Goal: Contribute content: Contribute content

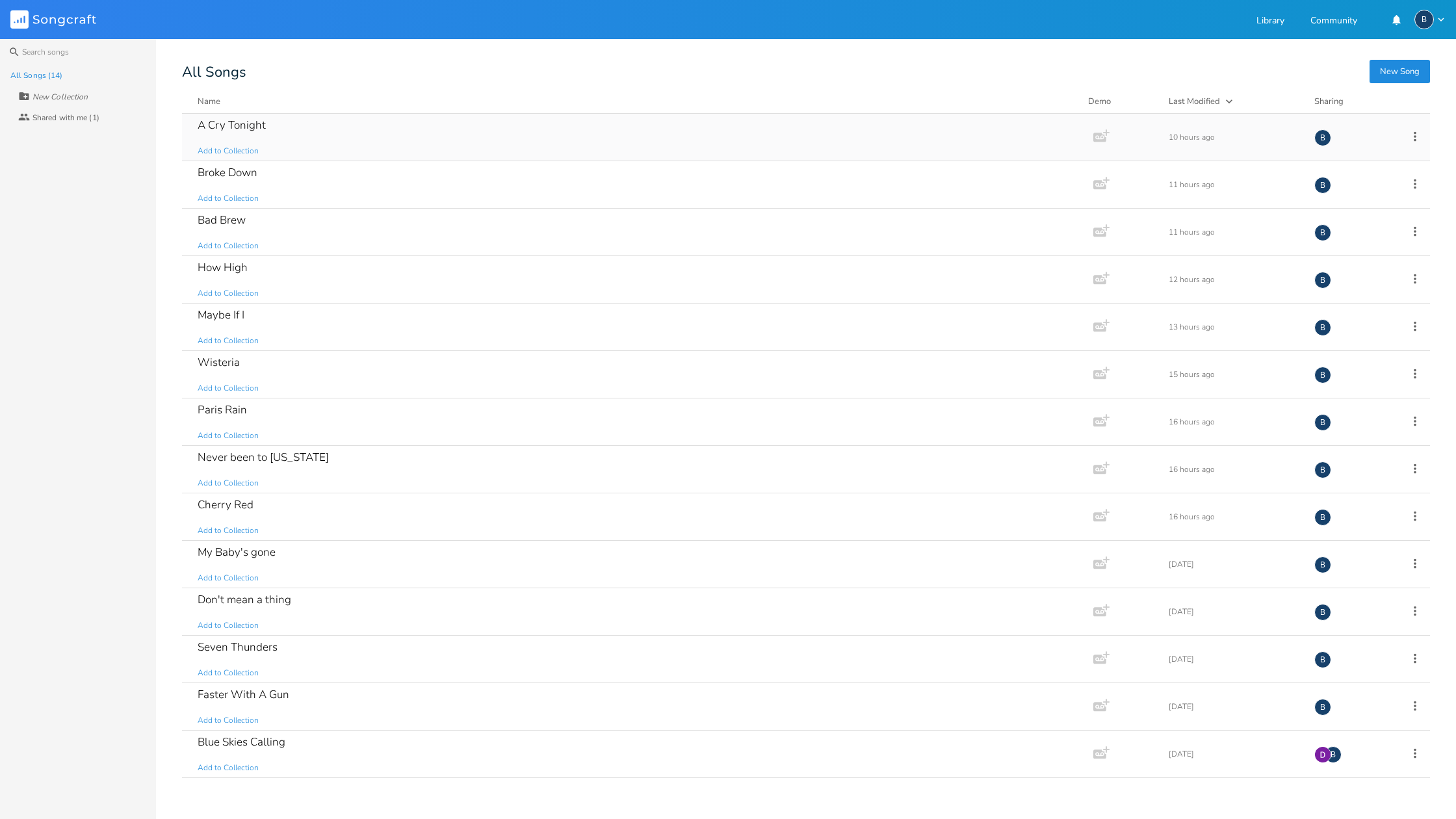
click at [228, 130] on div "A Cry Tonight" at bounding box center [232, 125] width 68 height 11
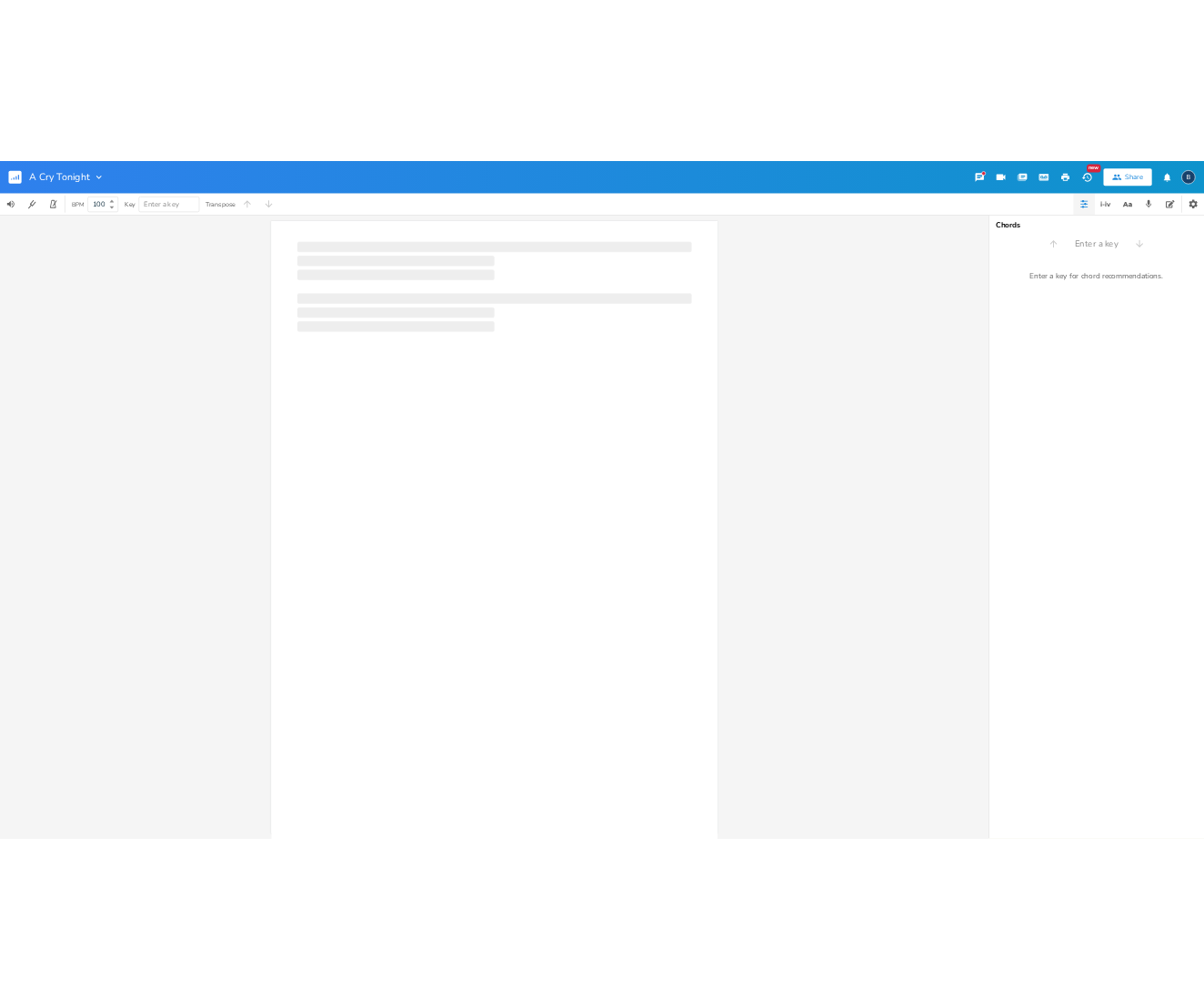
scroll to position [0, 1]
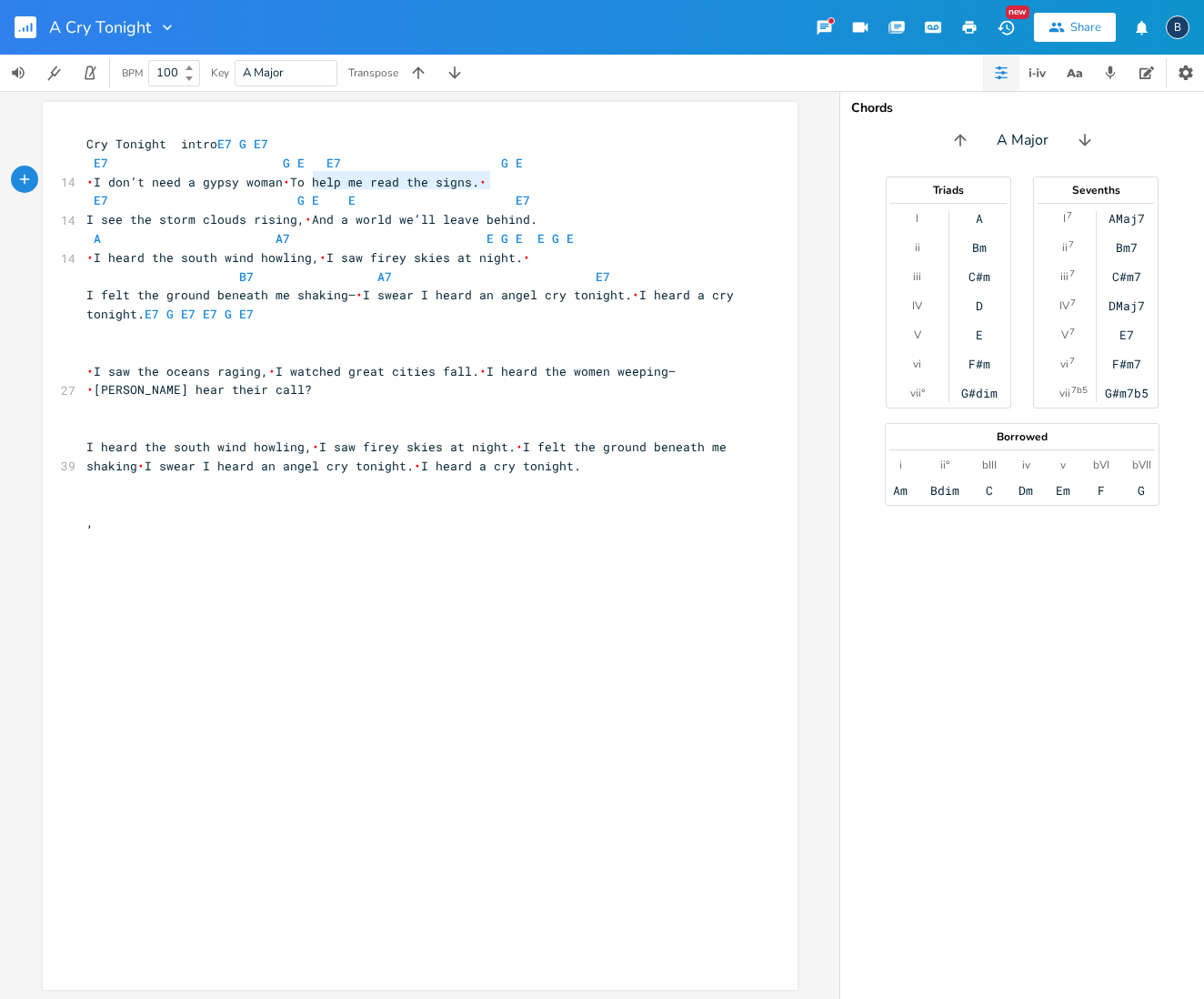
type textarea "To help me read the signs."
drag, startPoint x: 482, startPoint y: 179, endPoint x: 288, endPoint y: 179, distance: 194.0
click at [288, 179] on span "• I don’t need a gypsy woman • To help me read the signs. •" at bounding box center [286, 182] width 400 height 16
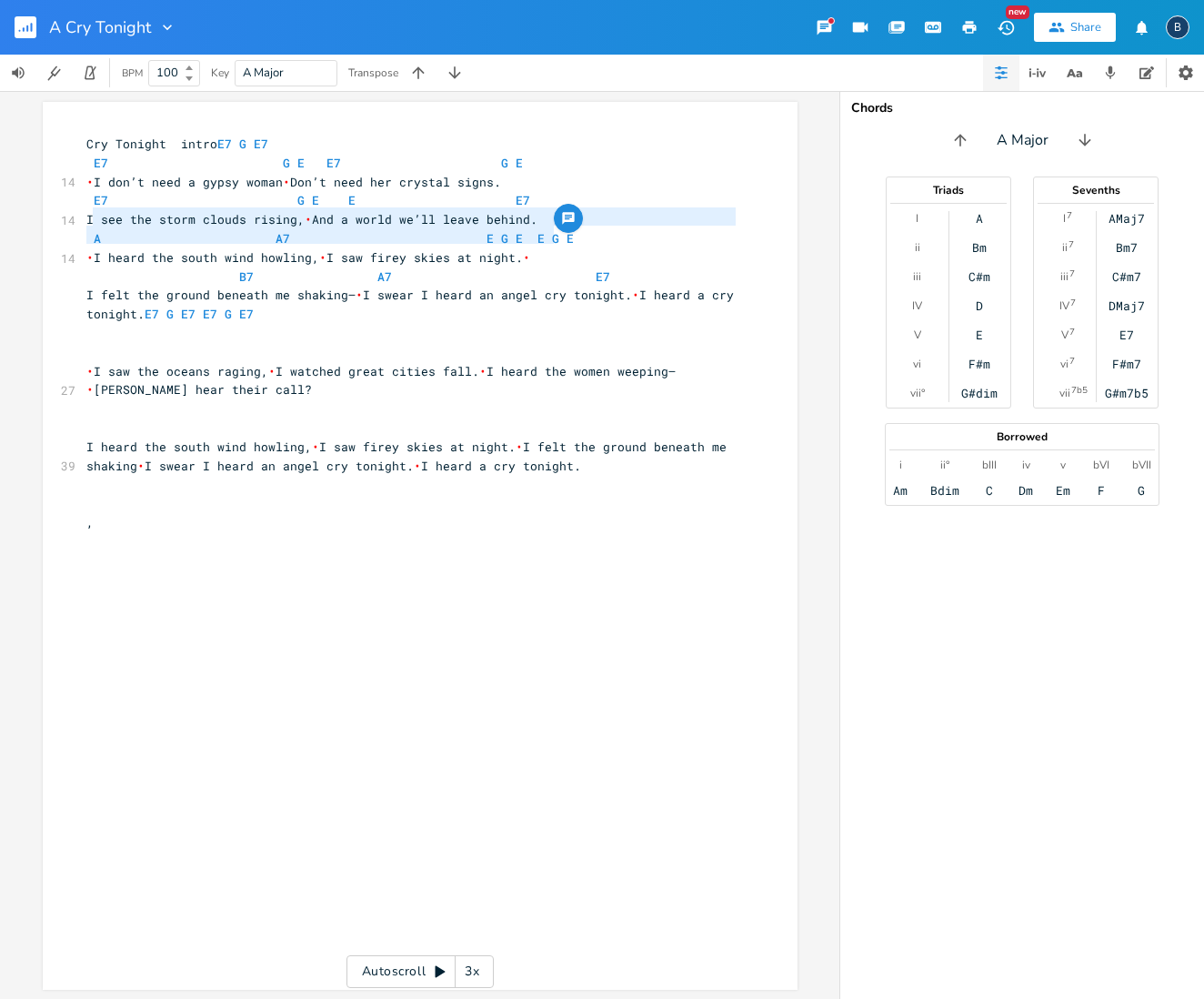
type textarea "I see the storm clouds rising, And a world we’ll leave behind."
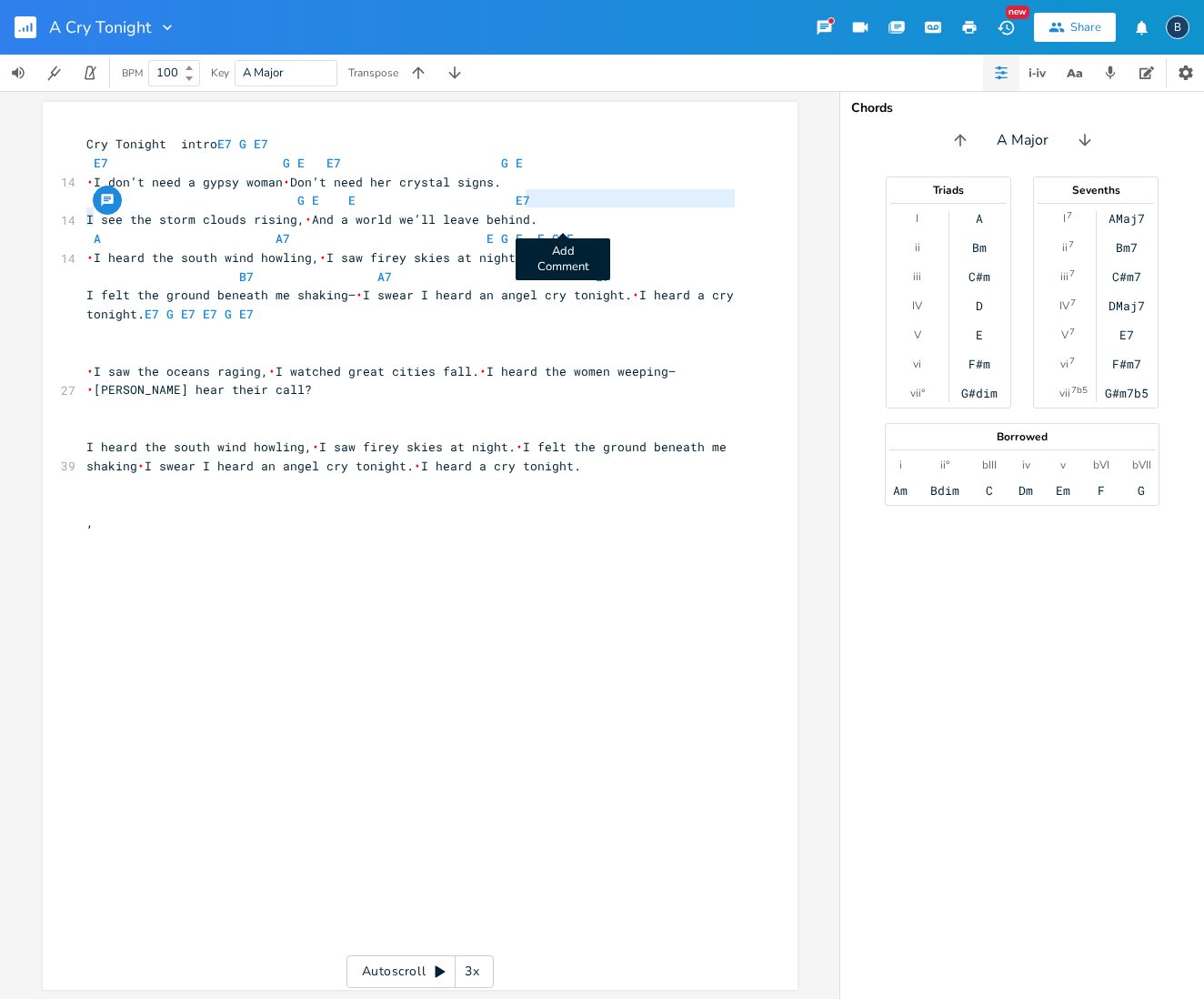
type textarea "I see the storm clouds rising, And a world we’ll leave behind."
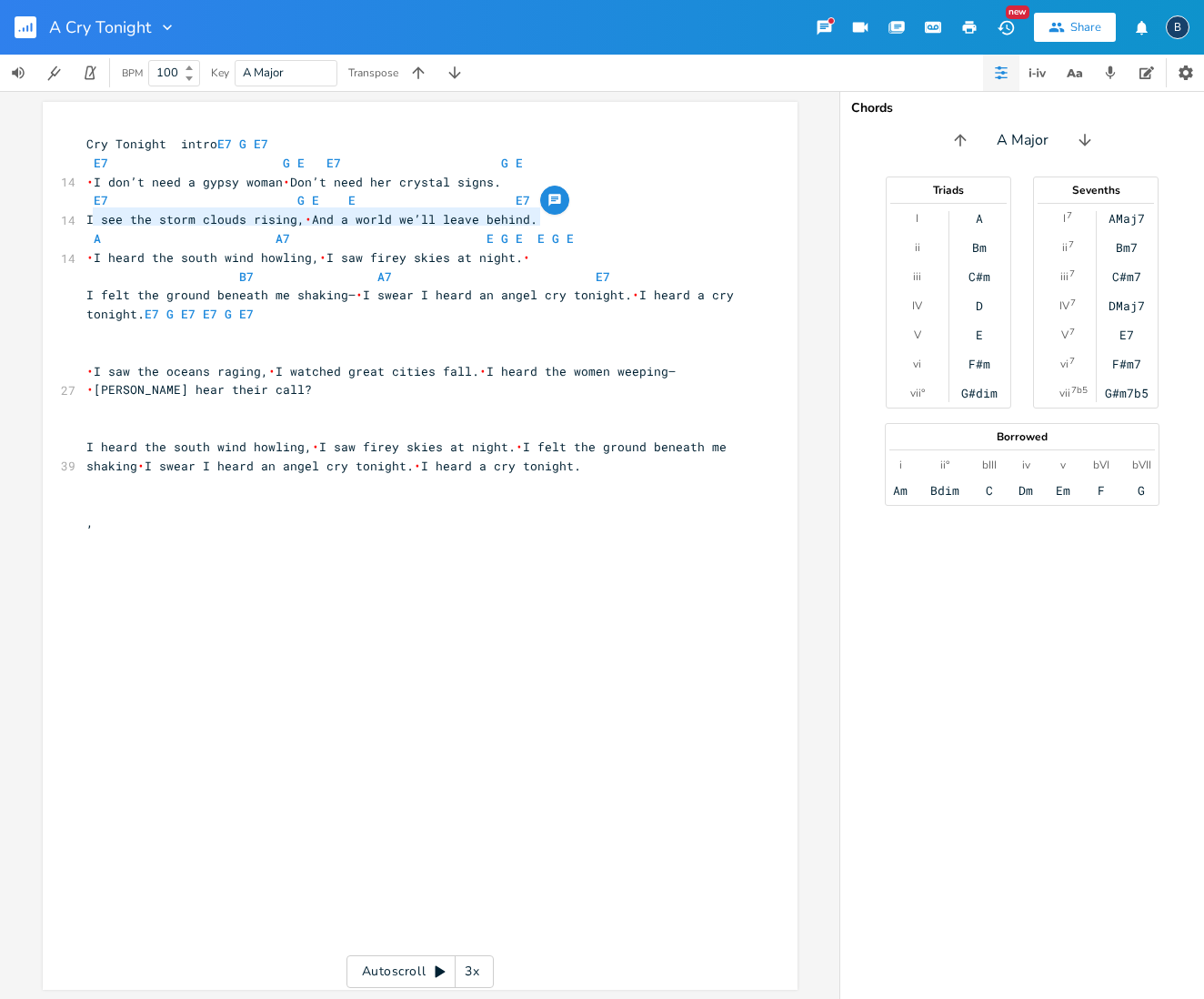
drag, startPoint x: 84, startPoint y: 217, endPoint x: 556, endPoint y: 211, distance: 472.0
click at [556, 211] on div "I see the storm clouds rising, And a world we’ll leave behind. xxxxxxxxxx Cry T…" at bounding box center [420, 545] width 755 height 888
click at [527, 217] on span "I see the storm clouds rising, • And a world we’ll leave behind." at bounding box center [311, 219] width 451 height 16
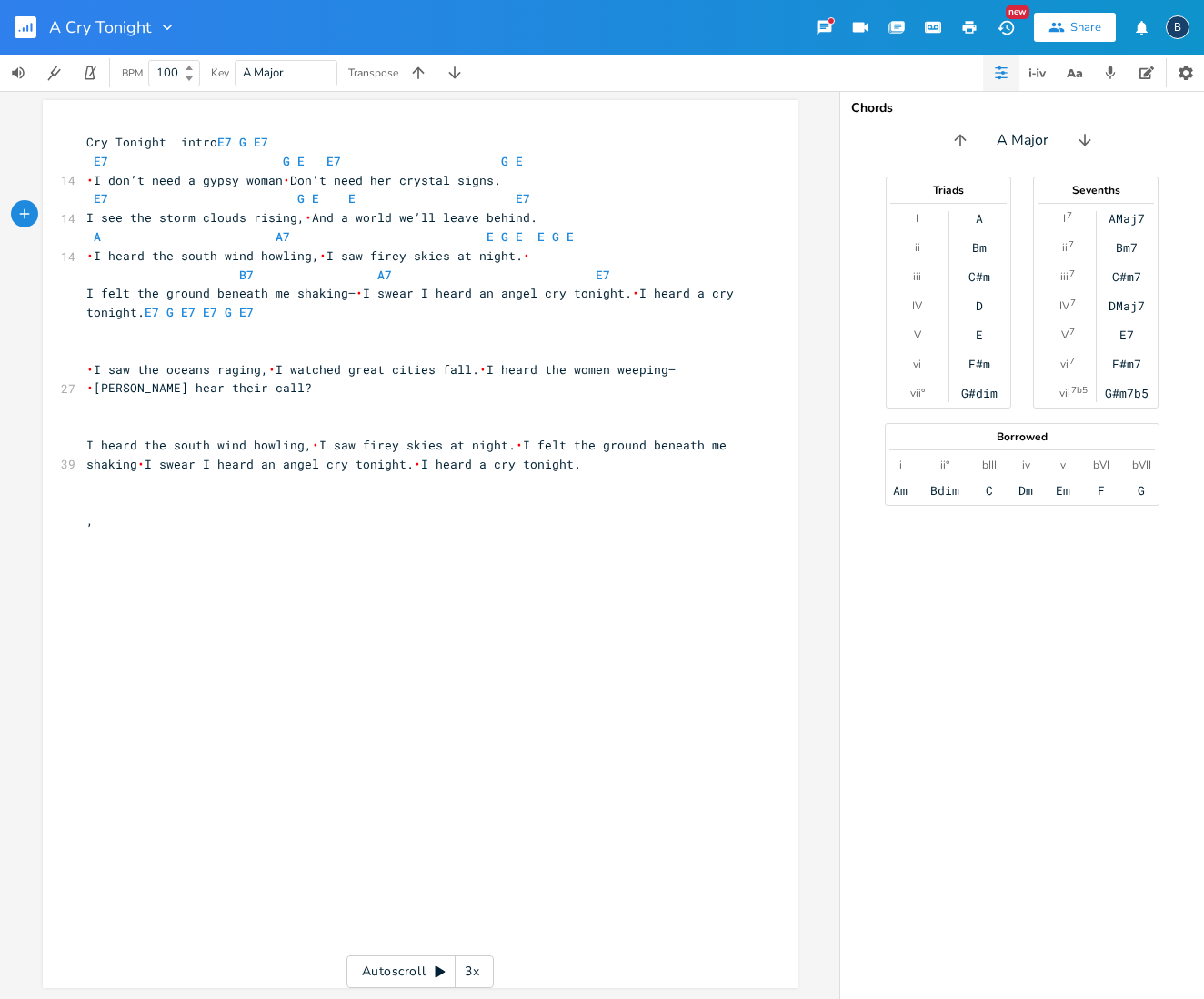
click at [524, 211] on span "I see the storm clouds rising, • And a world we’ll leave behind." at bounding box center [311, 217] width 451 height 16
type textarea "nd a world we’ll leave behind."
drag, startPoint x: 524, startPoint y: 214, endPoint x: 311, endPoint y: 212, distance: 213.0
click at [311, 212] on span "I see the storm clouds rising, • And a world we’ll leave behind." at bounding box center [311, 217] width 451 height 16
paste textarea
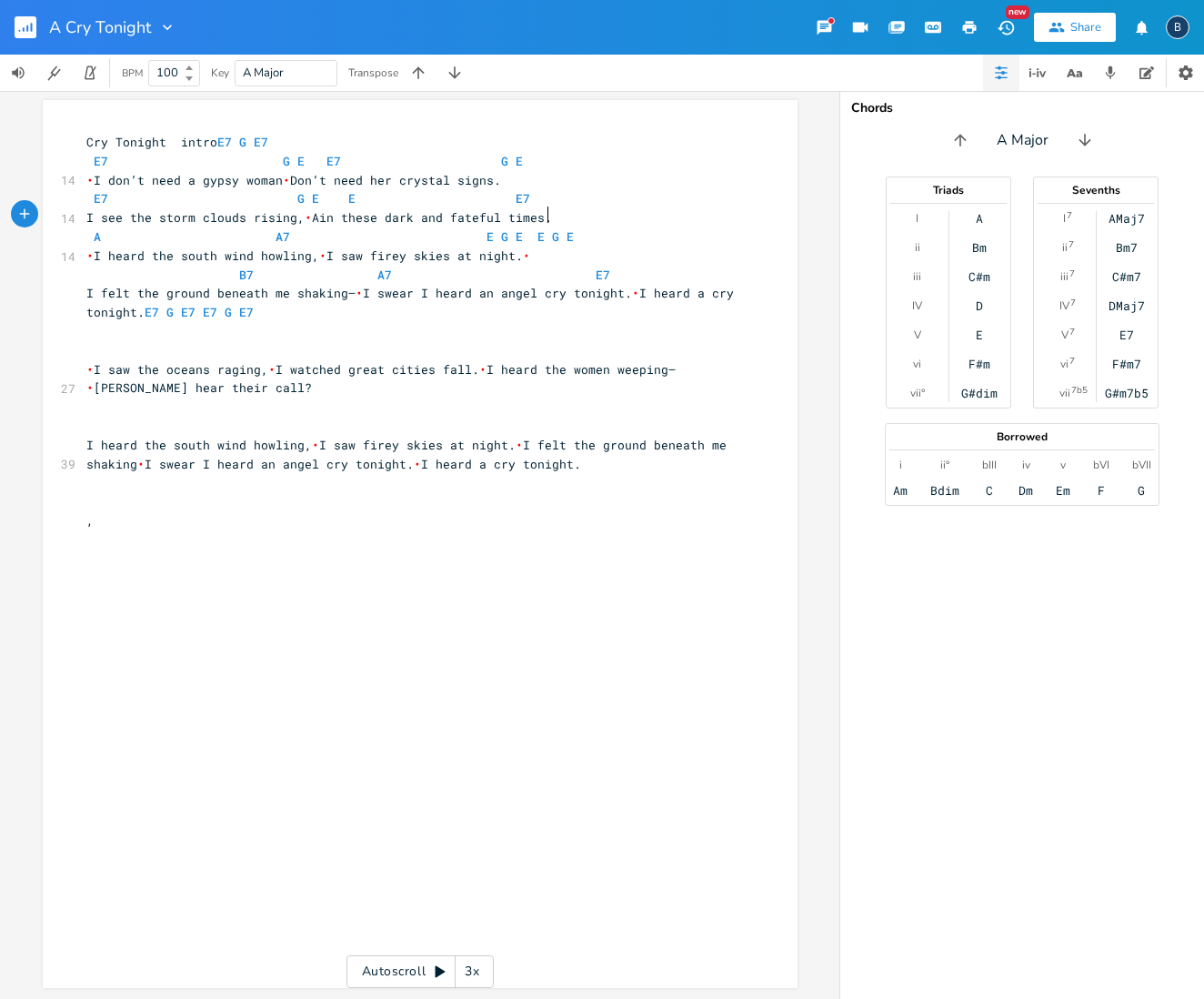
scroll to position [0, 2]
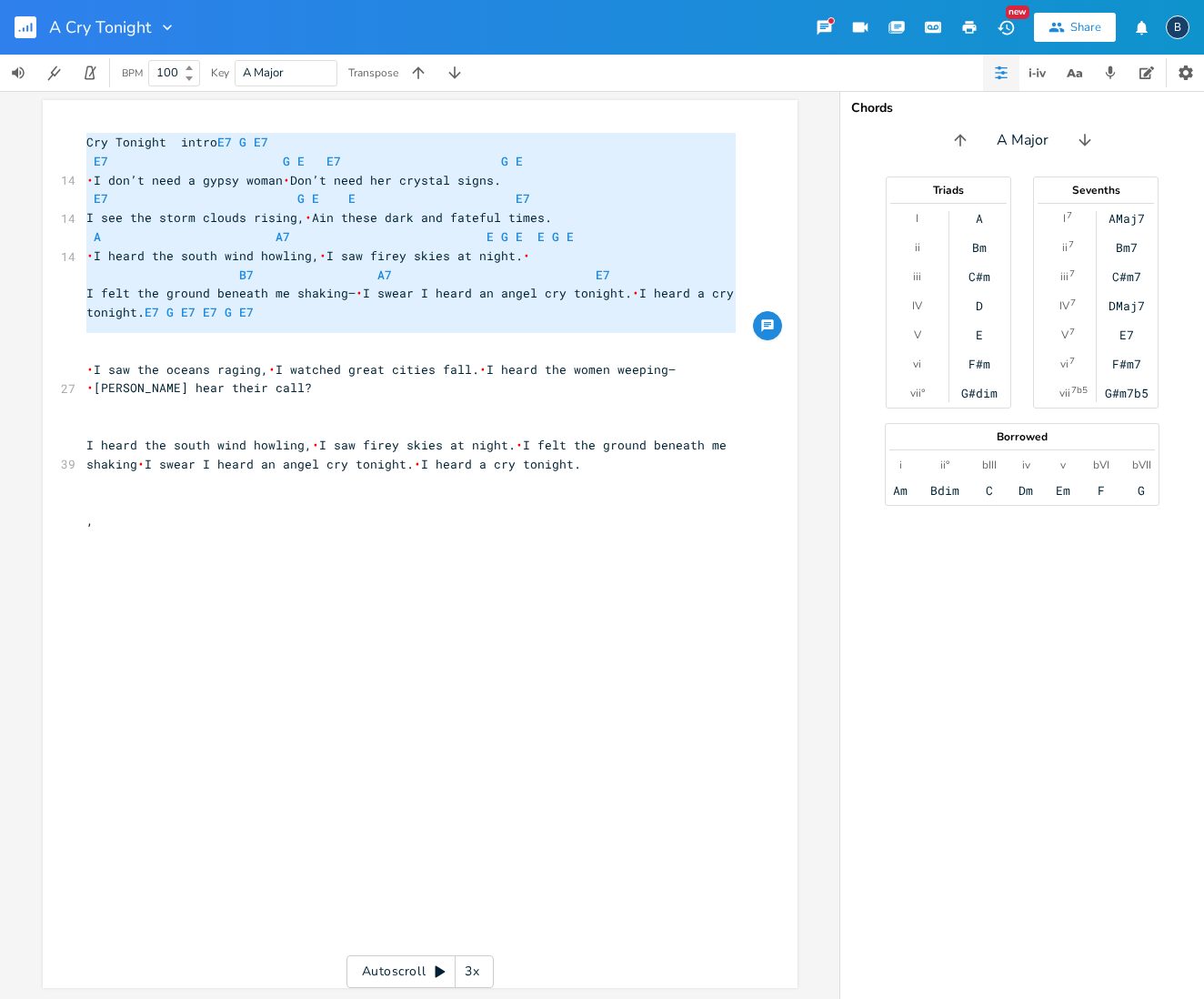
type textarea "Cry Tonight intro E7 G E7 E7 G E E7 G E I don’t need a gypsy woman  Don’t need …"
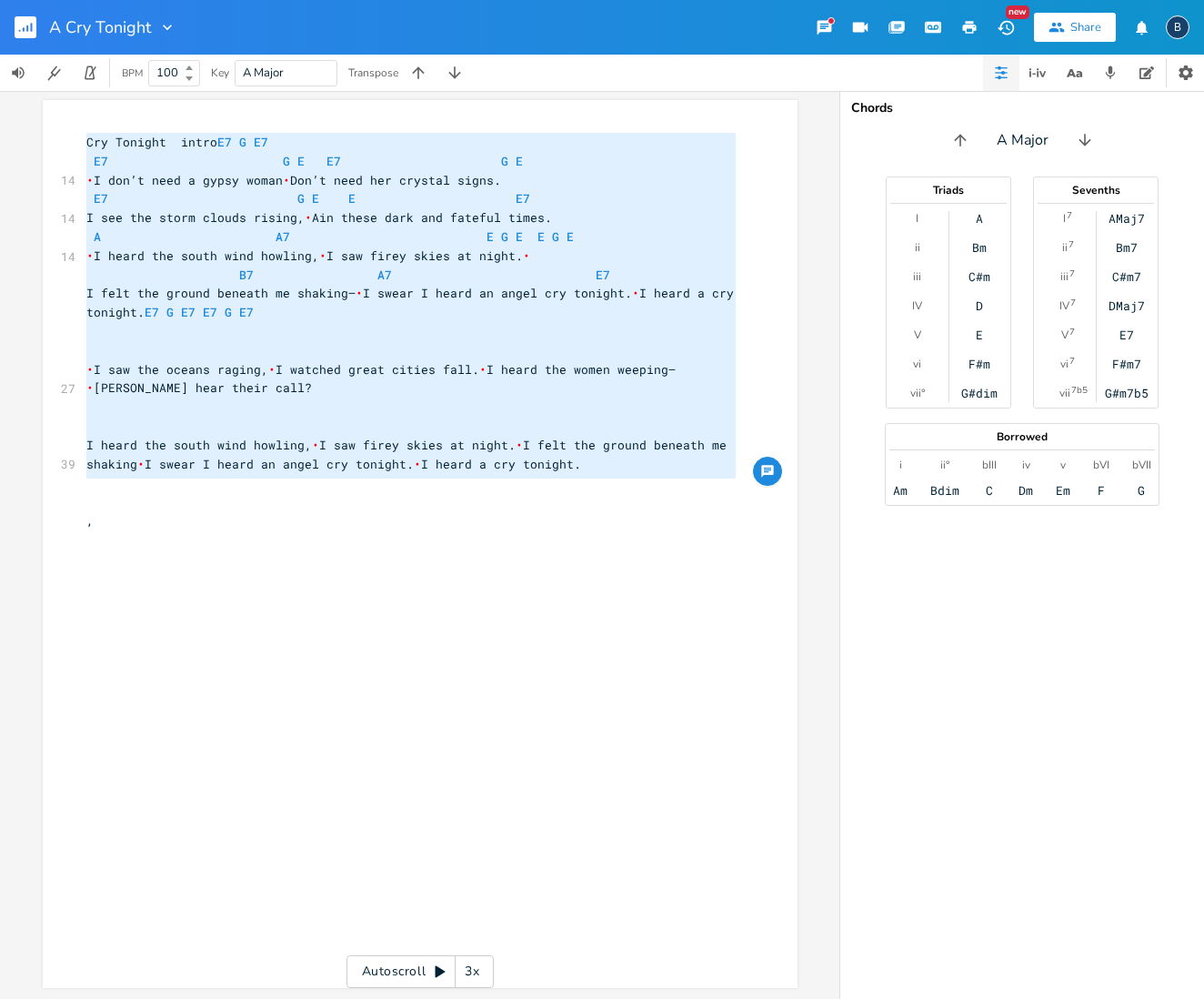
drag, startPoint x: 83, startPoint y: 138, endPoint x: 630, endPoint y: 487, distance: 648.9
click at [630, 487] on div "Cry Tonight intro E7 G E7 E7 G E E7 G E 14 • I don’t need a gypsy woman • Don’t…" at bounding box center [411, 331] width 657 height 397
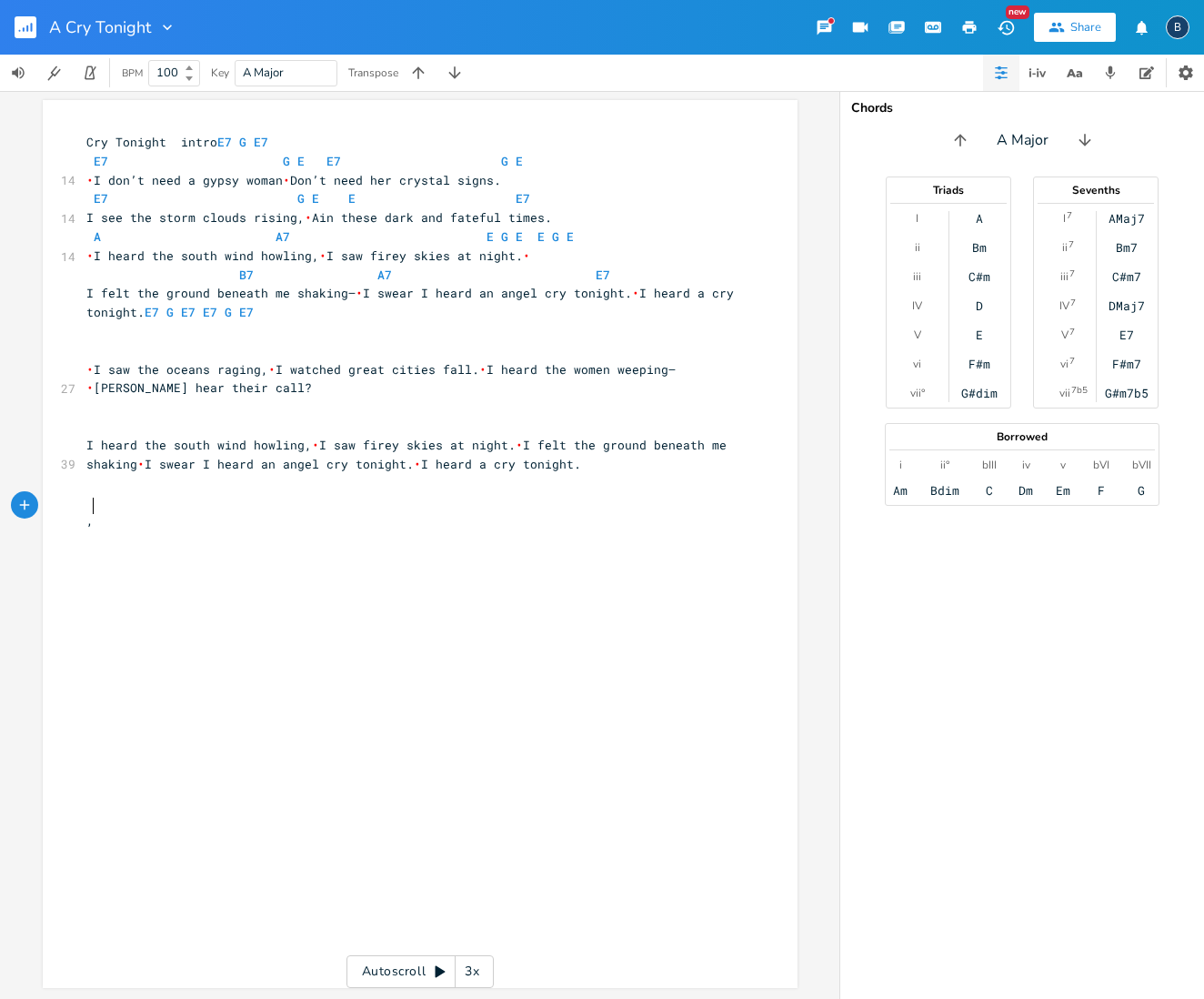
click at [531, 695] on div "xxxxxxxxxx Cry Tonight intro E7 G E7 E7 G E E7 G E 14 • I don’t need a gypsy wo…" at bounding box center [434, 561] width 702 height 864
click at [328, 211] on span "I see the storm clouds rising, • Ain these dark and fateful times." at bounding box center [319, 217] width 466 height 16
type textarea "In"
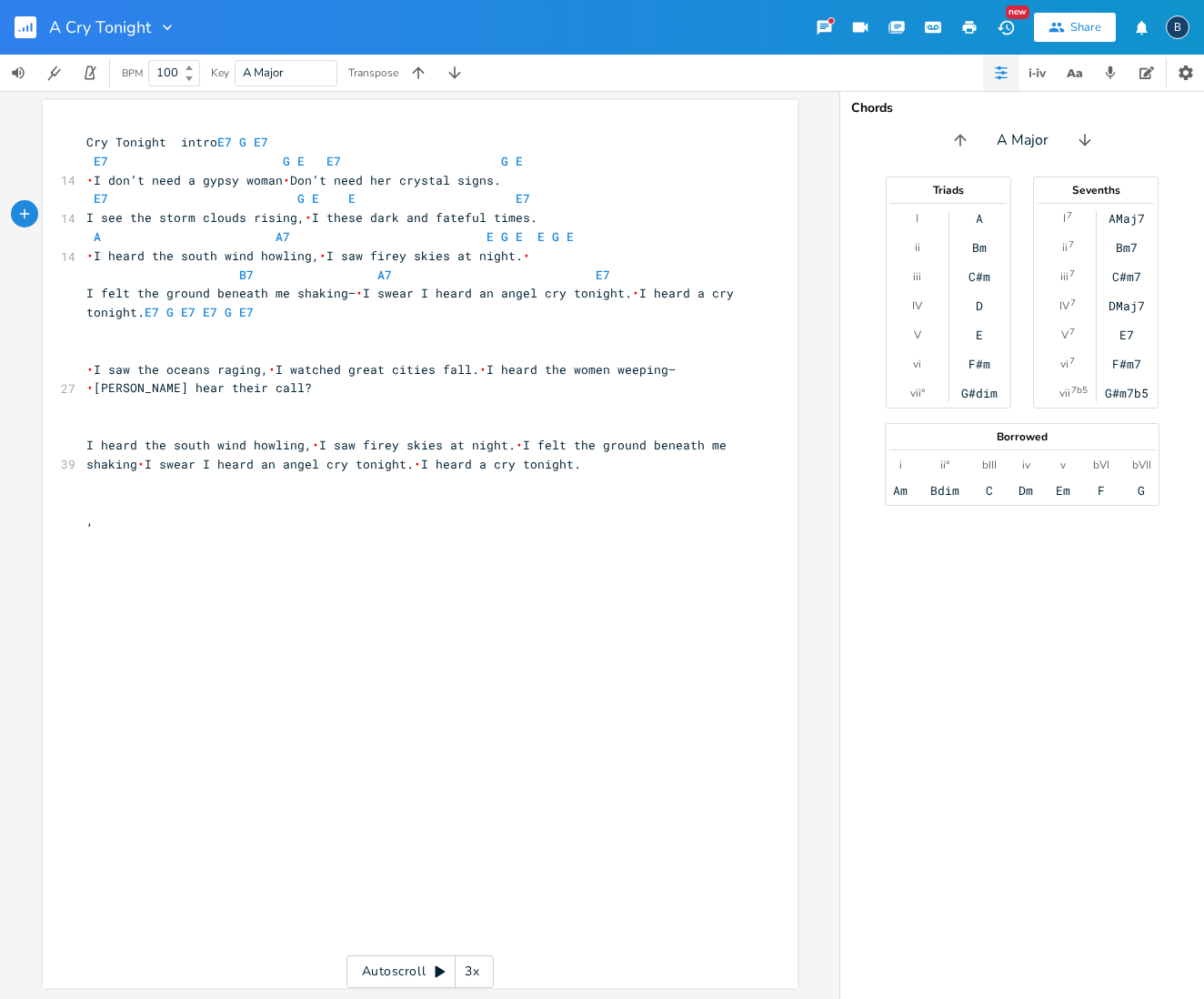
scroll to position [0, 9]
click at [100, 492] on pre "​" at bounding box center [411, 501] width 657 height 19
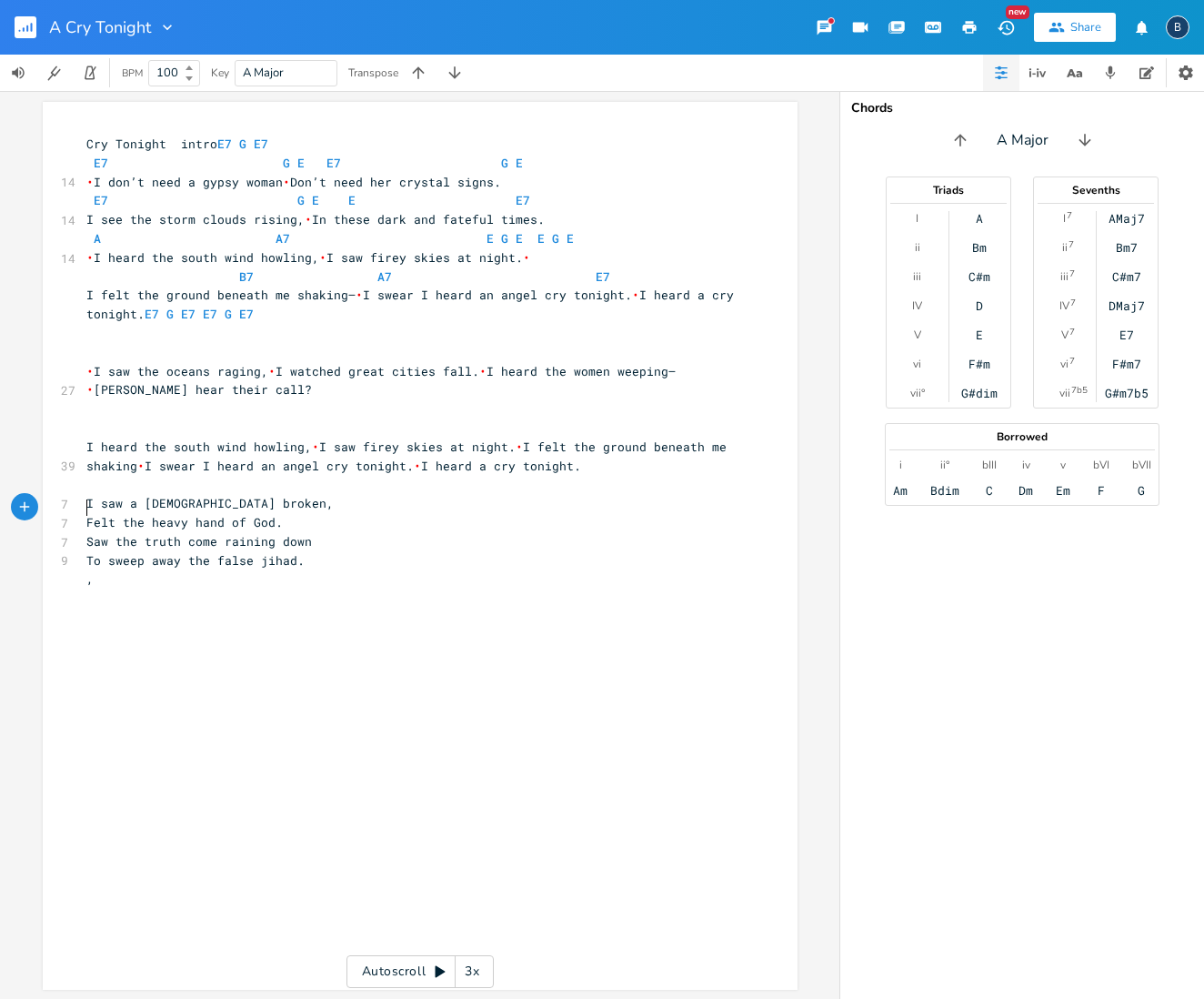
click at [82, 513] on pre "Felt the heavy hand of God." at bounding box center [411, 522] width 657 height 19
click at [86, 533] on span "To sweep away the false jihad." at bounding box center [195, 541] width 218 height 16
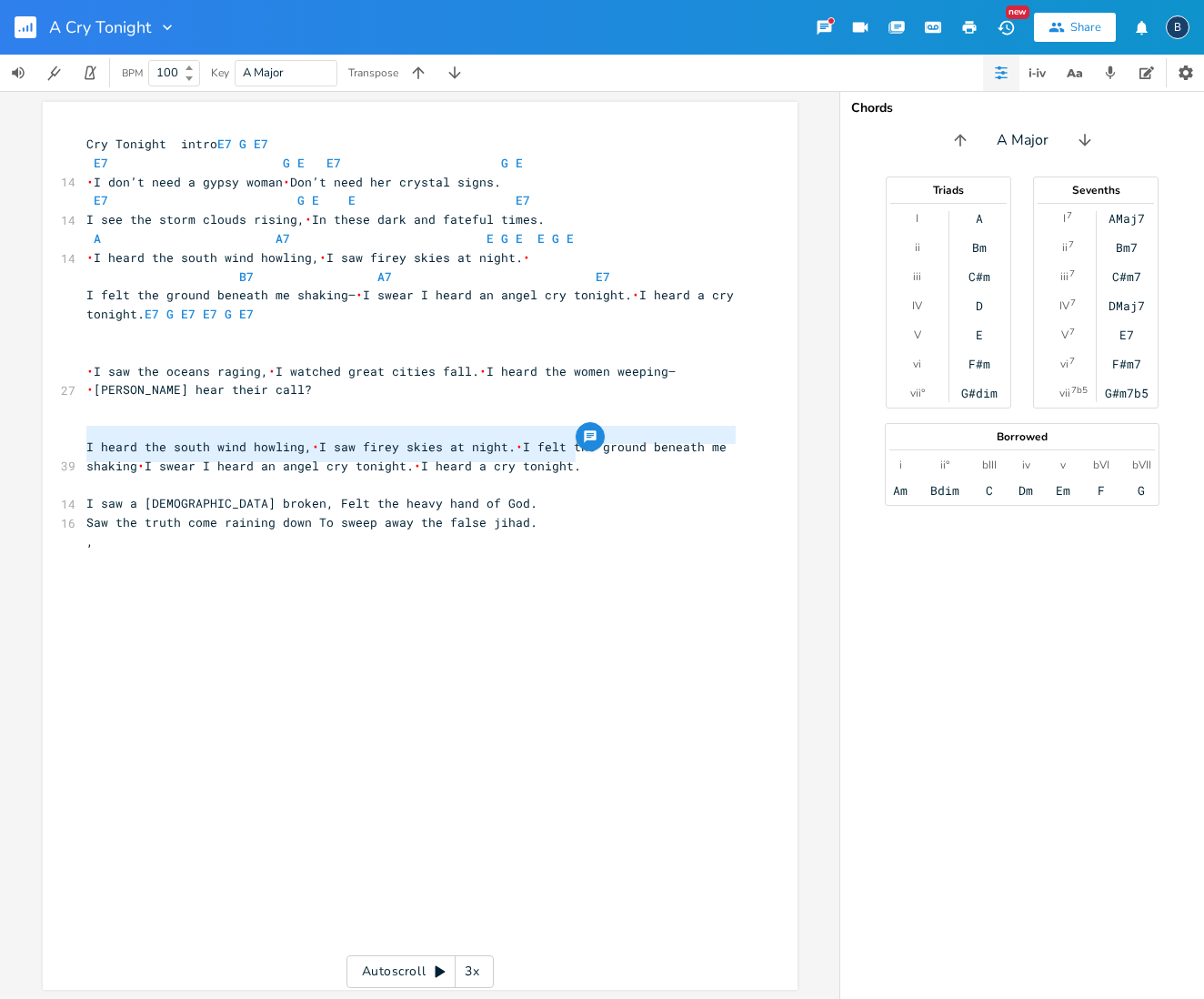
type textarea "I heard the south wind howling, I saw firey skies at night. I felt the ground b…"
drag, startPoint x: 80, startPoint y: 429, endPoint x: 576, endPoint y: 463, distance: 497.2
click at [576, 463] on div "Cry Tonight intro E7 G E7 E7 G E E7 G E 14 • I don’t need a gypsy woman • Don’t…" at bounding box center [411, 343] width 657 height 416
click at [569, 513] on pre "Saw the truth come raining down To sweep away the false jihad." at bounding box center [411, 522] width 657 height 19
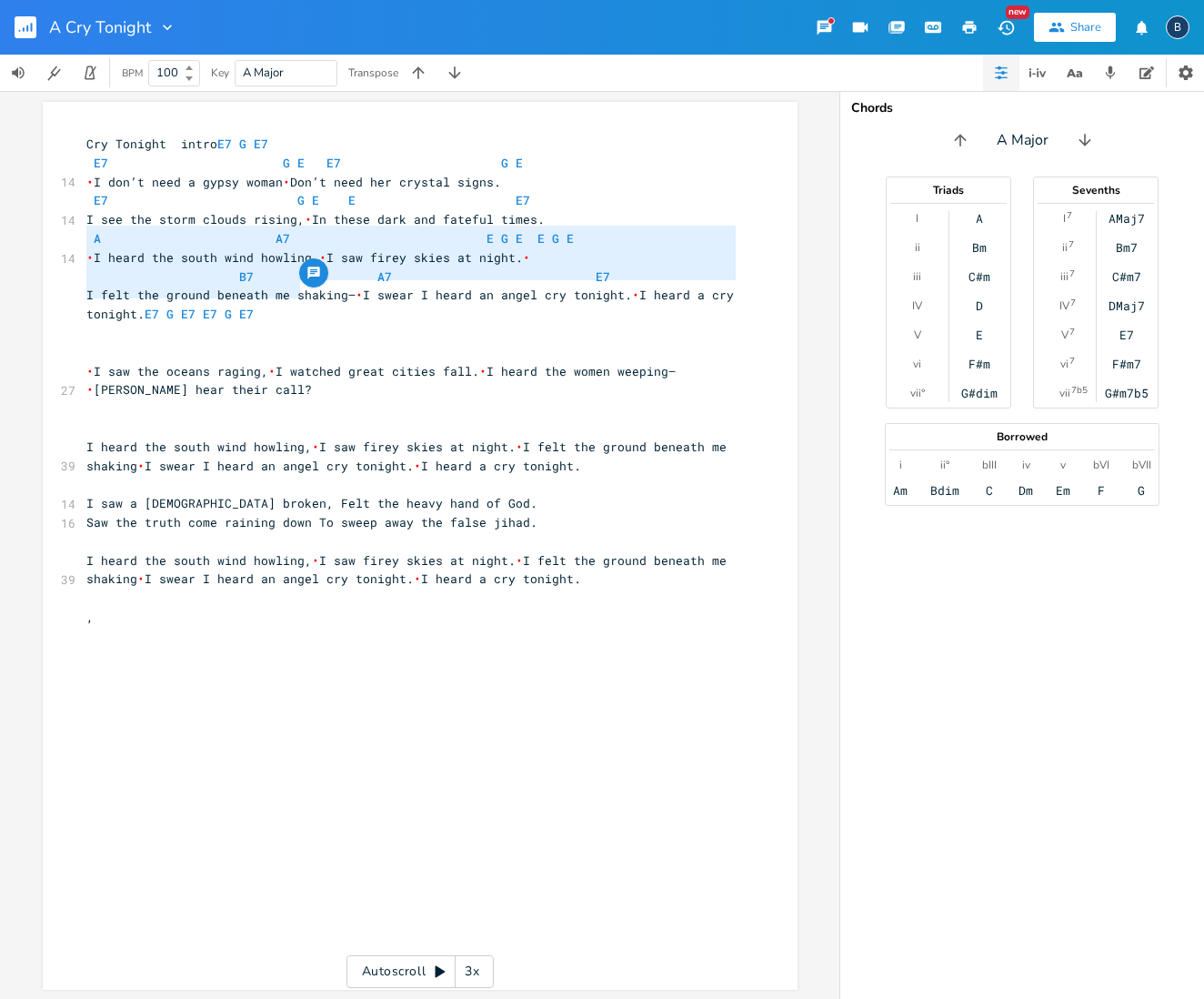
type textarea "A A7 E G E E G E I heard the south wind howling, I saw firey skies at night. B7…"
drag, startPoint x: 81, startPoint y: 235, endPoint x: 313, endPoint y: 316, distance: 245.7
click at [313, 316] on div "Cry Tonight intro E7 G E7 E7 G E E7 G E 14 • I don’t need a gypsy woman • Don’t…" at bounding box center [411, 381] width 657 height 492
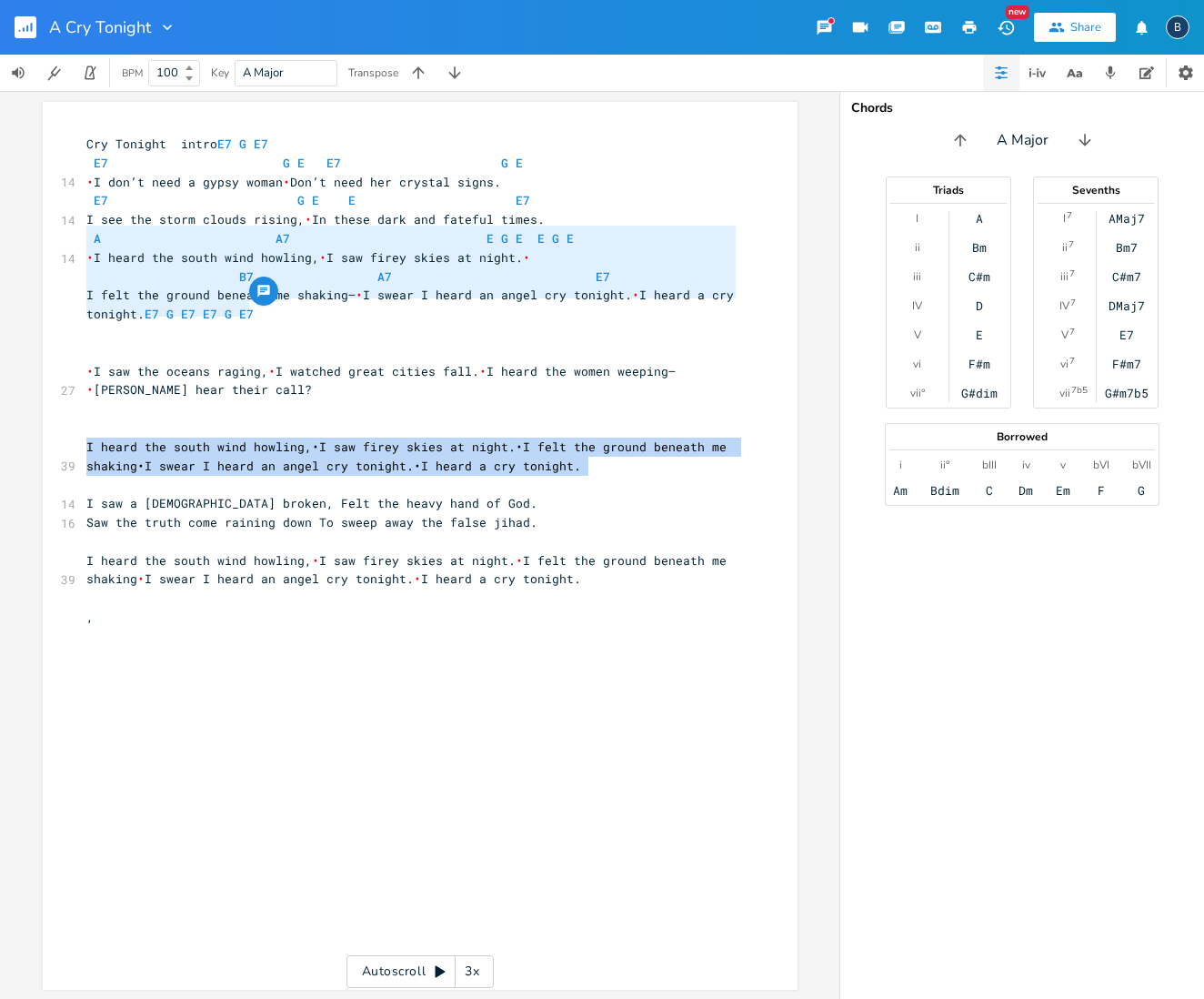
drag, startPoint x: 76, startPoint y: 426, endPoint x: 279, endPoint y: 440, distance: 203.5
click at [370, 457] on div "A A7 E G E E G E I heard the south wind howling, I saw firey skies at night. B7…" at bounding box center [420, 545] width 755 height 888
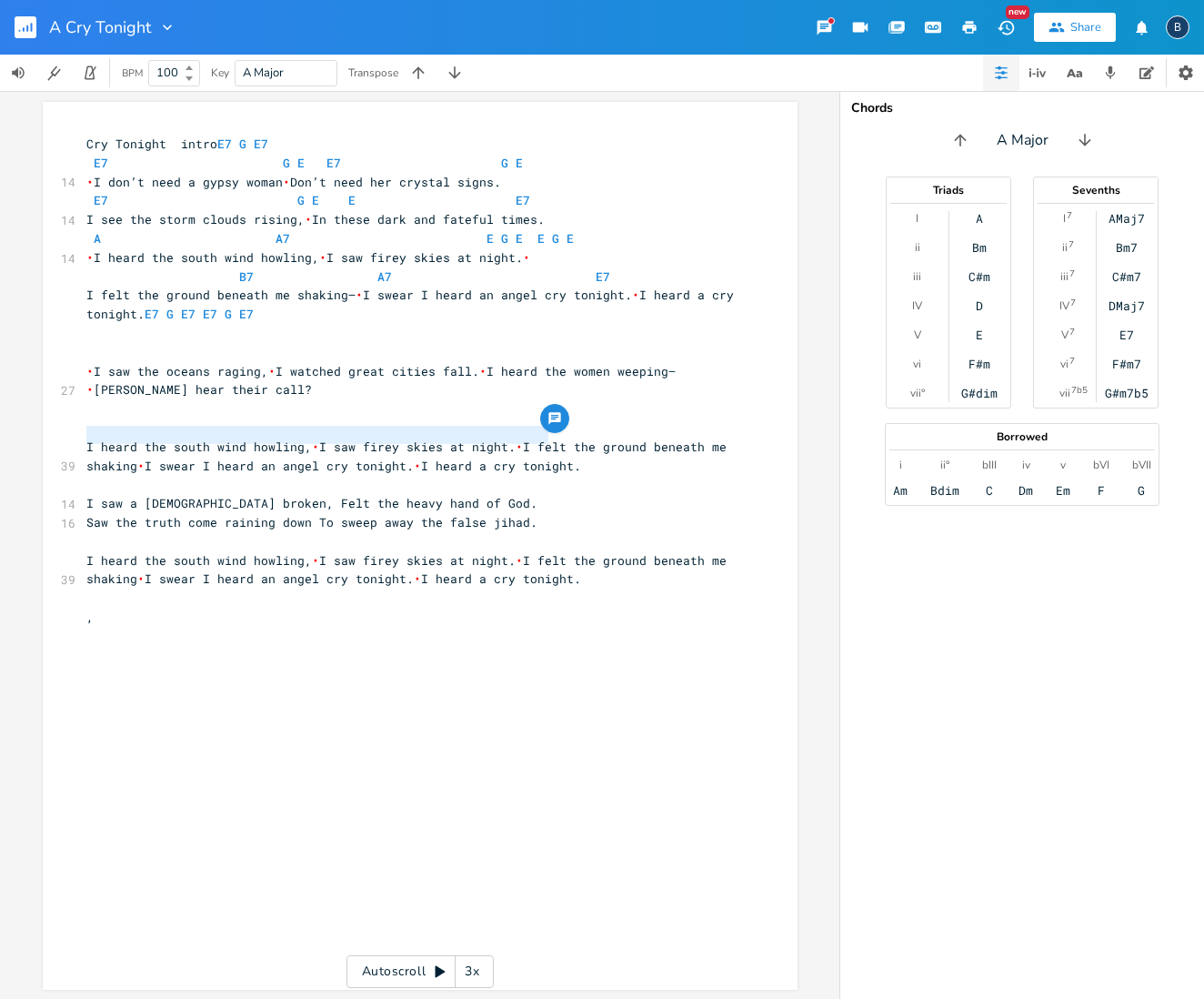
type textarea "I heard the south wind howling, I saw firey skies at night. I felt the ground b…"
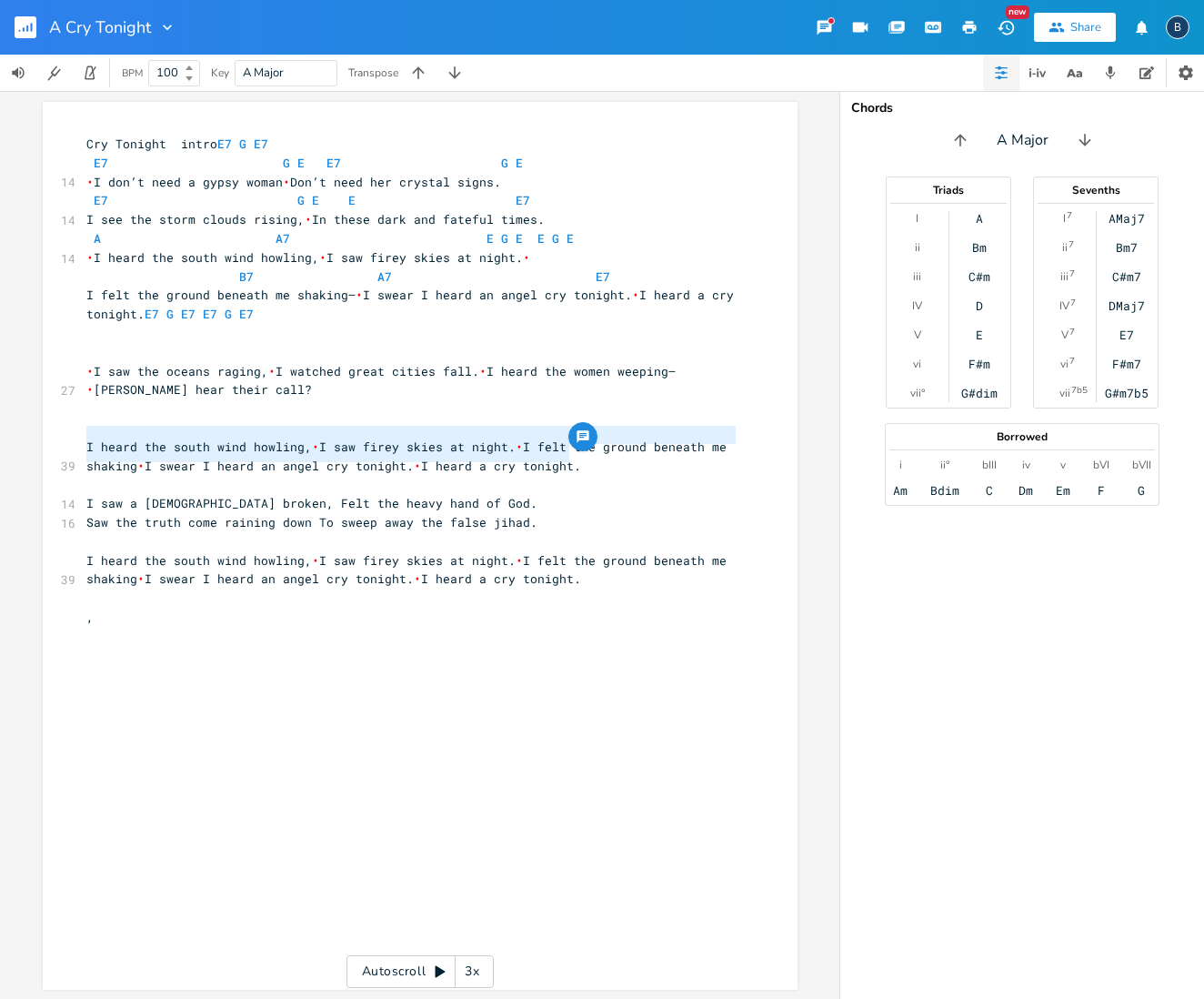
drag, startPoint x: 80, startPoint y: 431, endPoint x: 564, endPoint y: 445, distance: 484.2
click at [564, 445] on div "I heard the south wind howling, I saw firey skies at night. I felt the ground b…" at bounding box center [420, 545] width 755 height 888
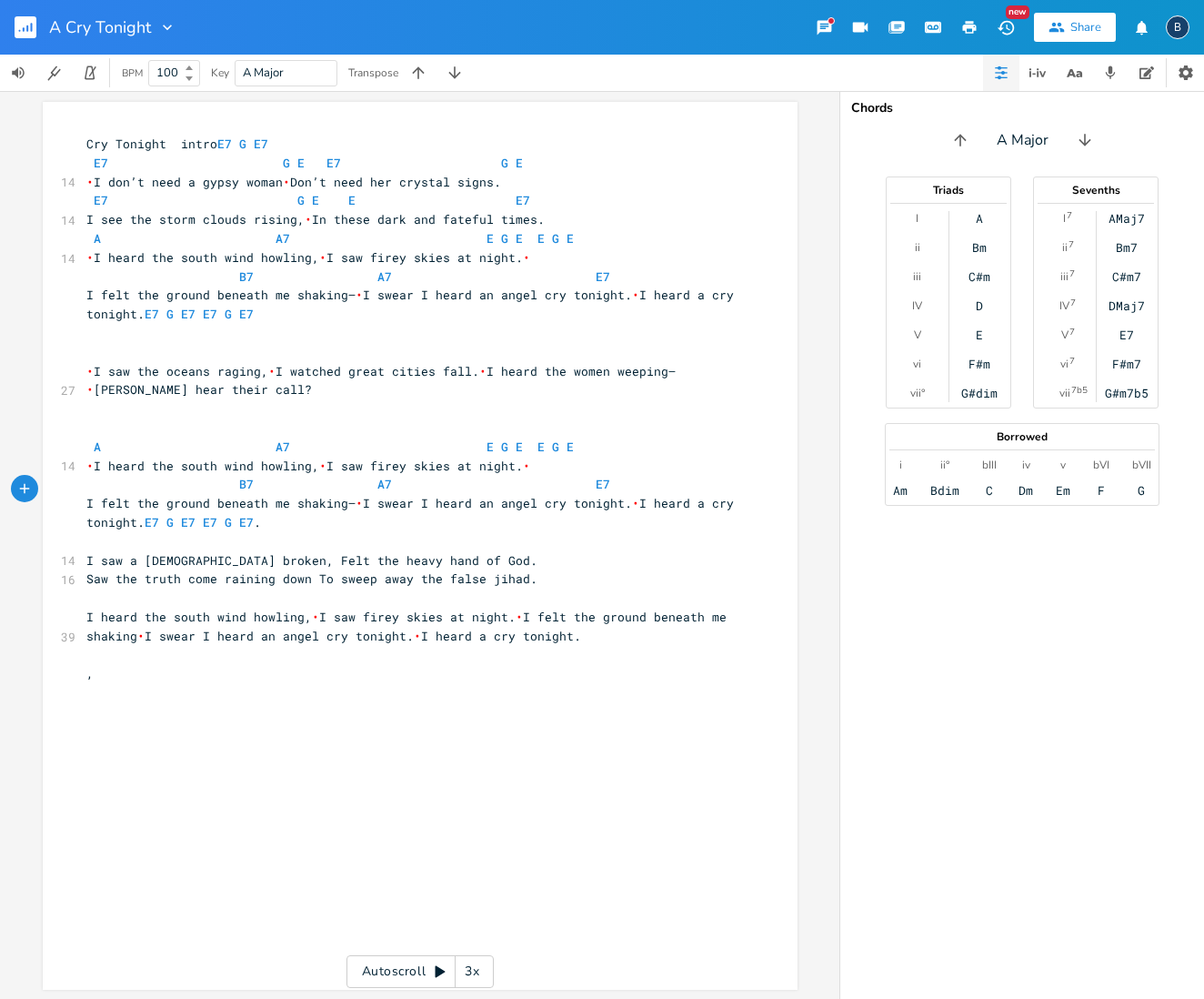
scroll to position [0, 0]
click at [277, 510] on pre "I felt the ground beneath me shaking— • I swear I heard an angel cry tonight. •…" at bounding box center [411, 513] width 657 height 38
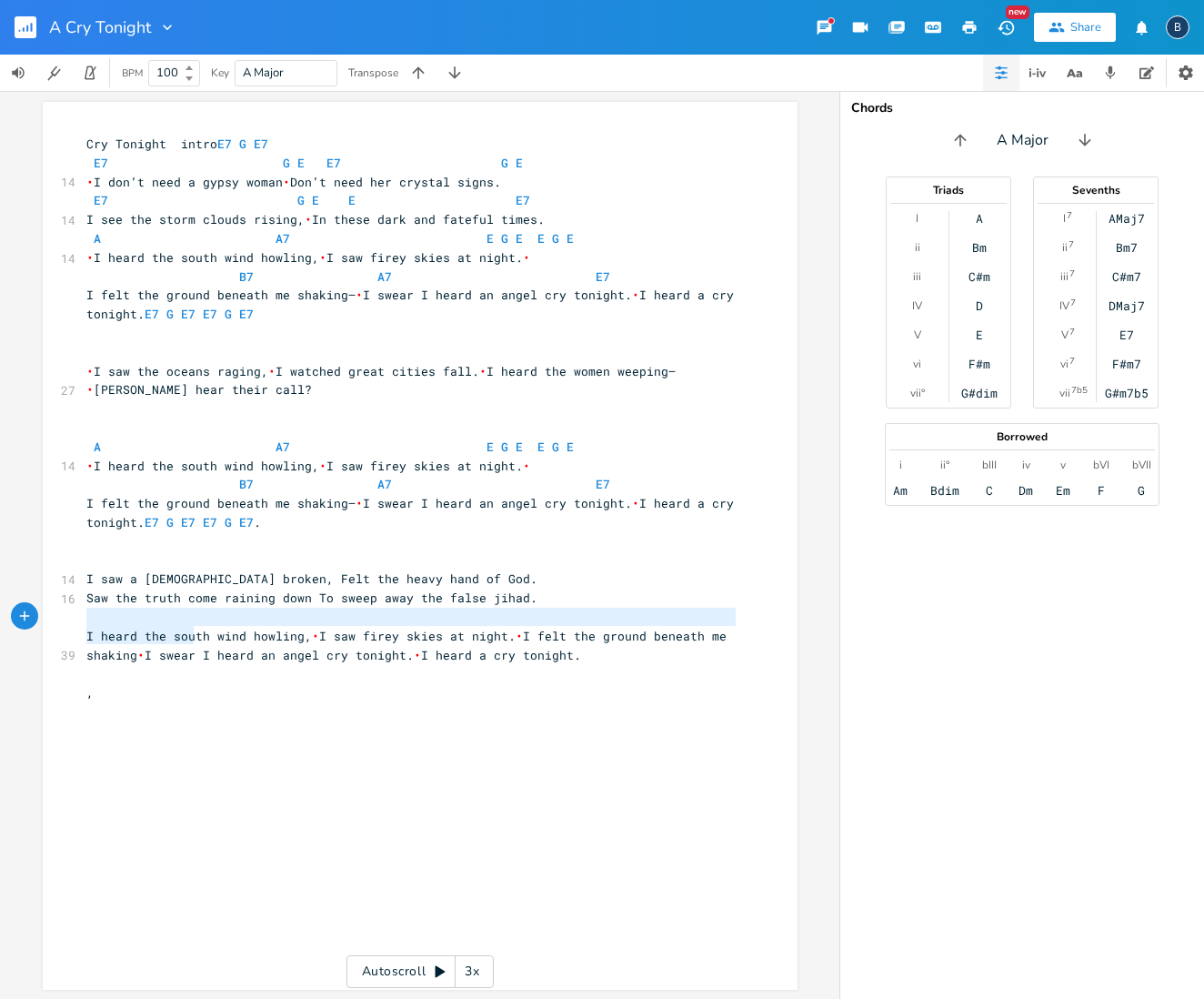
type textarea "I heard the south wind howling, I saw firey skies at night. I felt the ground b…"
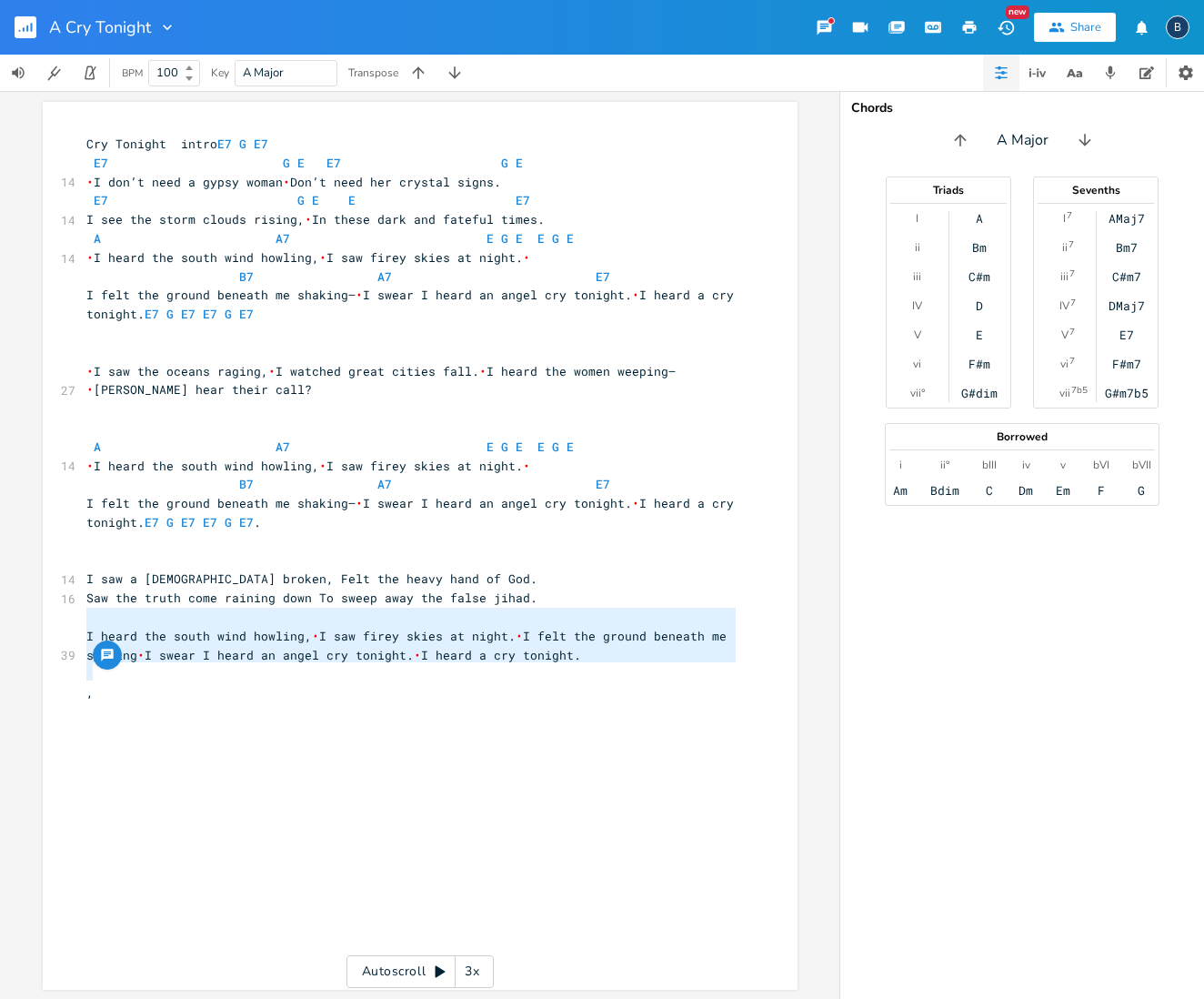
drag, startPoint x: 120, startPoint y: 625, endPoint x: 351, endPoint y: 670, distance: 235.3
click at [351, 670] on div "Cry Tonight intro E7 G E7 E7 G E E7 G E 14 • I don’t need a gypsy woman • Don’t…" at bounding box center [411, 418] width 657 height 567
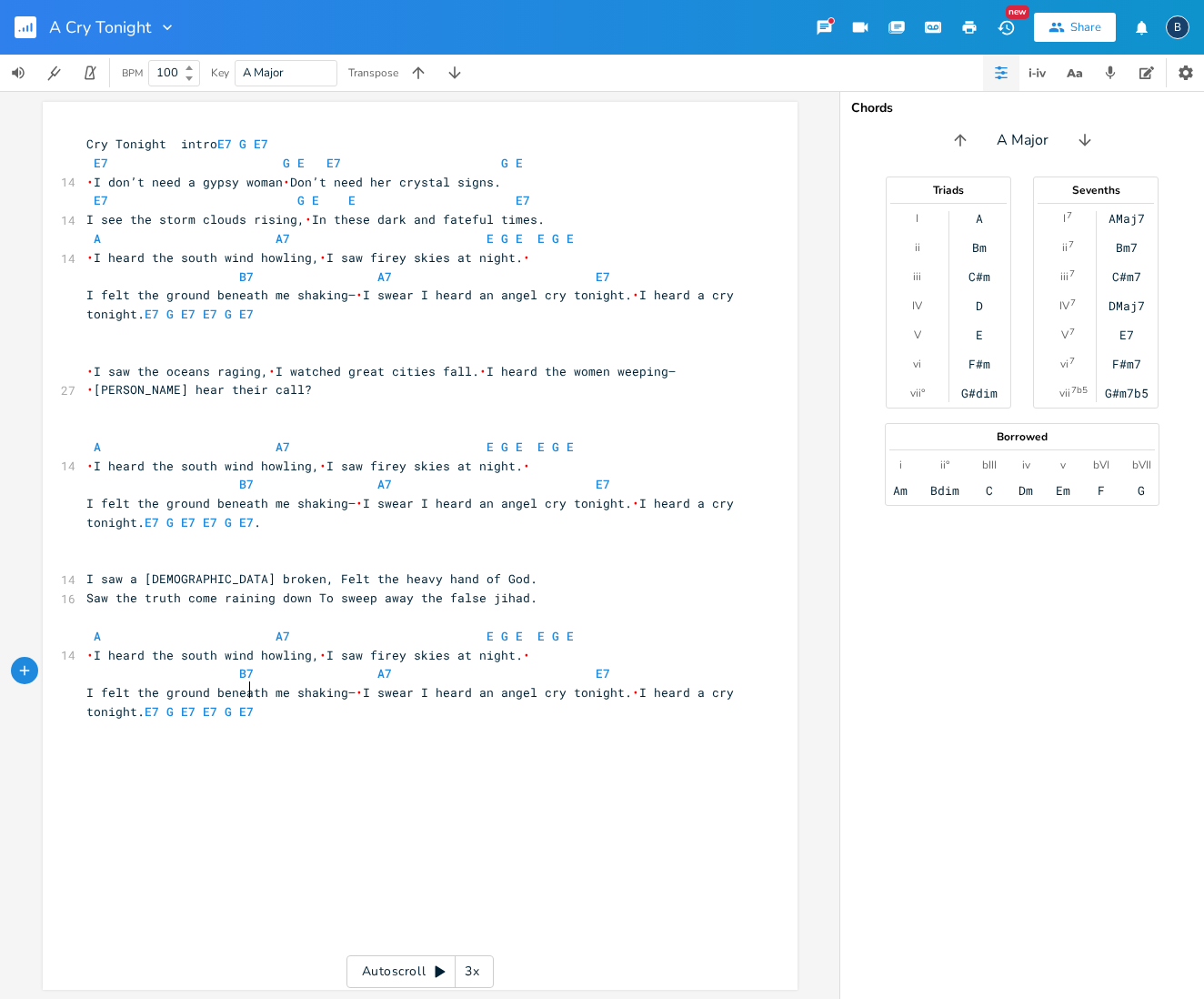
scroll to position [1, 0]
click at [93, 550] on pre "​" at bounding box center [411, 560] width 657 height 19
type textarea "E7 G E E7 G E"
drag, startPoint x: 82, startPoint y: 157, endPoint x: 541, endPoint y: 161, distance: 459.0
click at [541, 161] on pre "E7 G E E7 G E" at bounding box center [411, 163] width 657 height 19
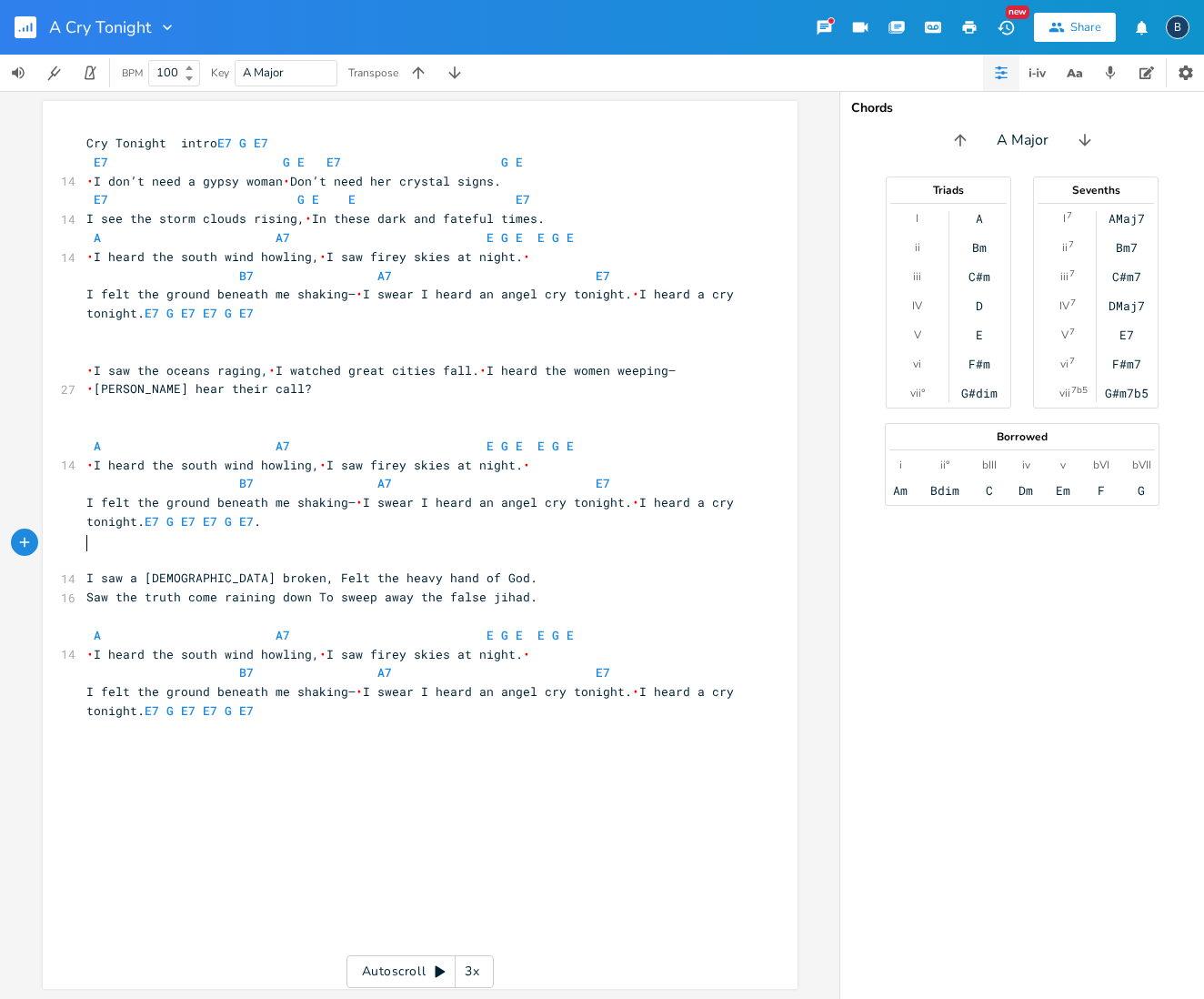
click at [96, 550] on pre "​" at bounding box center [411, 560] width 657 height 19
click at [266, 551] on span "E7 G E E7 G E" at bounding box center [308, 559] width 444 height 16
click at [450, 568] on pre "I saw a [DEMOGRAPHIC_DATA] broken, Felt the heavy hand of God." at bounding box center [411, 578] width 657 height 19
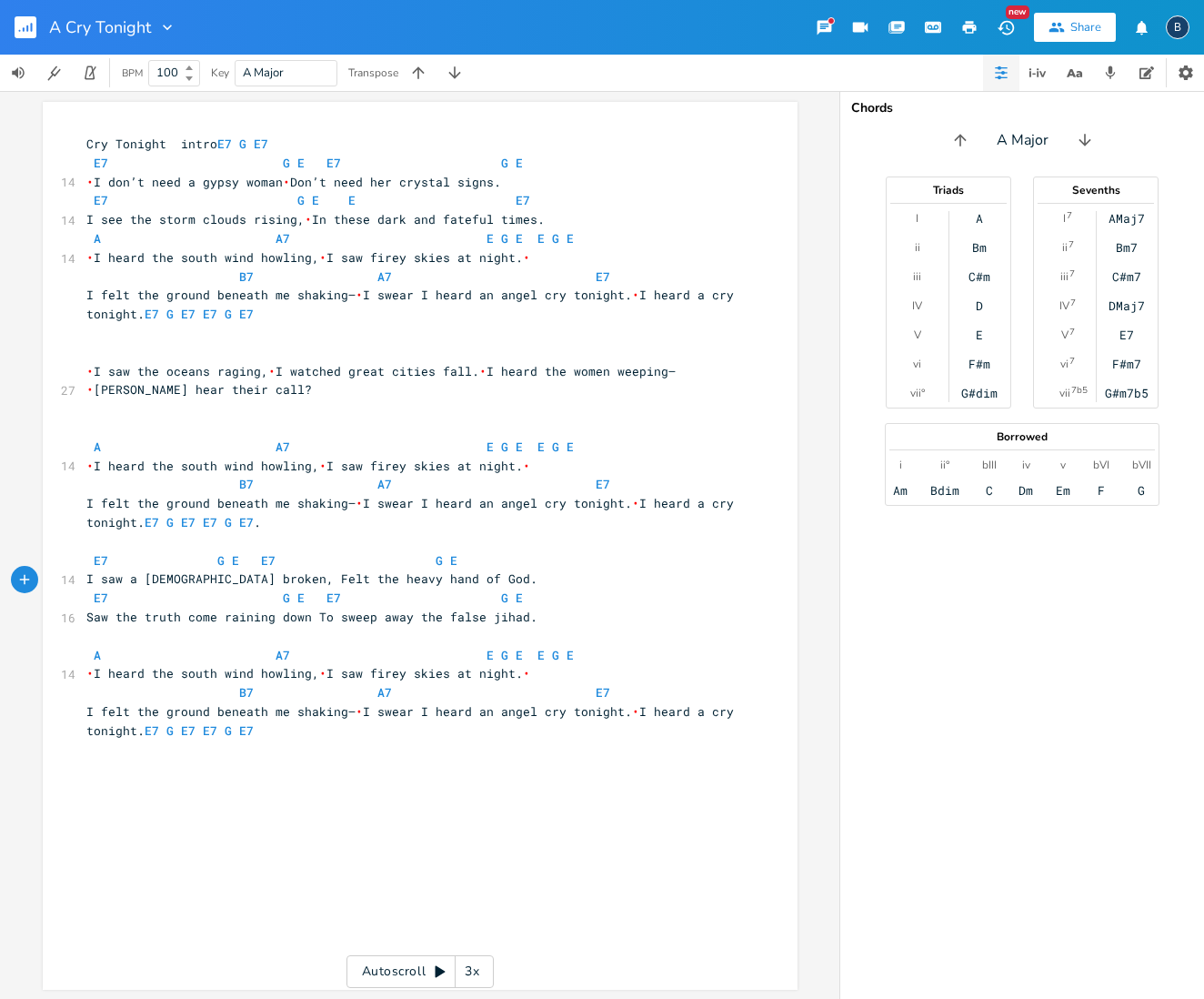
click at [205, 552] on span "E7 G E E7 G E" at bounding box center [275, 560] width 378 height 16
click at [251, 570] on span "I saw a [DEMOGRAPHIC_DATA] broken, Felt the heavy hand of God." at bounding box center [311, 578] width 451 height 16
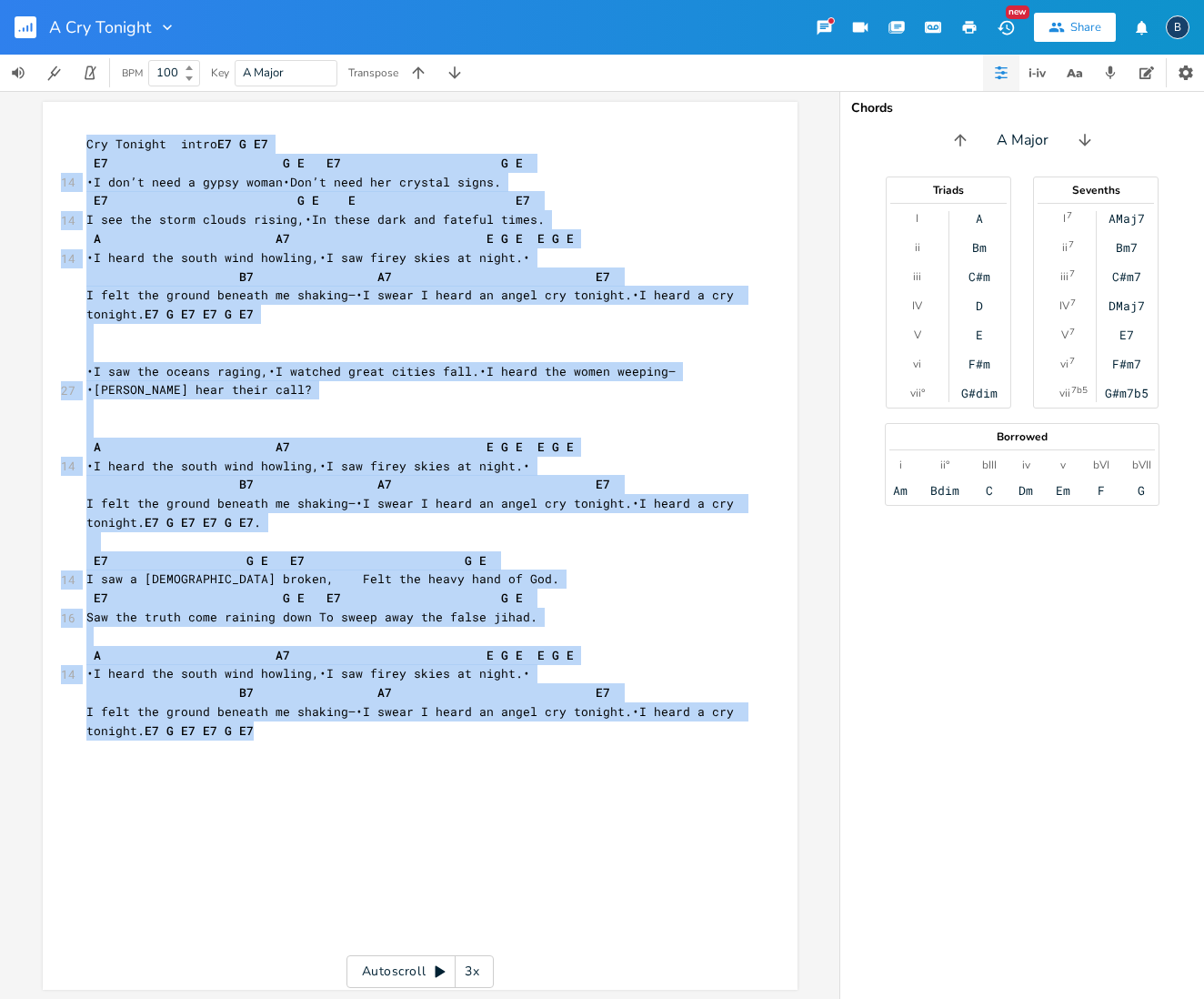
drag, startPoint x: 74, startPoint y: 121, endPoint x: 643, endPoint y: 725, distance: 829.8
click at [643, 725] on div "xxxxxxxxxx Cry Tonight intro E7 G E7 E7 G E E7 G E 14 • I don’t need a gypsy wo…" at bounding box center [420, 545] width 755 height 888
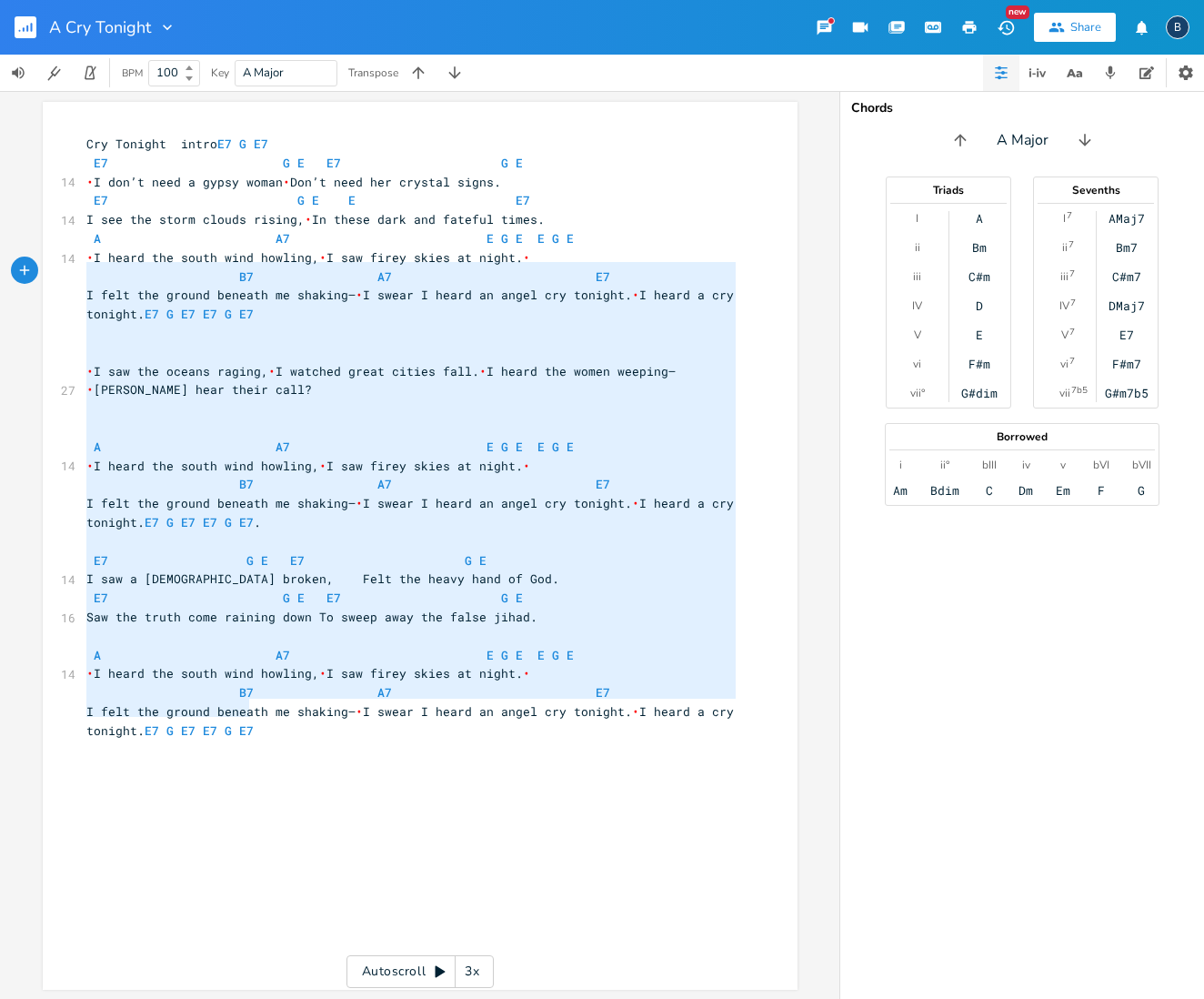
type textarea "Lor Ipsumdo sitam C7 A E4 S3 D E T3 I U L etd’m aliq e admin venia  Qui’n exer …"
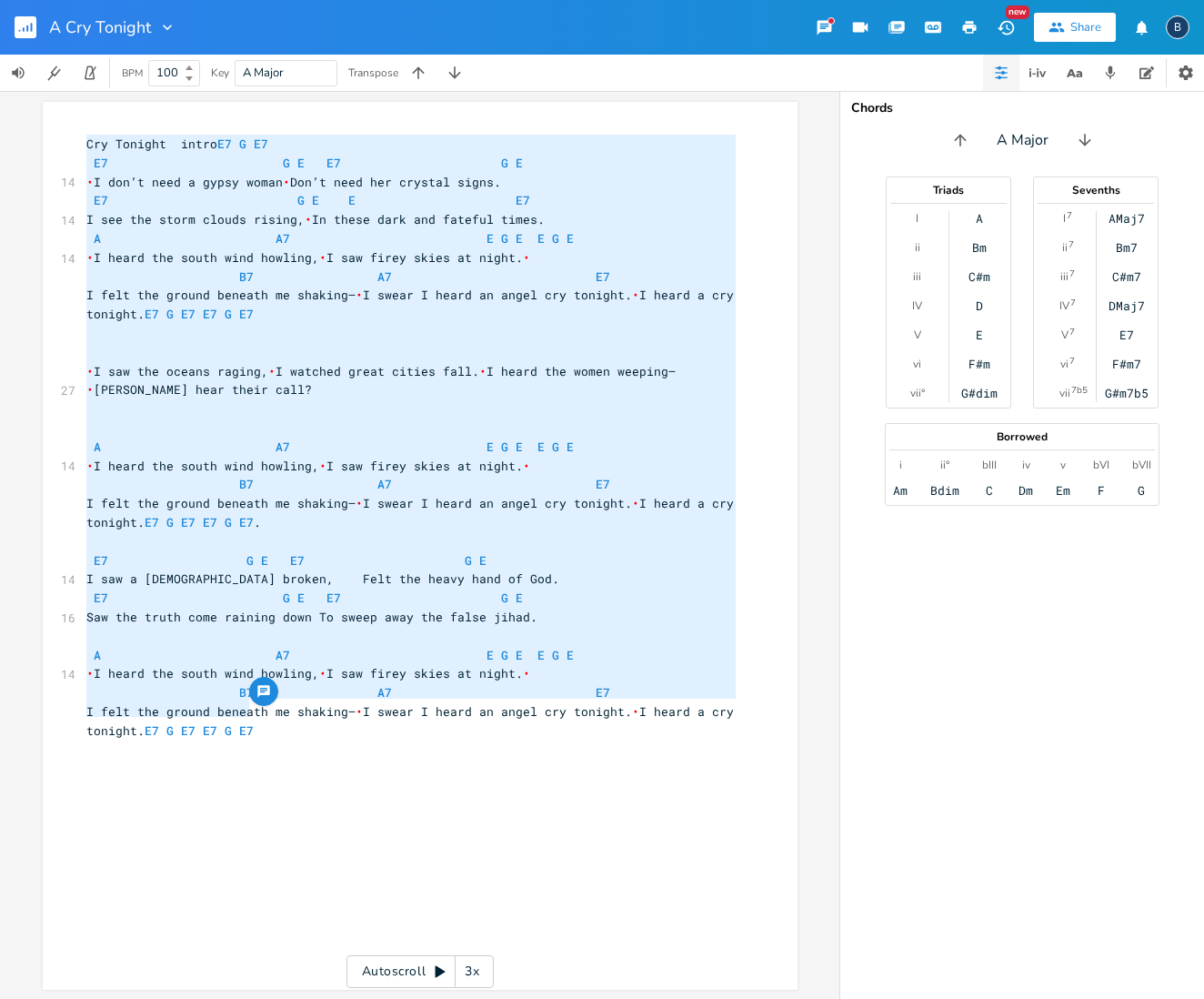
drag, startPoint x: 754, startPoint y: 700, endPoint x: 33, endPoint y: 122, distance: 924.1
click at [32, 122] on div "xxxxxxxxxx Cry Tonight intro E7 G E7 E7 G E E7 G E 14 • I don’t need a gypsy wo…" at bounding box center [419, 544] width 839 height 908
click at [453, 822] on div "xxxxxxxxxx Cry Tonight intro E7 G E7 E7 G E E7 G E 14 • I don’t need a gypsy wo…" at bounding box center [434, 563] width 702 height 864
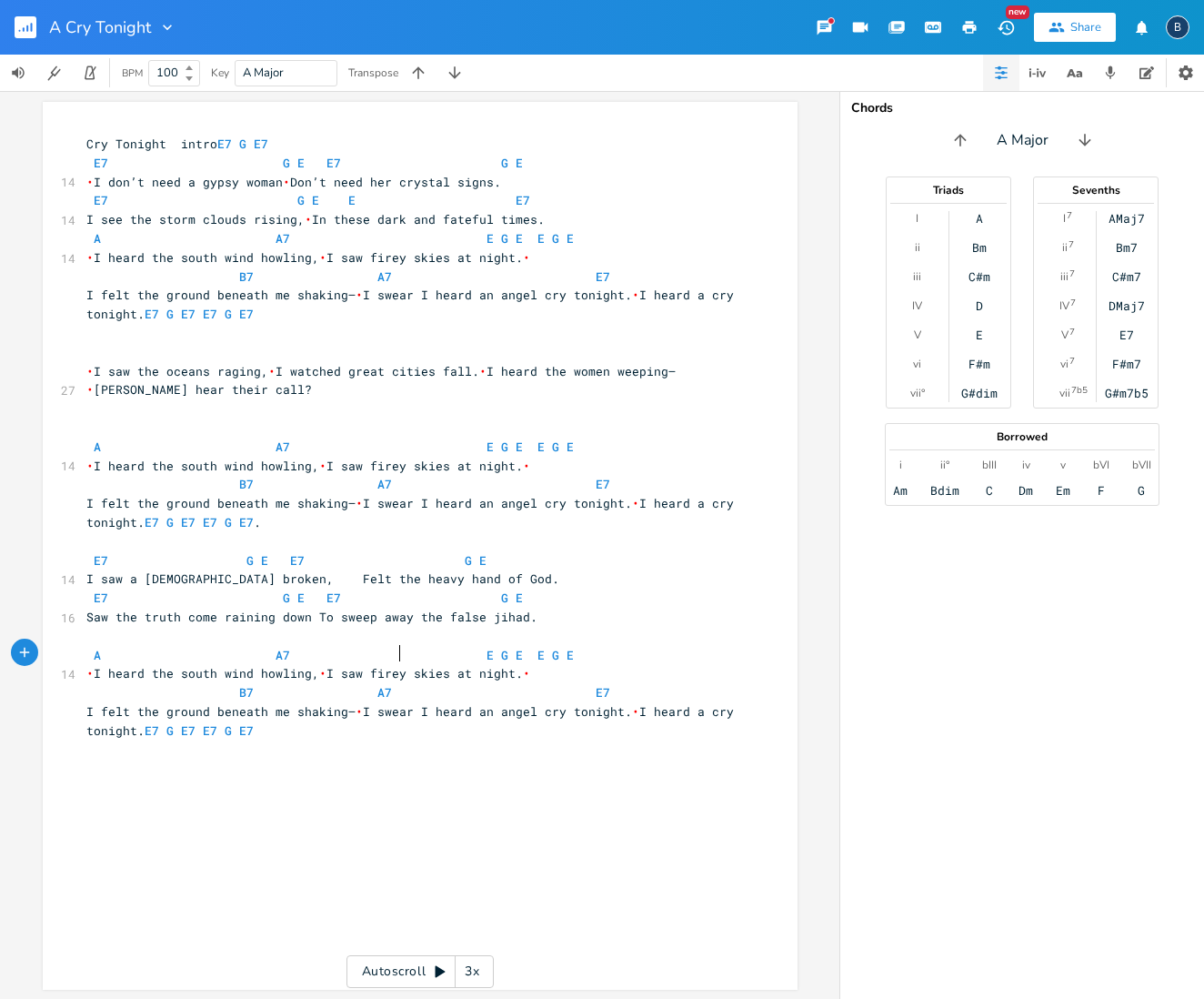
click at [393, 665] on span "• I heard the south wind howling, • I saw firey skies at night. •" at bounding box center [308, 673] width 444 height 16
type textarea "V"
type textarea "firey"
drag, startPoint x: 394, startPoint y: 249, endPoint x: 360, endPoint y: 248, distance: 34.0
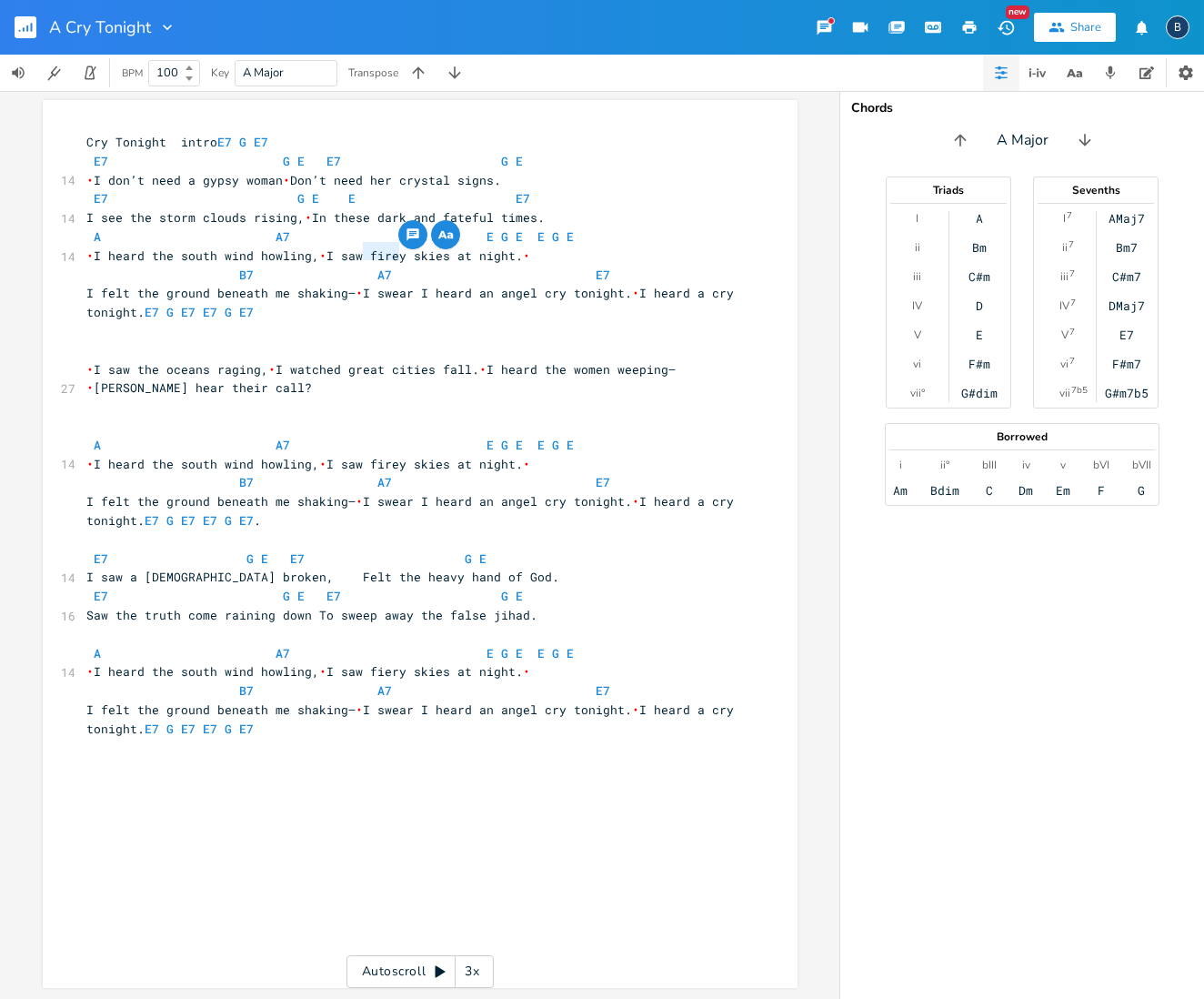
click at [360, 248] on span "• I heard the south wind howling, • I saw firey skies at night. •" at bounding box center [308, 255] width 444 height 16
click at [662, 776] on div "xxxxxxxxxx Cry Tonight intro E7 G E7 E7 G E E7 G E 14 • I don’t need a gypsy wo…" at bounding box center [434, 561] width 702 height 864
click at [363, 607] on span "Saw the truth come raining down To sweep away the false jihad." at bounding box center [311, 614] width 451 height 16
type textarea "and wash"
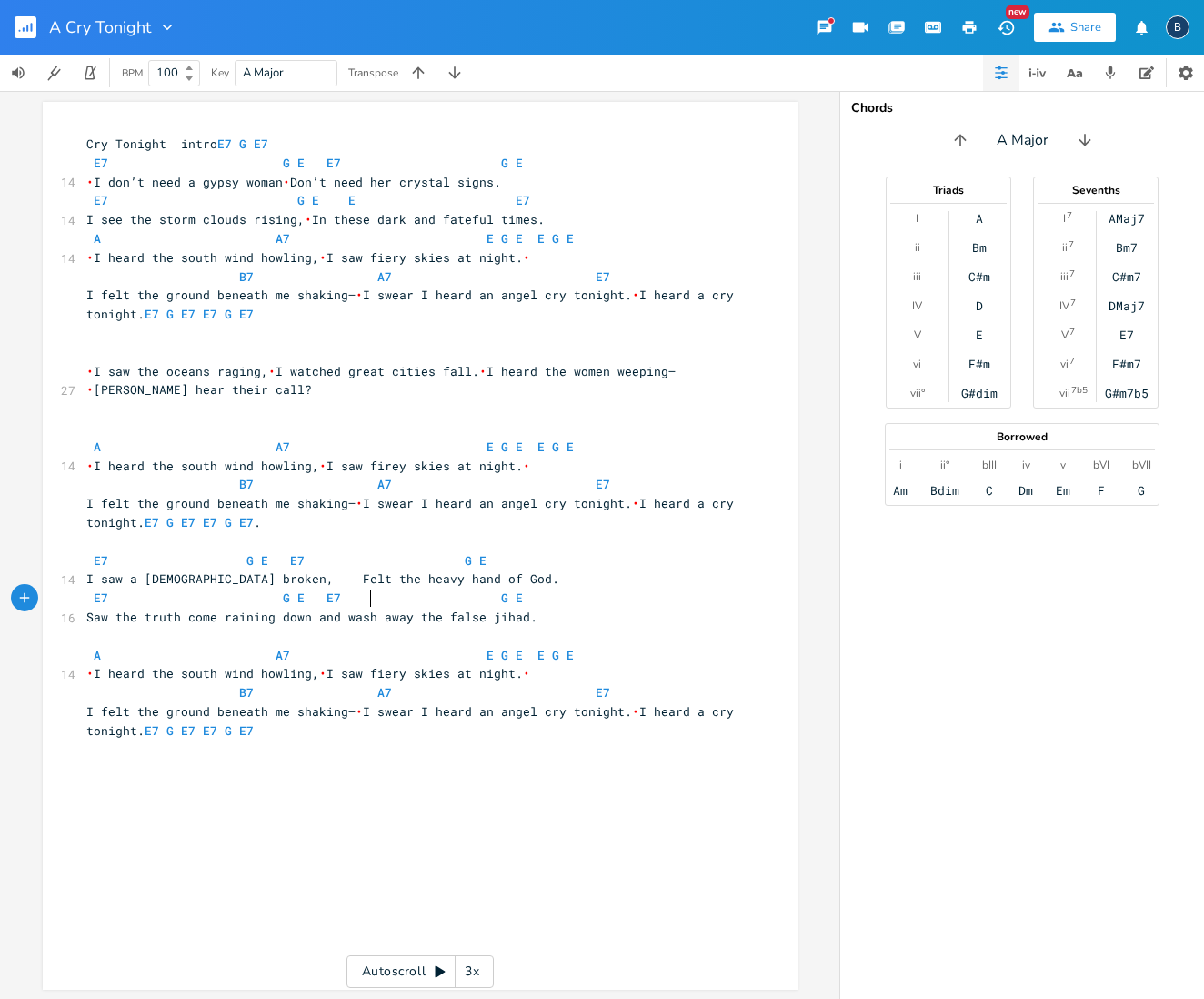
scroll to position [2, 0]
click at [683, 606] on pre "Saw the truth come raining down and wash away the false jihad." at bounding box center [411, 615] width 657 height 19
click at [22, 28] on rect "button" at bounding box center [25, 27] width 22 height 22
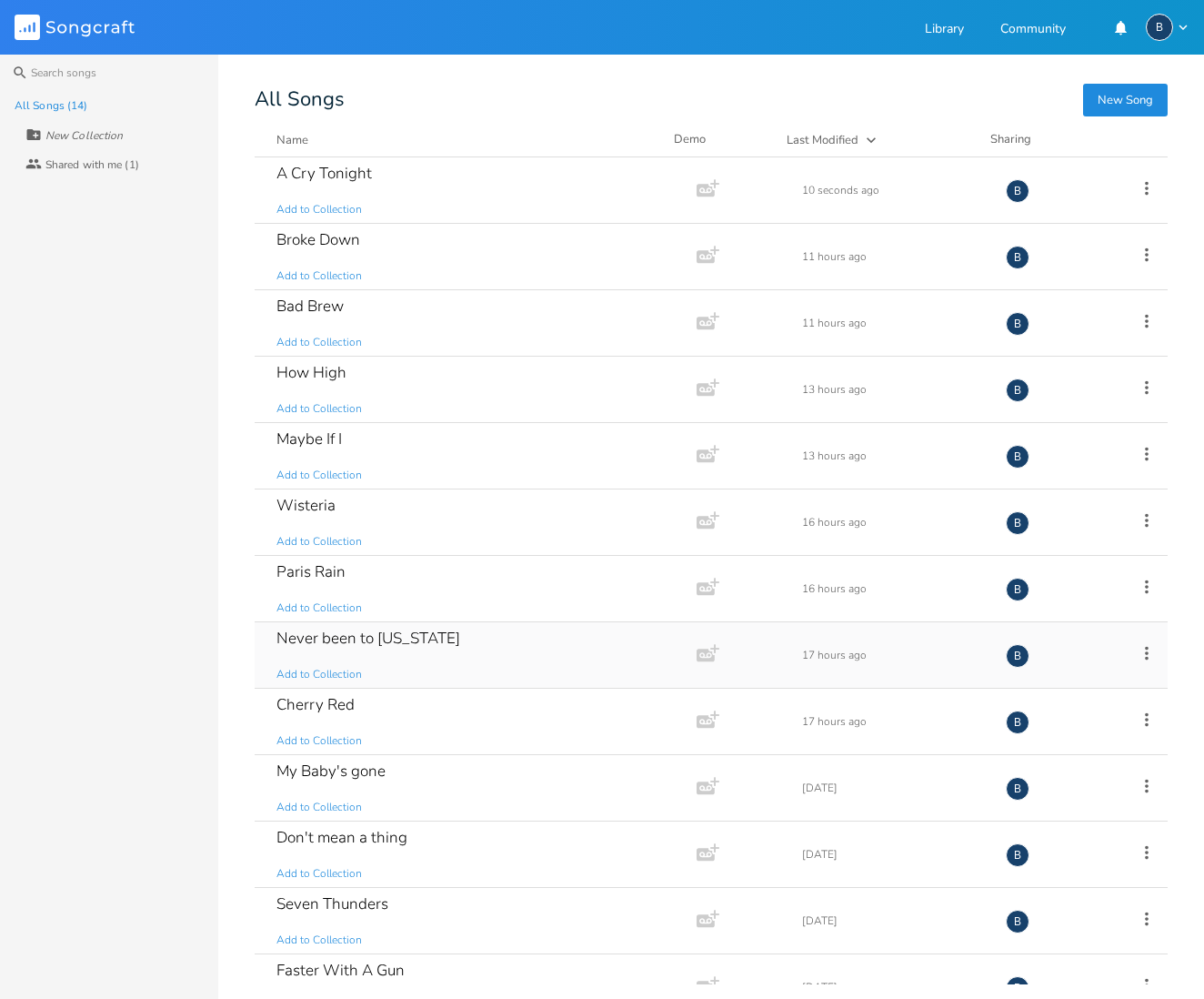
click at [334, 640] on div "Never been to [US_STATE]" at bounding box center [368, 638] width 184 height 15
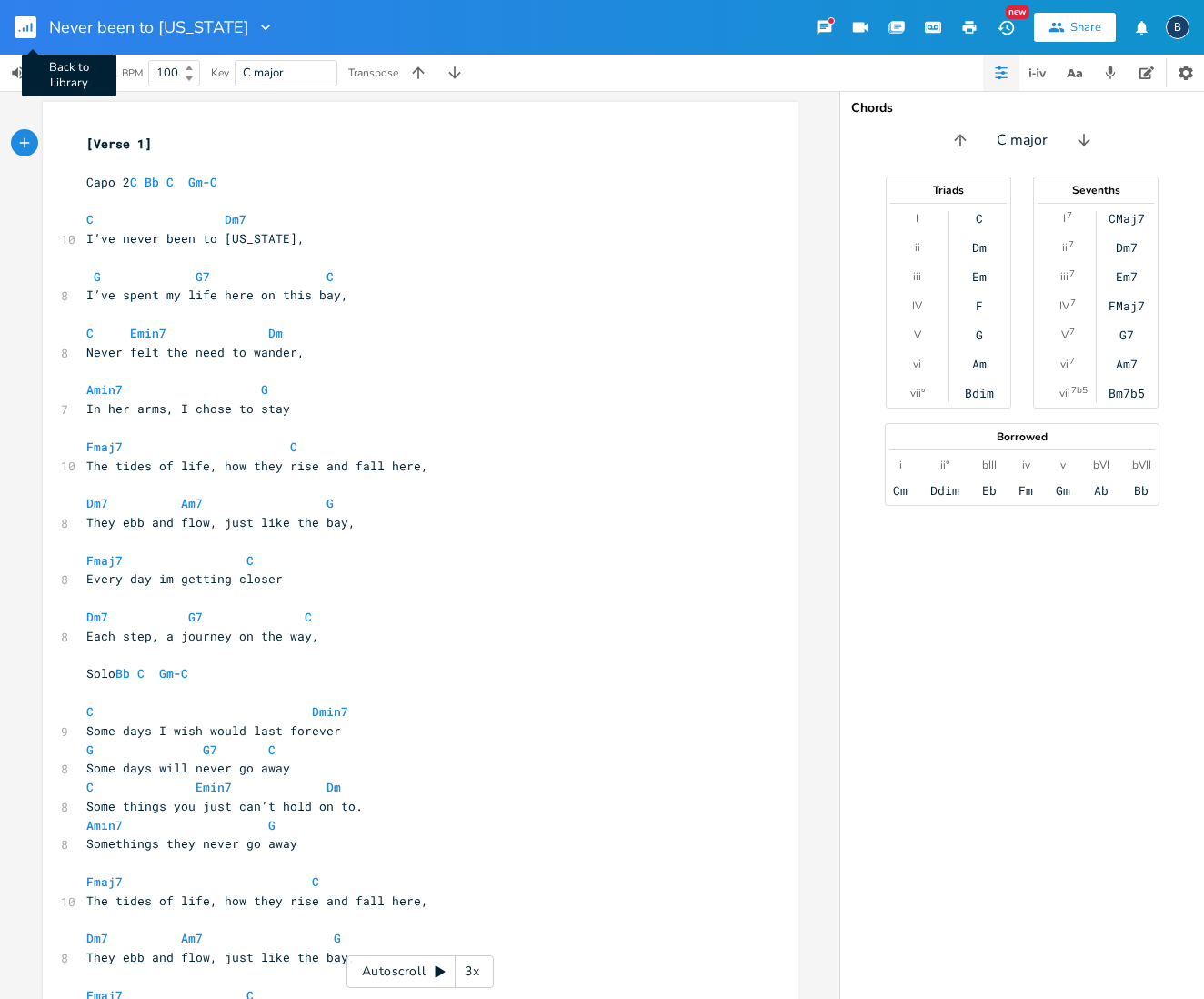
click at [27, 29] on rect "button" at bounding box center [25, 27] width 22 height 22
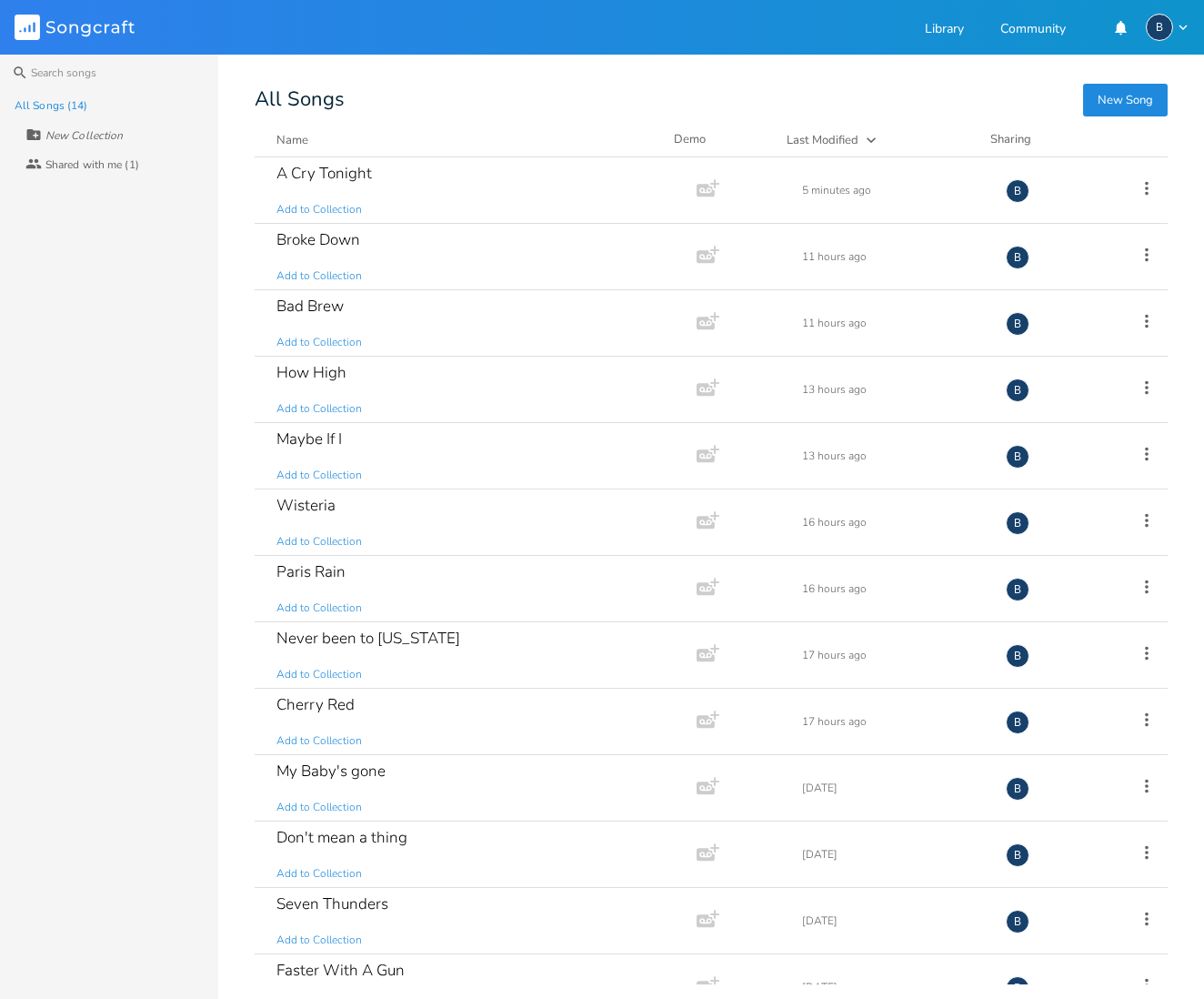
click at [1121, 100] on button "New Song" at bounding box center [1126, 100] width 84 height 33
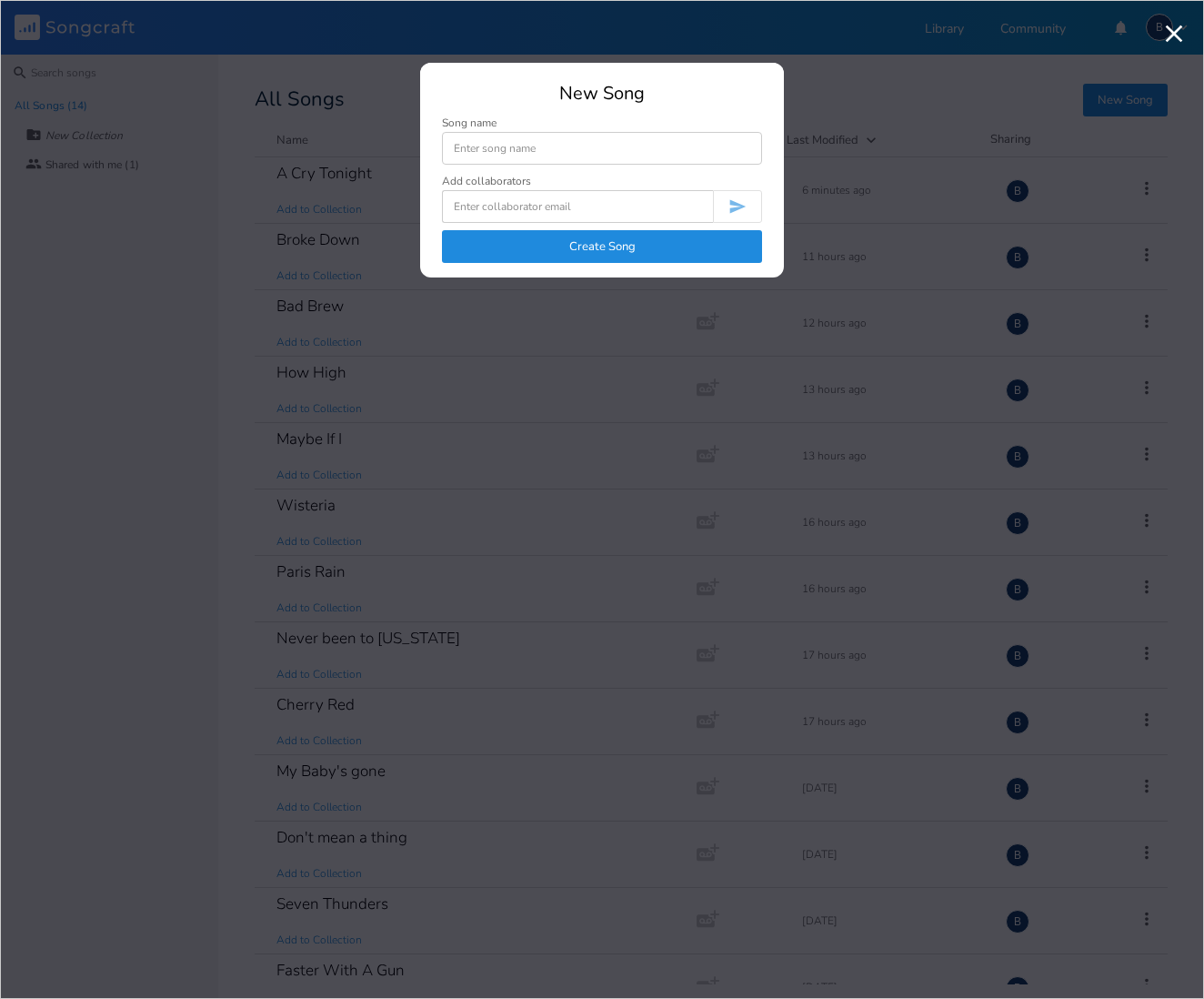
click at [537, 151] on input at bounding box center [602, 148] width 321 height 33
type input "Silver and Gold"
click at [554, 251] on button "Create Song" at bounding box center [602, 246] width 321 height 33
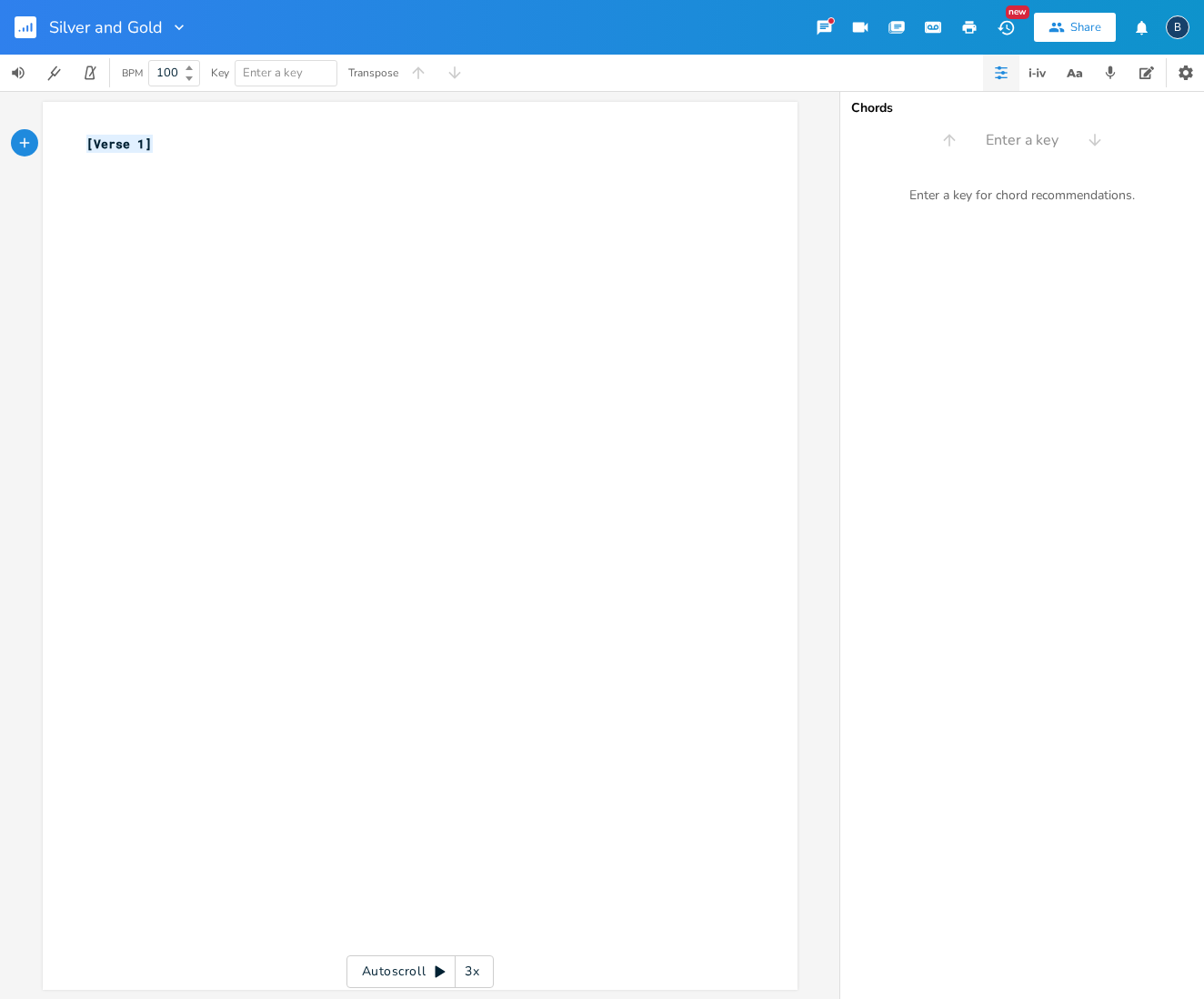
drag, startPoint x: 171, startPoint y: 144, endPoint x: 66, endPoint y: 137, distance: 105.2
click at [66, 137] on div "[Verse 1] x [Verse 1] ​" at bounding box center [420, 545] width 755 height 888
type textarea "Silver and Gold"
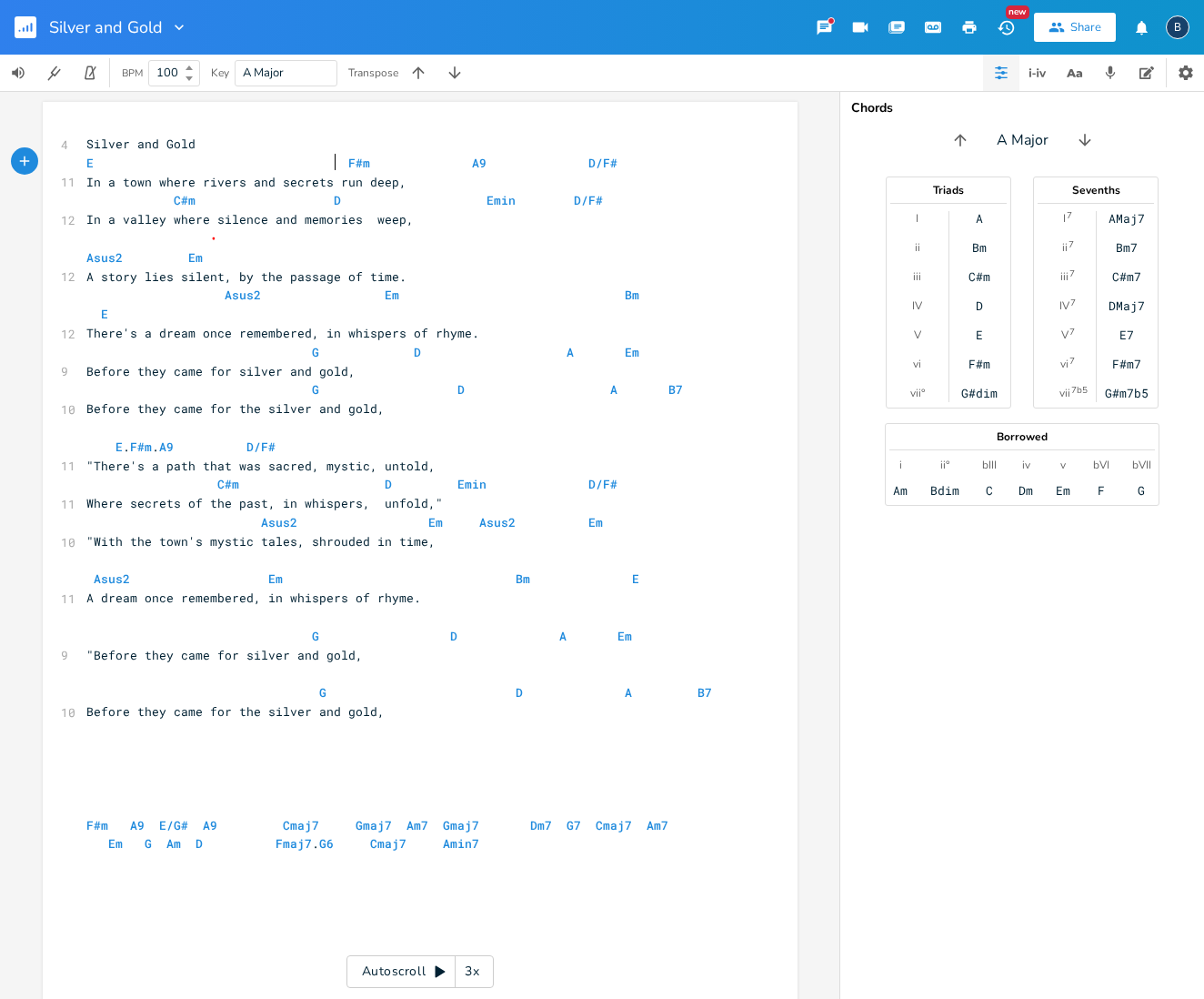
click at [332, 159] on span "E F#m A9 D/F#" at bounding box center [351, 163] width 531 height 16
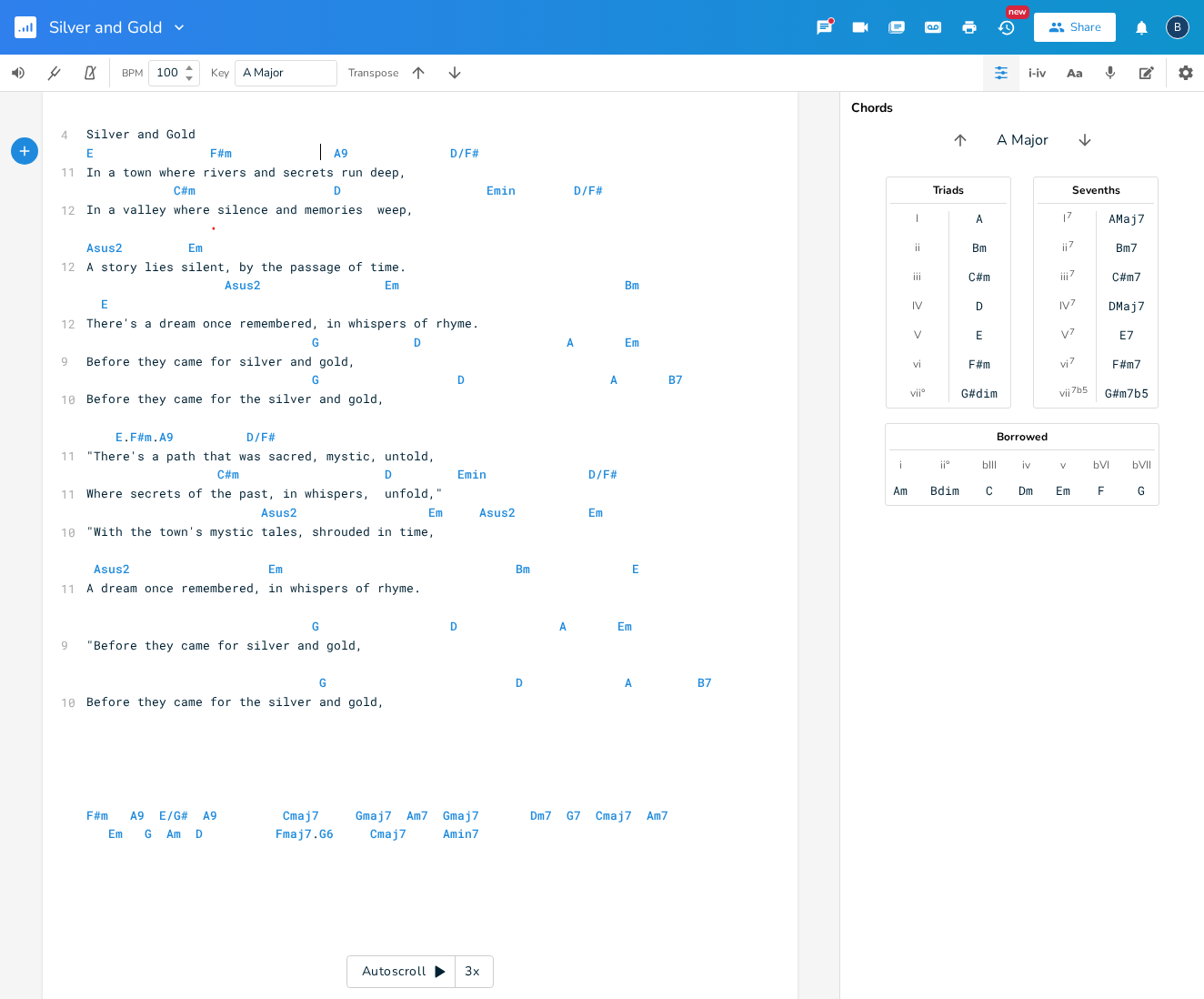
scroll to position [22, 0]
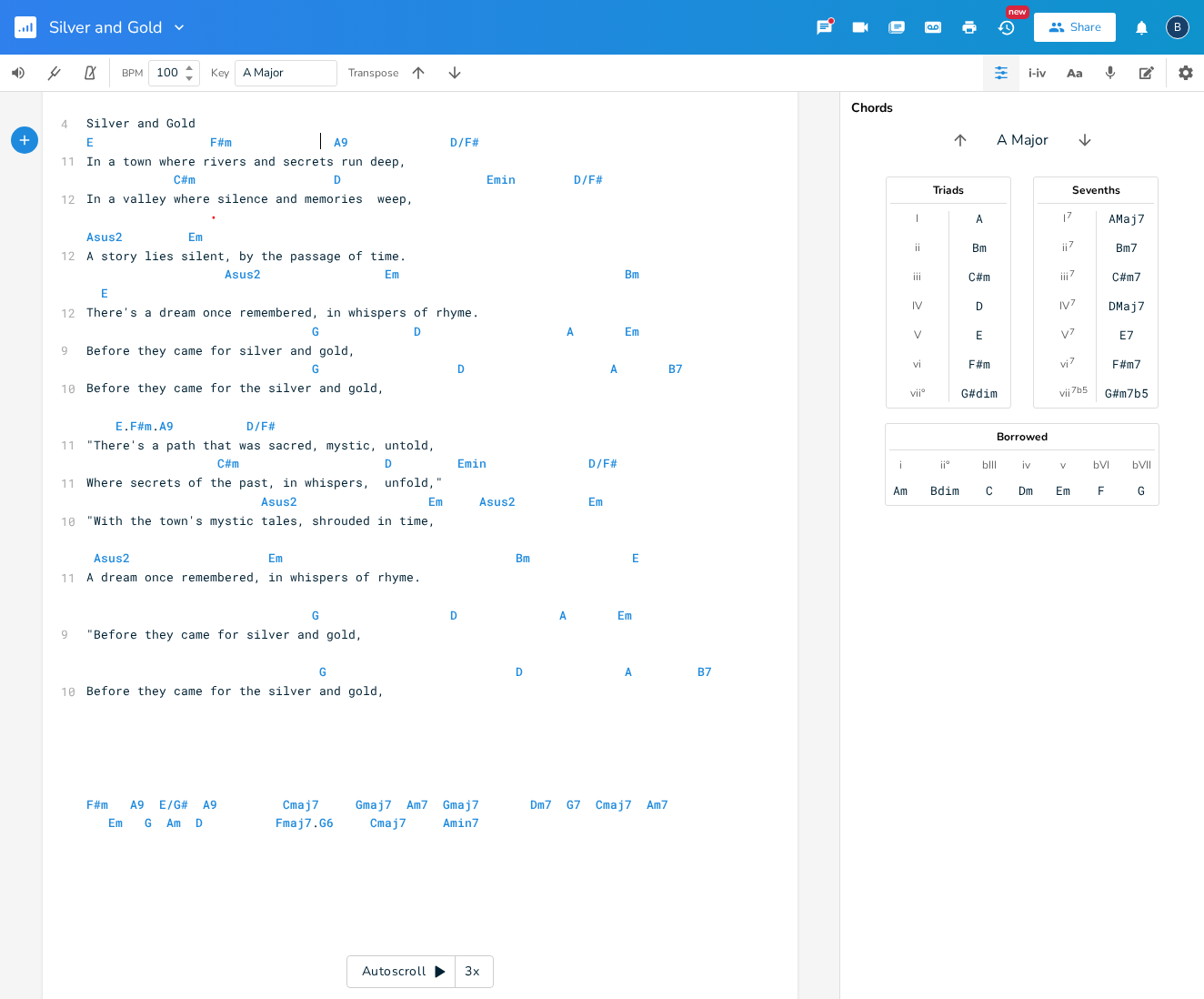
click at [318, 148] on pre "E F#m A9 D/F#" at bounding box center [411, 143] width 657 height 19
click at [384, 141] on span "E F#m A9 D/F#" at bounding box center [256, 141] width 342 height 16
click at [174, 174] on span "C#m" at bounding box center [185, 179] width 22 height 17
type textarea "C"
click at [174, 174] on span "C#m" at bounding box center [185, 179] width 22 height 17
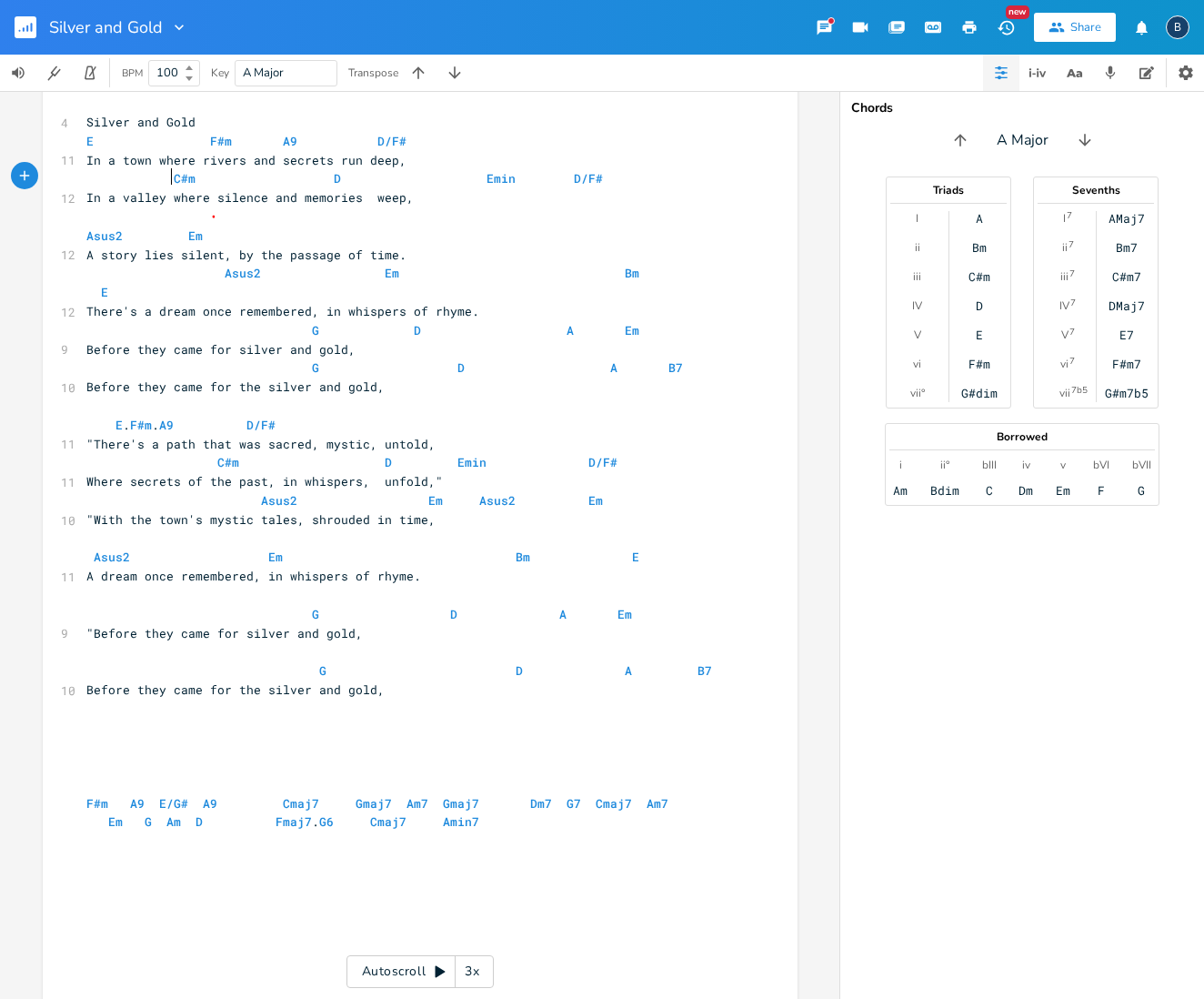
click at [162, 173] on span "C#m D Emin D/F#" at bounding box center [345, 178] width 517 height 16
click at [234, 172] on span "C#m D Emin D/F#" at bounding box center [301, 178] width 430 height 16
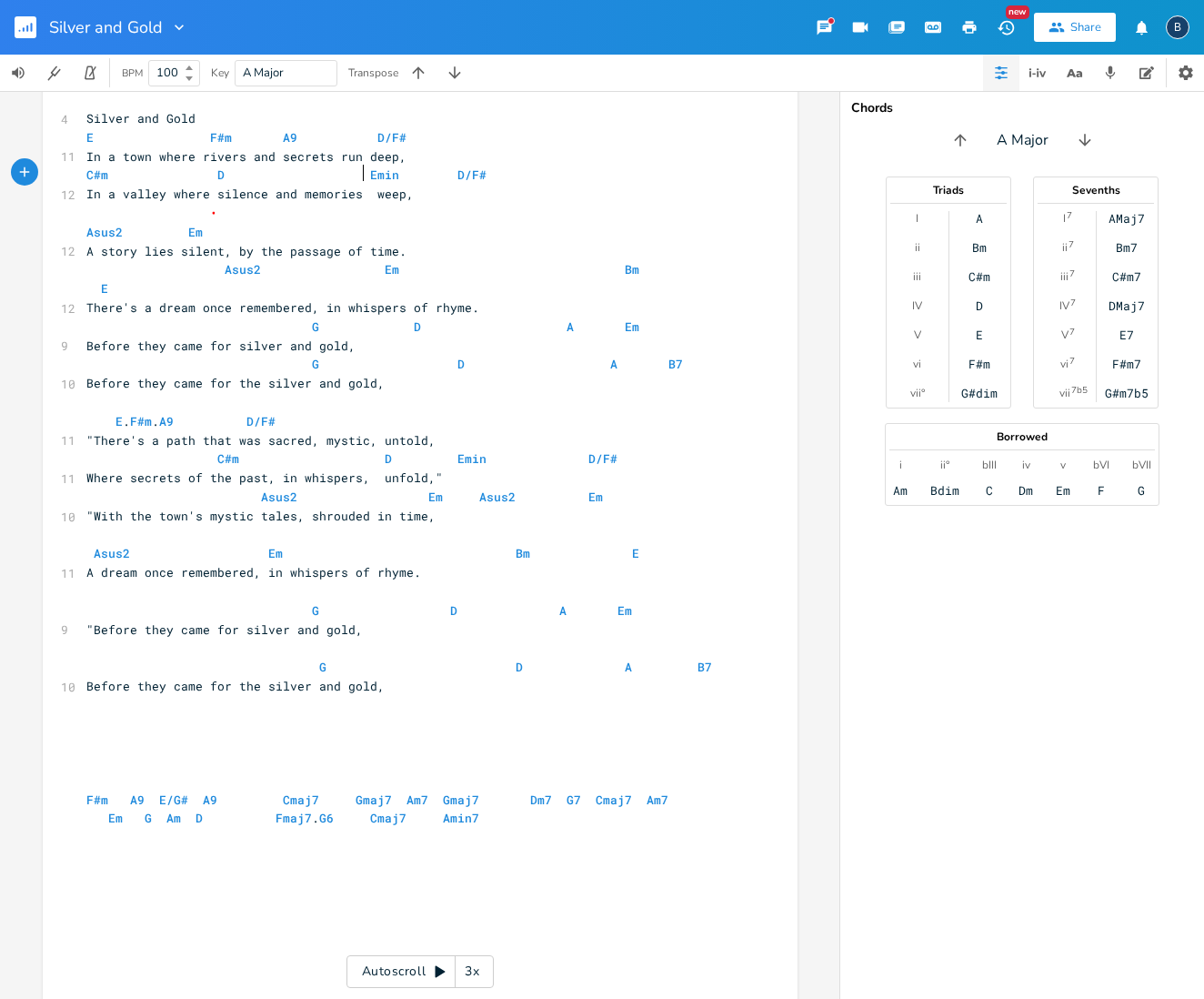
scroll to position [25, 0]
click at [355, 172] on span "C#m D Emin D/F#" at bounding box center [286, 175] width 400 height 16
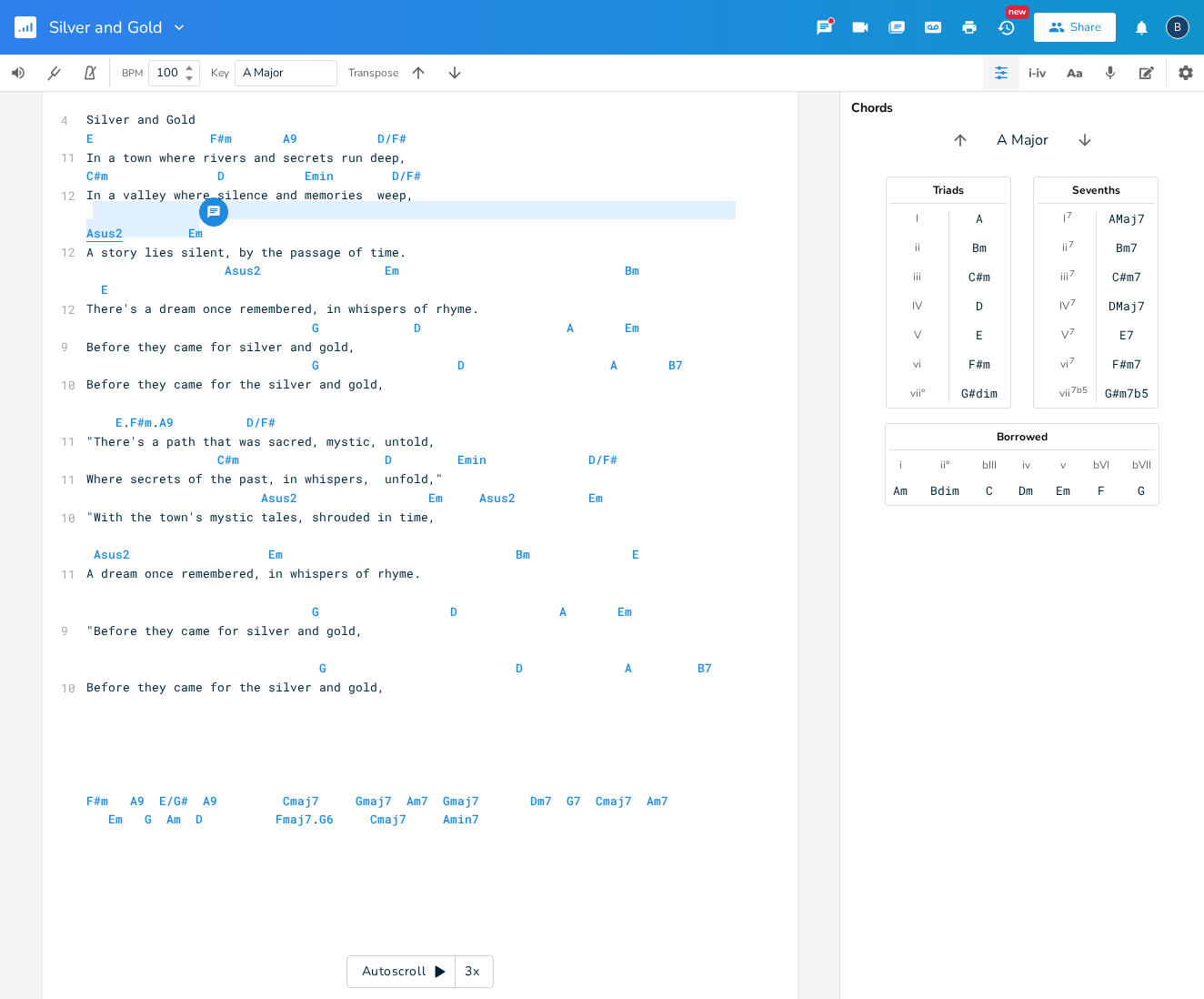
type textarea "Asus2 Em"
drag, startPoint x: 195, startPoint y: 227, endPoint x: 82, endPoint y: 220, distance: 113.2
click at [82, 224] on pre "Asus2 Em" at bounding box center [411, 233] width 657 height 19
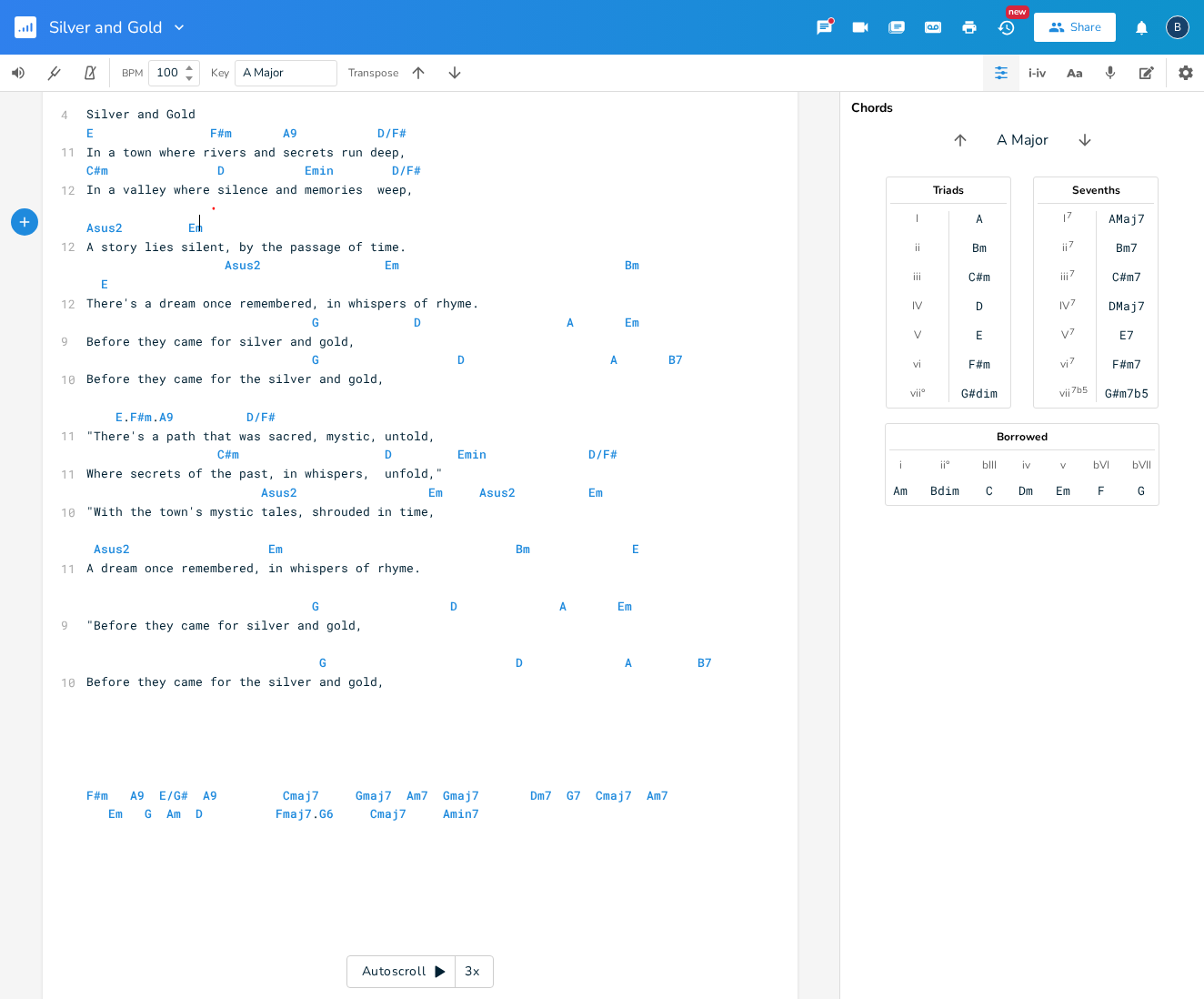
scroll to position [32, 0]
click at [300, 223] on pre "Asus2 Em" at bounding box center [411, 226] width 657 height 19
click at [397, 255] on span "Asus2 Em Bm E" at bounding box center [410, 272] width 648 height 35
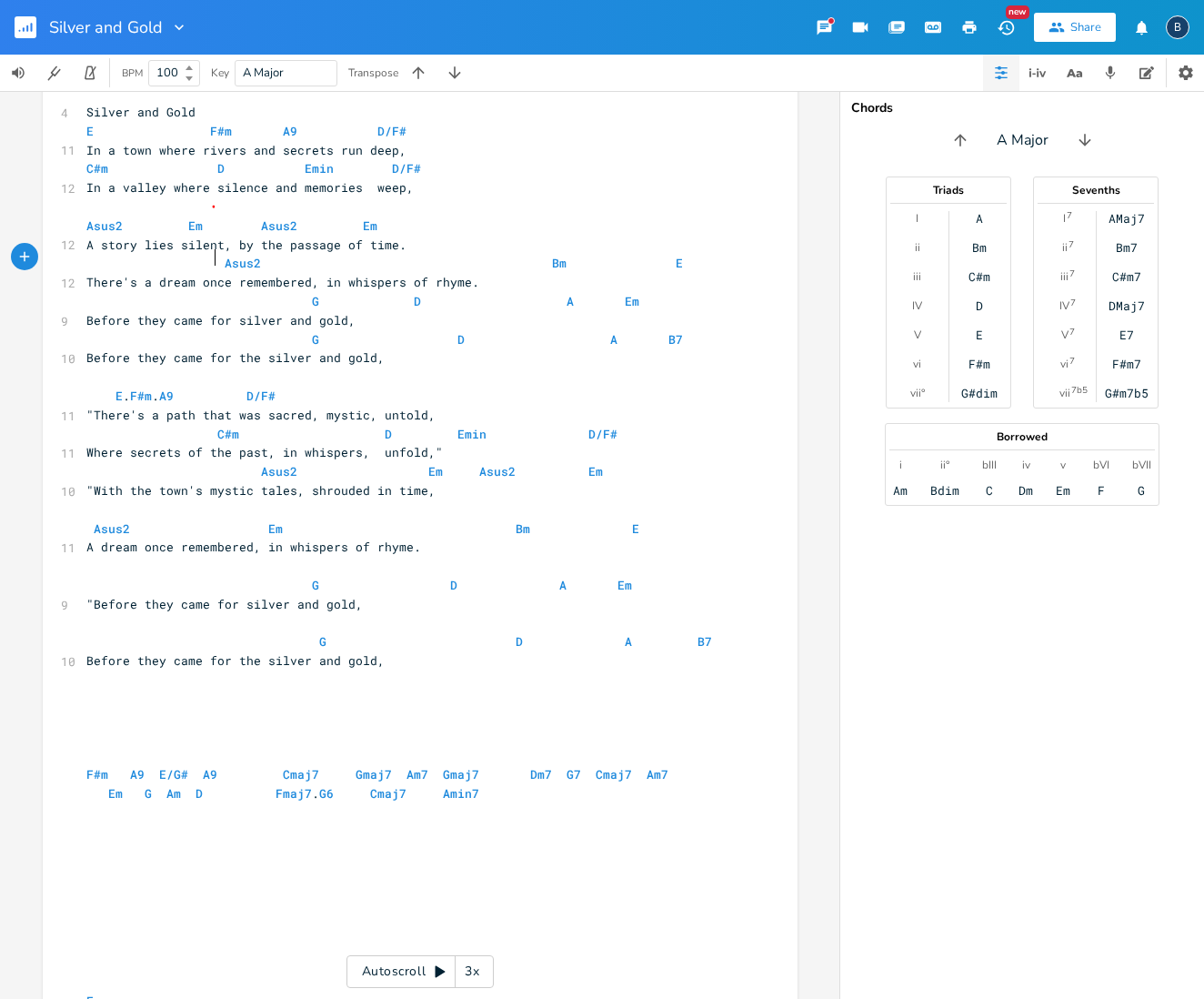
click at [208, 255] on span "Asus2 Bm E" at bounding box center [384, 262] width 596 height 16
click at [238, 261] on span "Asus2 Bm E" at bounding box center [315, 262] width 458 height 16
type textarea "Em"
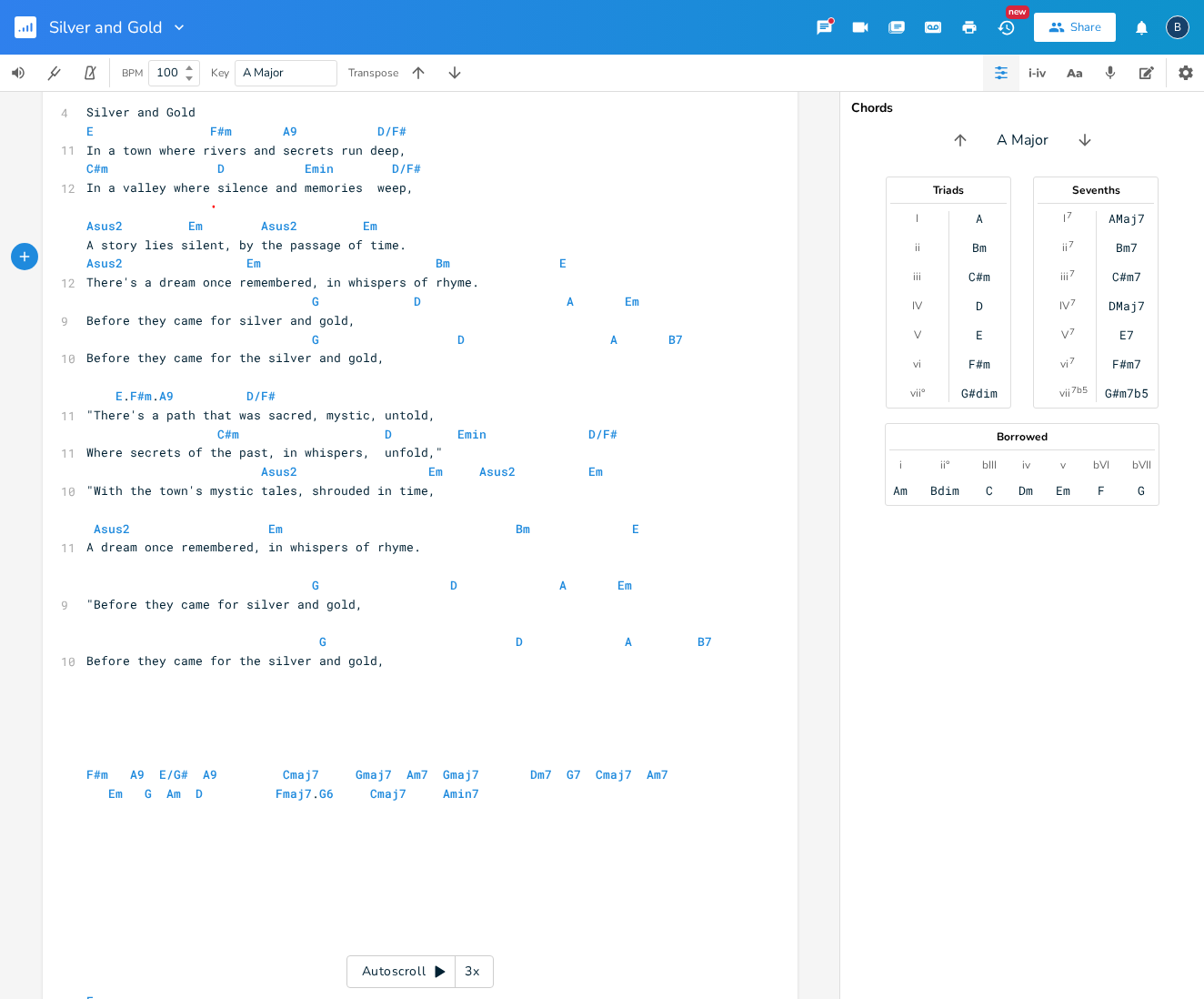
click at [416, 255] on span "Asus2 Em Bm E" at bounding box center [326, 262] width 480 height 16
click at [452, 255] on span "Asus2 Em Bm E" at bounding box center [282, 262] width 393 height 16
click at [295, 297] on span "G D A Em" at bounding box center [363, 300] width 553 height 16
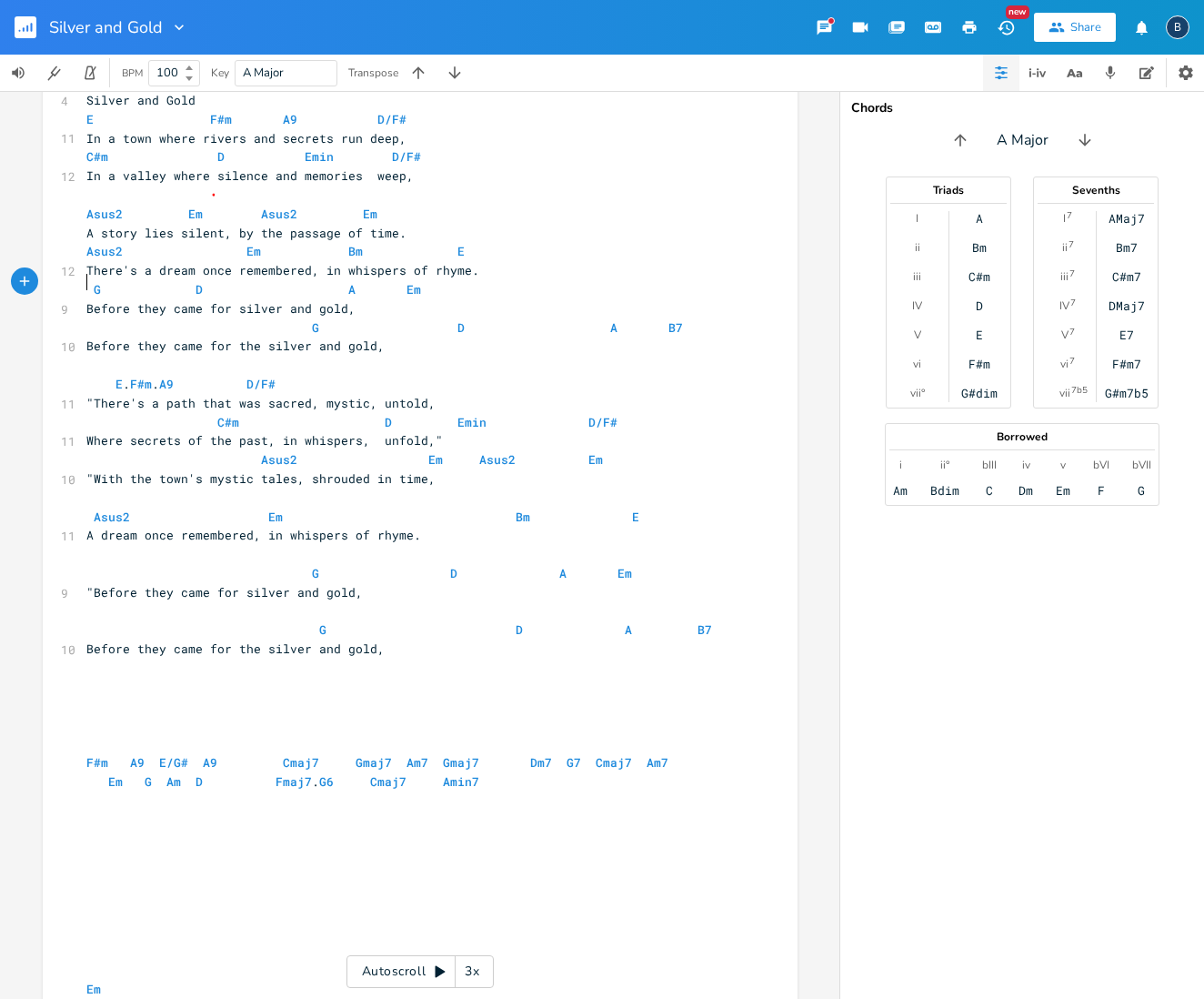
scroll to position [46, 0]
click at [183, 279] on span "G D A Em" at bounding box center [254, 287] width 335 height 16
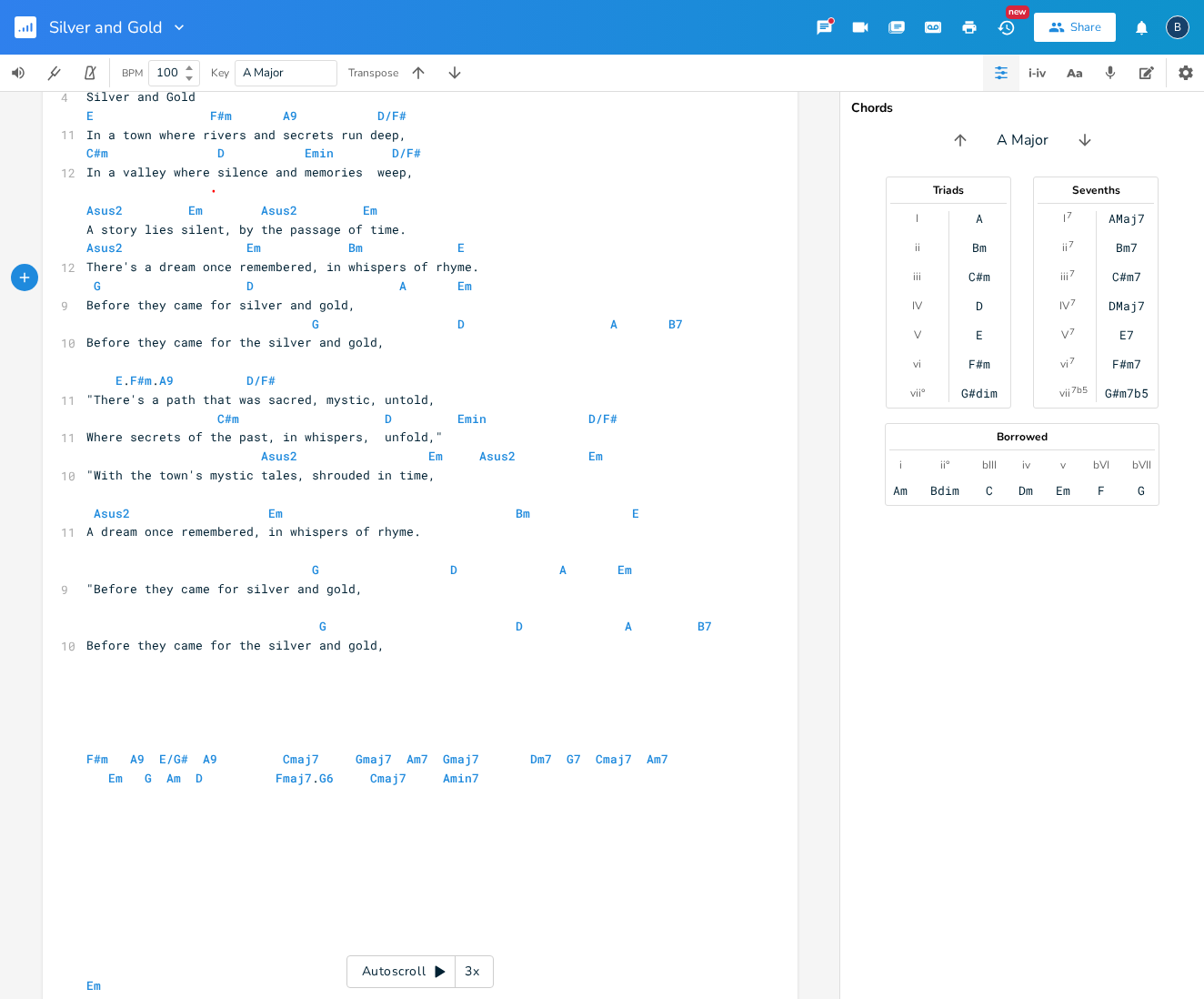
scroll to position [48, 0]
click at [382, 277] on span "G D A Em" at bounding box center [279, 284] width 386 height 16
click at [295, 315] on span "G D A B7" at bounding box center [384, 322] width 596 height 16
click at [230, 315] on span "G D A B7" at bounding box center [279, 322] width 386 height 16
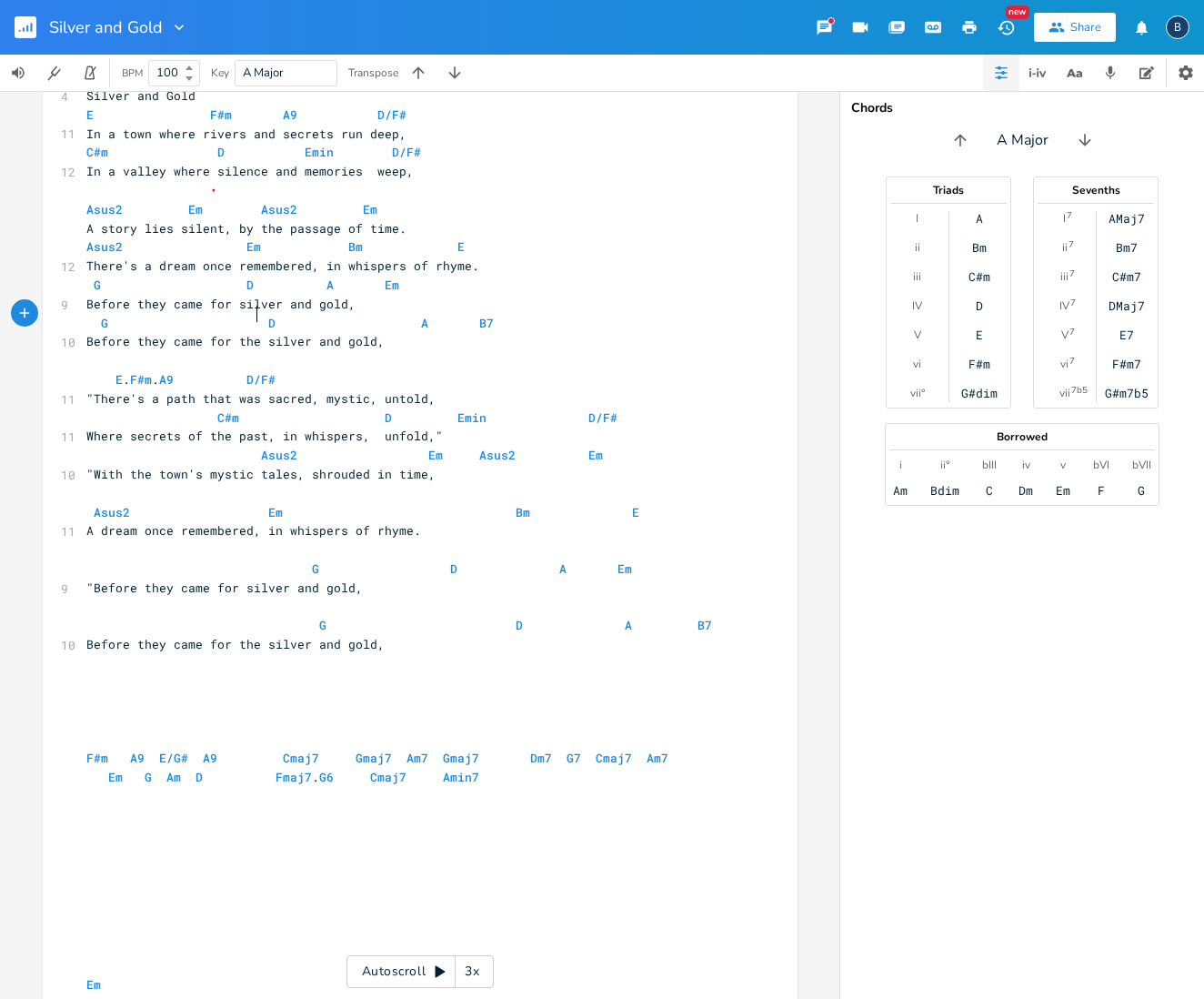
scroll to position [0, 9]
click at [404, 315] on span "G D A B7" at bounding box center [290, 322] width 408 height 16
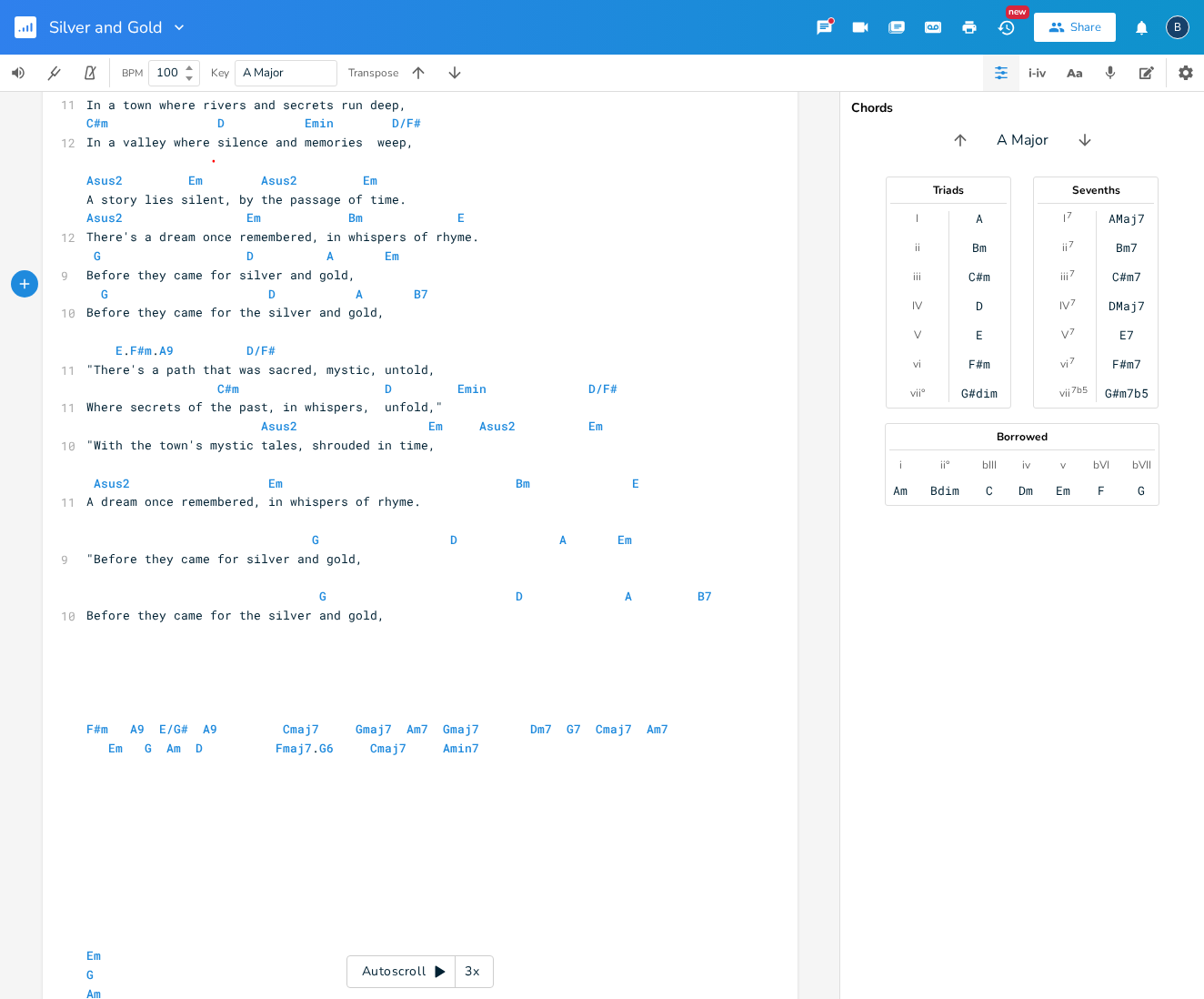
scroll to position [98, 0]
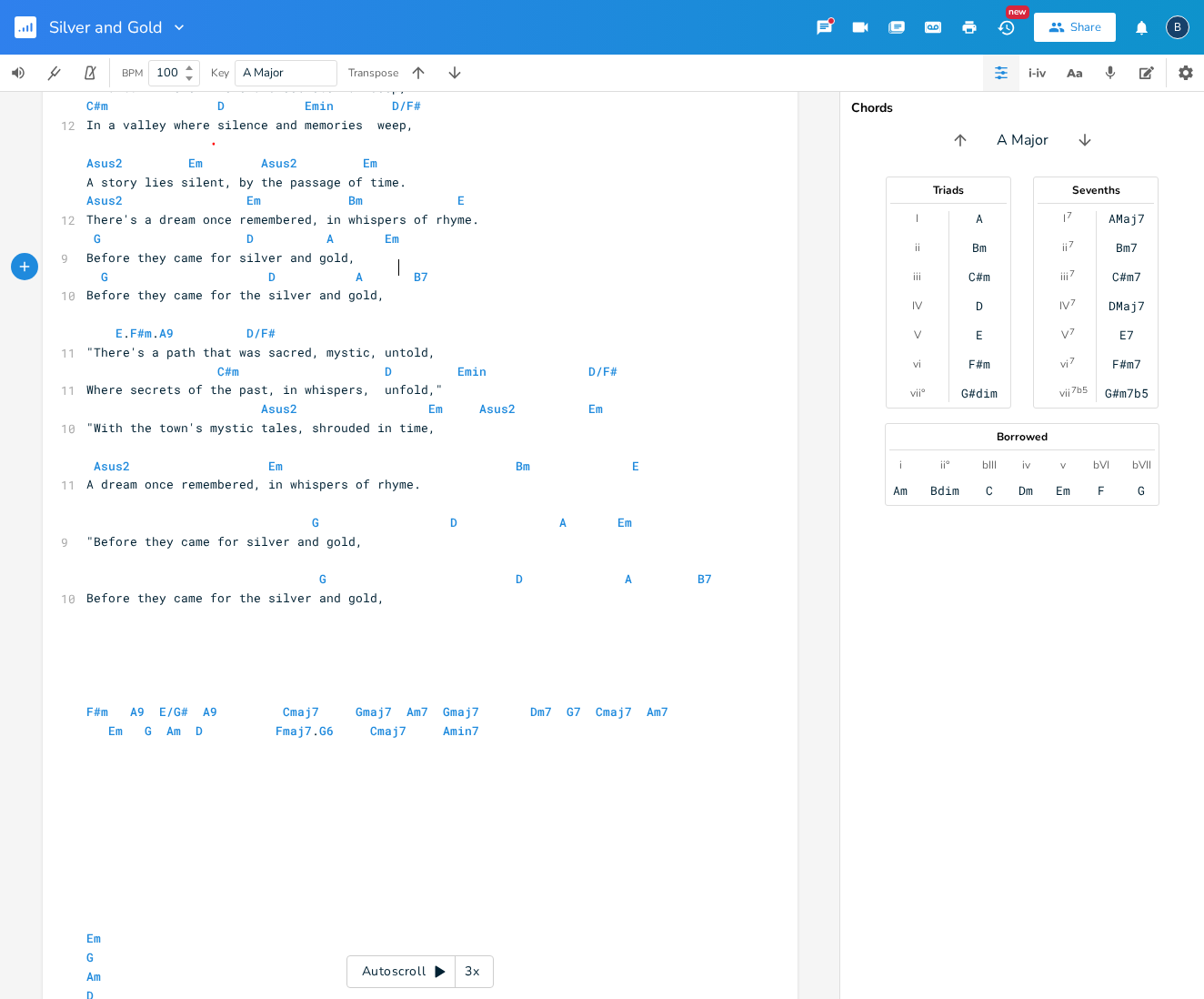
click at [395, 268] on span "G D A B7" at bounding box center [256, 276] width 342 height 16
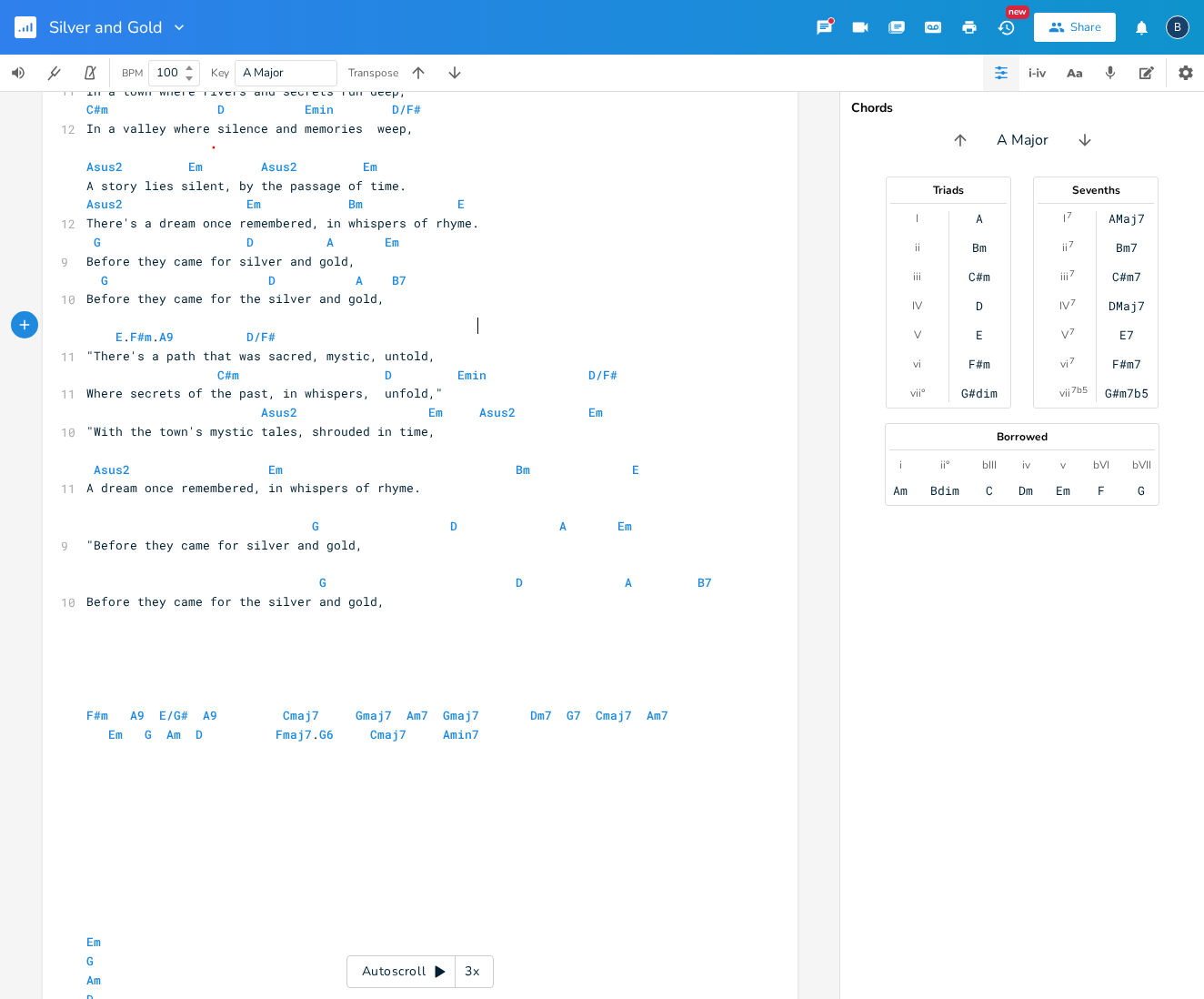
click at [276, 328] on span "E . F#m . A9 D/F#" at bounding box center [181, 336] width 190 height 16
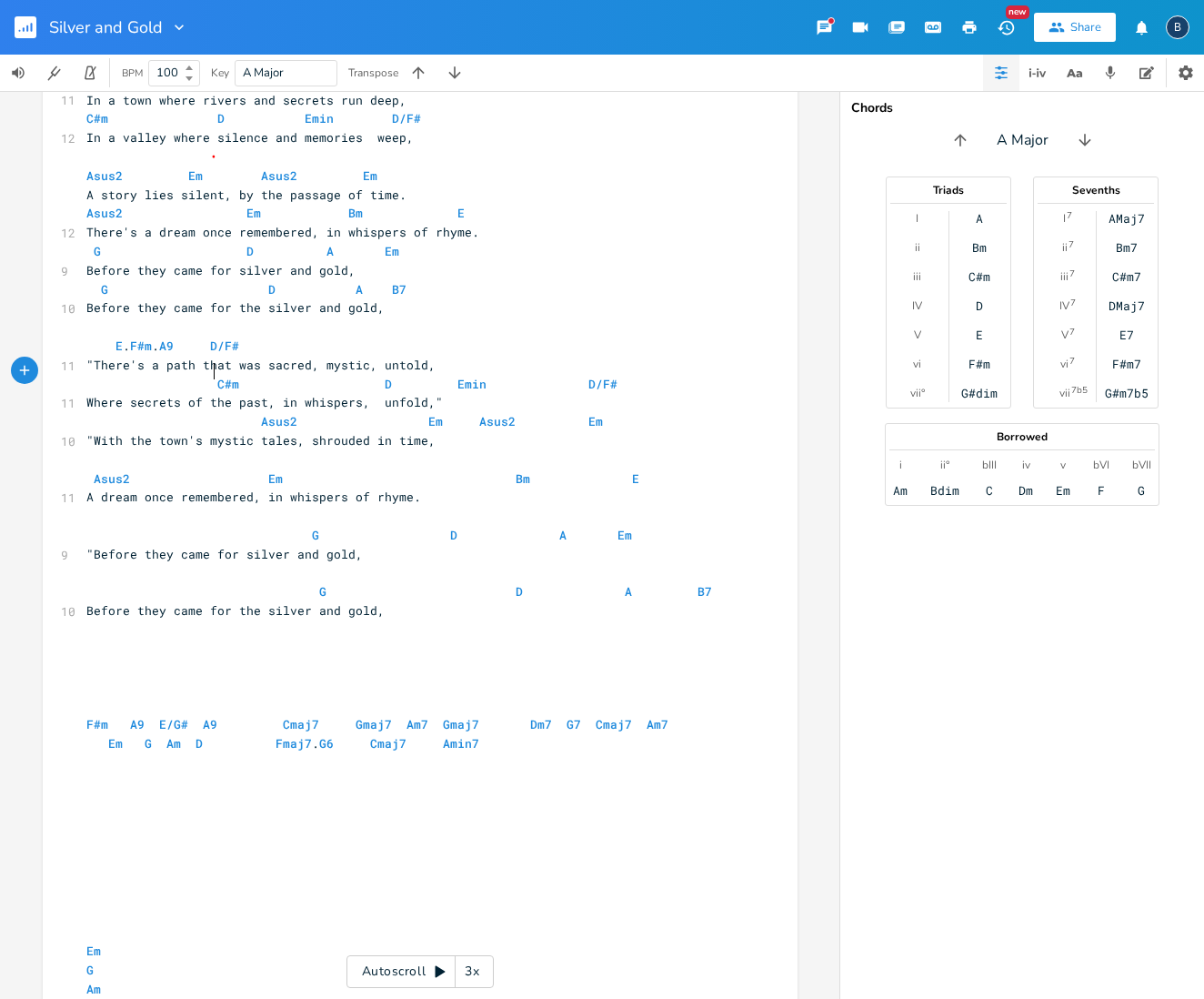
click at [205, 376] on span "C#m D Emin D/F#" at bounding box center [351, 384] width 531 height 16
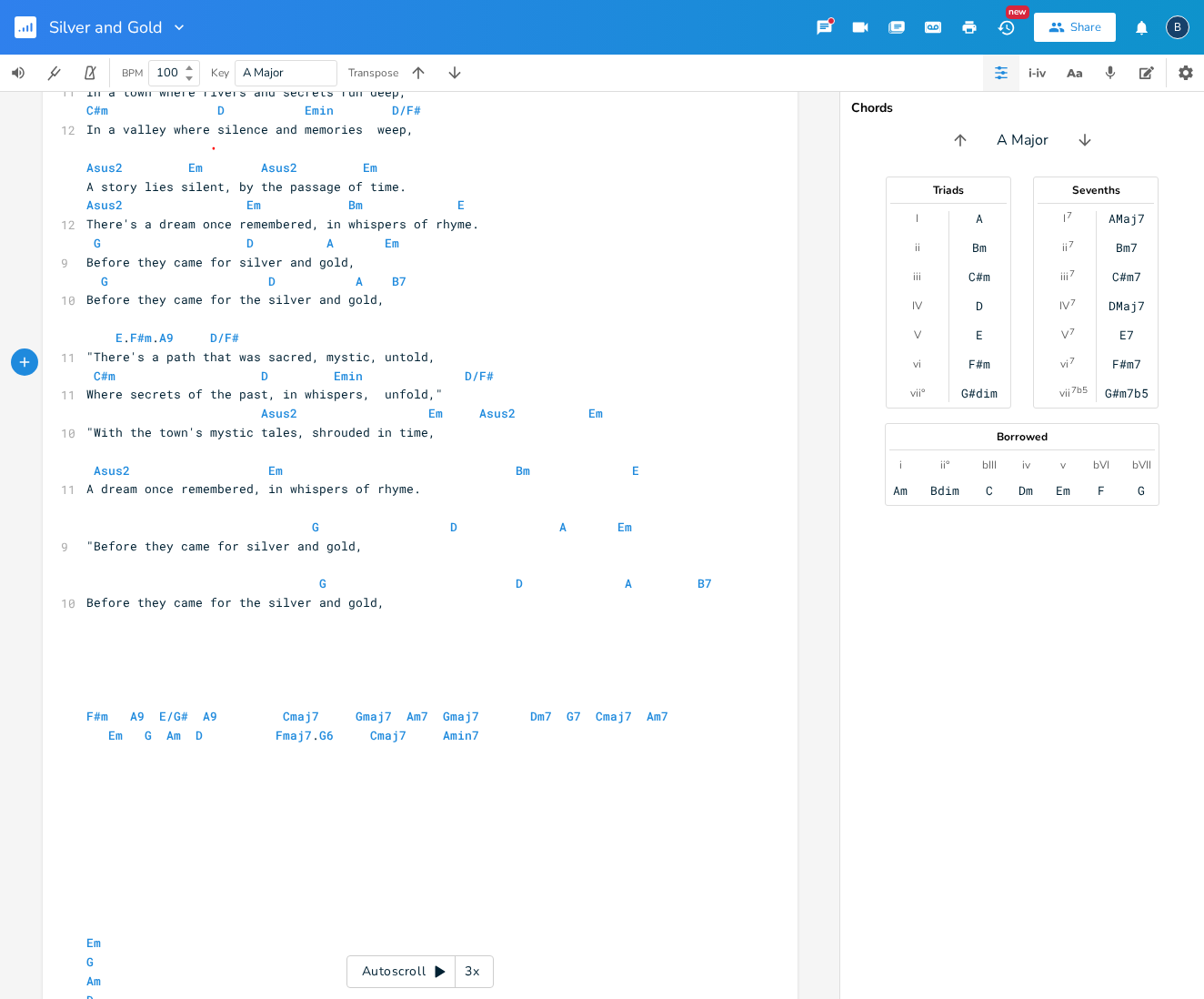
click at [245, 367] on span "C#m D Emin D/F#" at bounding box center [290, 375] width 408 height 16
click at [302, 367] on span "C#m D Emin D/F#" at bounding box center [282, 375] width 393 height 16
click at [413, 367] on span "C#m D Emin D/F#" at bounding box center [275, 375] width 378 height 16
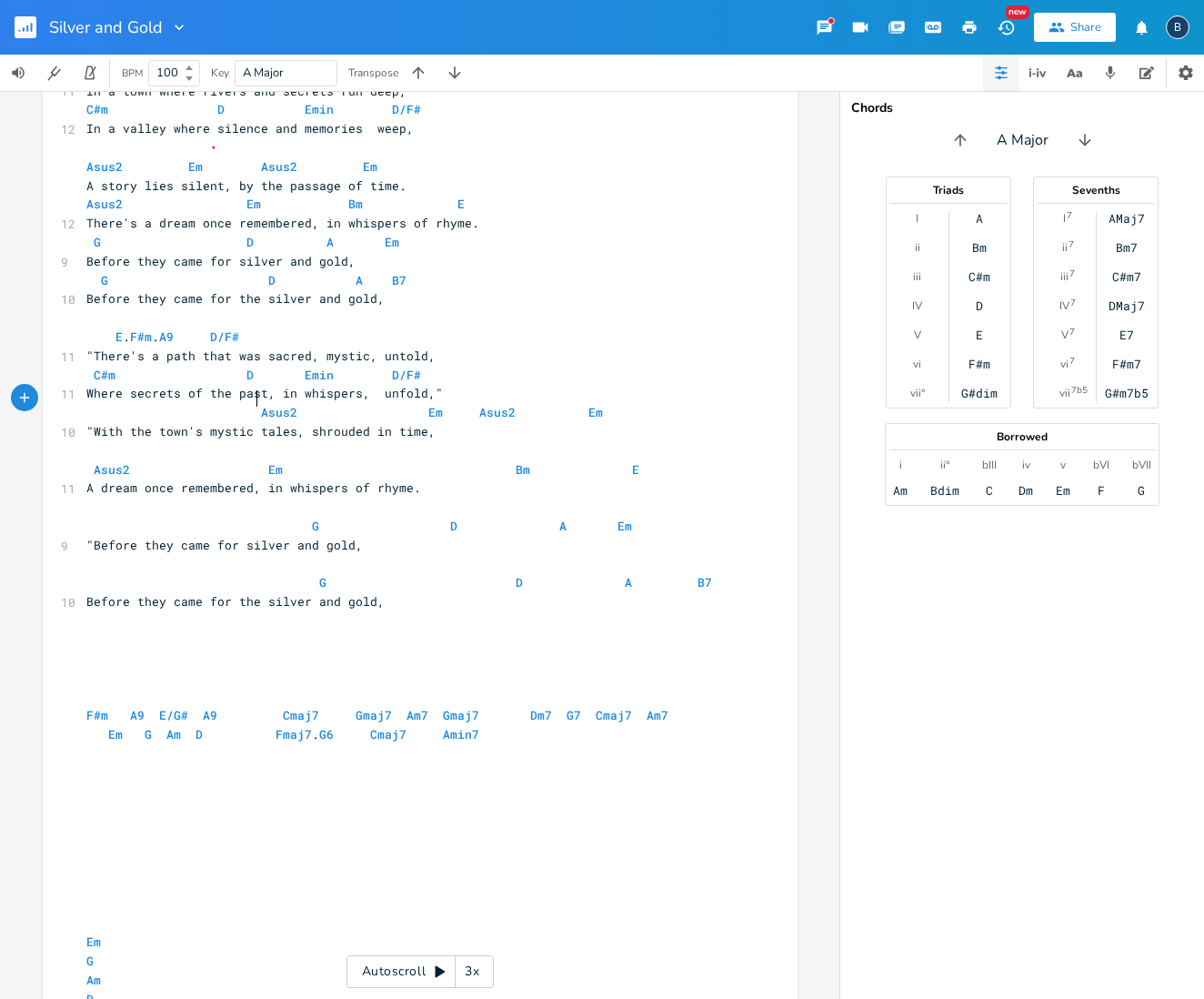
click at [248, 404] on span "Asus2 Em Asus2 Em" at bounding box center [345, 411] width 517 height 16
click at [490, 461] on span "Asus2 Em Bm E" at bounding box center [363, 469] width 553 height 16
click at [250, 461] on span "Asus2 Em Bm E" at bounding box center [293, 469] width 414 height 16
click at [397, 461] on span "Asus2 Em Bm E" at bounding box center [254, 469] width 335 height 16
click at [297, 518] on span "G D A Em" at bounding box center [359, 525] width 546 height 16
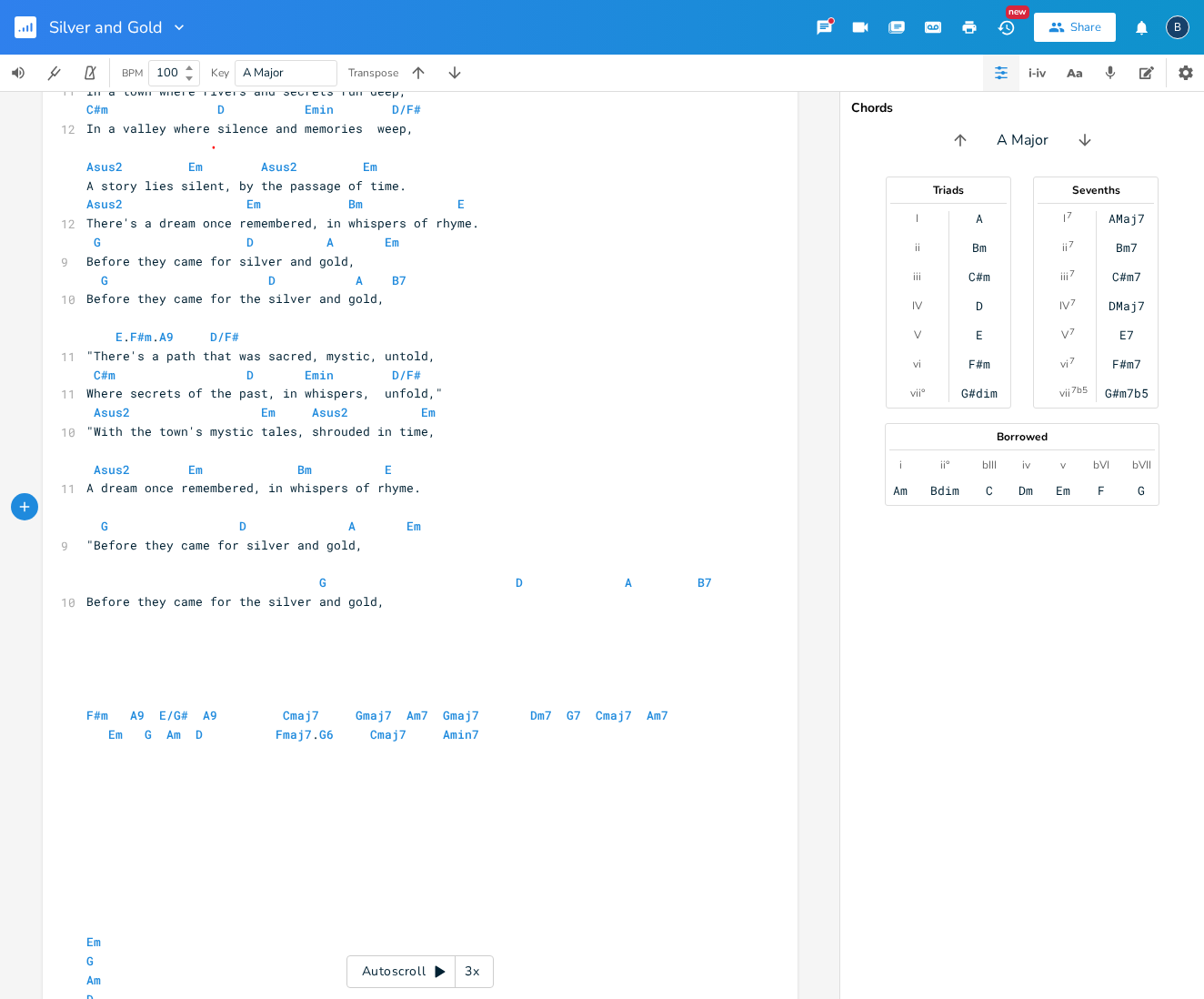
click at [248, 518] on span "G D A Em" at bounding box center [254, 525] width 335 height 16
click at [225, 518] on span "G D A Em" at bounding box center [254, 525] width 335 height 16
click at [346, 518] on span "G D A Em" at bounding box center [260, 525] width 349 height 16
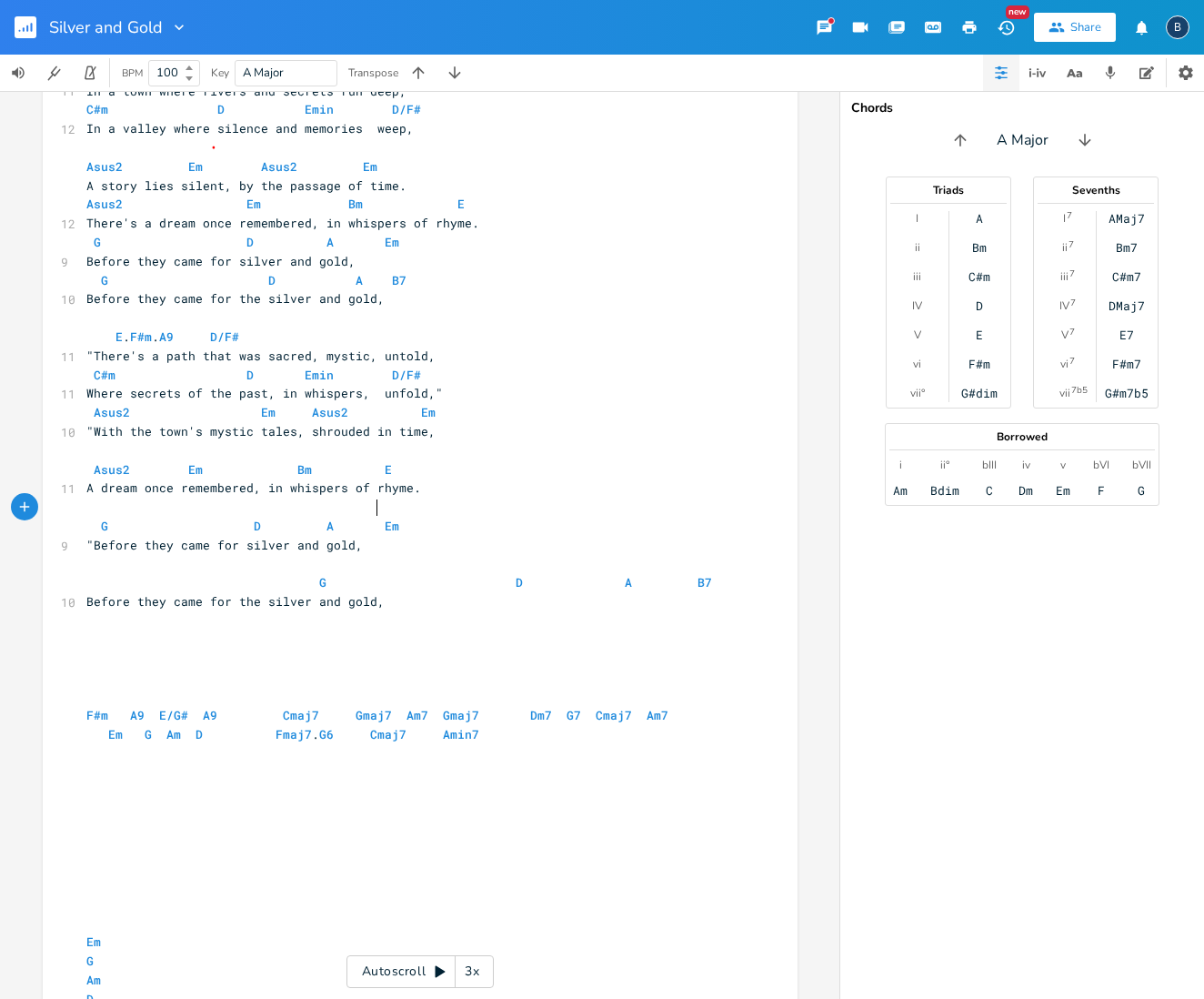
scroll to position [94, 0]
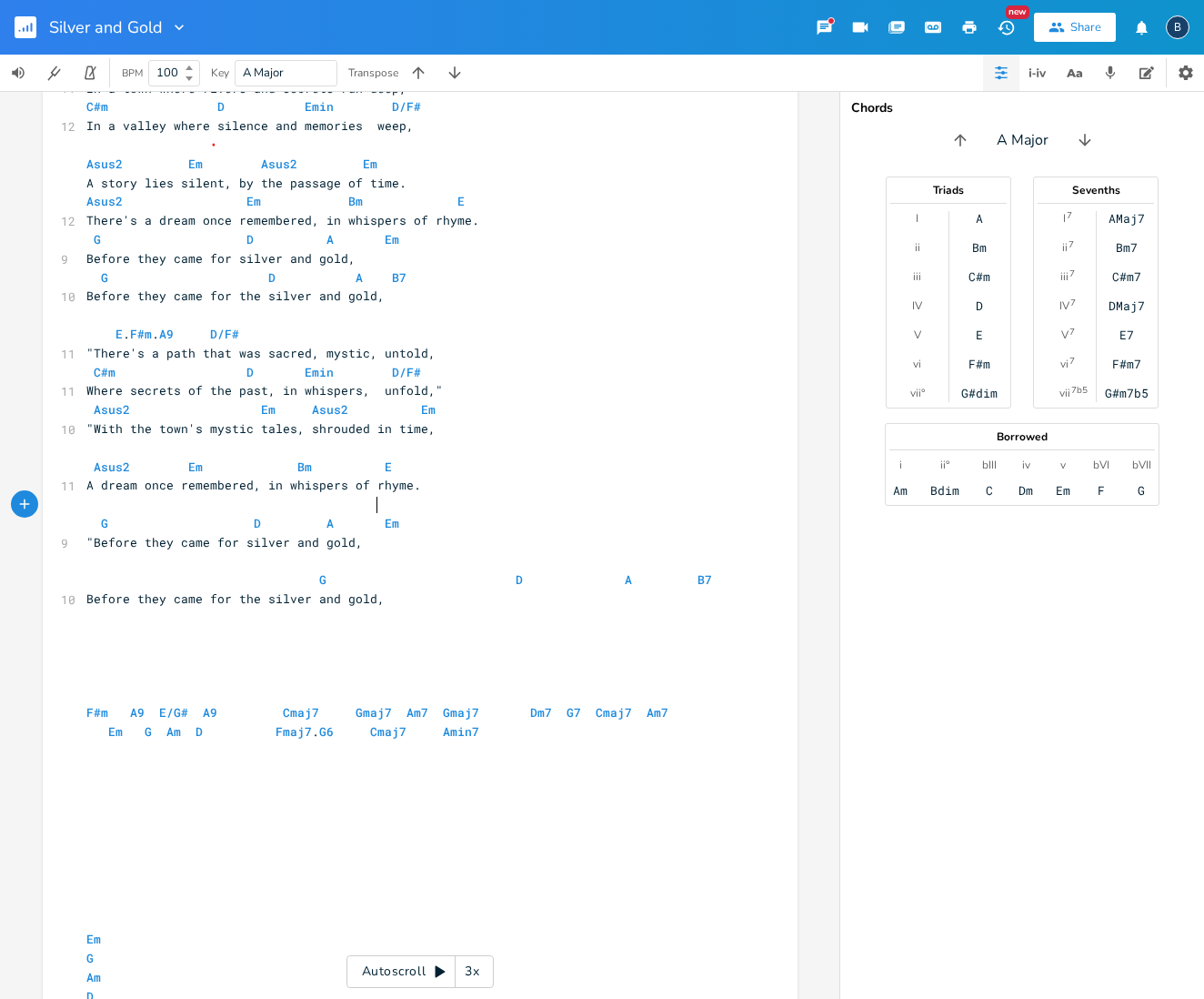
click at [367, 515] on span "G D A Em" at bounding box center [242, 522] width 313 height 16
click at [303, 571] on span "G D A B7" at bounding box center [403, 579] width 634 height 16
click at [384, 571] on span "G D A B7" at bounding box center [290, 579] width 408 height 16
click at [418, 571] on span "G D A B7" at bounding box center [272, 579] width 371 height 16
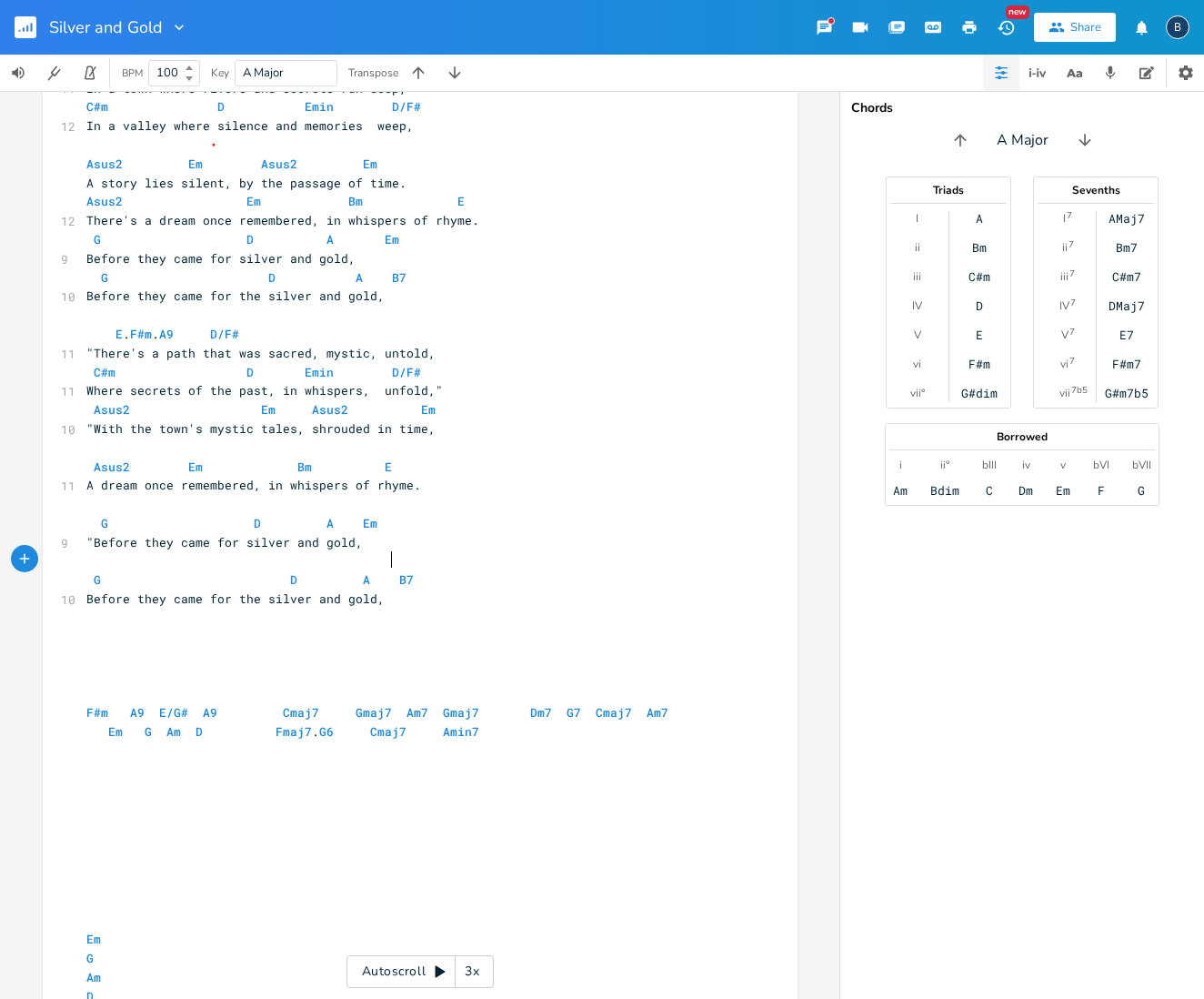
scroll to position [0, 1]
click at [82, 703] on pre "F#m A9 E/G# A9 Cmaj7 Gmaj7 Am7 Gmaj7 Dm7 G7 Cmaj7 Am7 Em G Am D Fmaj7 . G6 Cmaj…" at bounding box center [411, 722] width 657 height 38
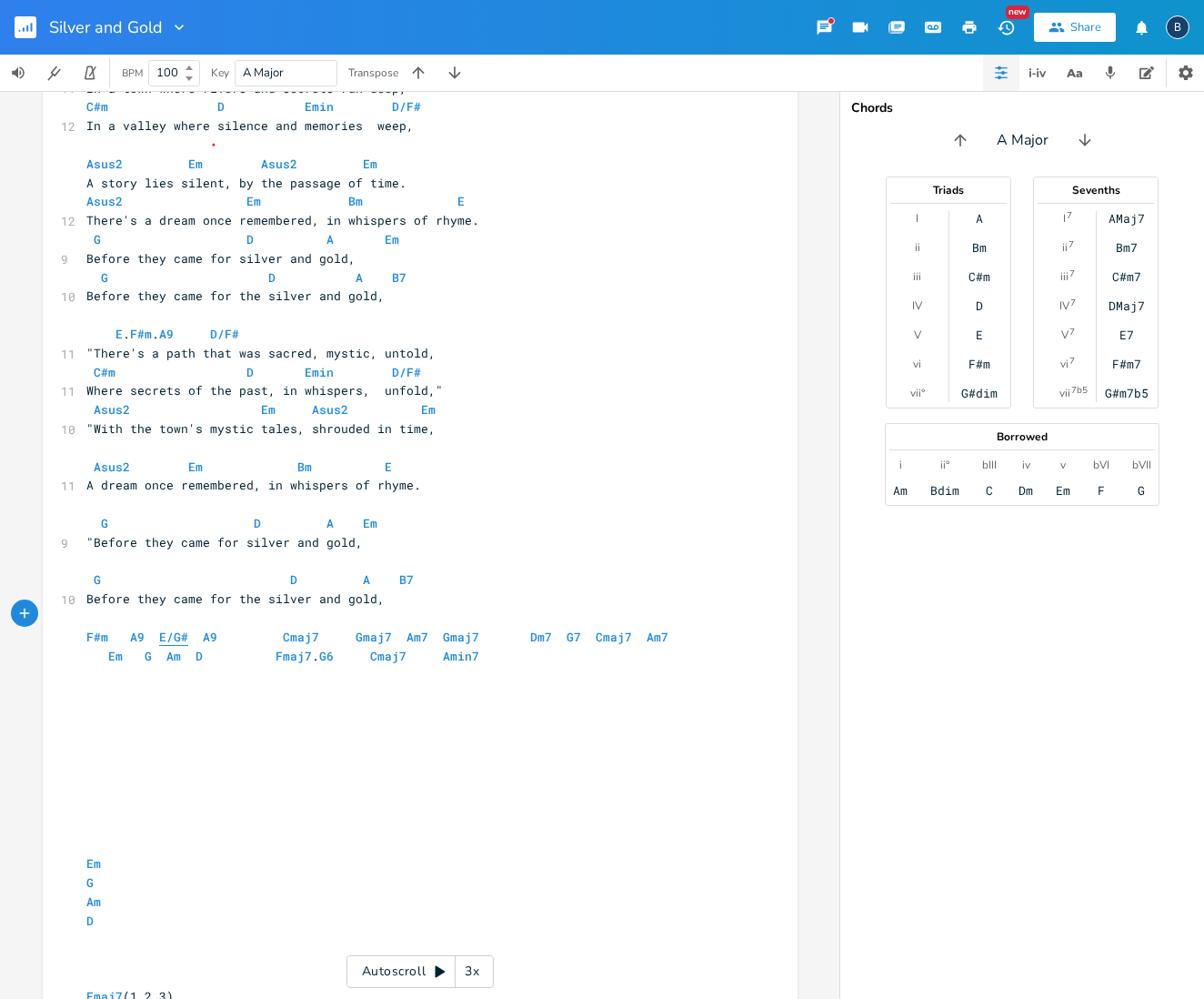
click at [167, 629] on span "E/G#" at bounding box center [173, 637] width 29 height 17
click at [159, 629] on span "E/G#" at bounding box center [173, 637] width 29 height 17
click at [179, 629] on span "E/G#" at bounding box center [173, 637] width 29 height 17
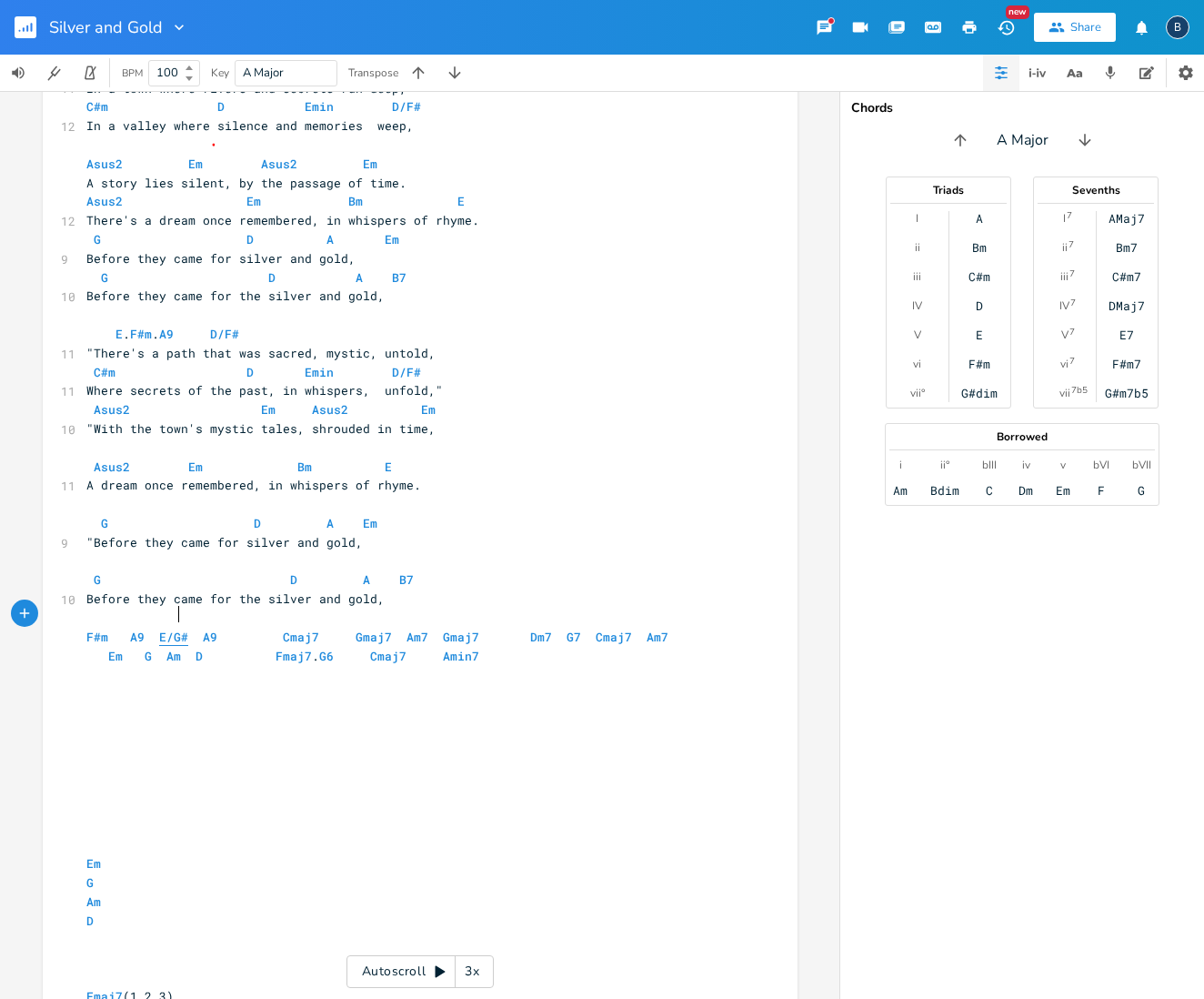
click at [174, 629] on span "E/G#" at bounding box center [173, 637] width 29 height 17
click at [92, 629] on span "F#m" at bounding box center [97, 637] width 22 height 17
click at [167, 629] on span "E/G#" at bounding box center [173, 637] width 29 height 17
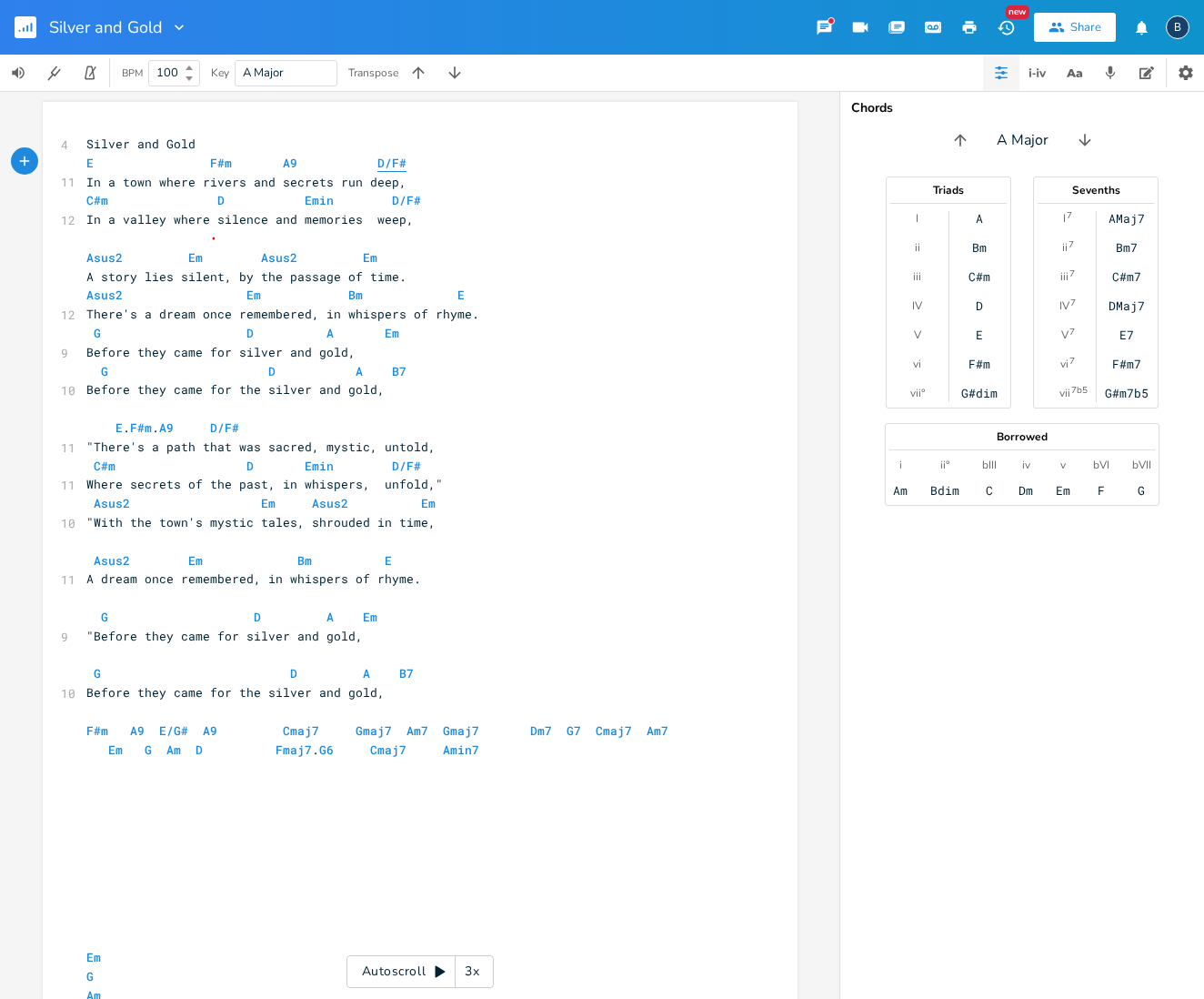
drag, startPoint x: 401, startPoint y: 159, endPoint x: 375, endPoint y: 159, distance: 26.0
click at [401, 159] on pre "E F#m A9 D/F#" at bounding box center [411, 164] width 657 height 19
click at [377, 159] on span "D/F#" at bounding box center [391, 164] width 29 height 17
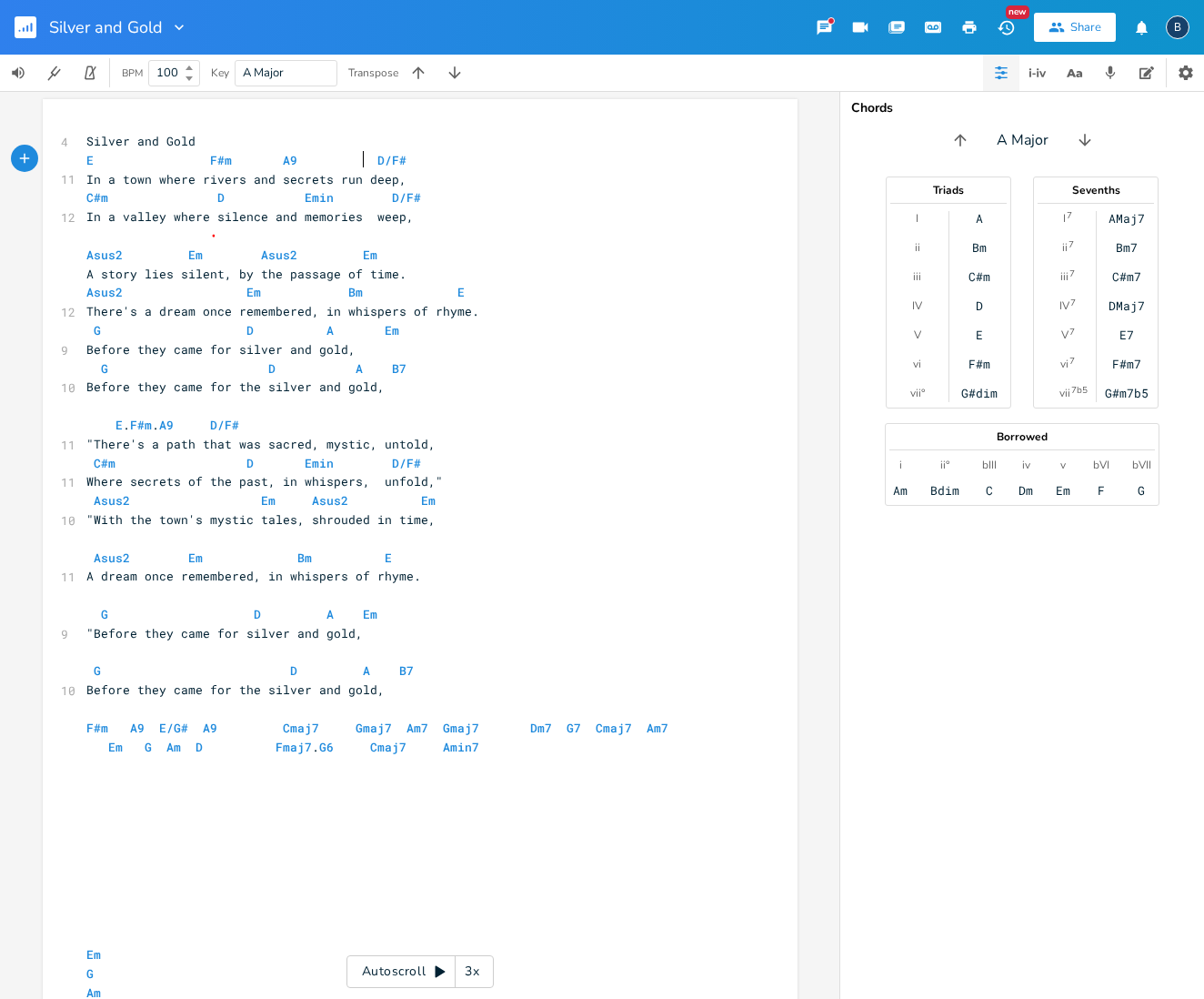
click at [358, 163] on span "E F#m A9 D/F#" at bounding box center [246, 160] width 321 height 16
click at [377, 162] on span "D/F#" at bounding box center [391, 161] width 29 height 17
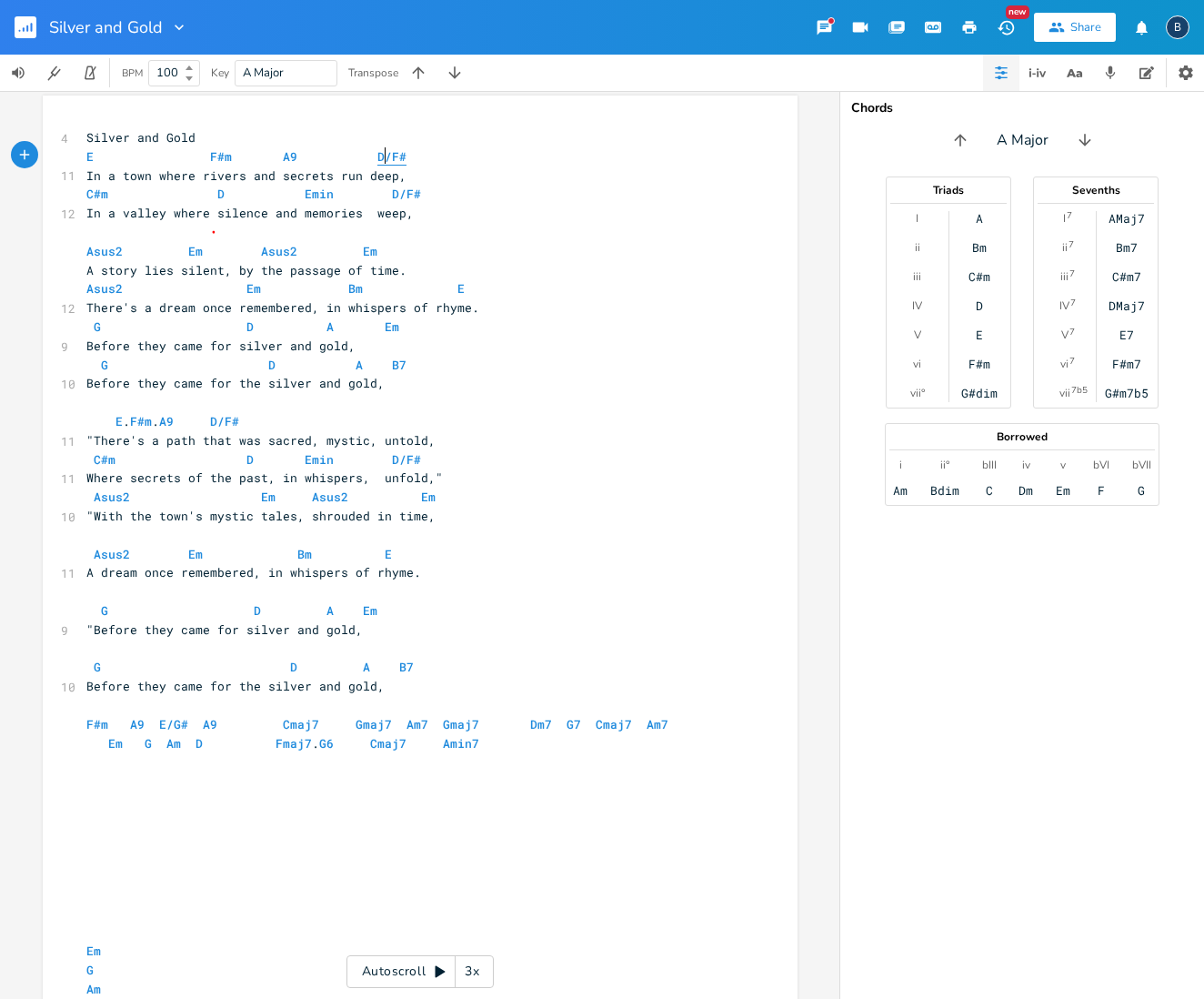
click at [377, 162] on span "D/F#" at bounding box center [391, 157] width 29 height 17
click at [381, 159] on span "D/F#" at bounding box center [391, 157] width 29 height 17
click at [389, 159] on span "D/F#" at bounding box center [391, 157] width 29 height 17
click at [378, 156] on span "D/F#" at bounding box center [391, 156] width 29 height 17
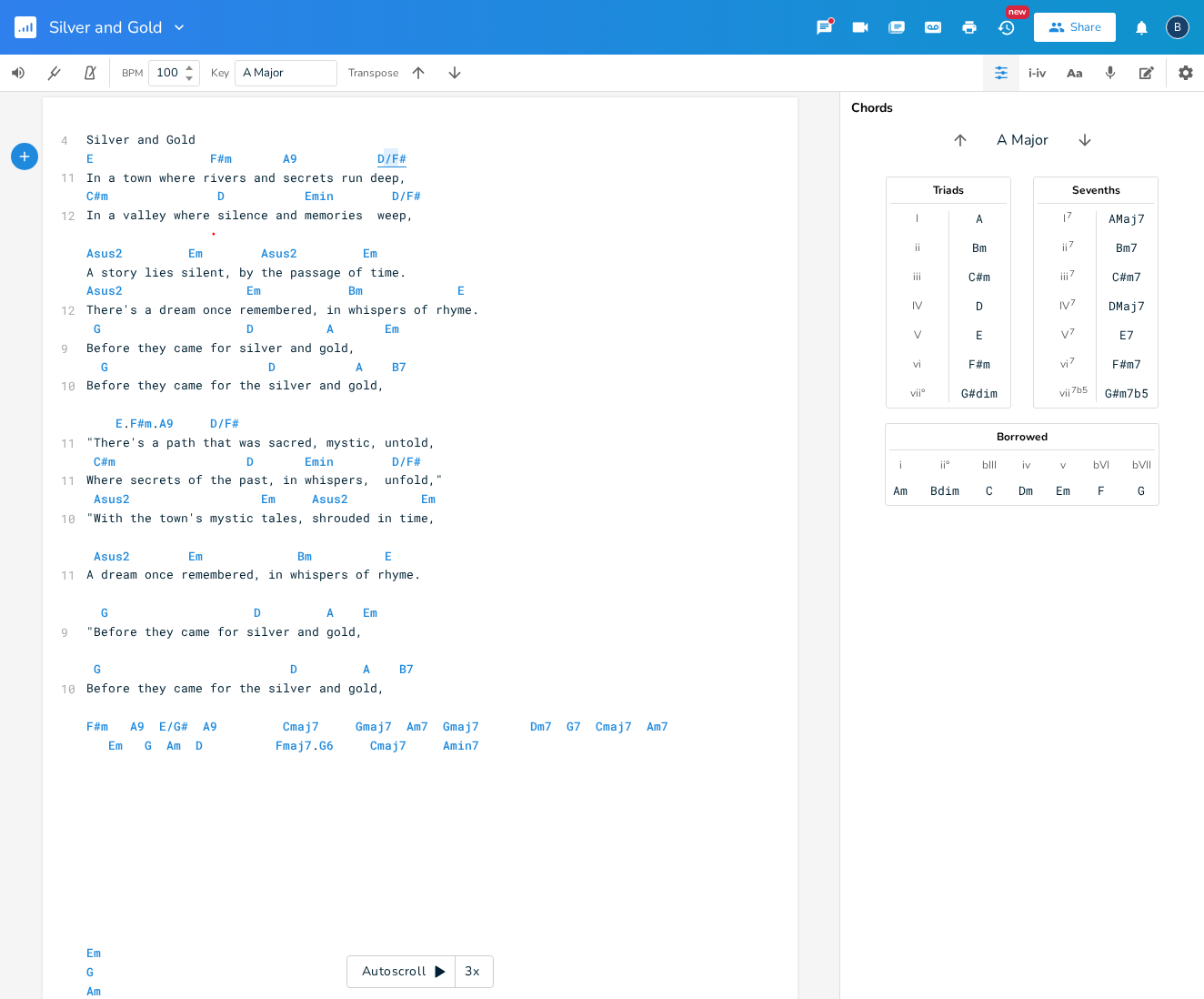
type textarea "D/F#"
drag, startPoint x: 401, startPoint y: 156, endPoint x: 365, endPoint y: 156, distance: 36.0
click at [365, 156] on pre "E F#m A9 D/F#" at bounding box center [411, 159] width 657 height 19
click at [377, 156] on span "D/F#" at bounding box center [391, 159] width 29 height 17
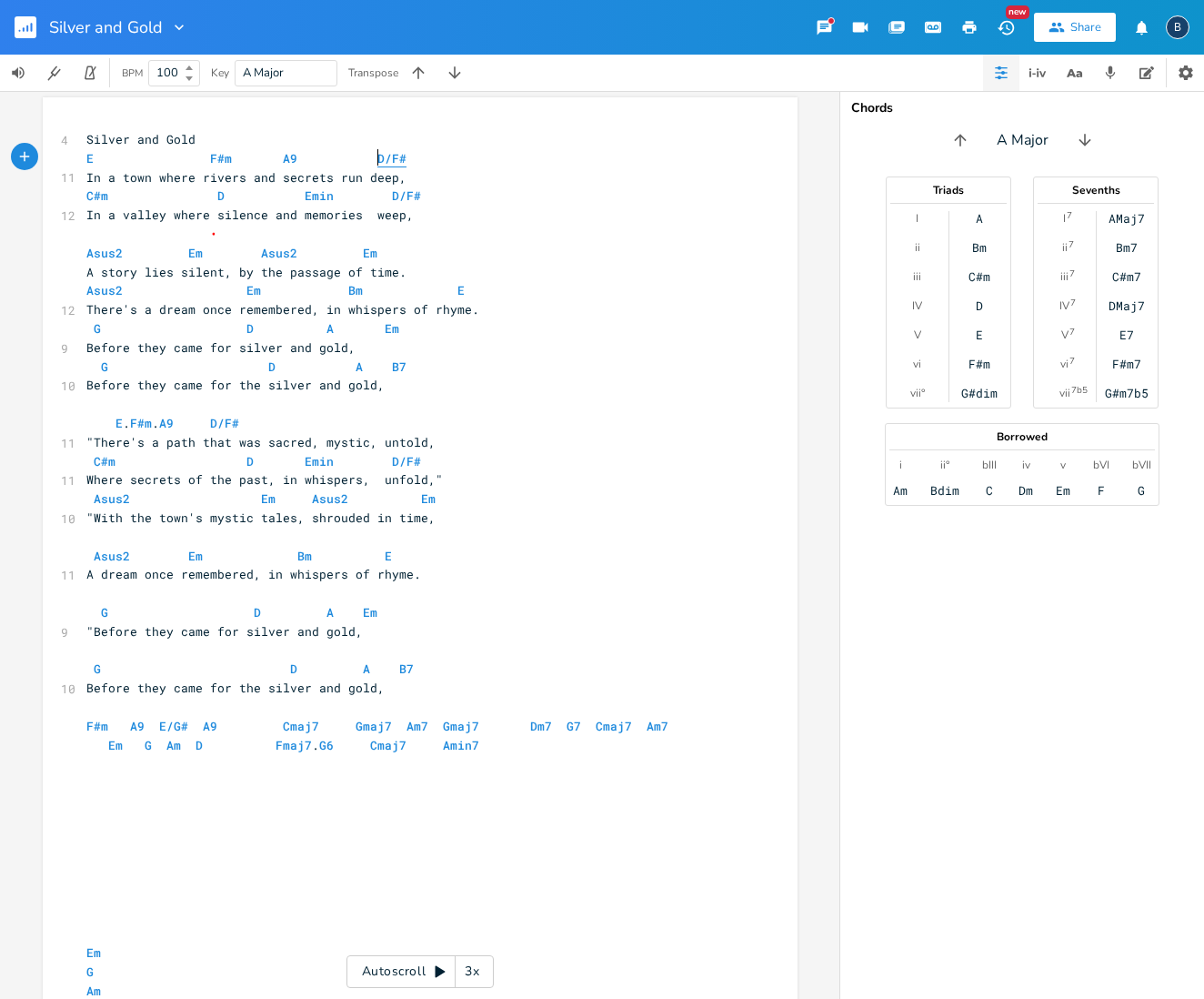
click at [377, 156] on span "D/F#" at bounding box center [391, 159] width 29 height 17
click at [382, 156] on span "D/F#" at bounding box center [391, 159] width 29 height 17
click at [377, 158] on span "D/F#" at bounding box center [391, 159] width 29 height 17
type textarea "D/F#"
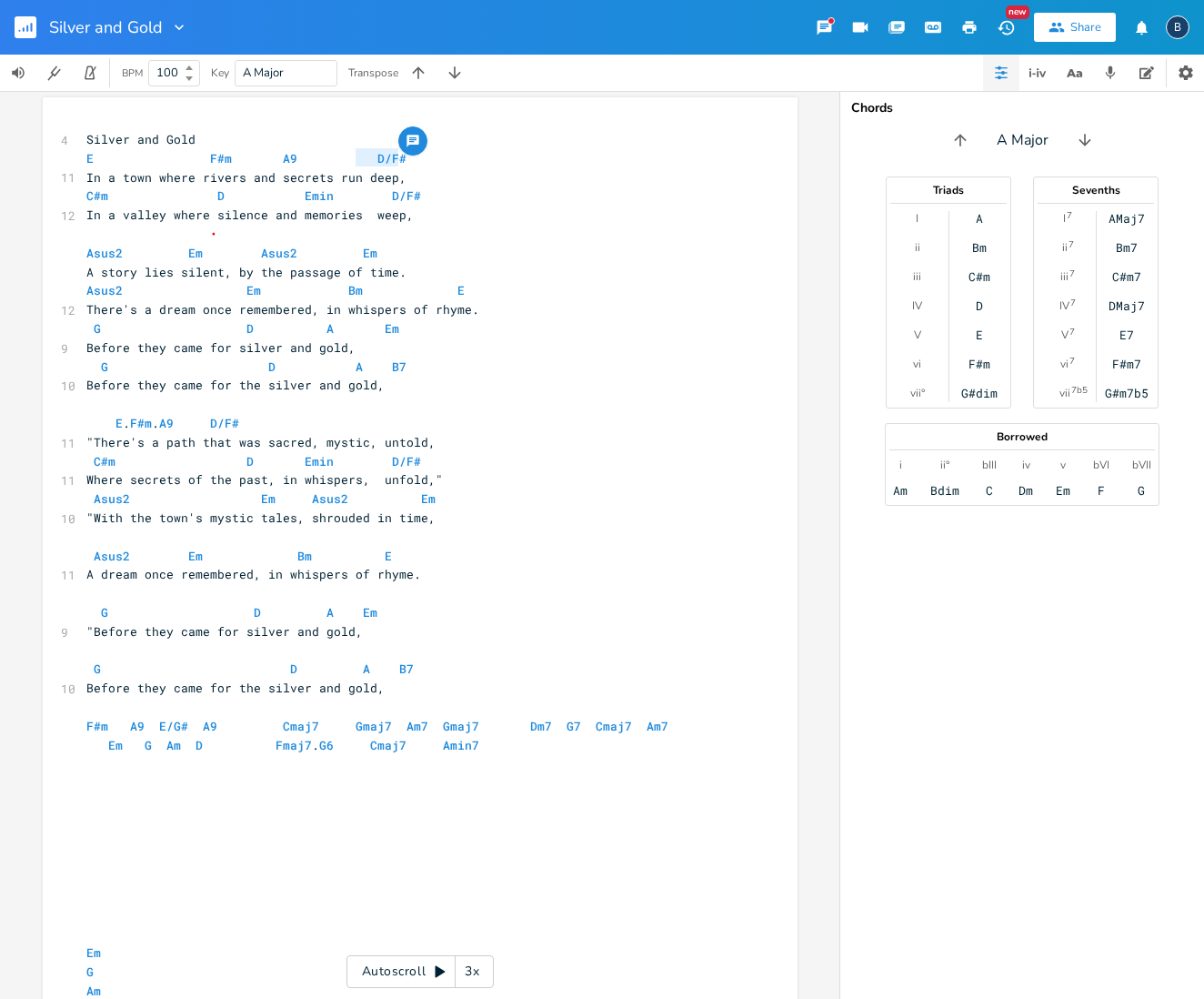
drag, startPoint x: 404, startPoint y: 161, endPoint x: 353, endPoint y: 157, distance: 51.2
click at [353, 157] on pre "E F#m A9 D/F#" at bounding box center [411, 159] width 657 height 19
click at [181, 718] on span "F#m A9 E/G# A9 Cmaj7 Gmaj7 Am7 Gmaj7 Dm7 G7 Cmaj7 Am7 Em G Am D Fmaj7 . G6 Cmaj…" at bounding box center [410, 735] width 648 height 35
click at [277, 718] on span "F#m A9 D/F# A9 Cmaj7 Gmaj7 Am7 Gmaj7 Dm7 G7 Cmaj7 Am7 Em G Am D Fmaj7 . G6 Cmaj…" at bounding box center [413, 735] width 655 height 35
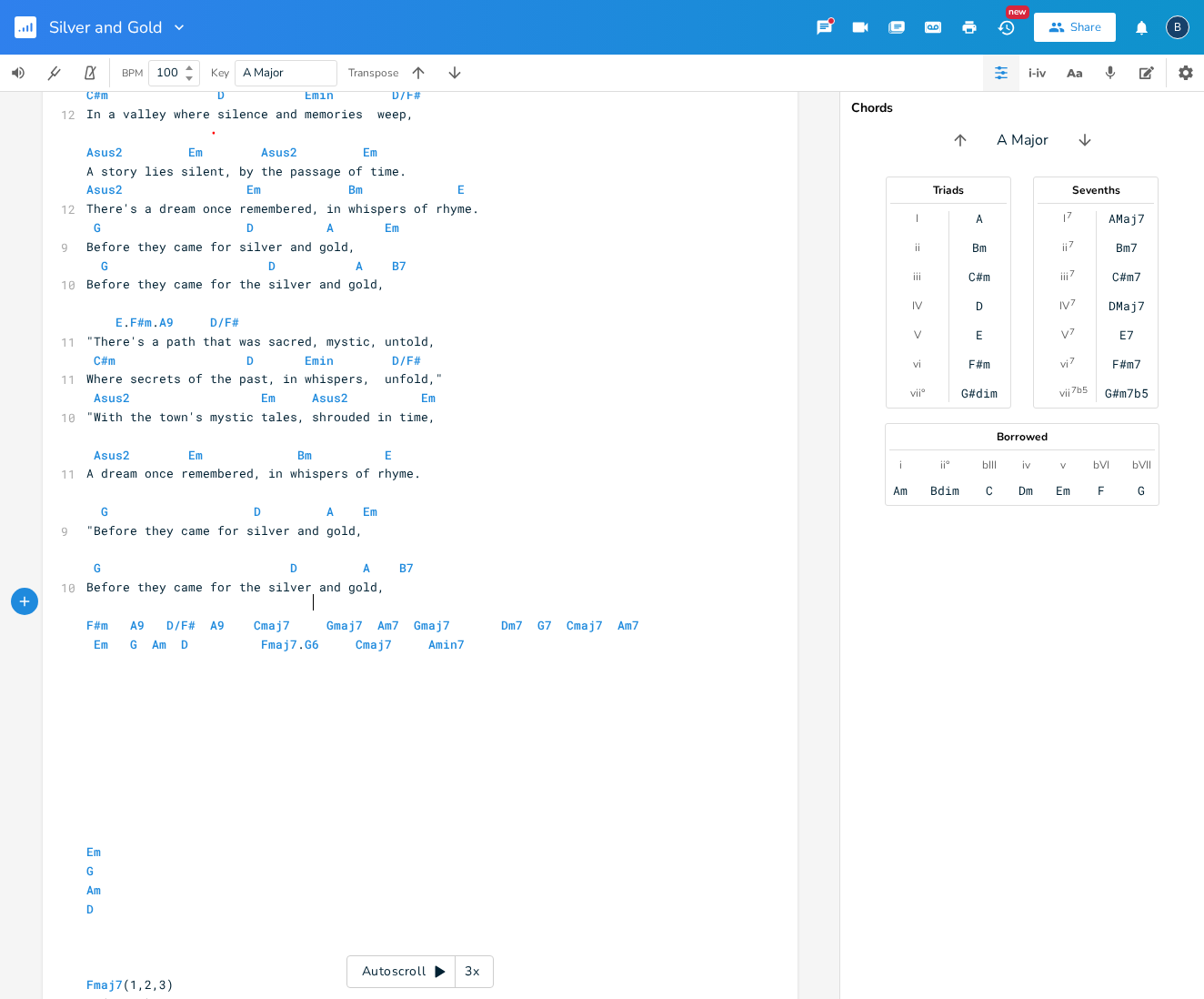
click at [310, 616] on span "F#m A9 D/F# A9 Cmaj7 Gmaj7 Am7 Gmaj7 Dm7 G7 Cmaj7 Am7 Em G Am D Fmaj7 . G6 Cmaj…" at bounding box center [403, 633] width 634 height 35
click at [458, 616] on span "F#m A9 D/F# A9 Cmaj7 Gmaj7 Am7 Gmaj7 Dm7 G7 Cmaj7 Am7 Em G Am D Fmaj7 . G6 Cmaj…" at bounding box center [413, 633] width 655 height 35
click at [649, 616] on span "F#m A9 D/F# A9 Cmaj7 Gmaj7 Am7 Gmaj7 Dm7 G7 Cmaj7 Am7 Em G Am D Fmaj7 . G6 Cmaj…" at bounding box center [406, 633] width 640 height 35
click at [582, 616] on span "F#m A9 D/F# A9 Cmaj7 Gmaj7 Am7 Gmaj7 Dm7 G7 Cmaj7 Am7 Em G Am D Fmaj7 . G6 Cmaj…" at bounding box center [413, 633] width 655 height 35
click at [241, 635] on span "Em G Am D Fmaj7 . G6 Cmaj7 Amin7" at bounding box center [272, 643] width 371 height 16
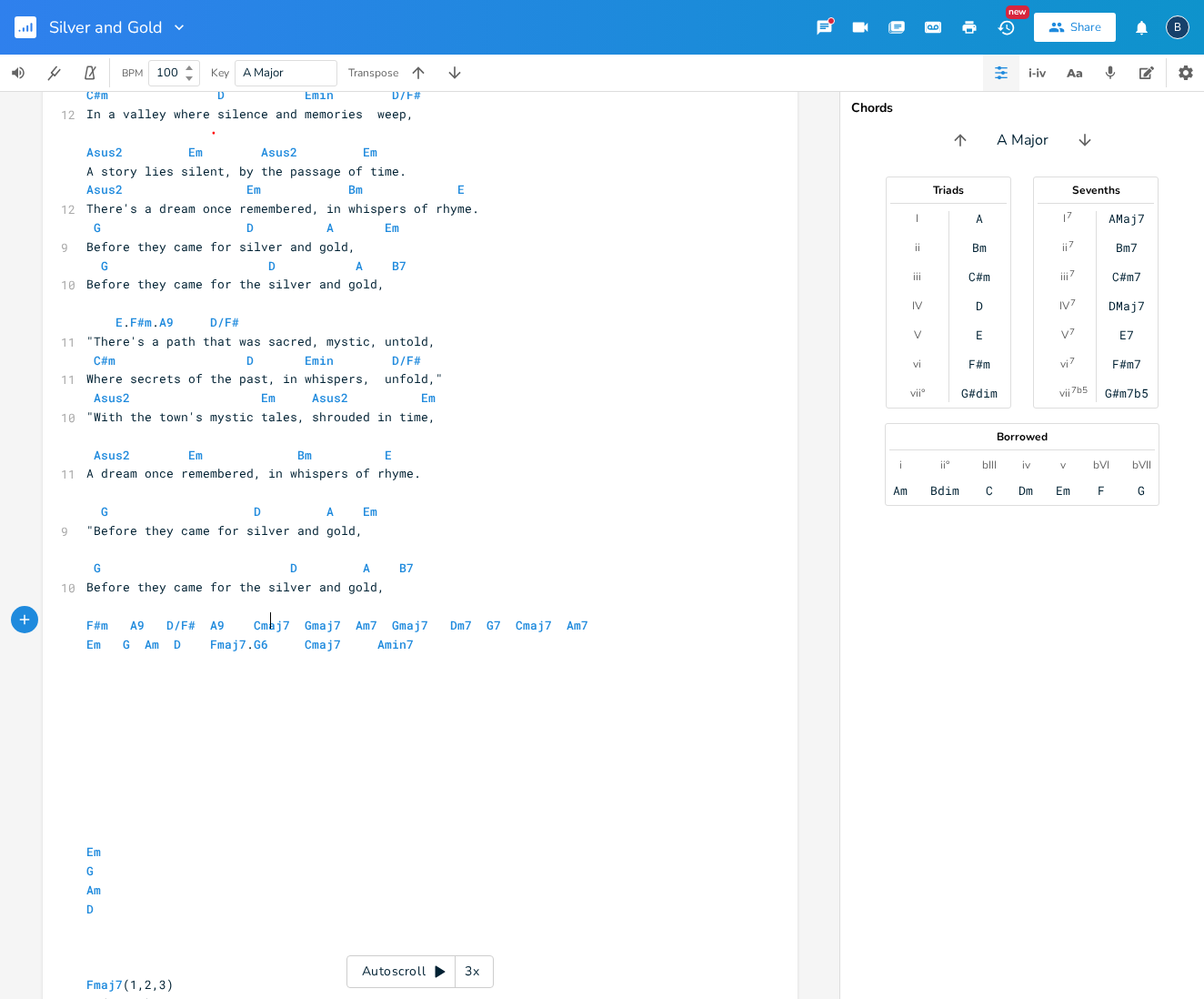
click at [264, 635] on span "Em G Am D Fmaj7 . G6 Cmaj7 Amin7" at bounding box center [250, 643] width 327 height 16
click at [298, 635] on span "Em G Am D Fmaj7 . G6 Cmaj7 Amin7" at bounding box center [250, 643] width 327 height 16
click at [336, 634] on span "Em G Am D Fmaj7 . G6 Cmaj7 Amin7" at bounding box center [235, 642] width 299 height 16
click at [339, 634] on span "Em G Am D Fmaj7 . G6 Cmaj7 Amin7" at bounding box center [235, 642] width 299 height 16
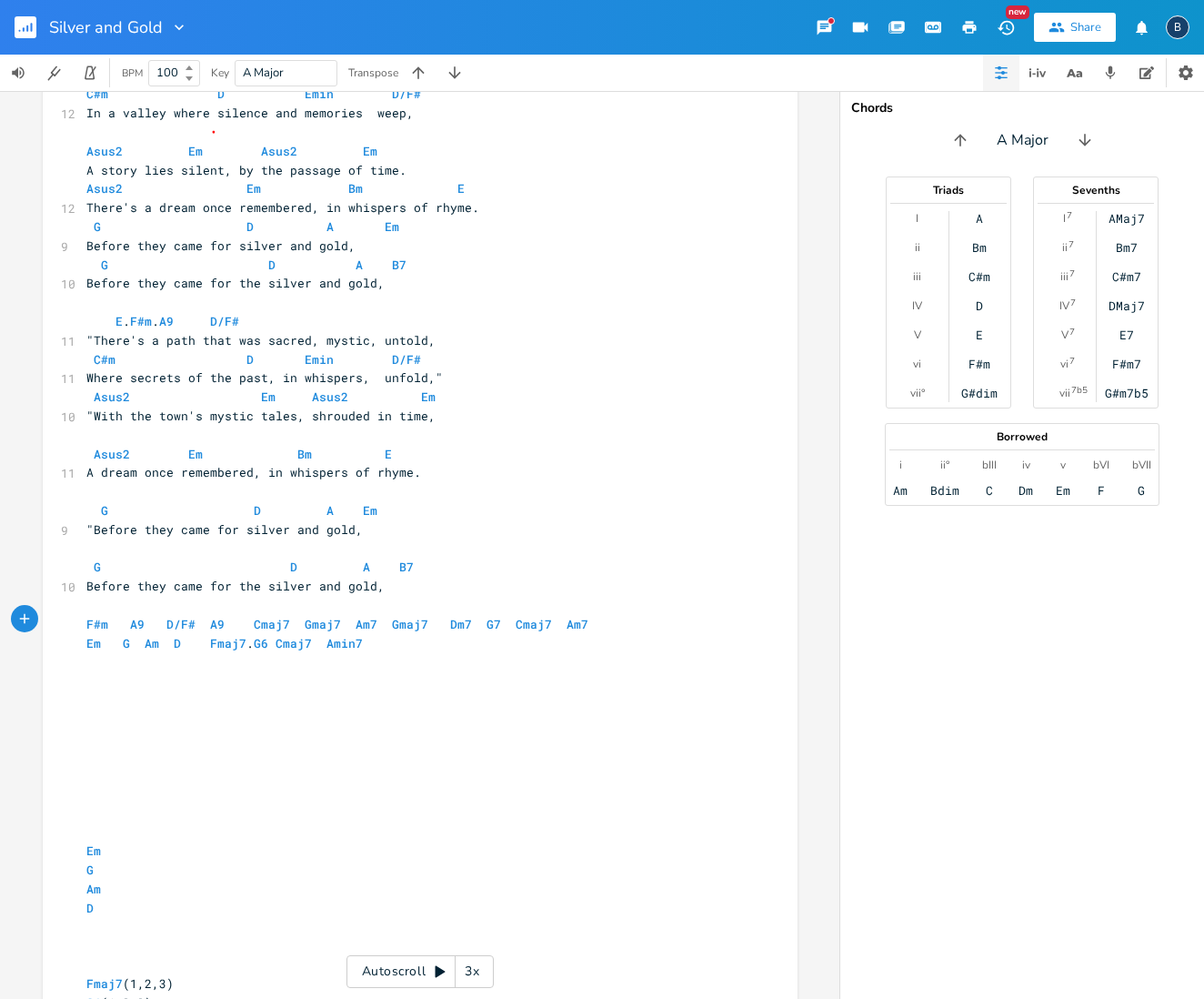
scroll to position [162, 0]
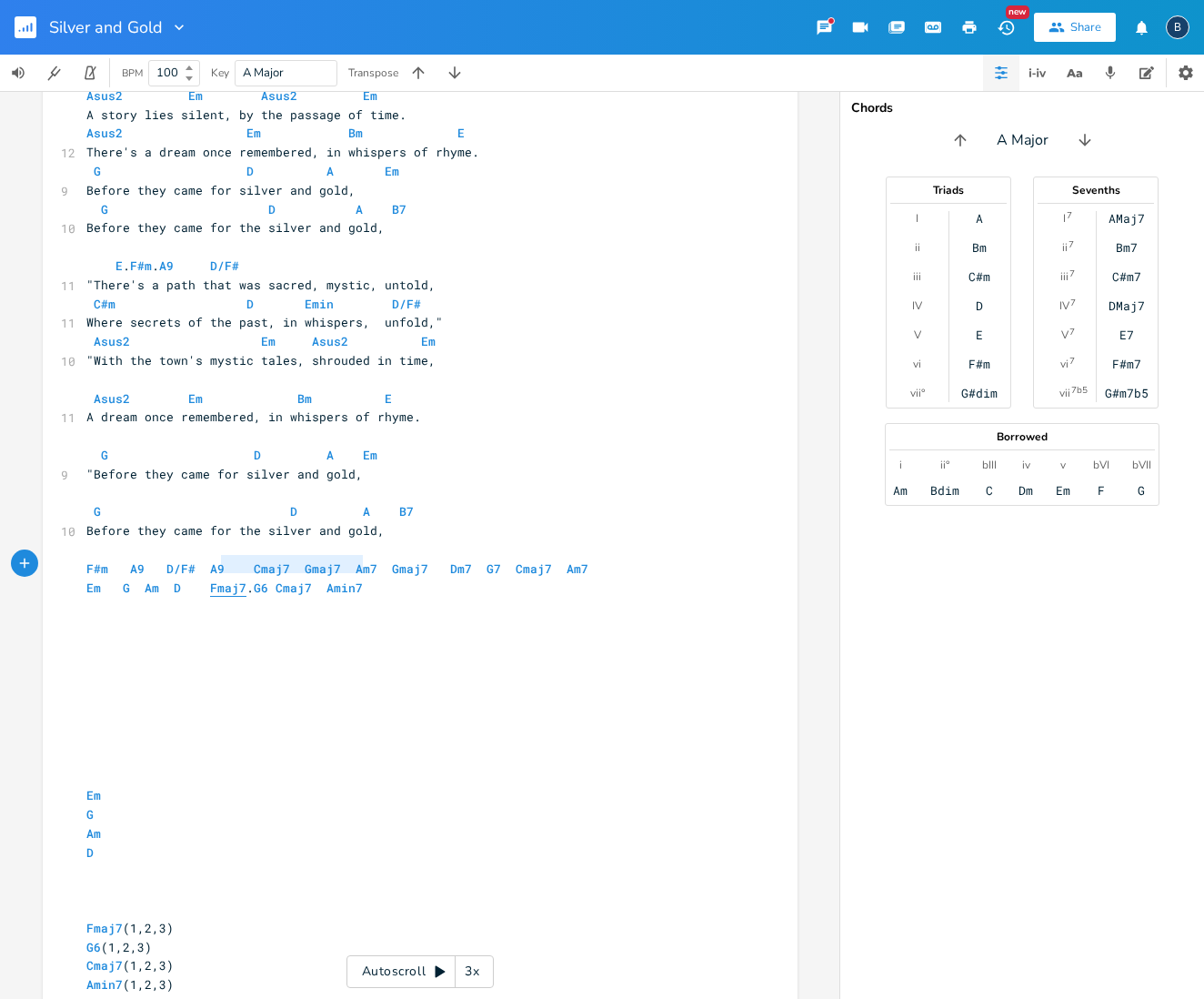
type textarea "maj7. G6 Cmaj7 Amin7"
drag, startPoint x: 361, startPoint y: 560, endPoint x: 207, endPoint y: 559, distance: 154.0
click at [207, 578] on pre "Em G Am D Fmaj7 . G6 Cmaj7 Amin7" at bounding box center [411, 588] width 657 height 19
click at [365, 615] on pre "​" at bounding box center [411, 625] width 657 height 19
type textarea "Fmaj7. G6 Cmaj7 Amin7"
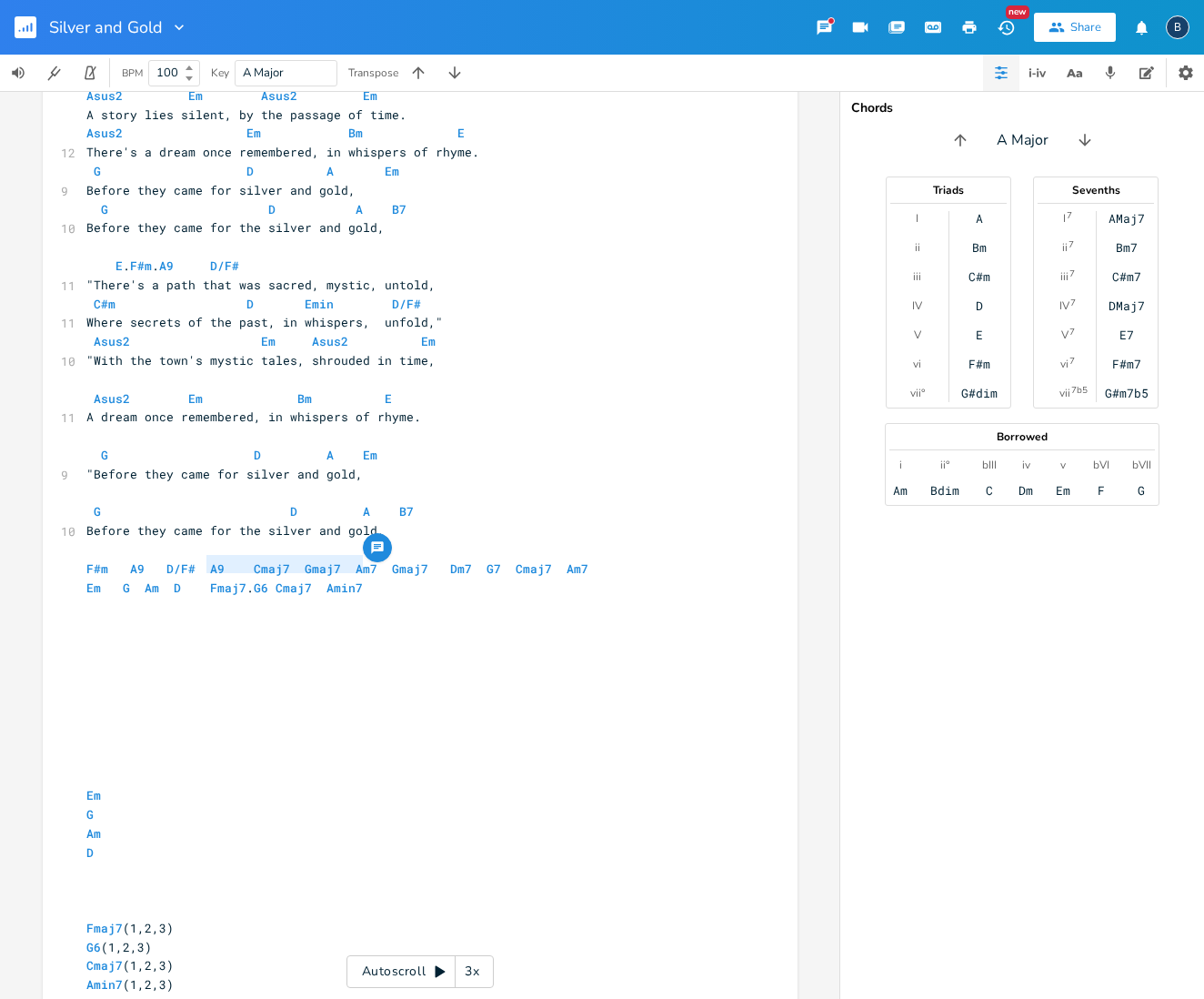
drag, startPoint x: 368, startPoint y: 565, endPoint x: 205, endPoint y: 605, distance: 167.8
click at [199, 578] on pre "Em G Am D Fmaj7 . G6 Cmaj7 Amin7" at bounding box center [411, 588] width 657 height 19
drag, startPoint x: 431, startPoint y: 594, endPoint x: 405, endPoint y: 584, distance: 27.9
click at [427, 615] on pre "​" at bounding box center [411, 625] width 657 height 19
click at [386, 578] on pre "Em G Am D Fmaj7 . G6 Cmaj7 Amin7" at bounding box center [411, 588] width 657 height 19
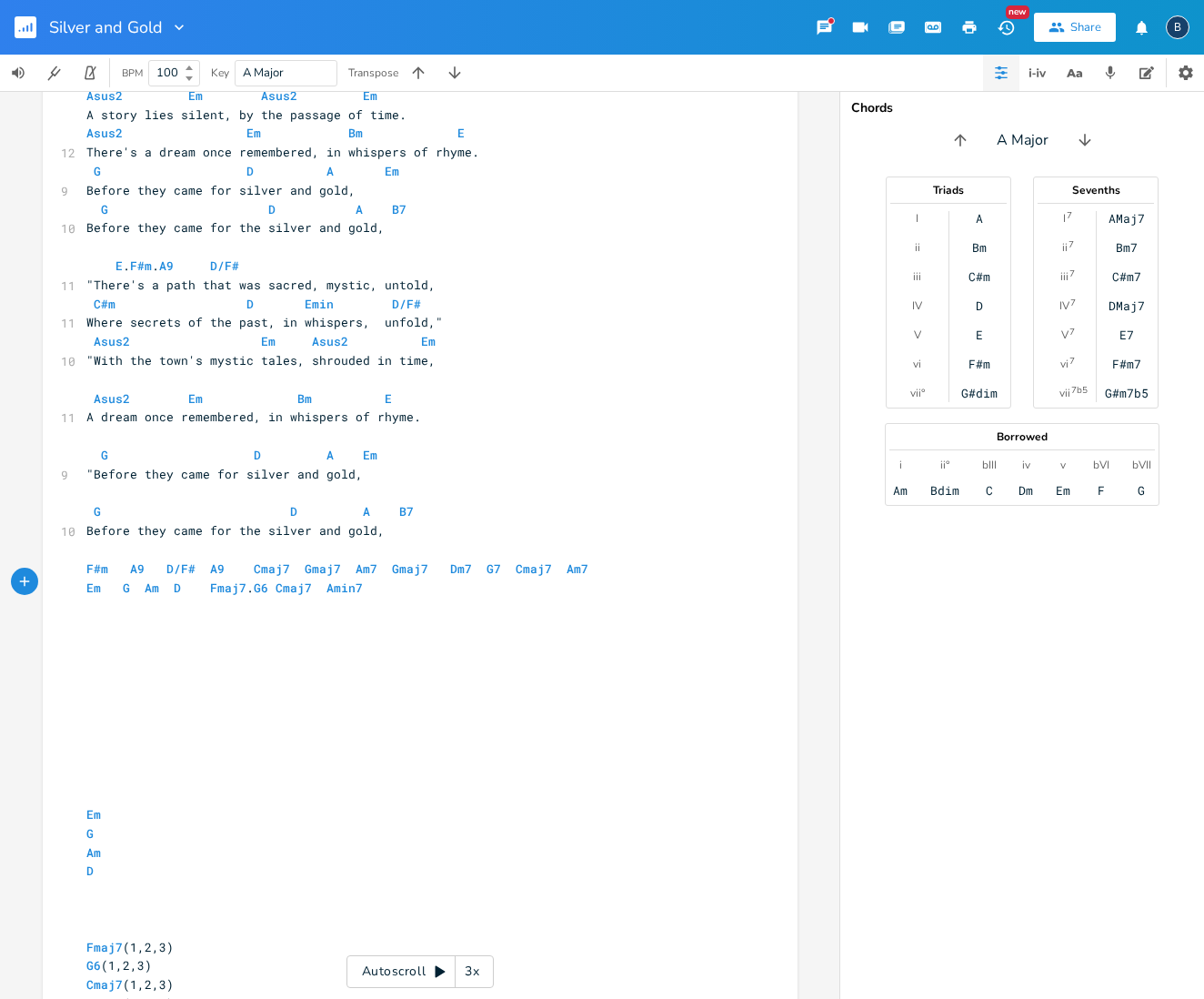
paste textarea
click at [366, 578] on pre "Em G Am D Fmaj7 . G6 Cmaj7 Amin7" at bounding box center [411, 588] width 657 height 19
click at [586, 560] on pre "F#m A9 D/F# A9 Cmaj7 Gmaj7 Am7 Gmaj7 Dm7 G7 Cmaj7 Am7" at bounding box center [411, 569] width 657 height 19
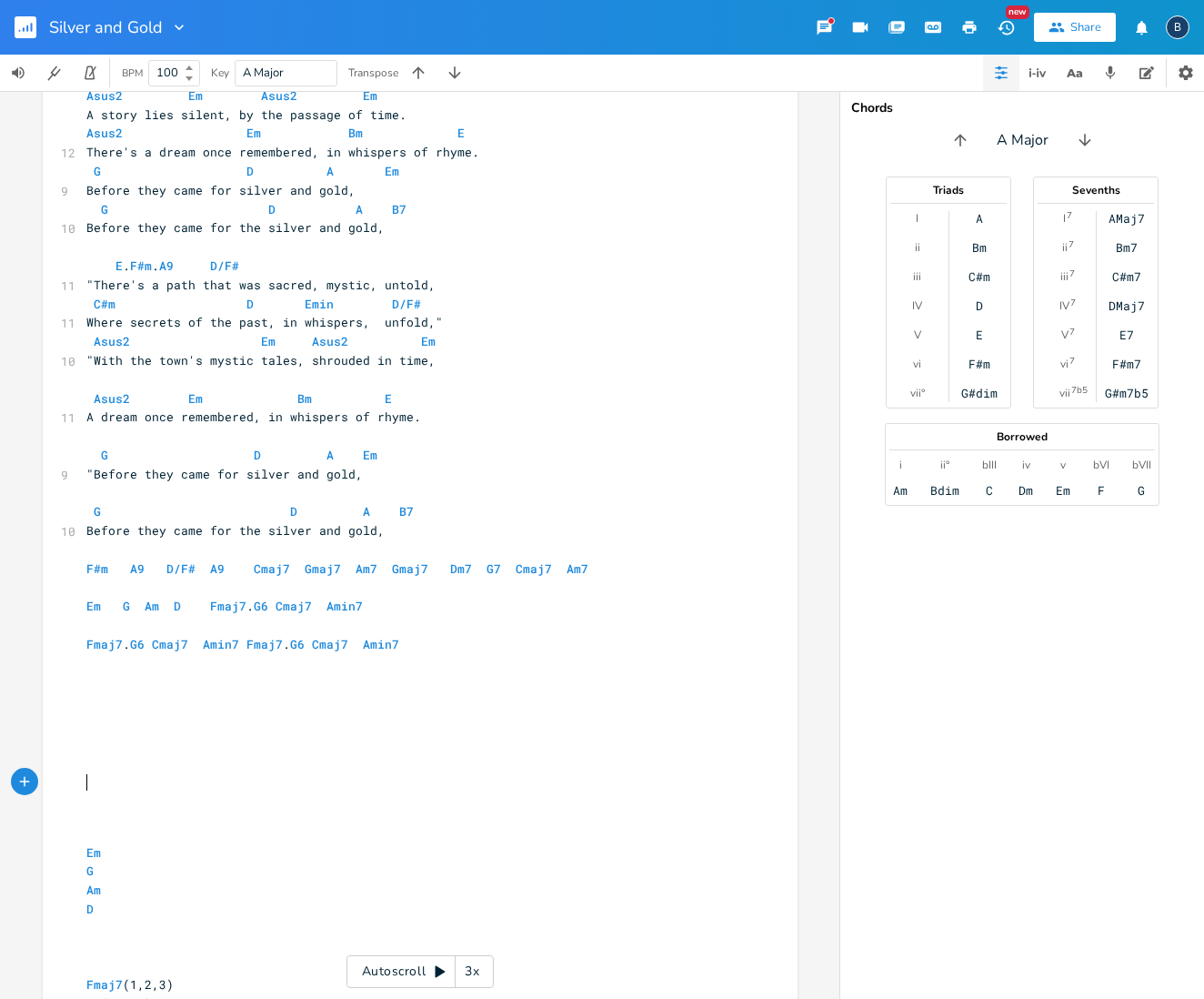
click at [541, 805] on pre "​" at bounding box center [411, 814] width 657 height 19
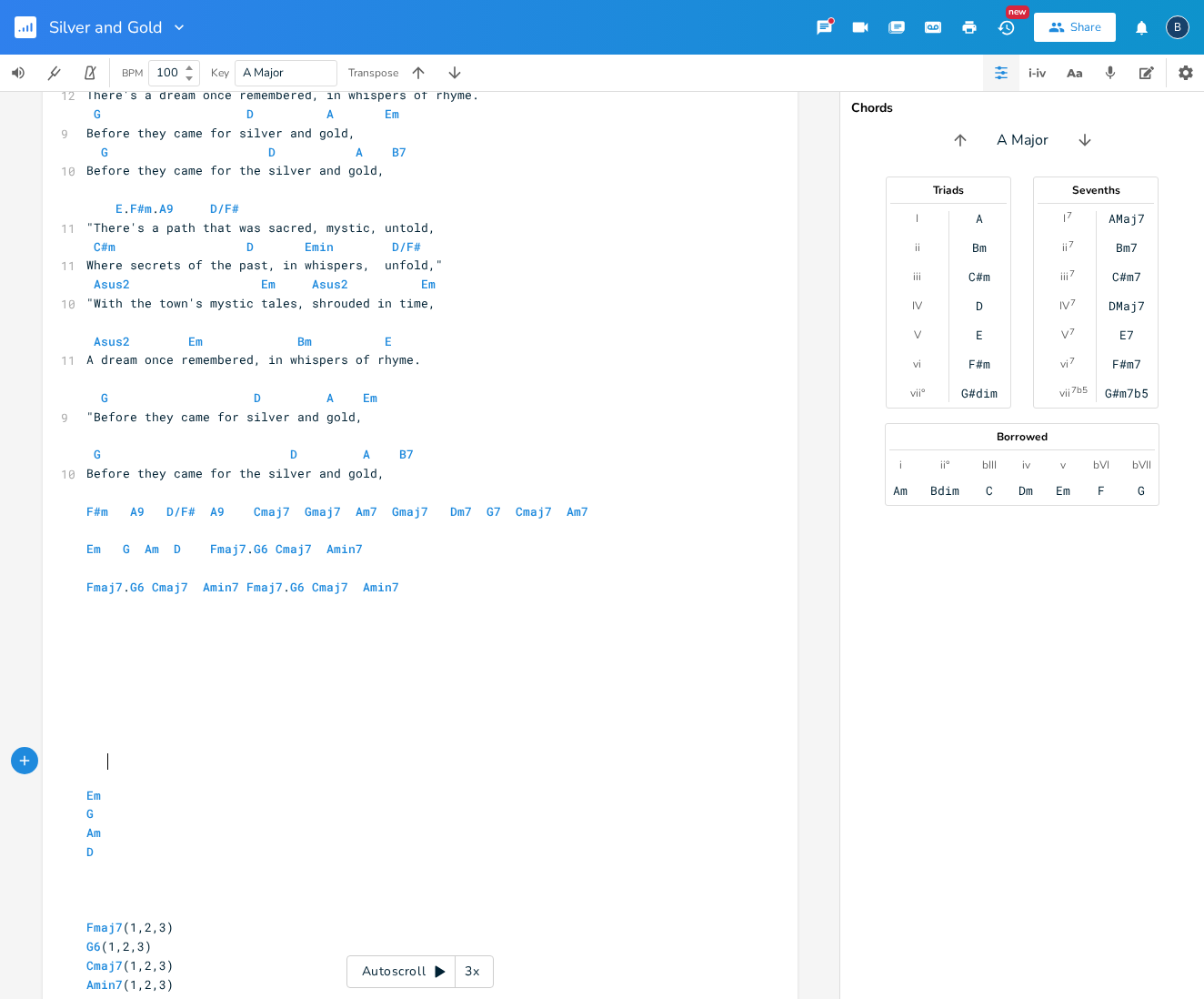
scroll to position [214, 0]
drag, startPoint x: 395, startPoint y: 769, endPoint x: 341, endPoint y: 781, distance: 55.3
click at [395, 788] on pre "Em" at bounding box center [411, 797] width 657 height 19
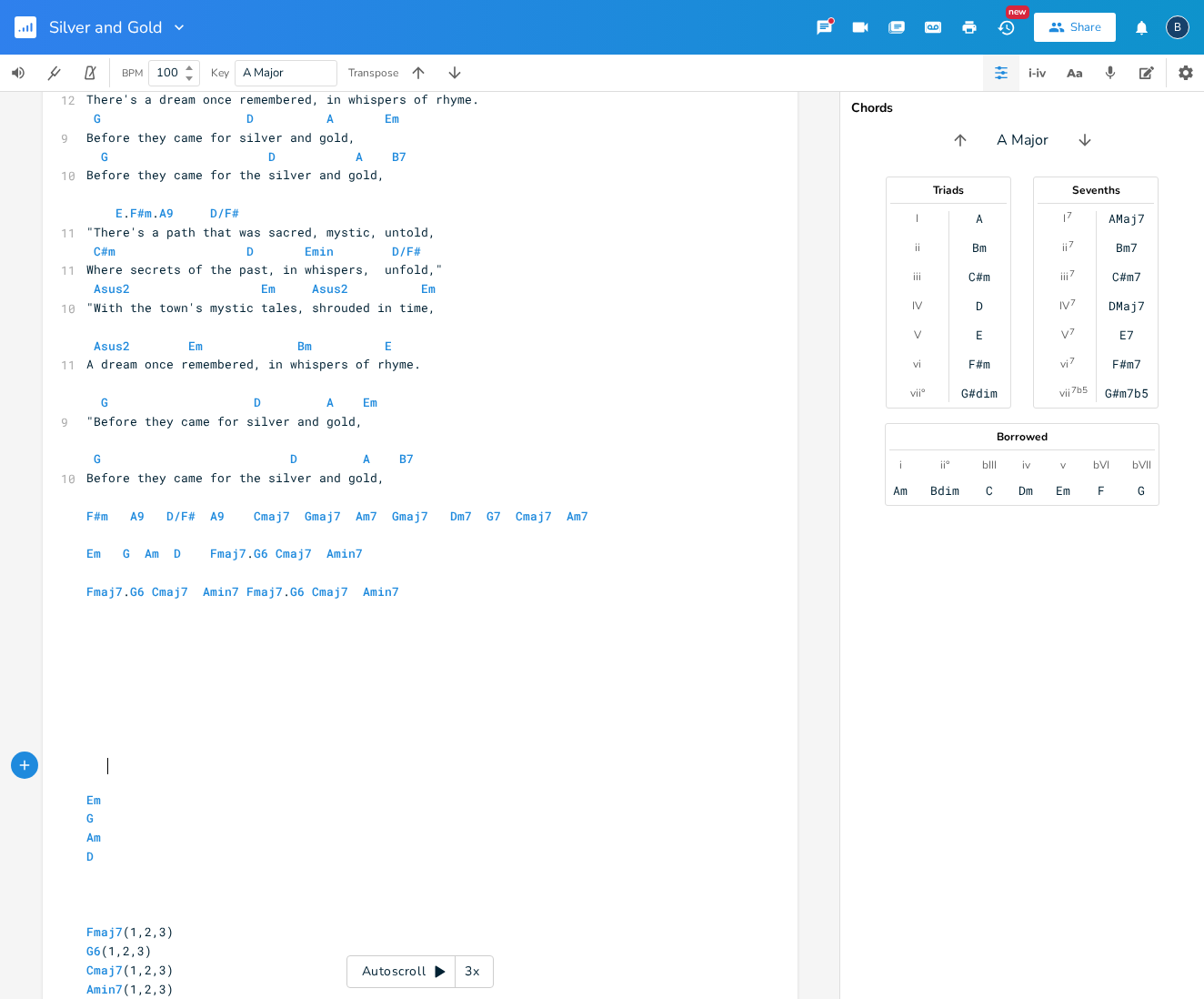
scroll to position [0, 0]
click at [254, 903] on pre "​" at bounding box center [411, 913] width 657 height 19
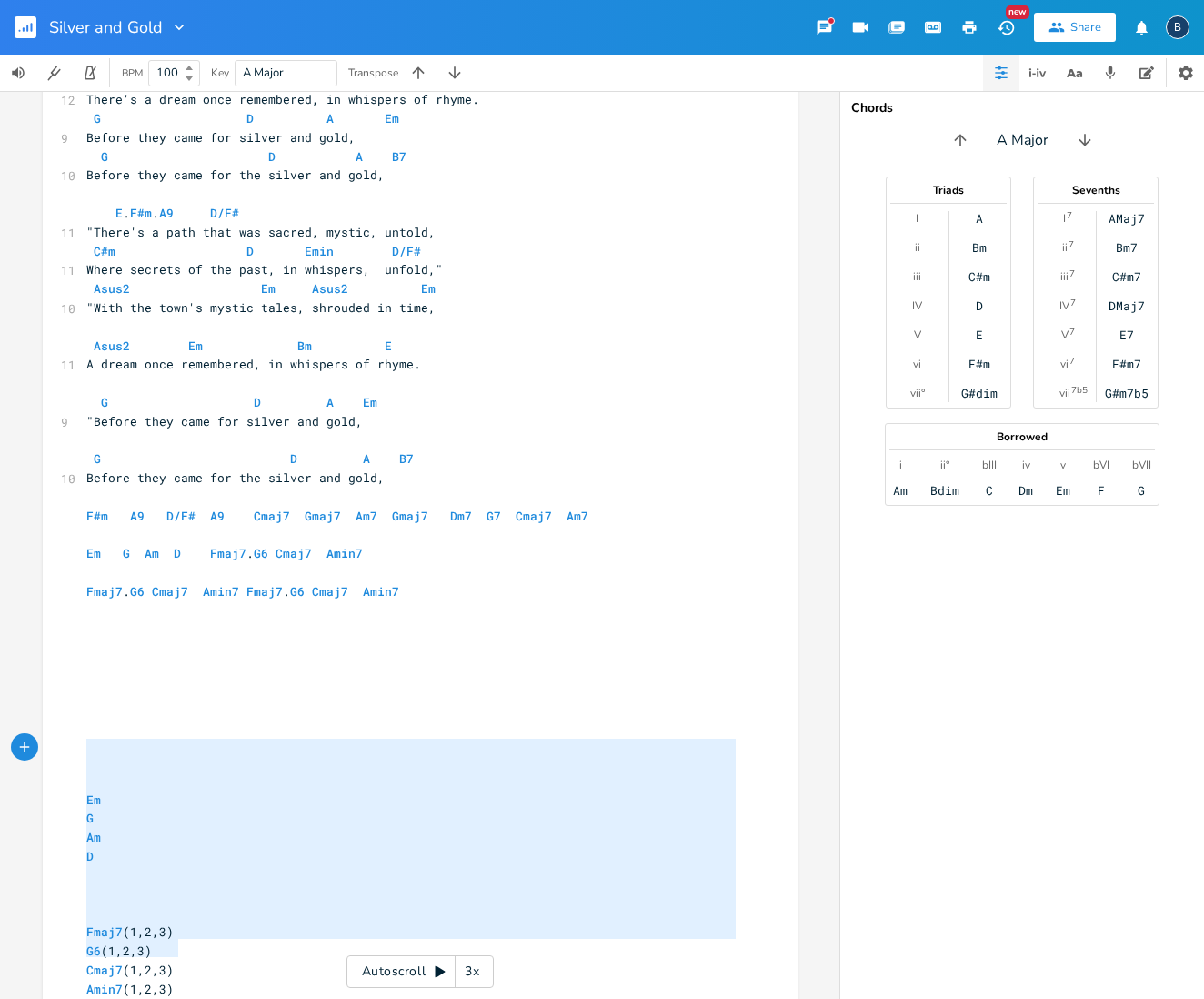
type textarea "Em G Am D Fmaj7 (1,2,3) G6 (1,2,3) Cmaj7 (1,2,3) Amin7 (1,2,3)"
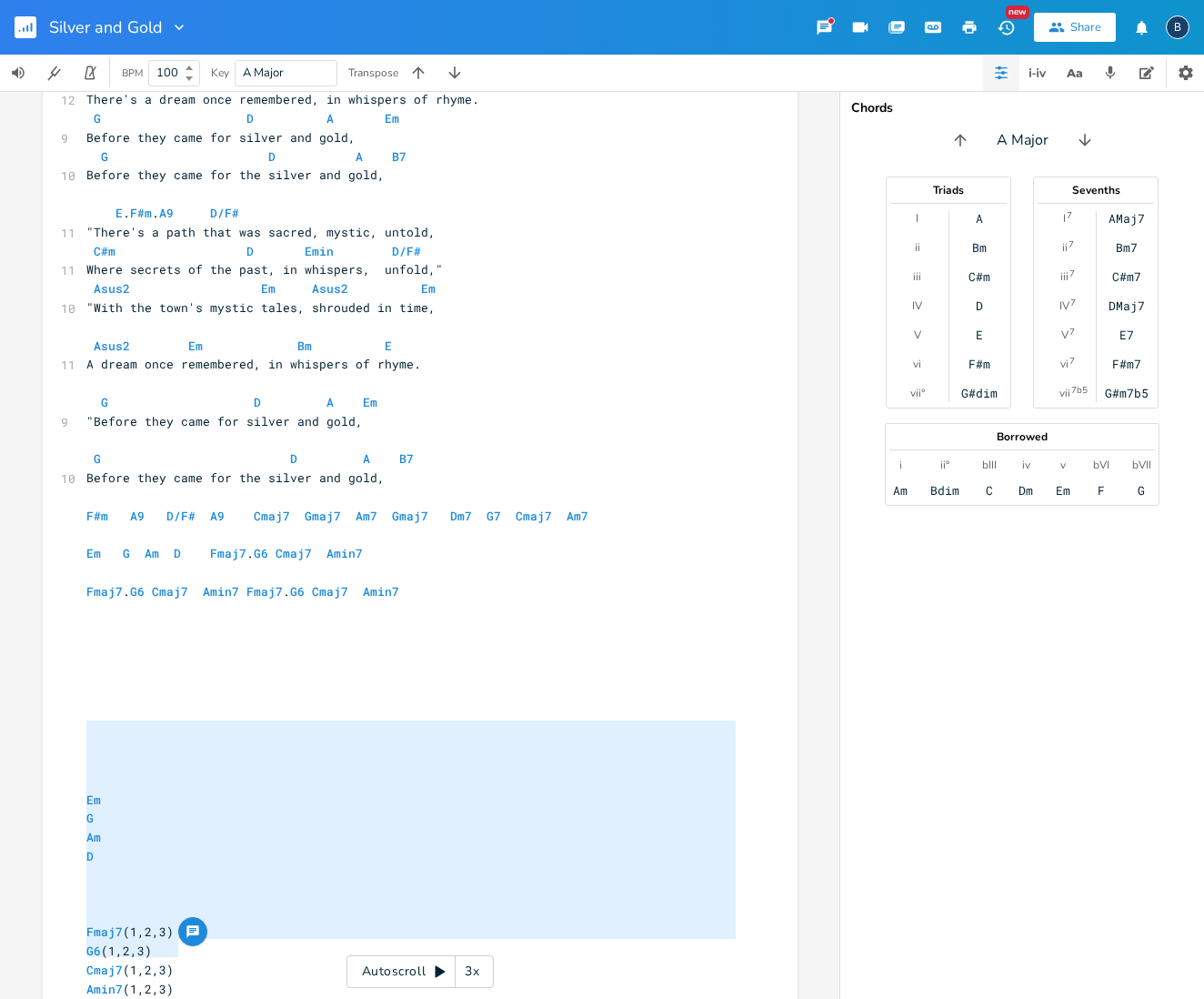
drag, startPoint x: 190, startPoint y: 943, endPoint x: 64, endPoint y: 732, distance: 245.8
click at [67, 734] on div "Em G Am D Fmaj7 (1,2,3) G6 (1,2,3) Cmaj7 (1,2,3) Amin7 (1,2,3) x 4 Silver and G…" at bounding box center [420, 474] width 755 height 1174
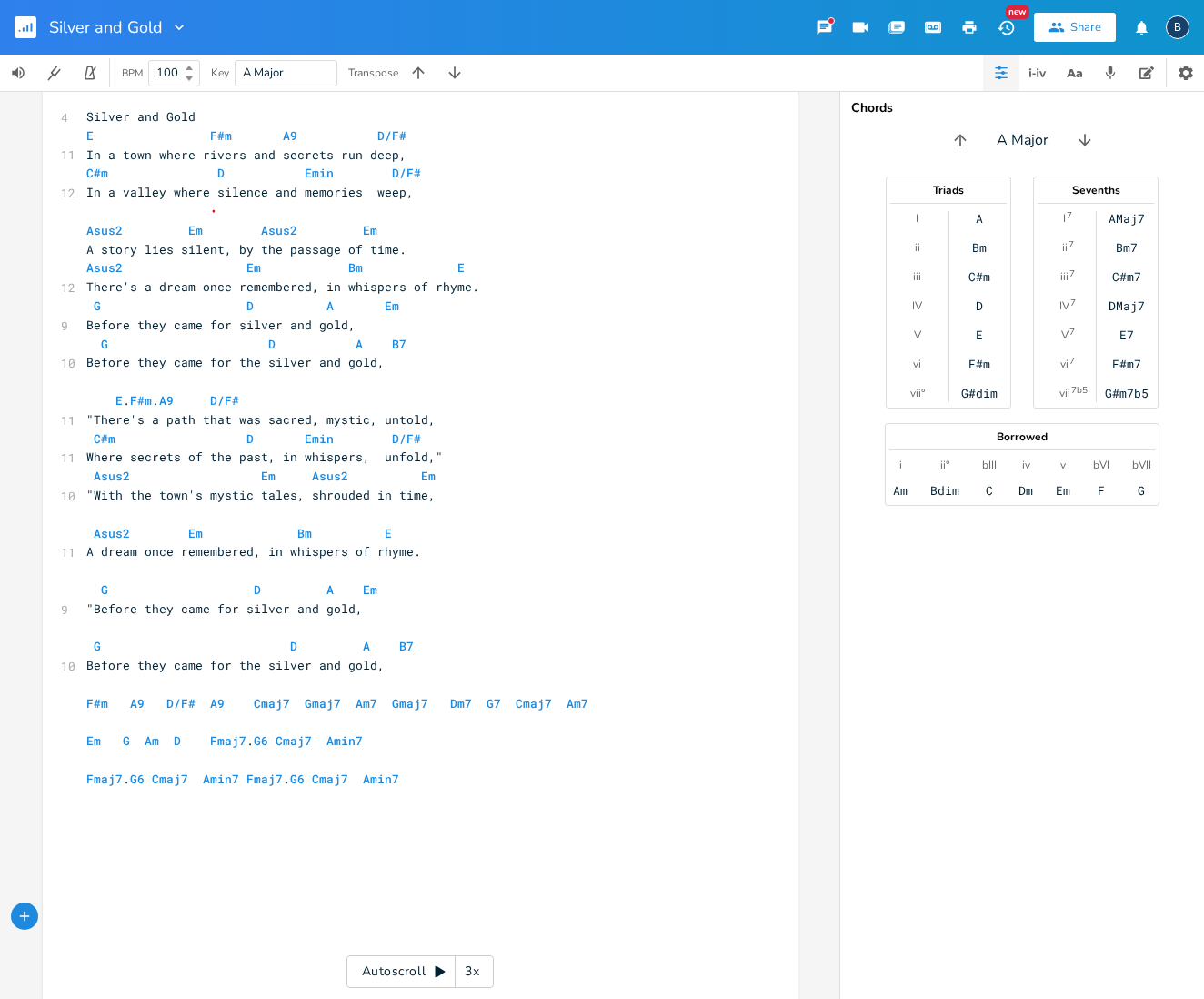
click at [31, 30] on icon "button" at bounding box center [32, 28] width 2 height 10
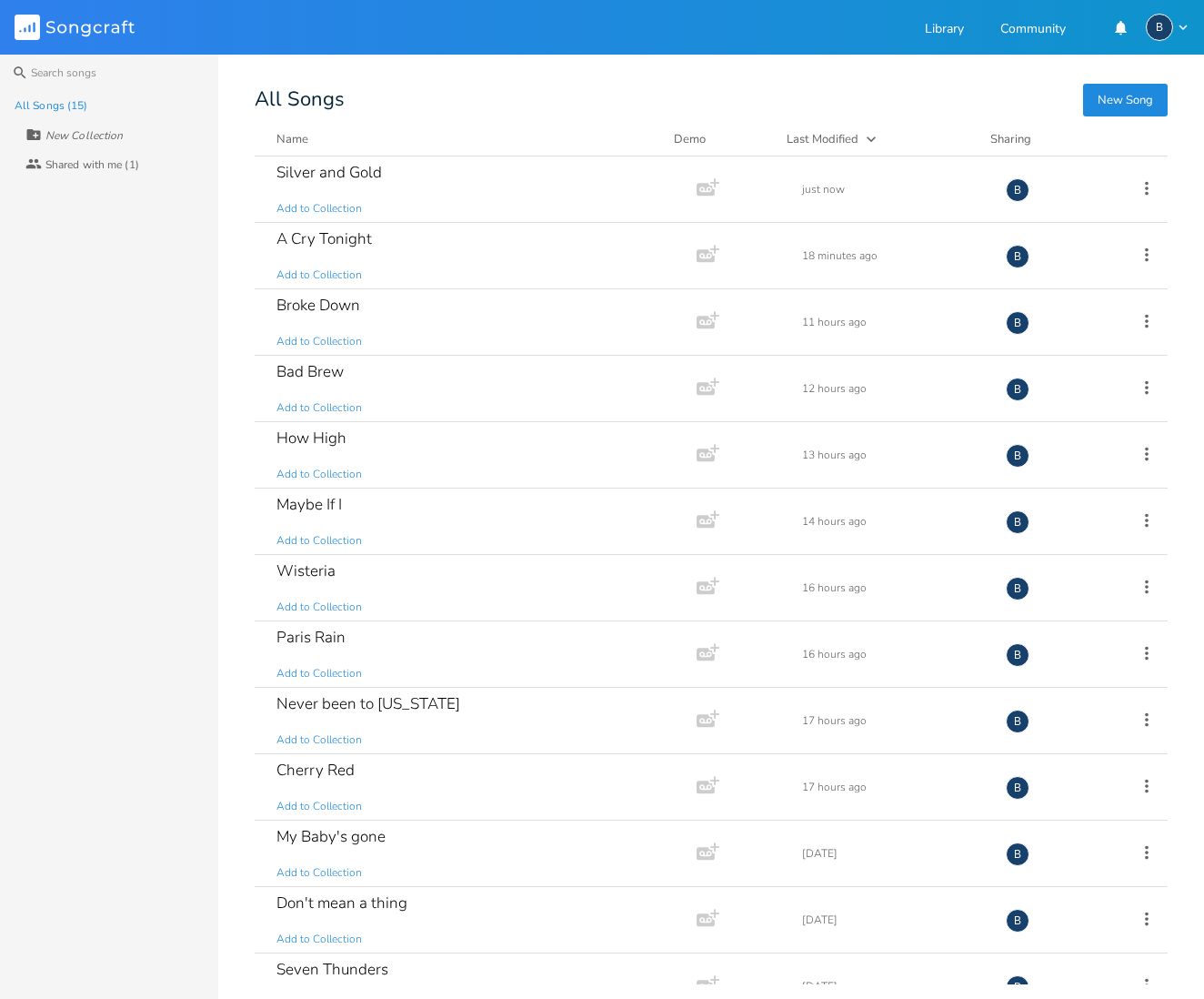
click at [683, 82] on div "Search All Songs (15) New Collection Collaborators Shared with me (1) New Song …" at bounding box center [602, 526] width 1204 height 944
click at [1143, 93] on button "New Song" at bounding box center [1126, 100] width 84 height 33
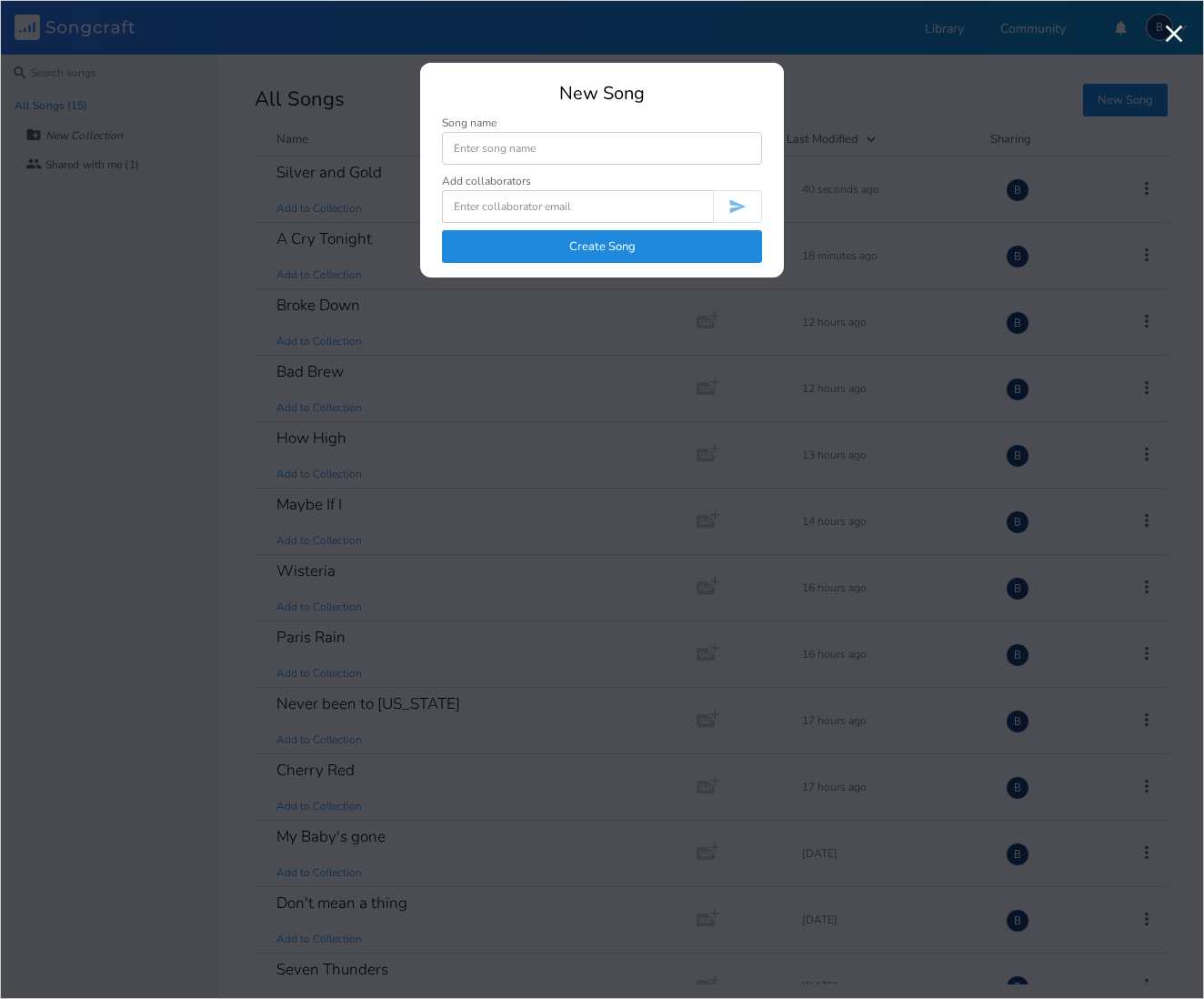
click at [605, 151] on input at bounding box center [602, 148] width 321 height 33
type input "Soul to Soul"
click at [631, 246] on button "Create Song" at bounding box center [602, 246] width 321 height 33
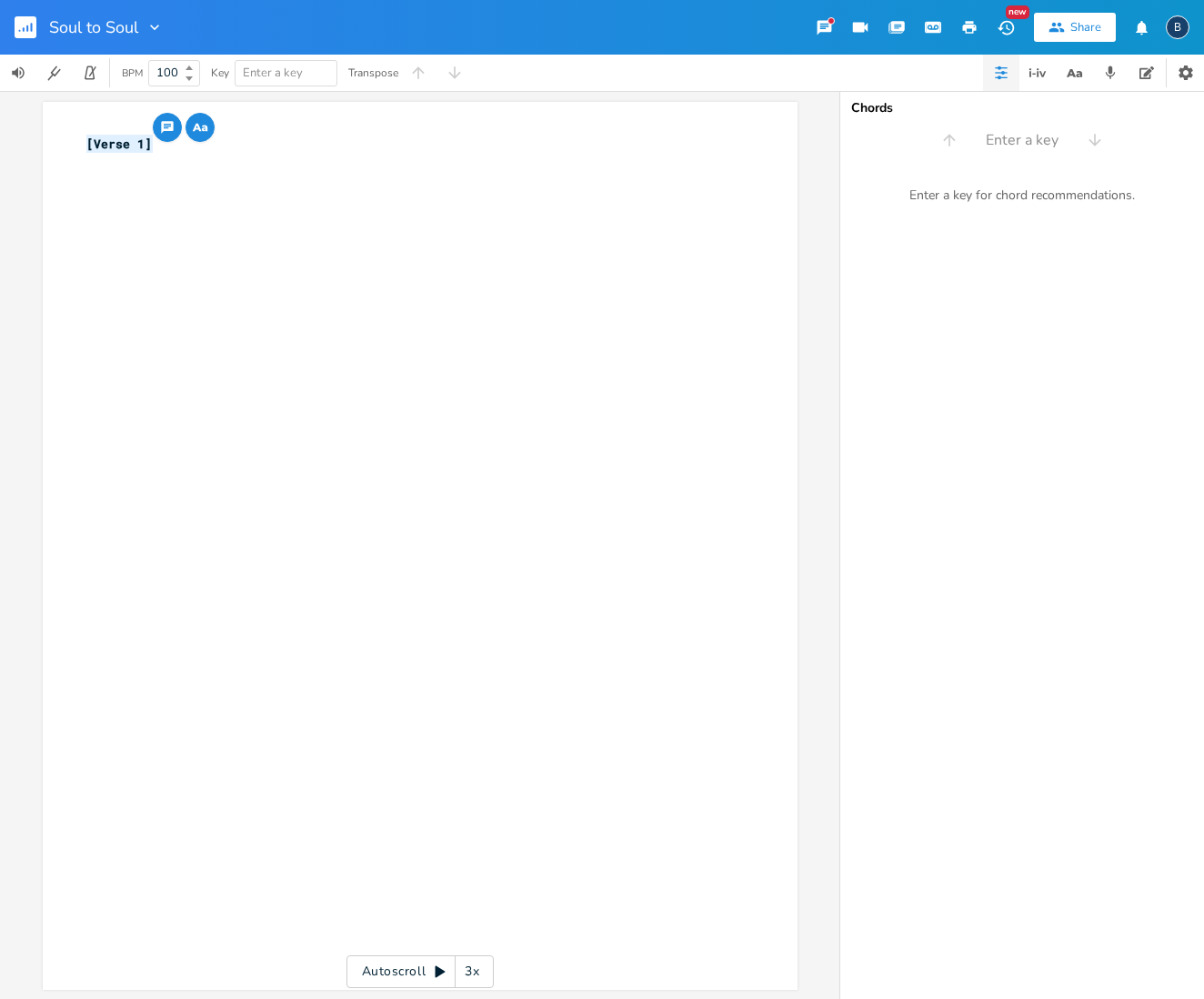
drag, startPoint x: 123, startPoint y: 142, endPoint x: 70, endPoint y: 139, distance: 53.1
click at [70, 139] on div "[Verse 1] x [Verse 1] ​" at bounding box center [420, 545] width 755 height 888
type textarea "Soul to Soi"
type textarea "ul"
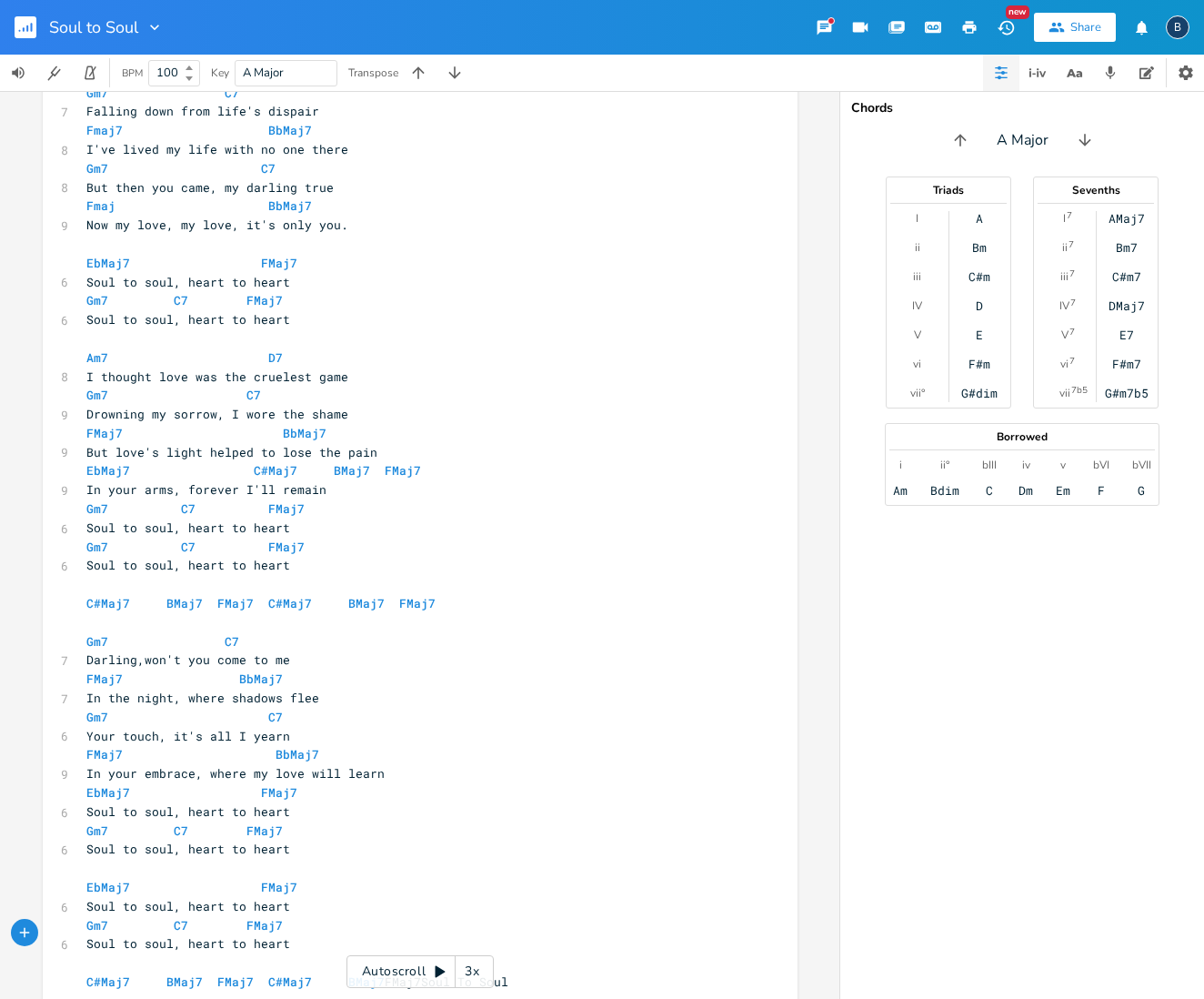
scroll to position [0, 0]
click at [25, 27] on rect "button" at bounding box center [25, 27] width 22 height 22
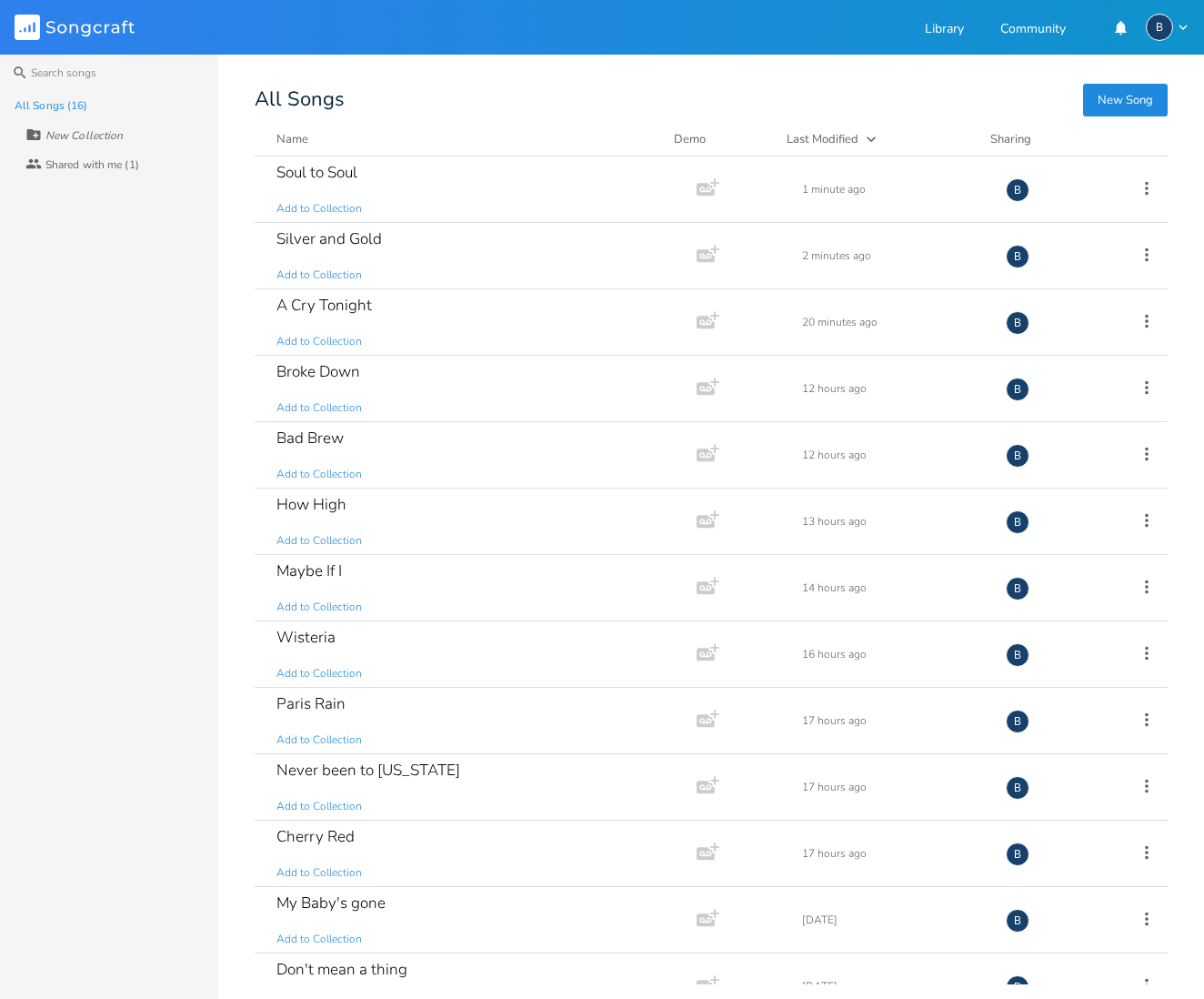
click at [1117, 105] on button "New Song" at bounding box center [1126, 100] width 84 height 33
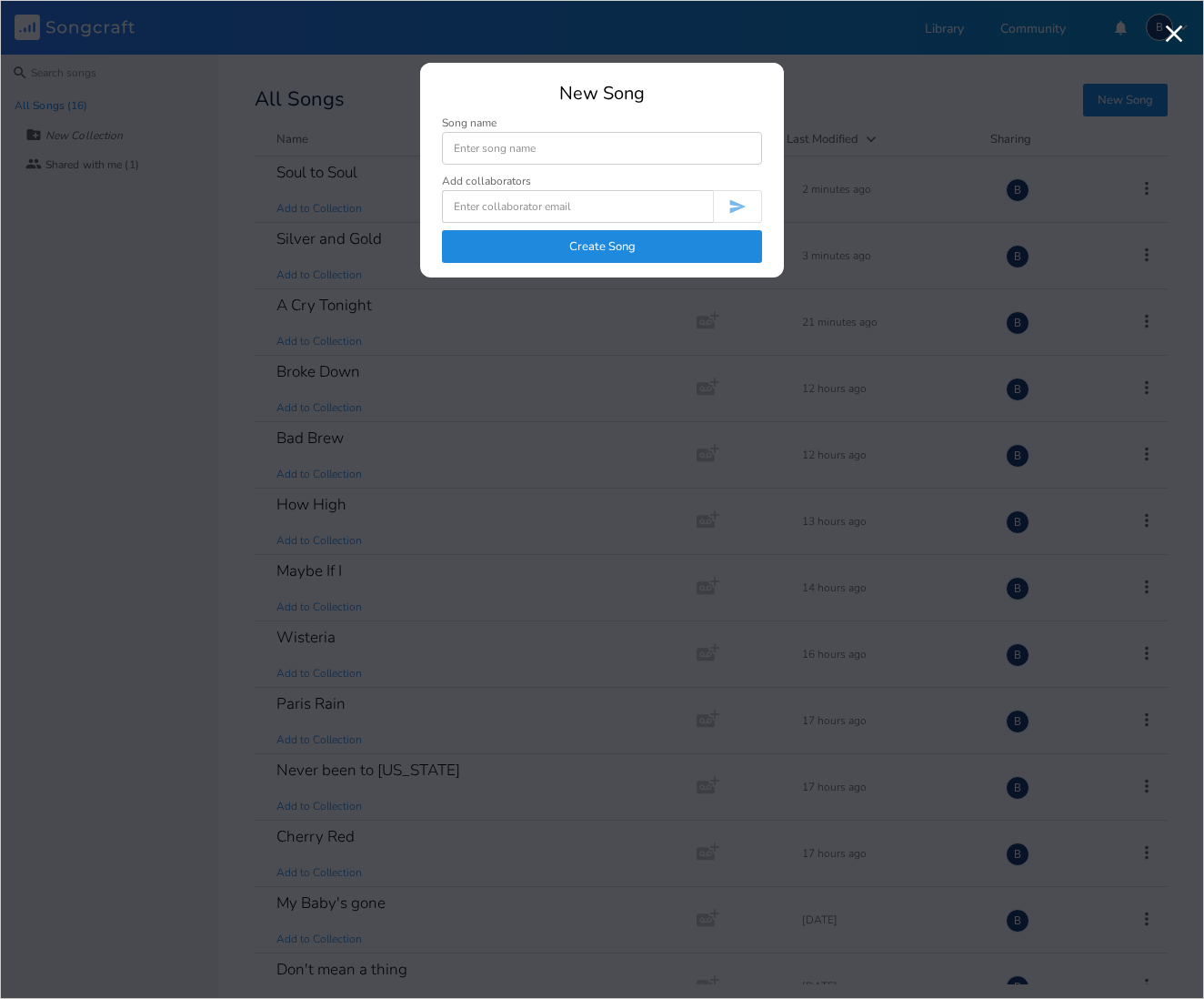
click at [533, 152] on input at bounding box center [602, 148] width 321 height 33
type input "The Great Divide"
click at [578, 262] on button "Create Song" at bounding box center [602, 246] width 321 height 33
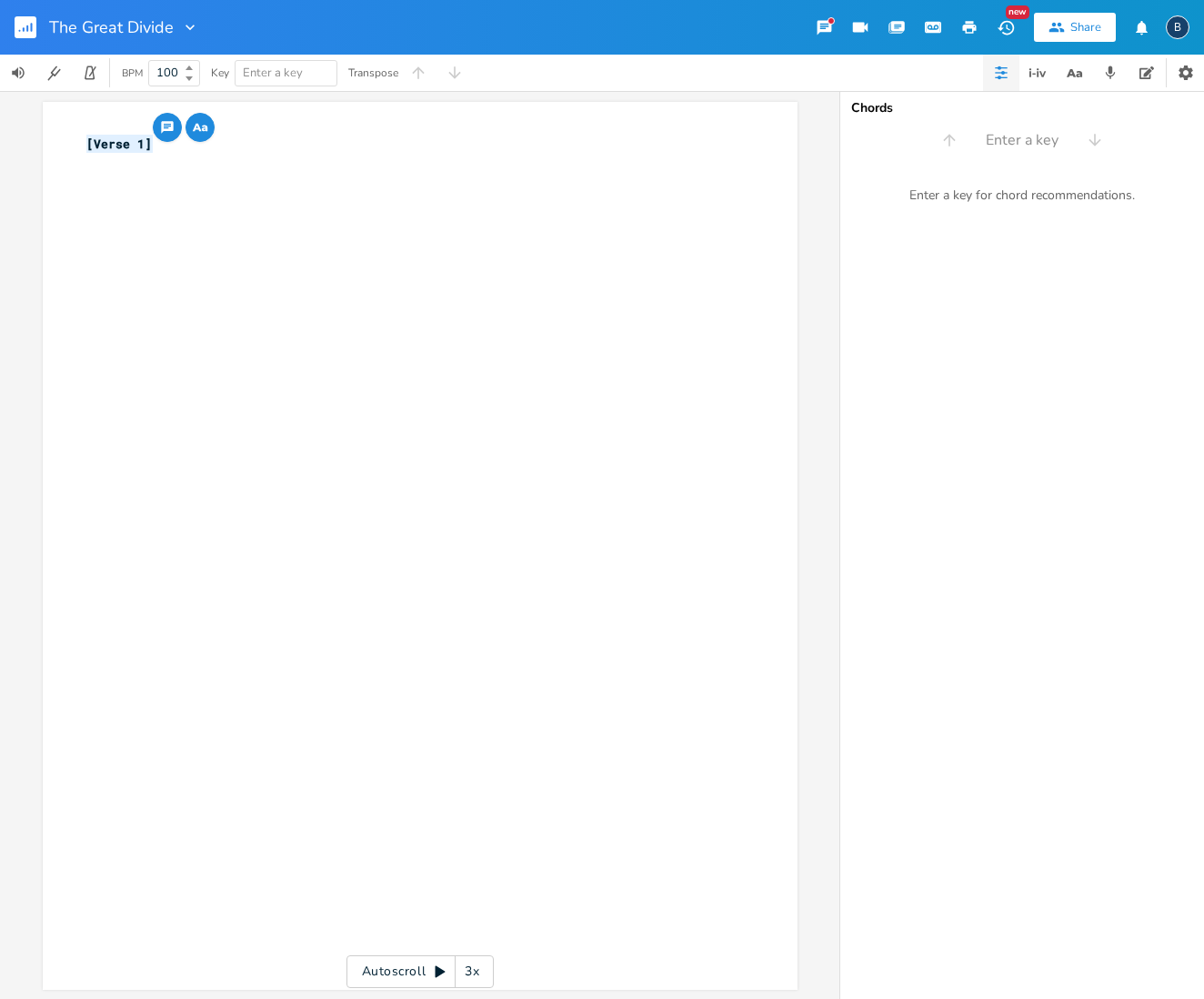
drag, startPoint x: 115, startPoint y: 138, endPoint x: 78, endPoint y: 131, distance: 37.7
click at [82, 131] on div "x [Verse 1] ​" at bounding box center [411, 154] width 657 height 46
type textarea "The Great Divide"
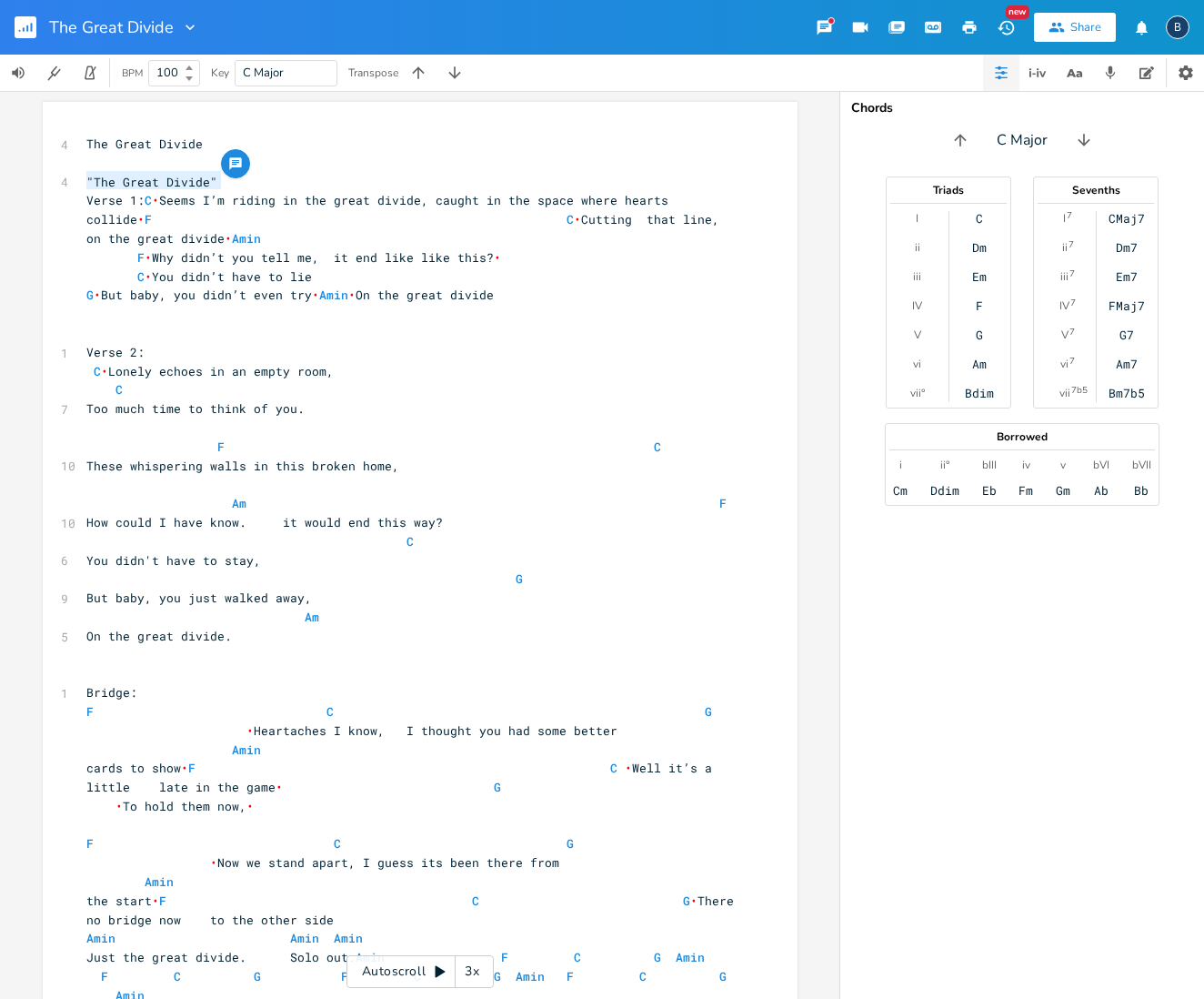
type textarea ""The Great Divide""
drag, startPoint x: 229, startPoint y: 180, endPoint x: 77, endPoint y: 166, distance: 152.6
click at [82, 169] on div "4 The Great Divide ​ 4 "The Great Divide" Verse 1: C • Seems I’m riding in the …" at bounding box center [411, 608] width 657 height 945
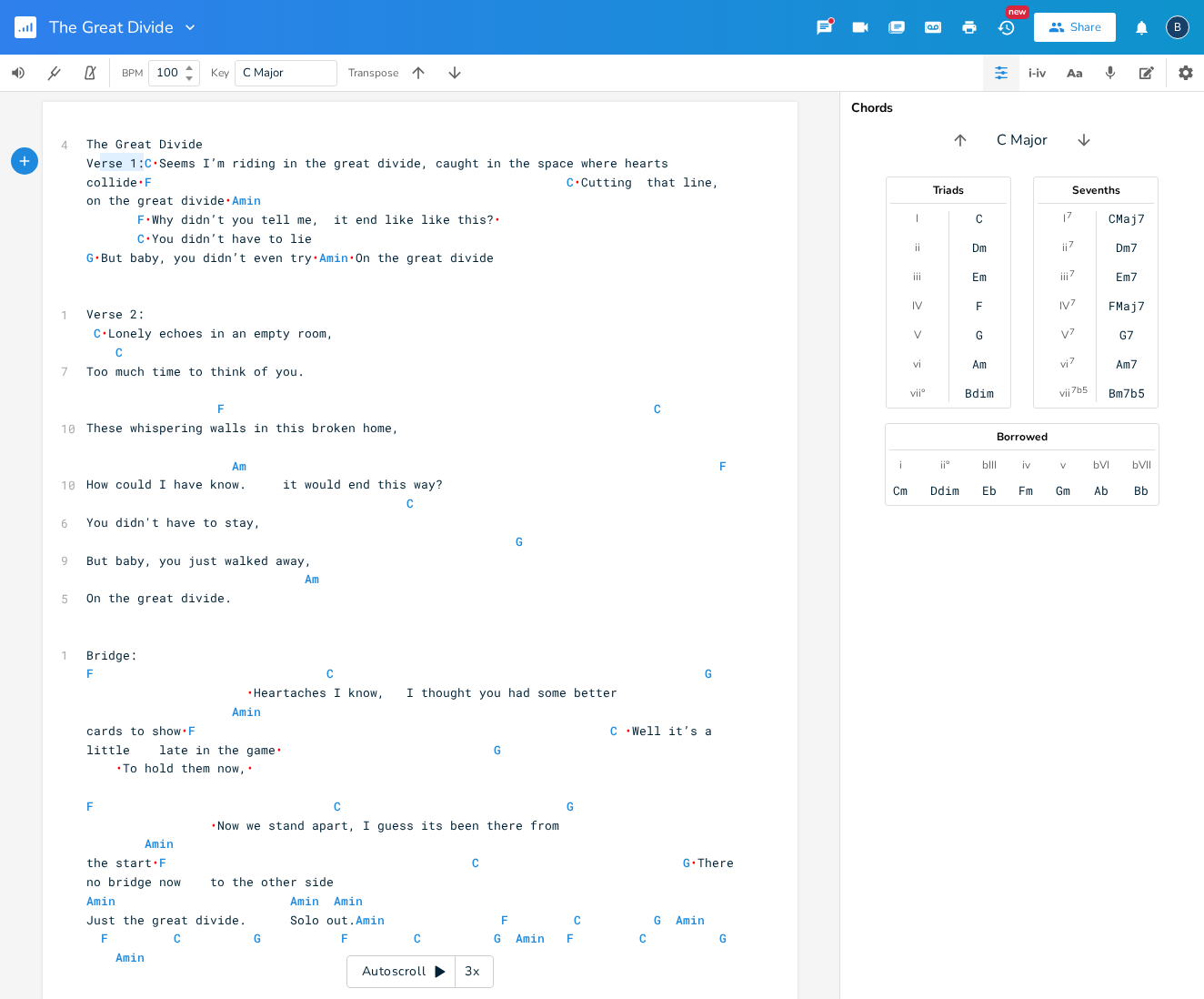
type textarea "Verse 1:"
drag, startPoint x: 135, startPoint y: 160, endPoint x: 79, endPoint y: 156, distance: 56.1
click at [82, 157] on pre "Verse 1: C • Seems I’m riding in the great divide, caught in the space where he…" at bounding box center [411, 201] width 657 height 95
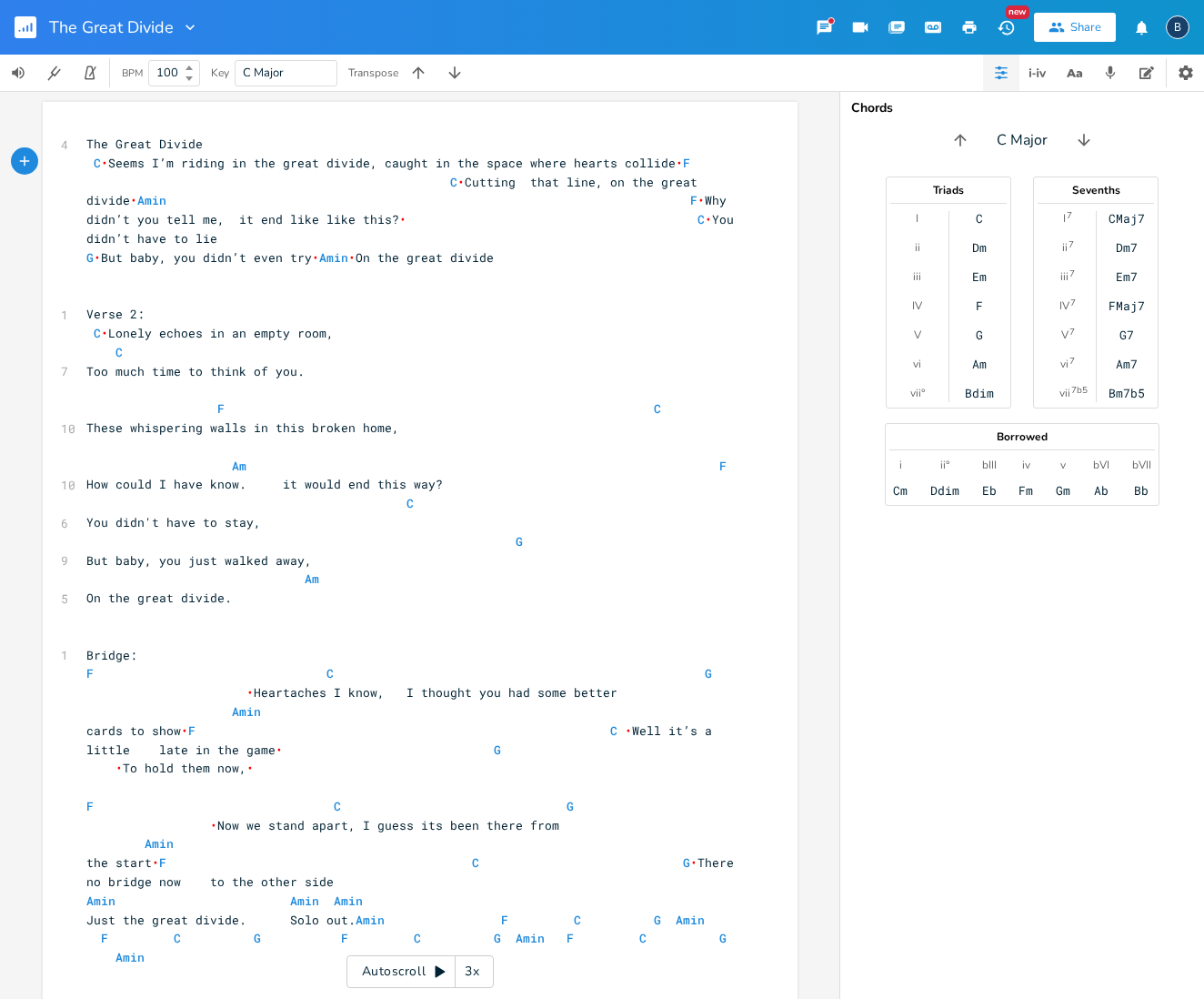
click at [199, 146] on pre "The Great Divide" at bounding box center [411, 144] width 657 height 19
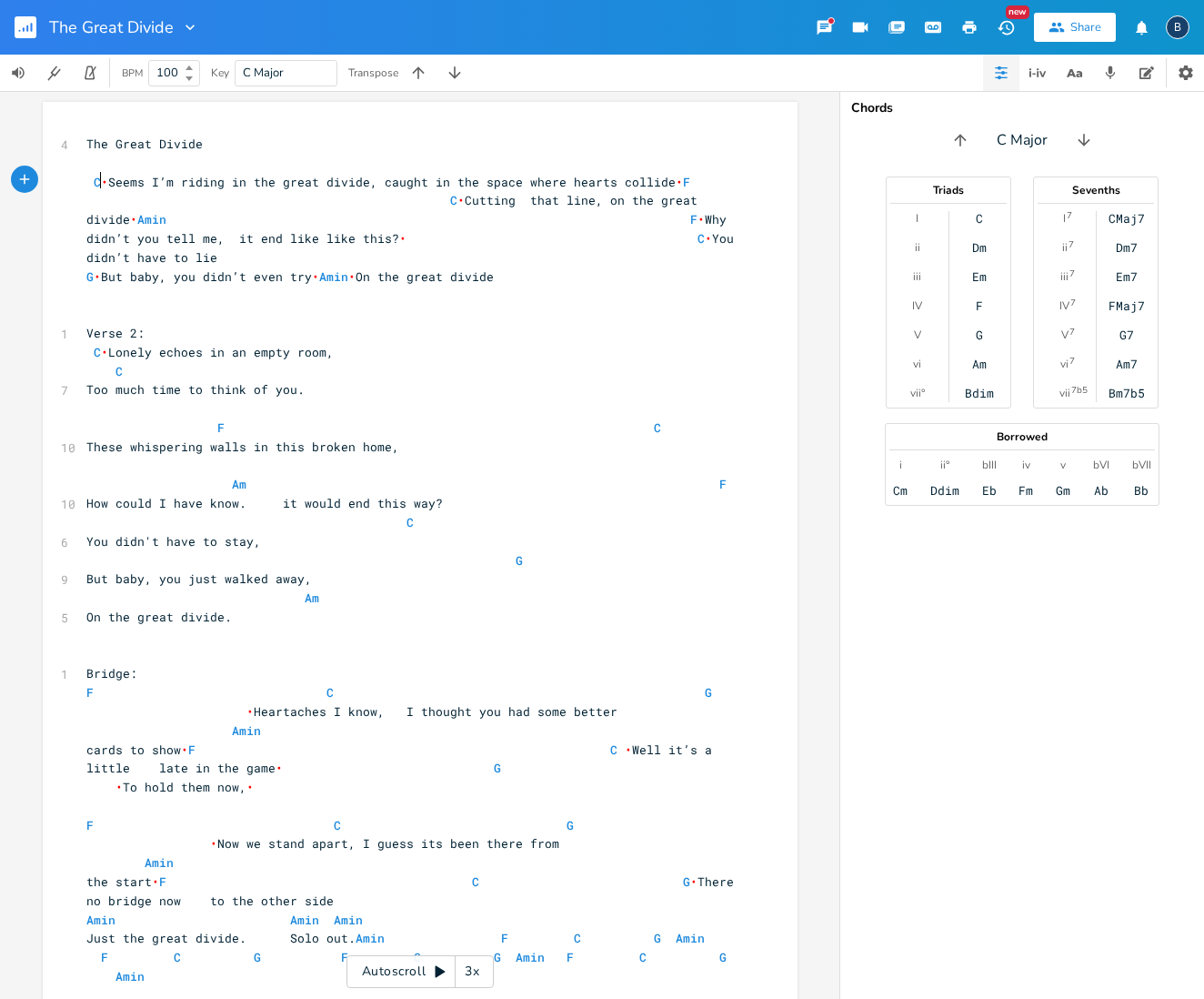
click at [100, 175] on span "•" at bounding box center [104, 182] width 8 height 16
click at [111, 164] on pre "​" at bounding box center [411, 164] width 657 height 19
click at [94, 180] on span "•" at bounding box center [98, 182] width 8 height 16
click at [110, 165] on pre "​" at bounding box center [411, 164] width 657 height 19
type textarea "C"
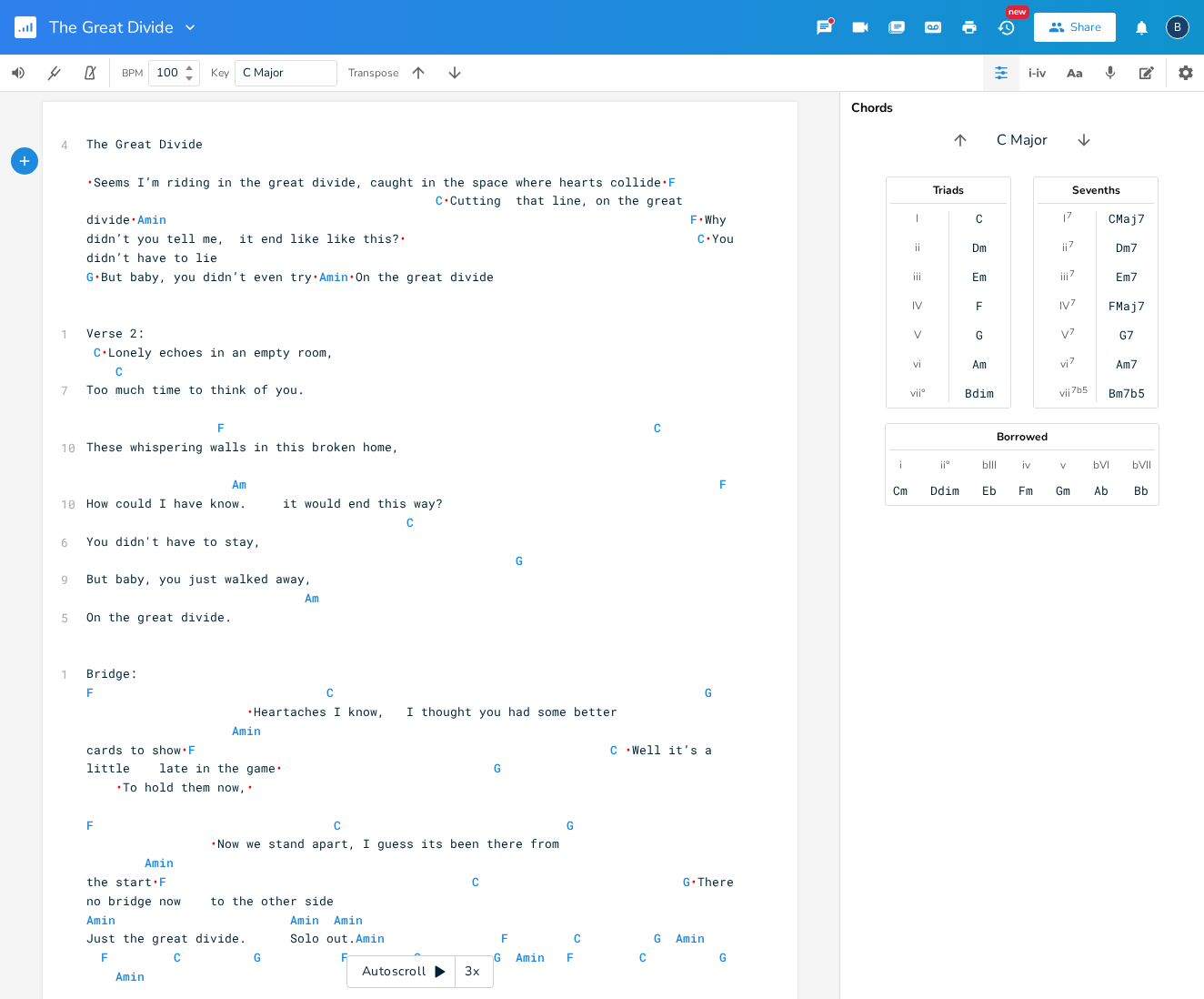
scroll to position [0, 10]
click at [407, 132] on div "x 4 The Great Divide C • Seems I’m riding in the great divide, caught in the sp…" at bounding box center [411, 598] width 657 height 934
click at [661, 179] on span "•" at bounding box center [665, 182] width 8 height 16
click at [524, 194] on span "•" at bounding box center [527, 200] width 8 height 16
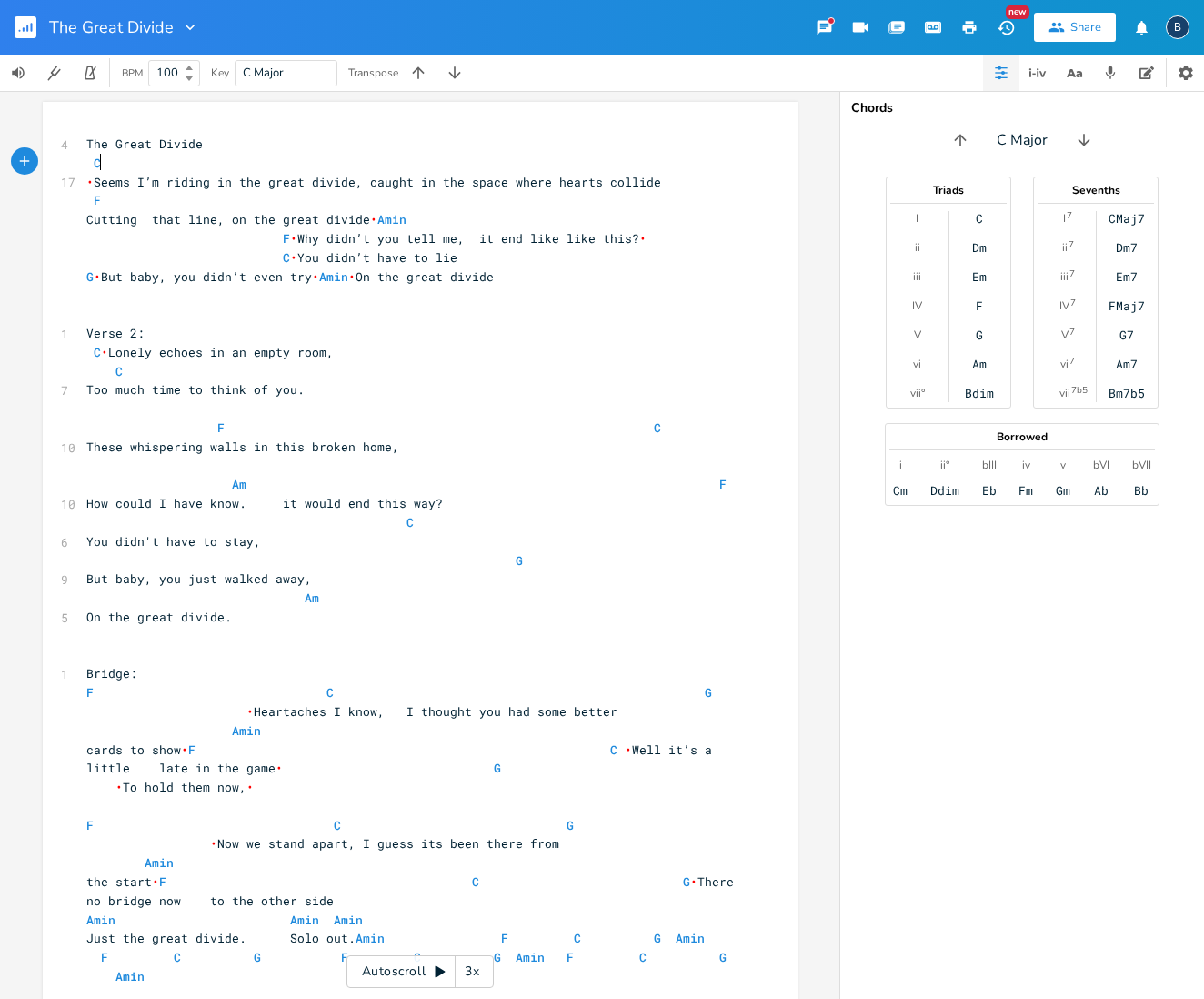
click at [361, 165] on pre "C" at bounding box center [411, 164] width 657 height 19
click at [378, 164] on pre "C" at bounding box center [411, 164] width 657 height 19
type textarea "C"
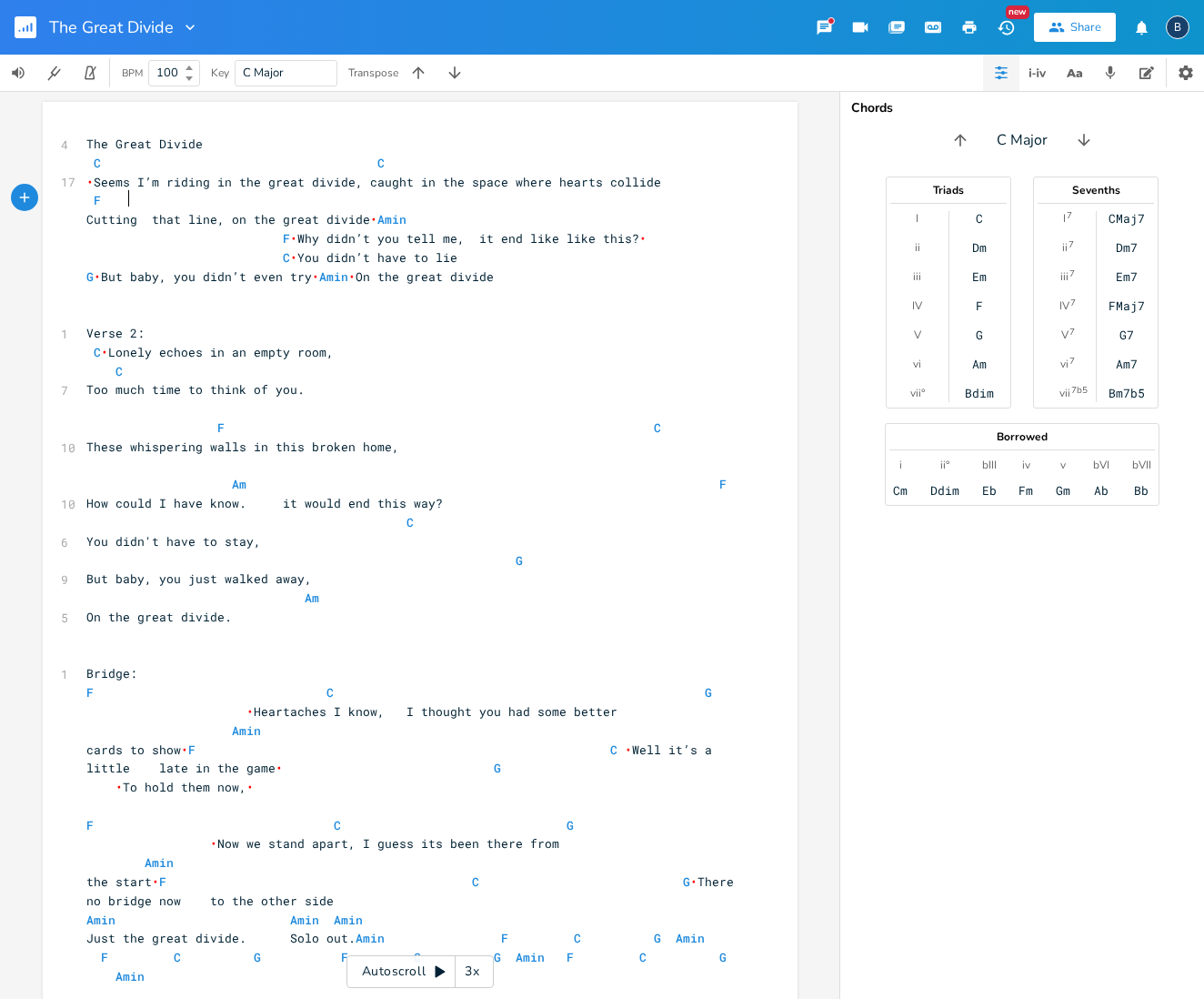
drag, startPoint x: 156, startPoint y: 197, endPoint x: 167, endPoint y: 197, distance: 11.0
click at [156, 197] on pre "F" at bounding box center [411, 201] width 657 height 19
type textarea "C"
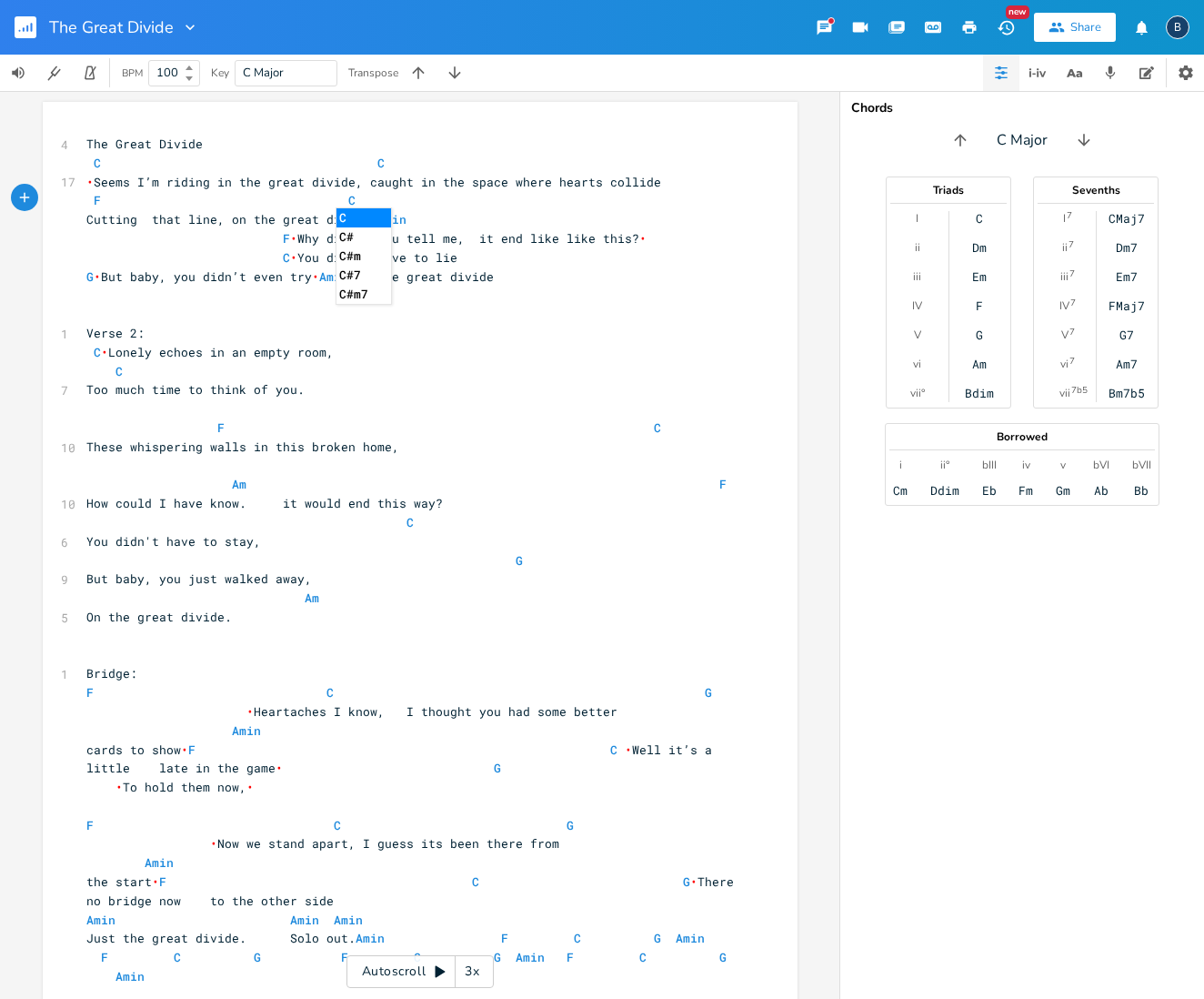
click at [438, 199] on pre "F C" at bounding box center [411, 201] width 657 height 19
click at [412, 213] on span "Cutting that line, on the great divide • Amin F • Why didn’t you tell me, it en…" at bounding box center [413, 238] width 655 height 55
click at [377, 211] on span "Amin" at bounding box center [391, 220] width 29 height 17
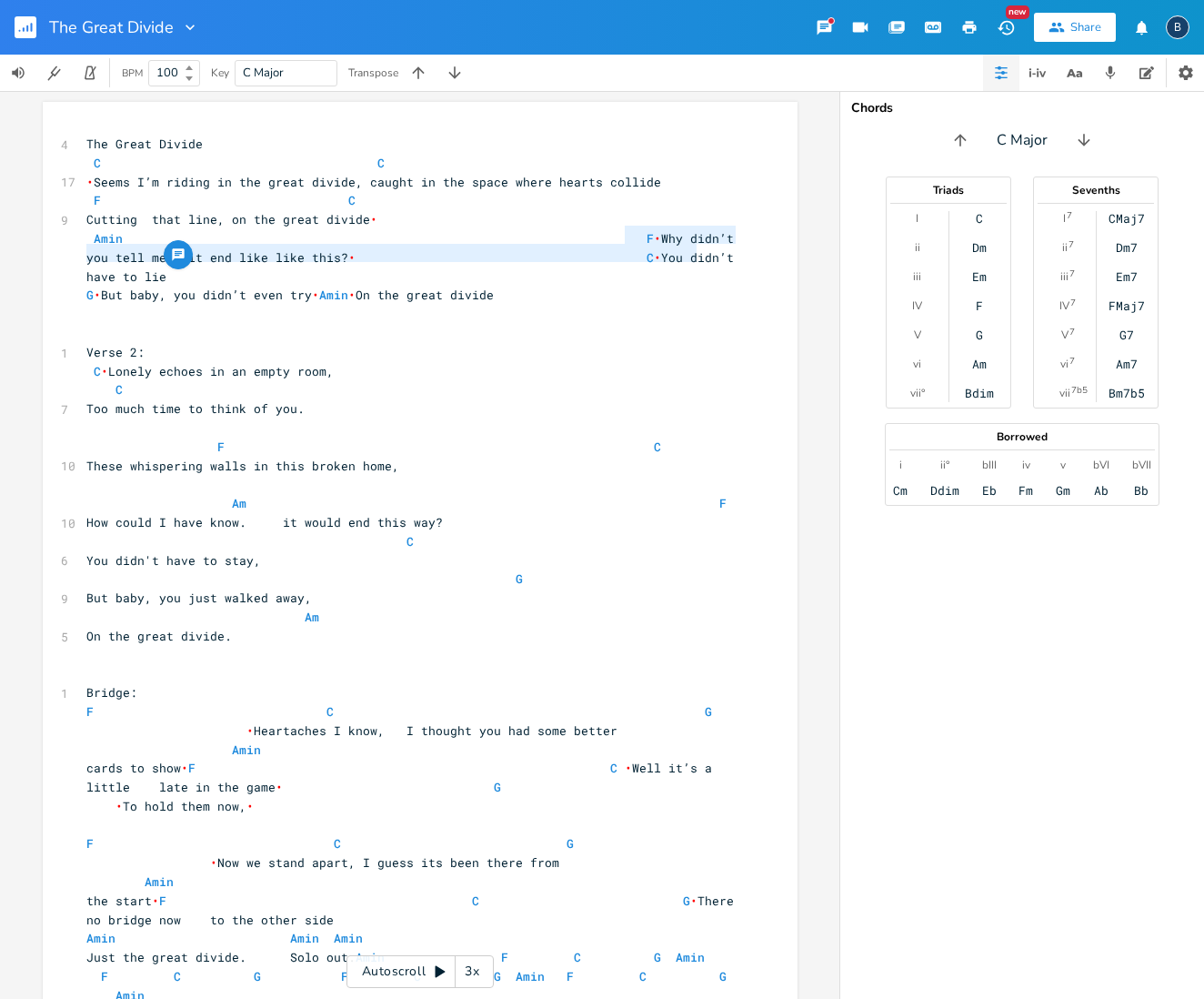
type textarea "F Why didn’t"
drag, startPoint x: 620, startPoint y: 233, endPoint x: 726, endPoint y: 229, distance: 106.1
click at [726, 230] on pre "[PERSON_NAME] F • Why didn’t you tell me, it end like like this? • C • You didn…" at bounding box center [411, 257] width 657 height 56
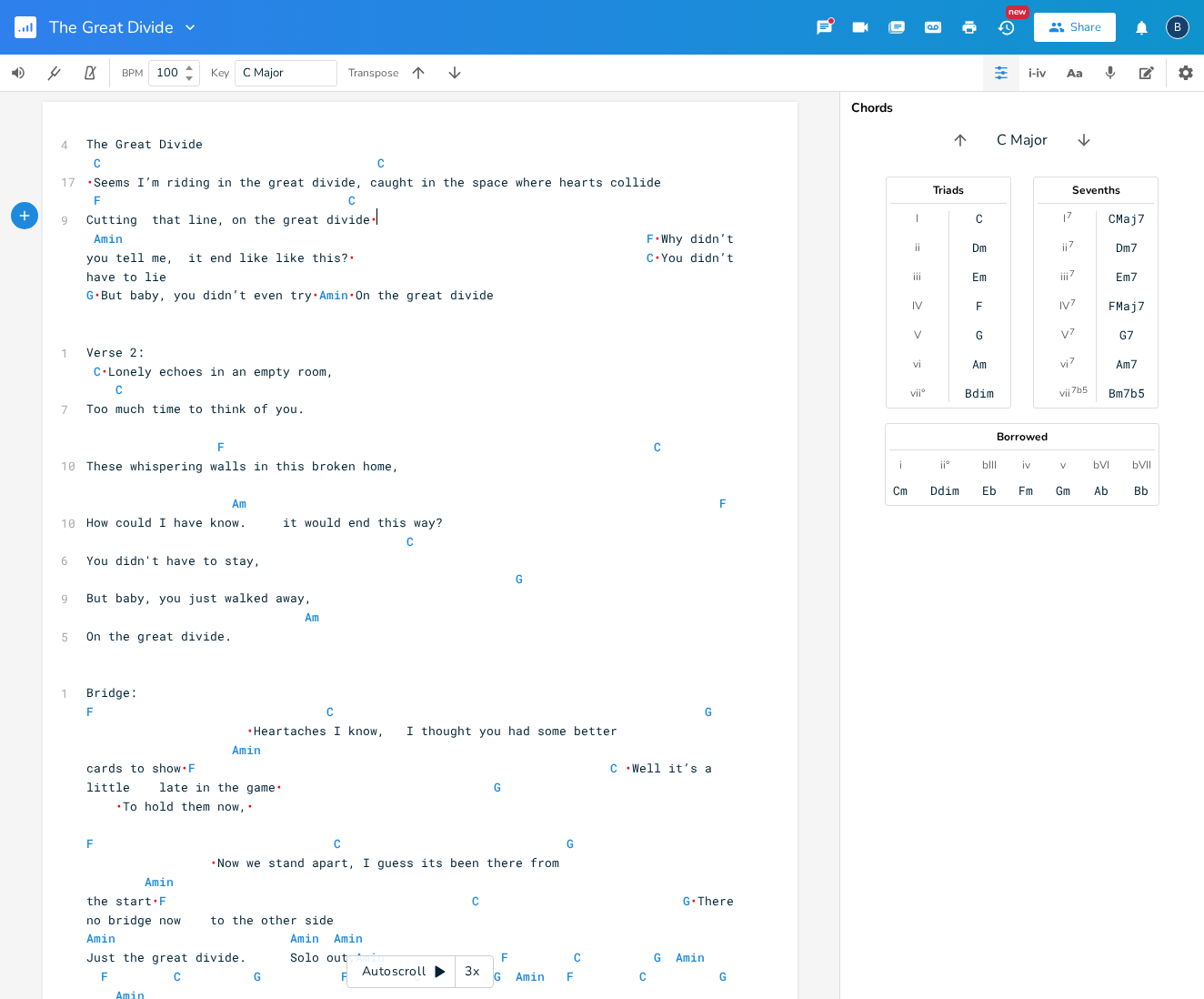
drag, startPoint x: 597, startPoint y: 217, endPoint x: 633, endPoint y: 226, distance: 37.1
click at [597, 218] on pre "Cutting that line, on the great divide •" at bounding box center [411, 220] width 657 height 19
type textarea "Why didn’t"
drag, startPoint x: 733, startPoint y: 233, endPoint x: 640, endPoint y: 234, distance: 93.0
click at [640, 234] on pre "[PERSON_NAME] F • Why didn’t you tell me, it end like like this? • C • You didn…" at bounding box center [411, 257] width 657 height 56
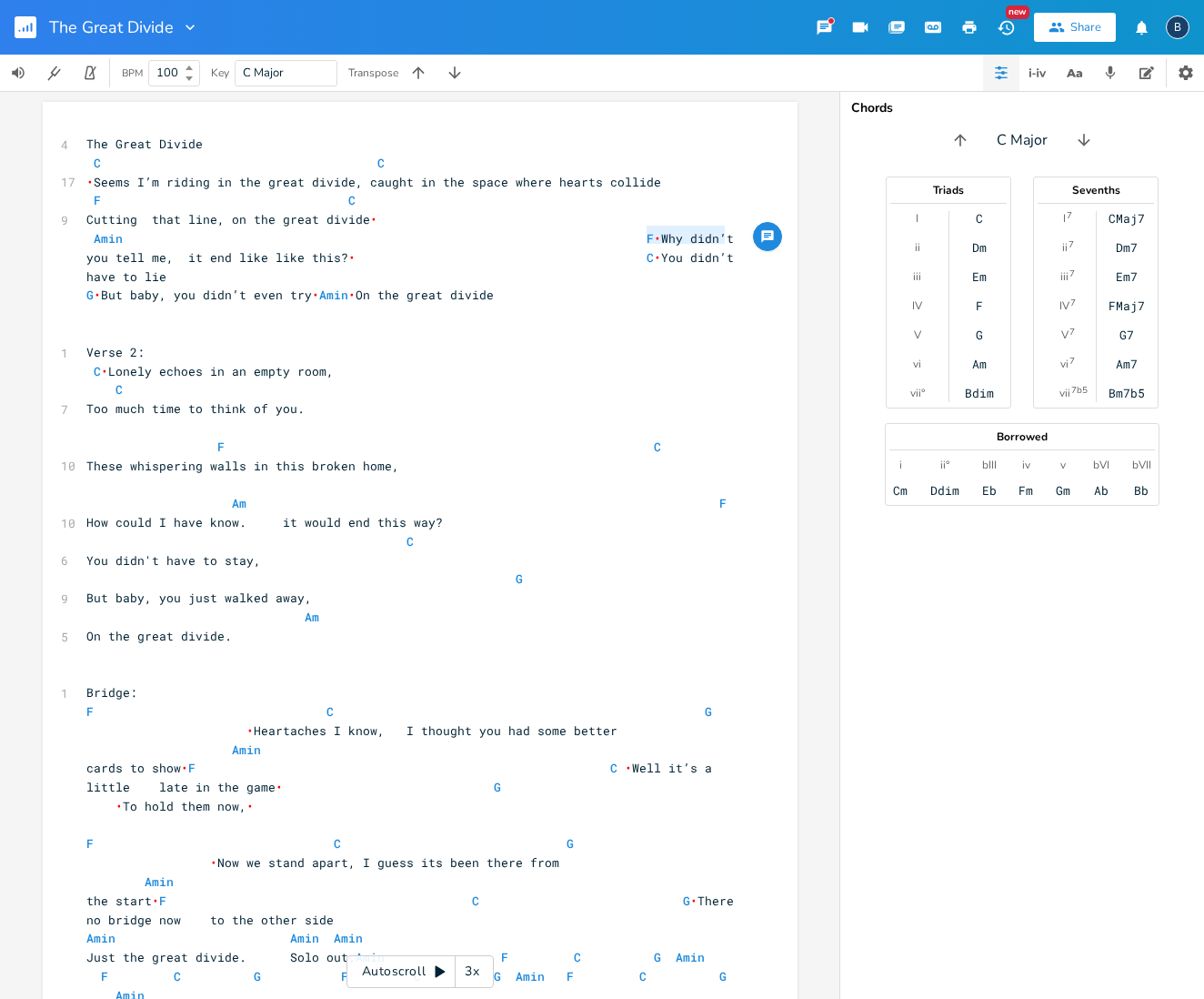
scroll to position [0, 52]
click at [82, 251] on pre "[PERSON_NAME] F • Why didn’t you tell me, it end like like this? • C • You didn…" at bounding box center [411, 257] width 657 height 56
paste textarea
type textarea "F Why didn’t"
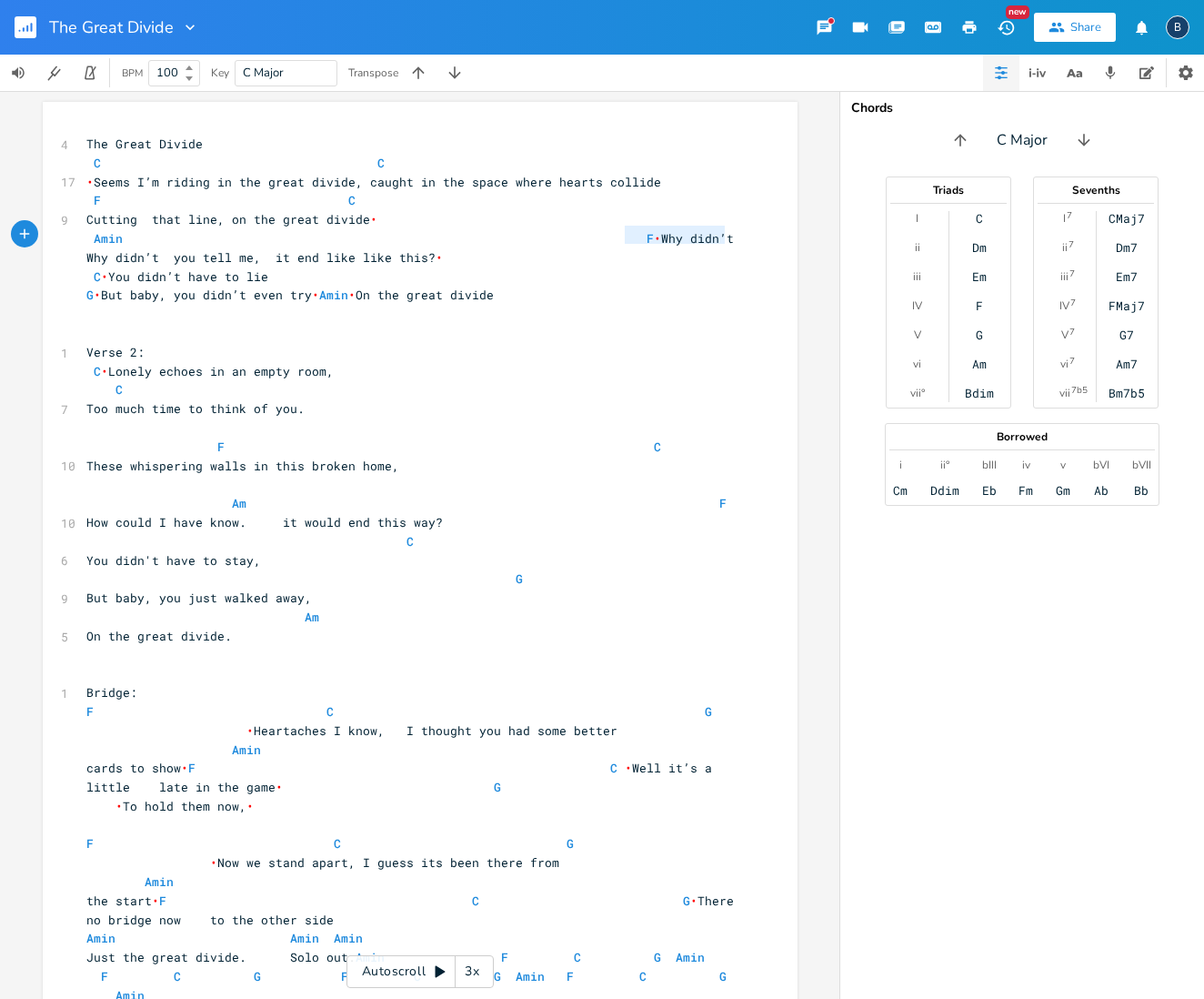
drag, startPoint x: 642, startPoint y: 232, endPoint x: 729, endPoint y: 233, distance: 87.0
click at [729, 233] on pre "[PERSON_NAME] F • Why didn’t Why didn’t you tell me, it end like like this? • C…" at bounding box center [411, 257] width 657 height 56
click at [138, 233] on span "Amin" at bounding box center [363, 237] width 553 height 16
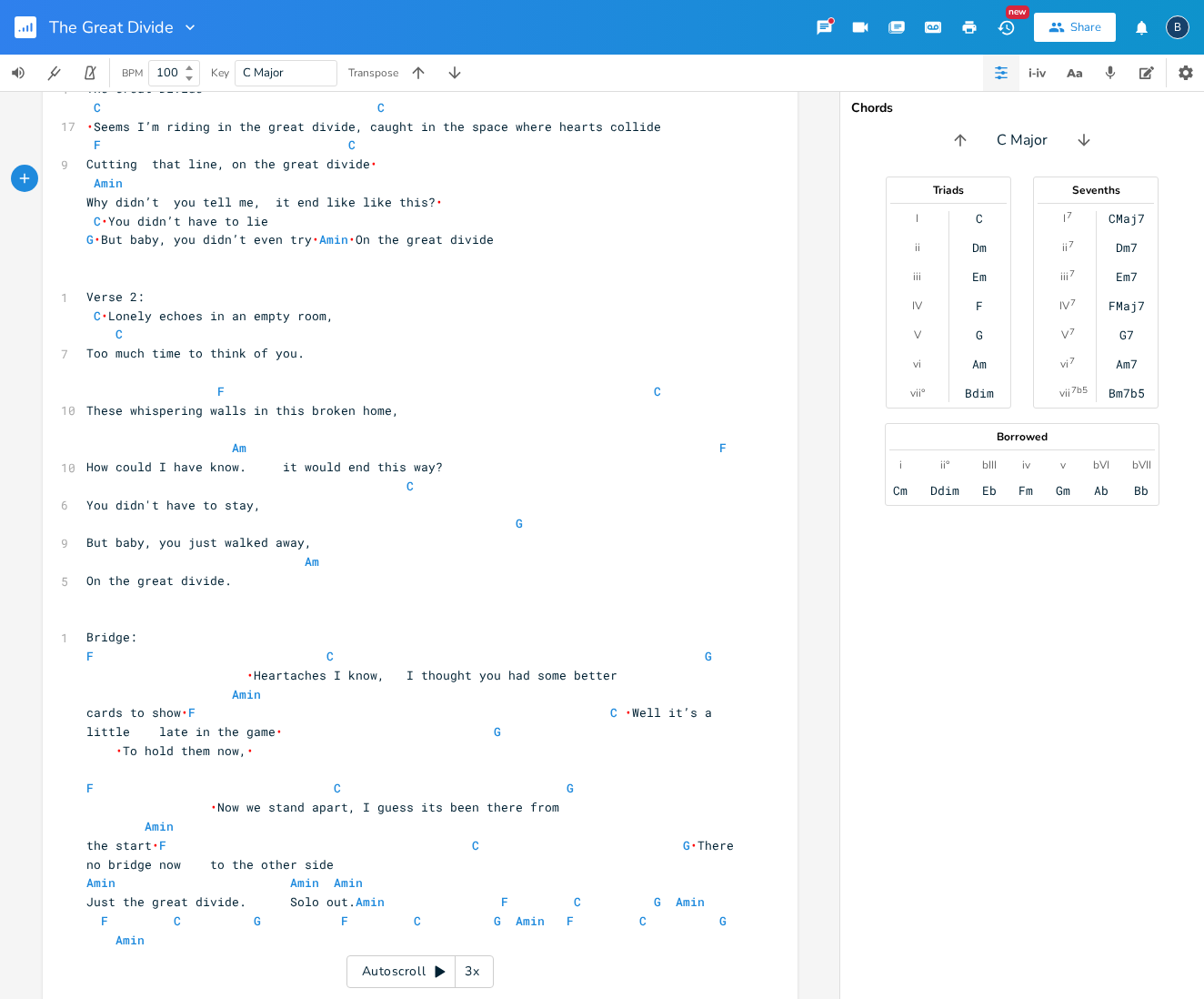
scroll to position [82, 0]
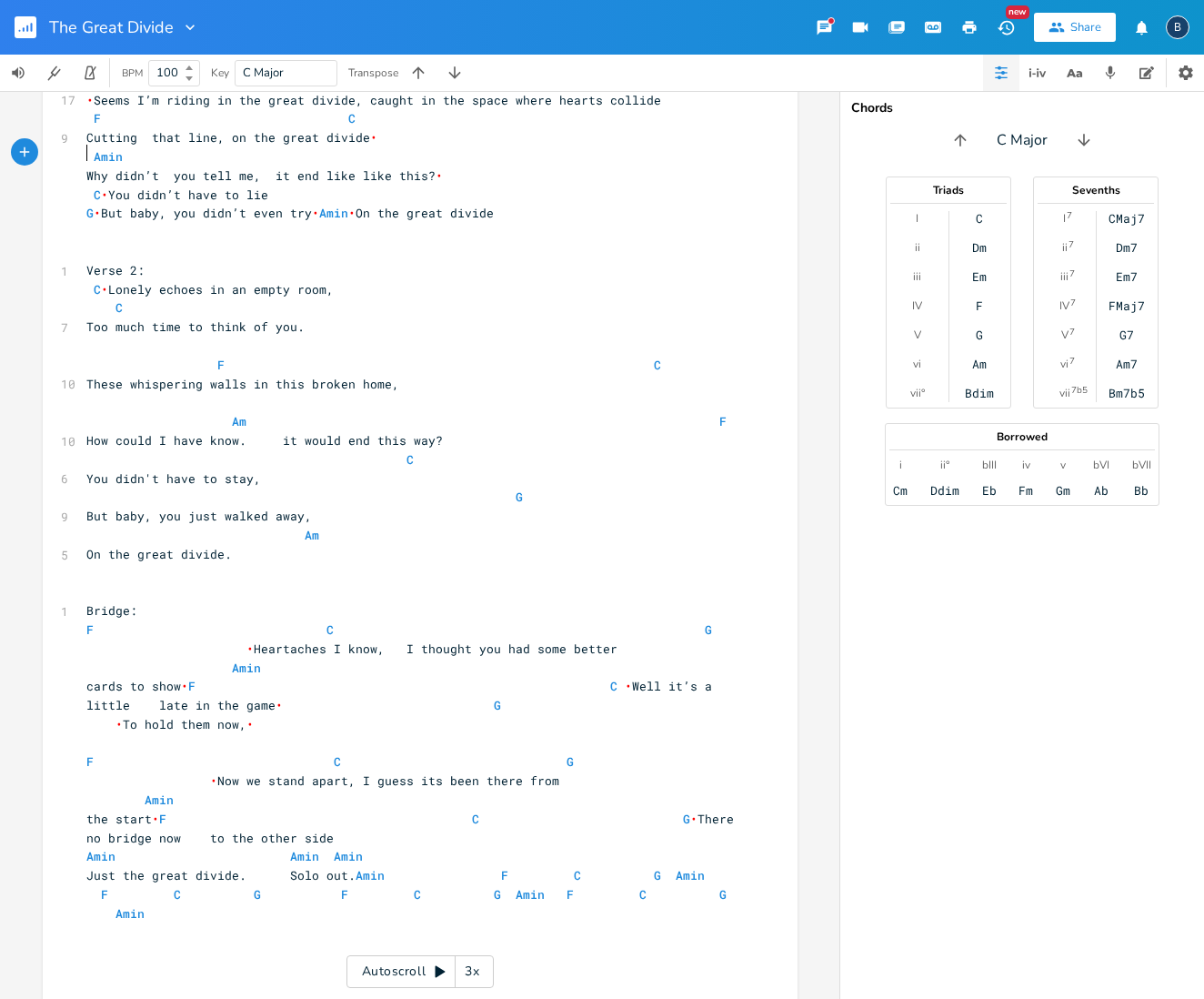
click at [86, 148] on span "Amin" at bounding box center [363, 156] width 553 height 16
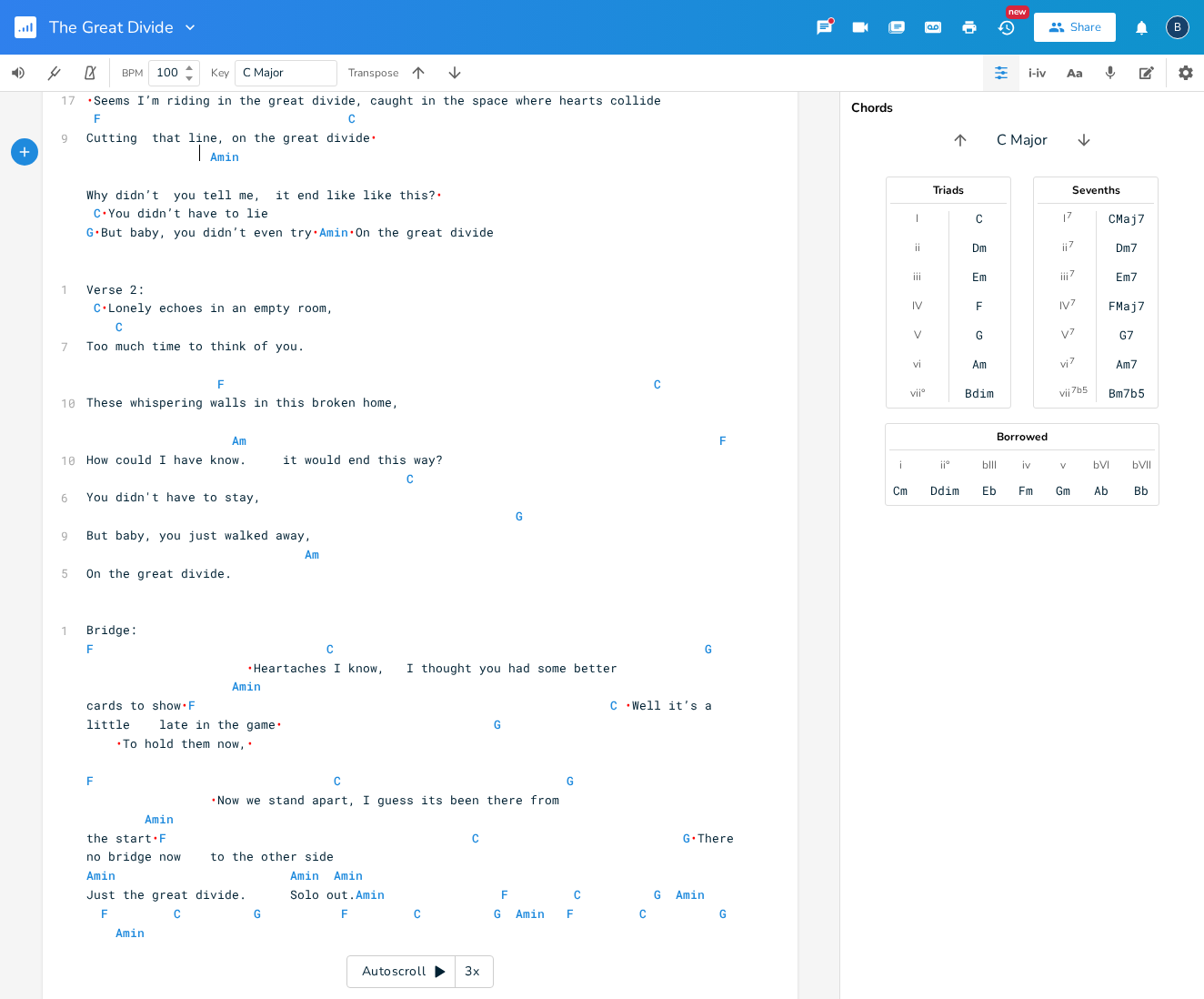
scroll to position [0, 44]
click at [304, 156] on span "Amin" at bounding box center [413, 166] width 655 height 35
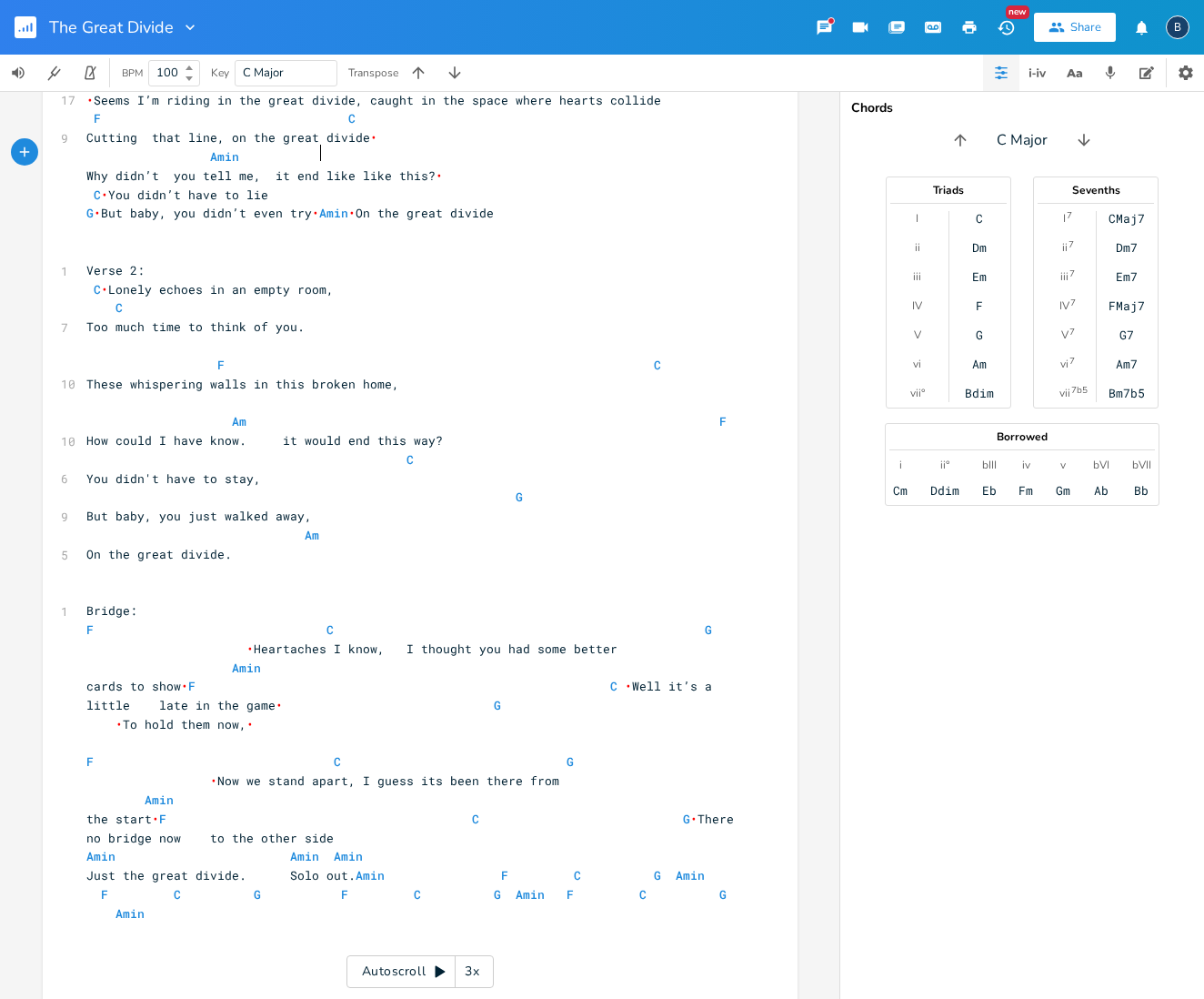
click at [399, 156] on pre "Amin" at bounding box center [411, 157] width 657 height 19
type textarea "F"
click at [144, 230] on pre "​" at bounding box center [411, 233] width 657 height 19
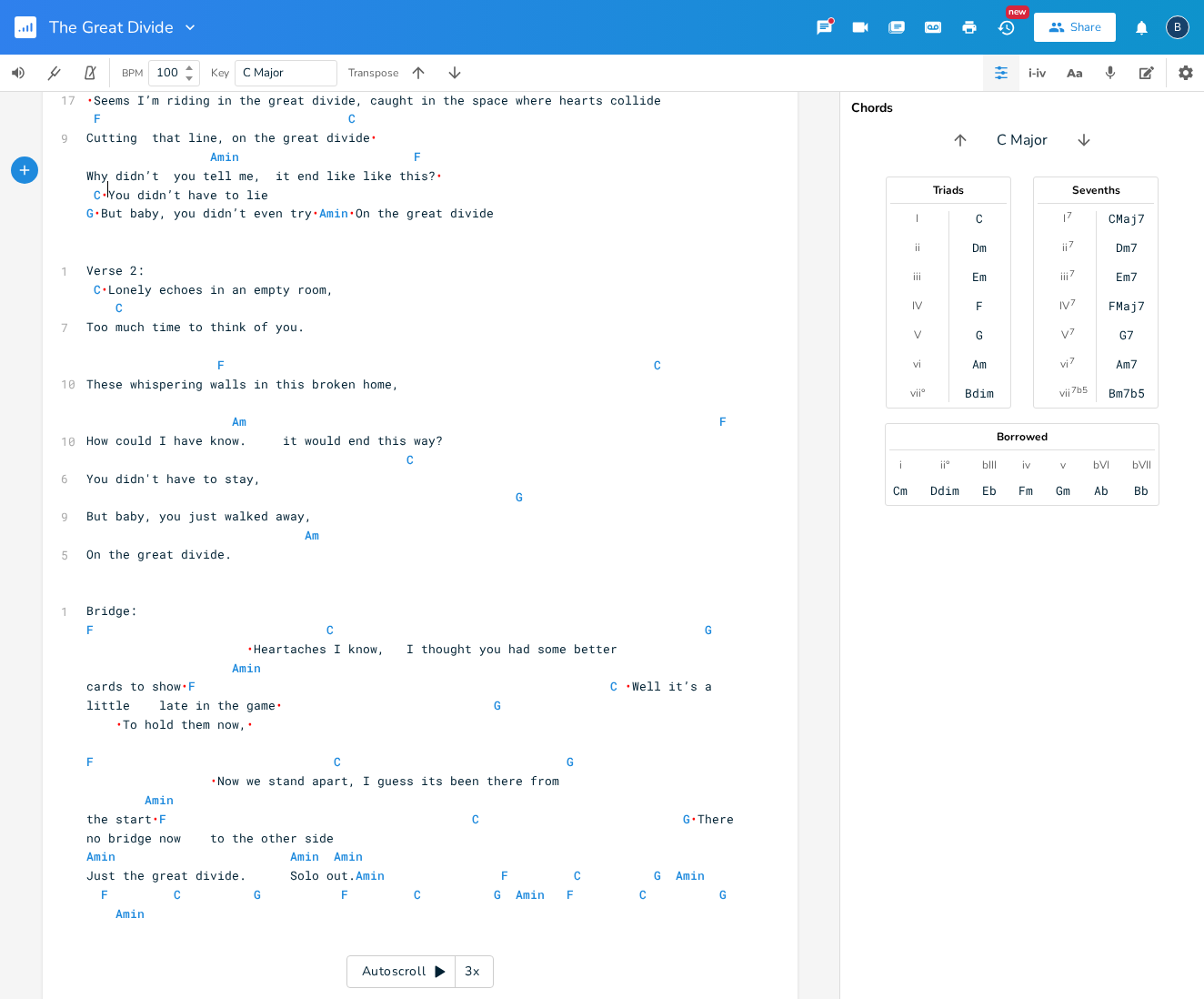
click at [102, 188] on span "Why didn’t you tell me, it end like like this? • C • You didn’t have to lie" at bounding box center [406, 185] width 640 height 35
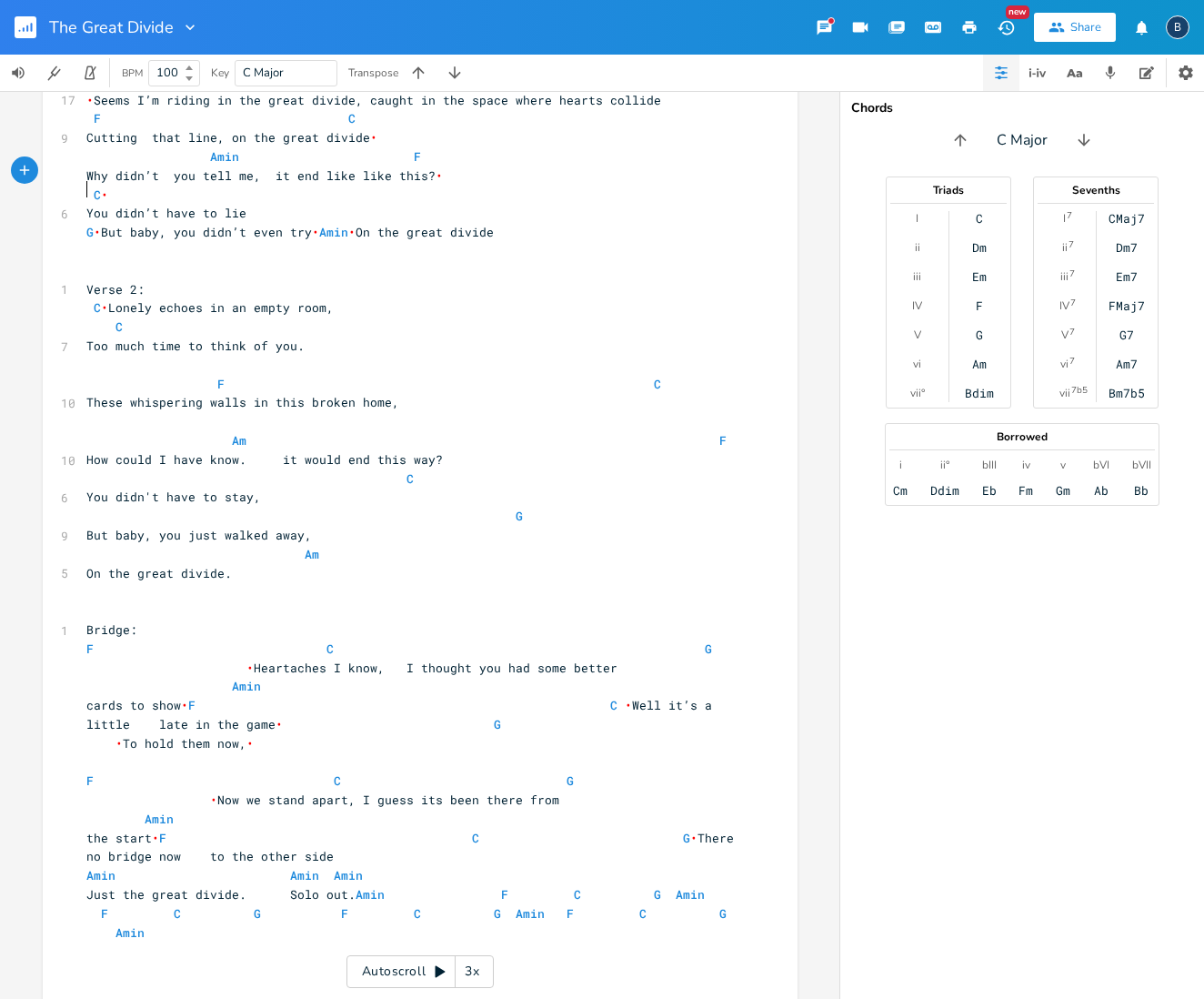
click at [86, 185] on span "Why didn’t you tell me, it end like like this? • C •" at bounding box center [406, 185] width 640 height 35
click at [152, 224] on span "G • But baby, you didn’t even try • Amin • On the great divide" at bounding box center [290, 232] width 408 height 16
type textarea "[PERSON_NAME]"
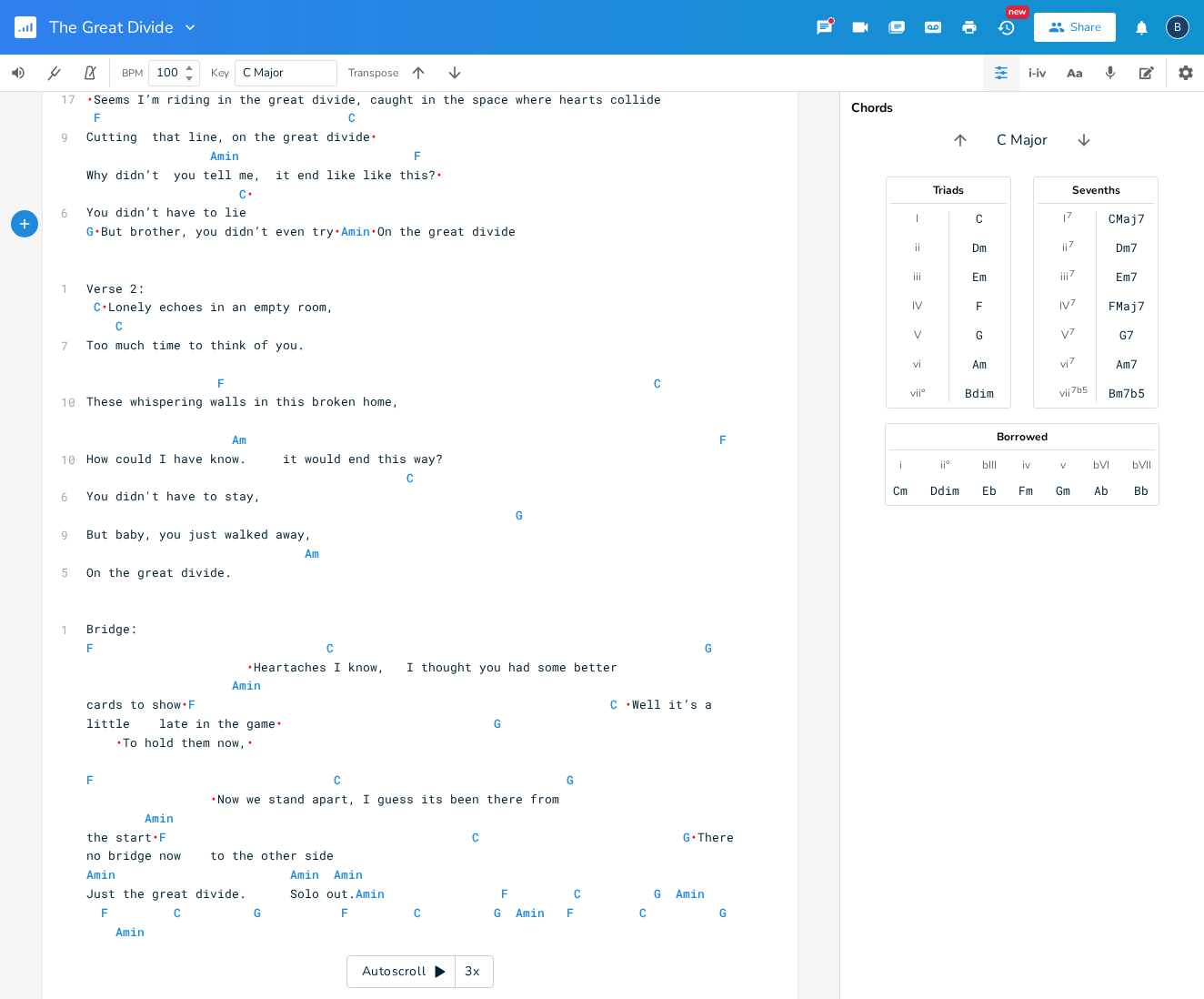
click at [94, 225] on span "•" at bounding box center [98, 231] width 8 height 16
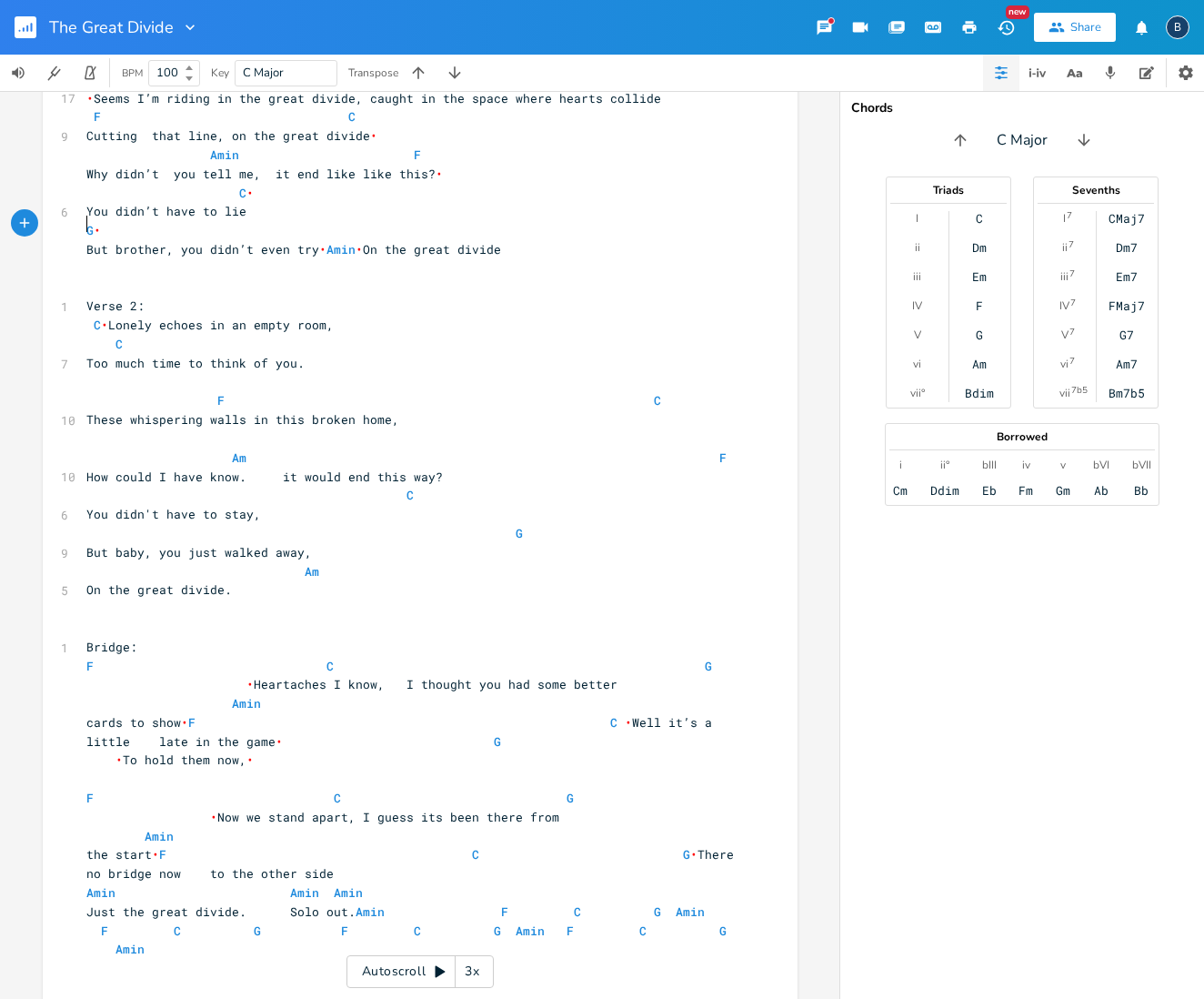
click at [82, 221] on pre "G •" at bounding box center [411, 231] width 657 height 19
click at [320, 241] on span "•" at bounding box center [323, 249] width 8 height 16
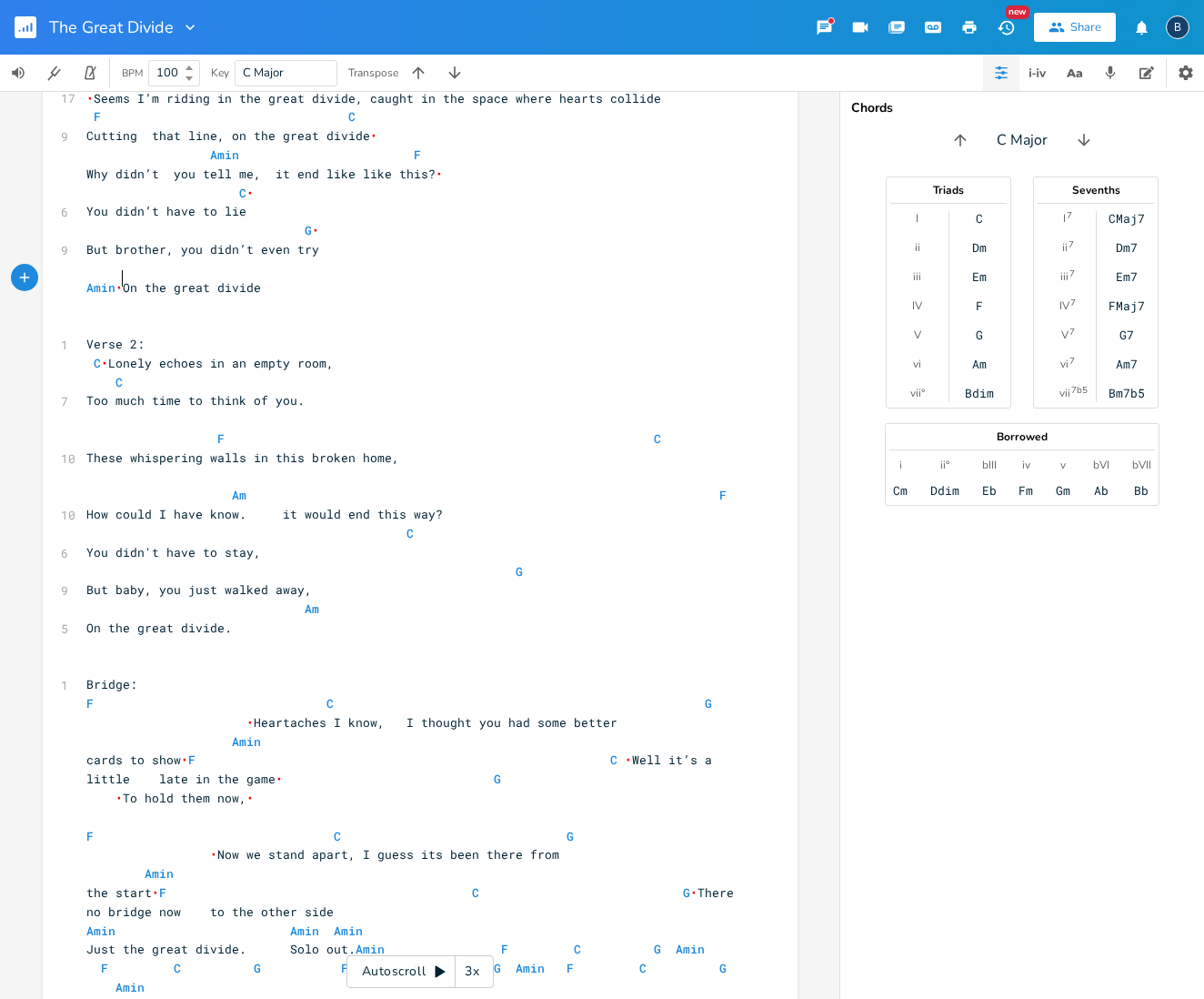
click at [118, 279] on span "[PERSON_NAME] • On the great divide" at bounding box center [173, 287] width 174 height 16
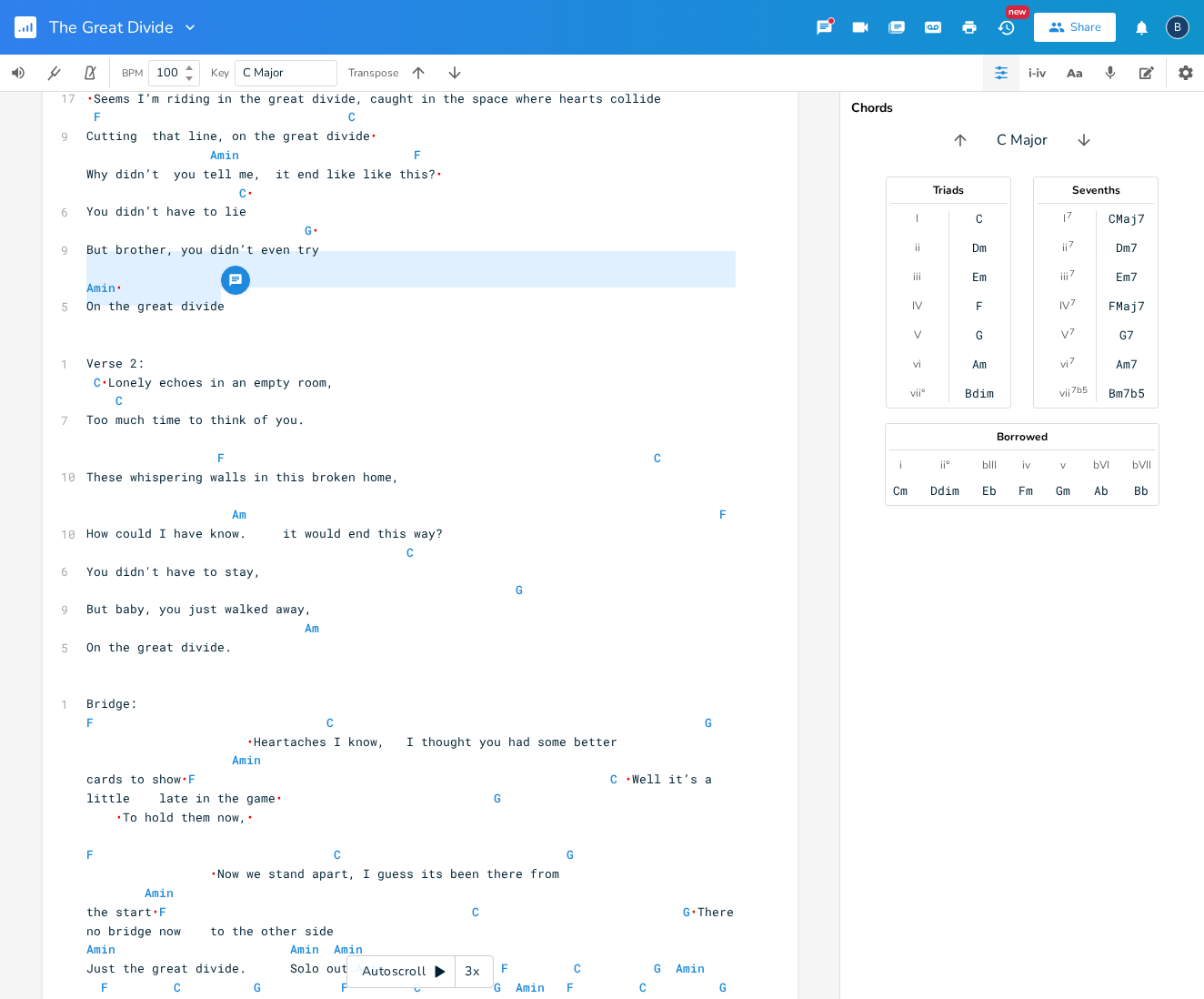
type textarea "Amin On the great divide"
drag, startPoint x: 223, startPoint y: 300, endPoint x: 71, endPoint y: 276, distance: 153.9
click at [71, 276] on div "[PERSON_NAME] On the great divide x 4 The Great Divide C C 17 • Seems I’m ridin…" at bounding box center [420, 567] width 755 height 1099
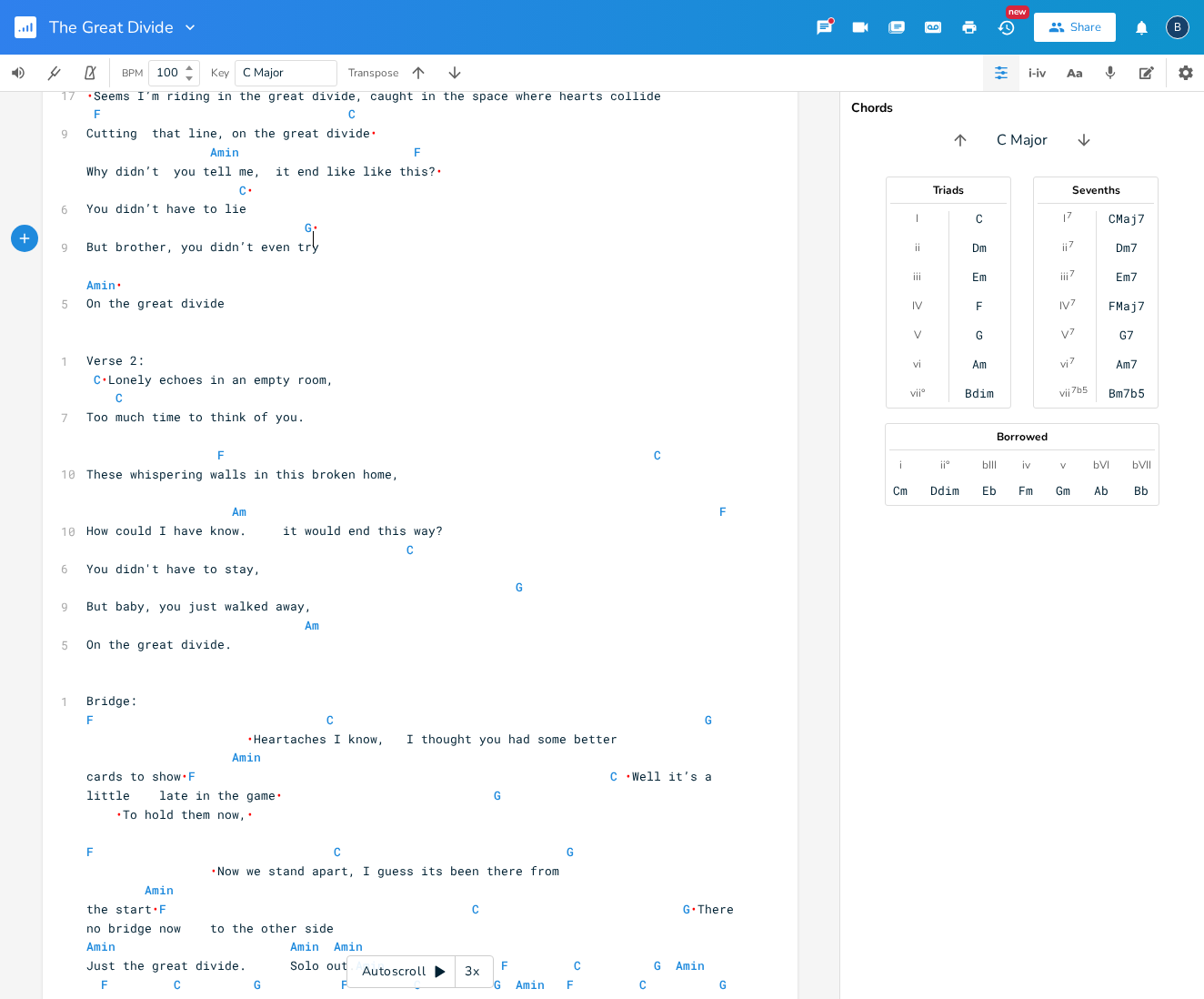
click at [357, 240] on pre "But brother, you didn’t even try" at bounding box center [411, 247] width 657 height 19
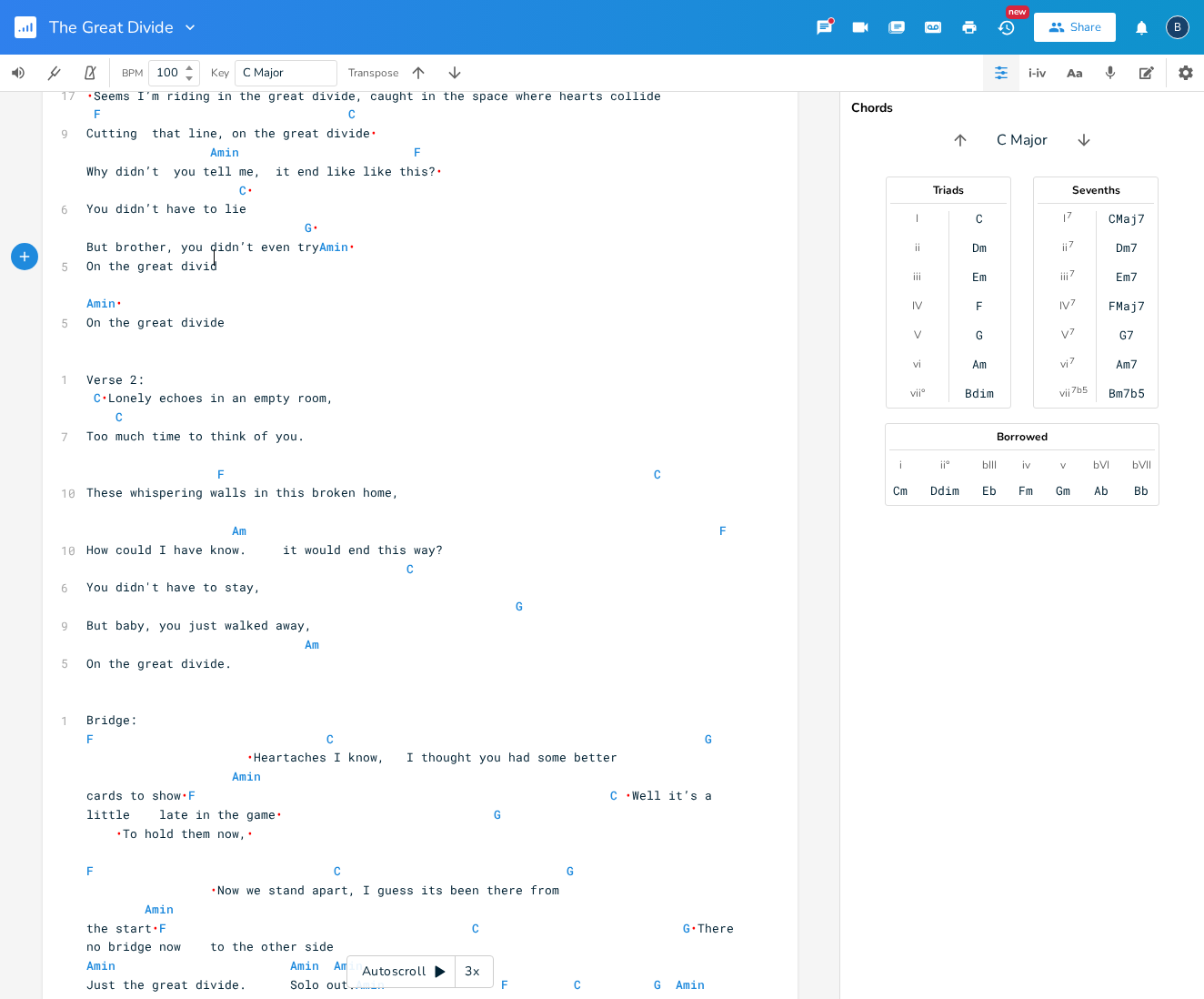
type textarea "e"
click at [361, 240] on pre "But brother, you didn’t even try [PERSON_NAME] •" at bounding box center [411, 247] width 657 height 19
type textarea "But brother, you didn’t even try"
drag, startPoint x: 78, startPoint y: 235, endPoint x: 317, endPoint y: 243, distance: 239.1
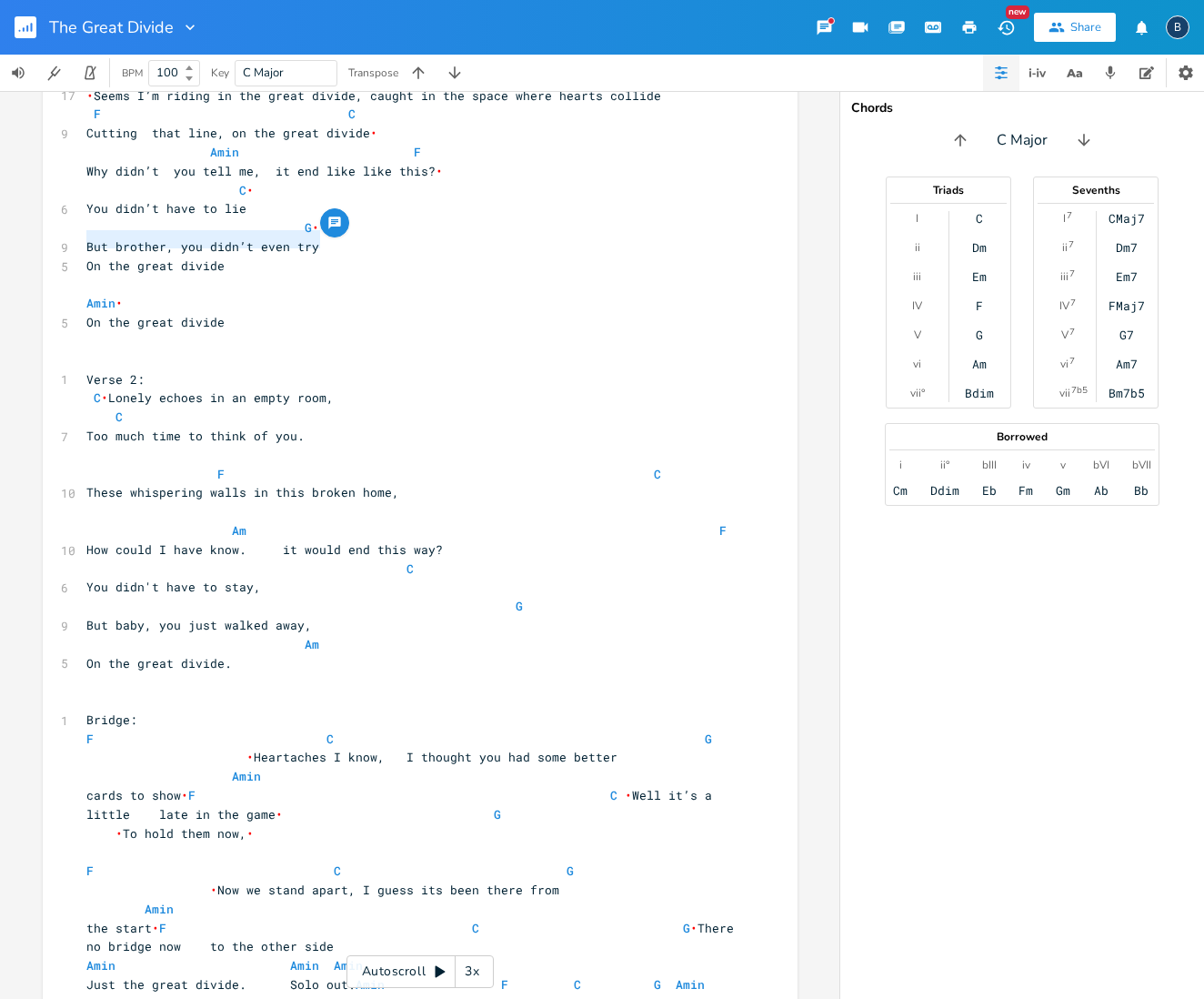
click at [317, 243] on pre "But brother, you didn’t even try" at bounding box center [411, 247] width 657 height 19
click at [274, 204] on pre "You didn’t have to lie" at bounding box center [411, 209] width 657 height 19
paste textarea
click at [470, 187] on pre "Why didn’t you tell me, it end like like this? • C •" at bounding box center [411, 181] width 657 height 38
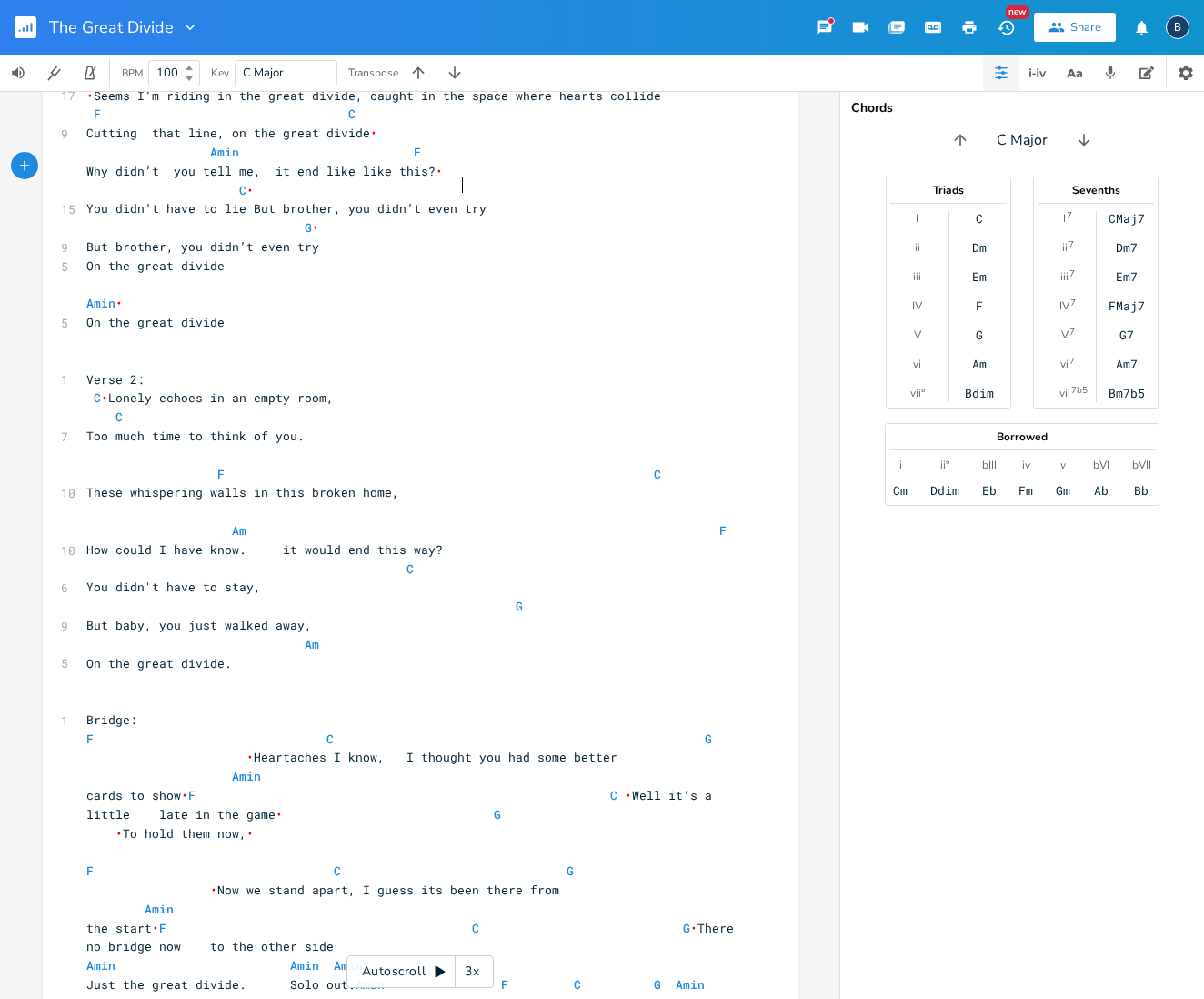
scroll to position [0, 79]
type textarea "G"
click at [369, 256] on pre "On the great divide" at bounding box center [411, 266] width 657 height 19
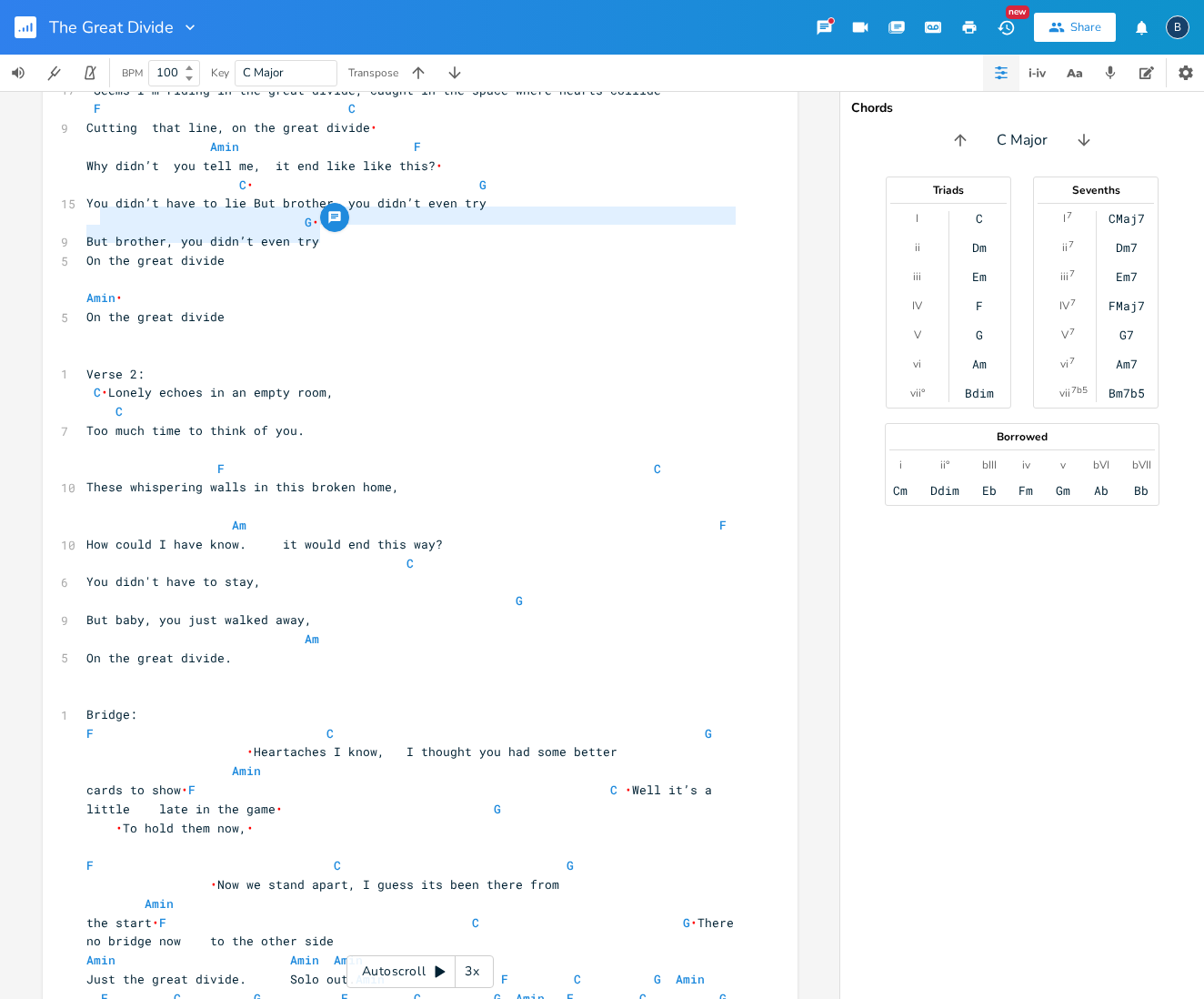
type textarea "ut brother, you didn’t even try"
drag, startPoint x: 316, startPoint y: 233, endPoint x: 85, endPoint y: 227, distance: 231.1
click at [85, 232] on pre "But brother, you didn’t even try" at bounding box center [411, 241] width 657 height 19
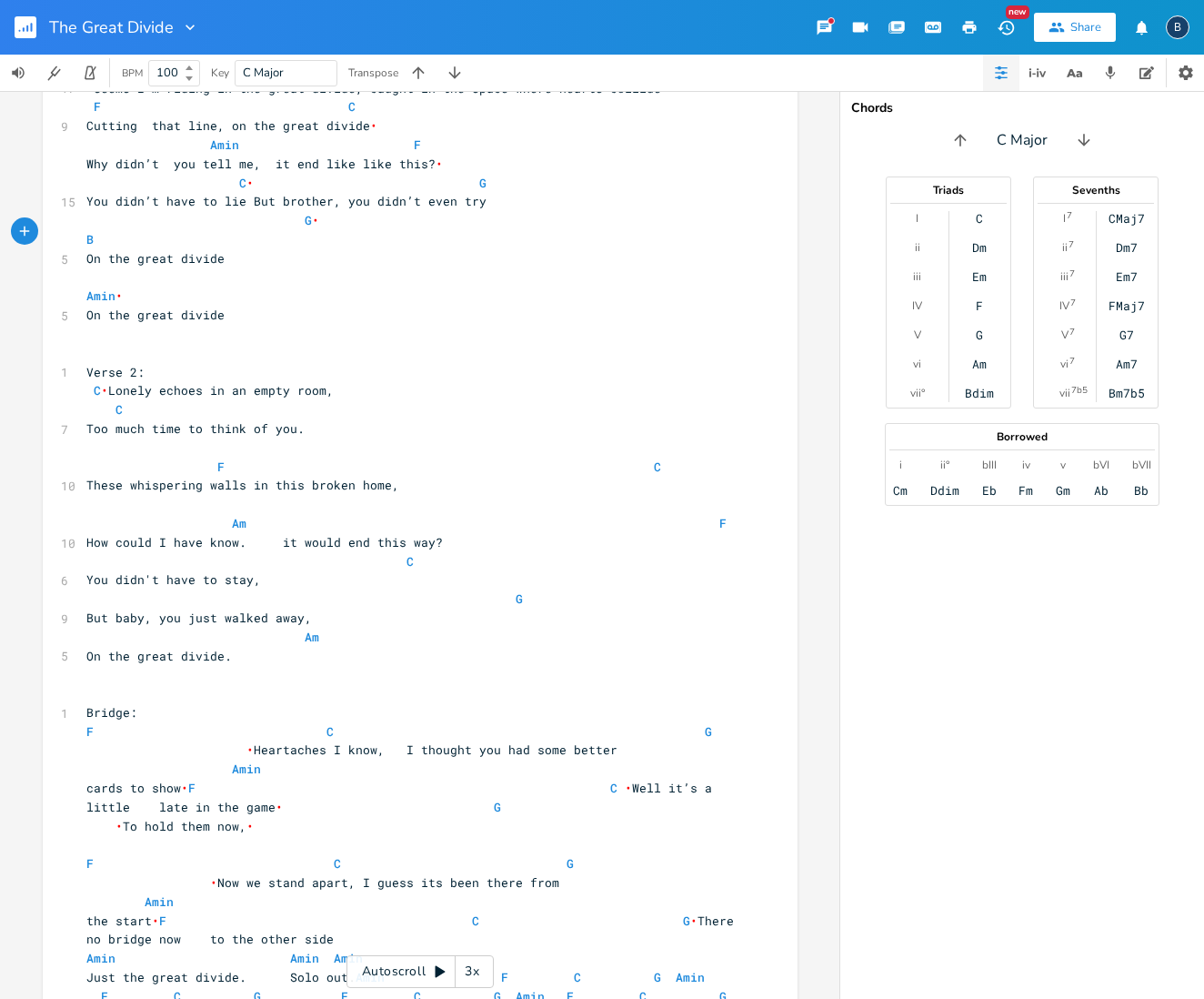
click at [314, 220] on pre "G •" at bounding box center [411, 221] width 657 height 19
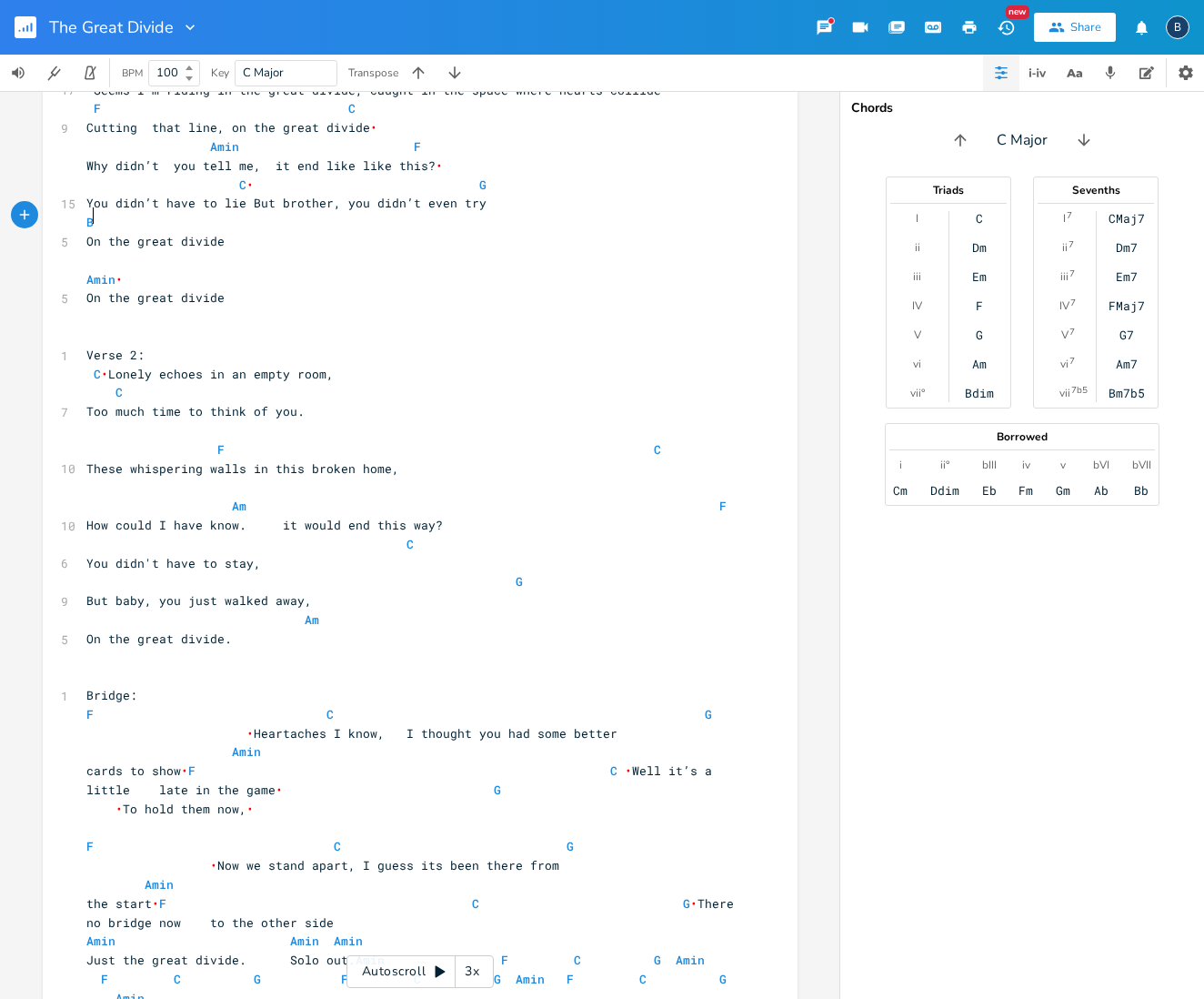
click at [98, 214] on pre "B" at bounding box center [411, 222] width 657 height 19
click at [190, 217] on pre "​" at bounding box center [411, 222] width 657 height 19
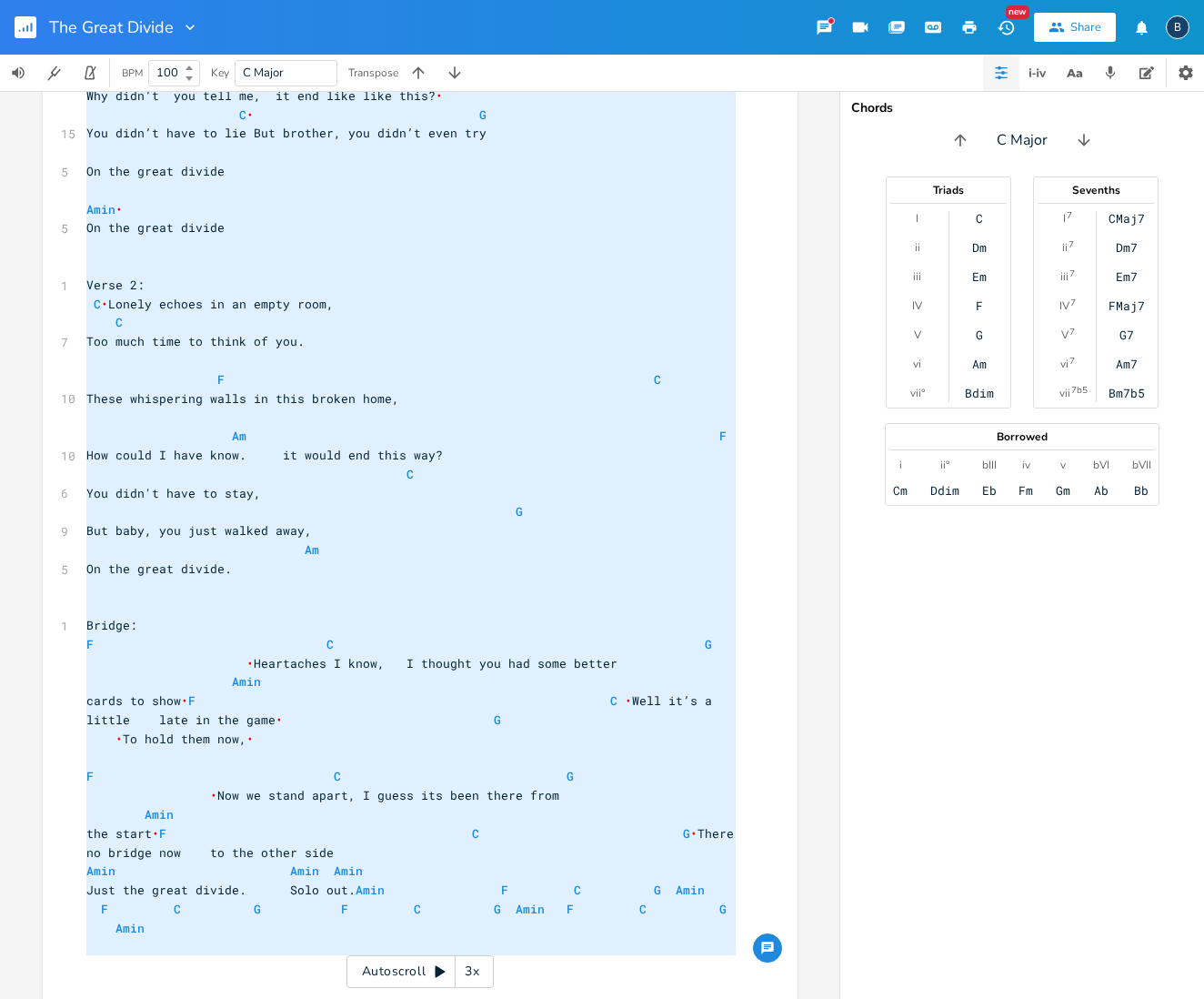
scroll to position [0, 0]
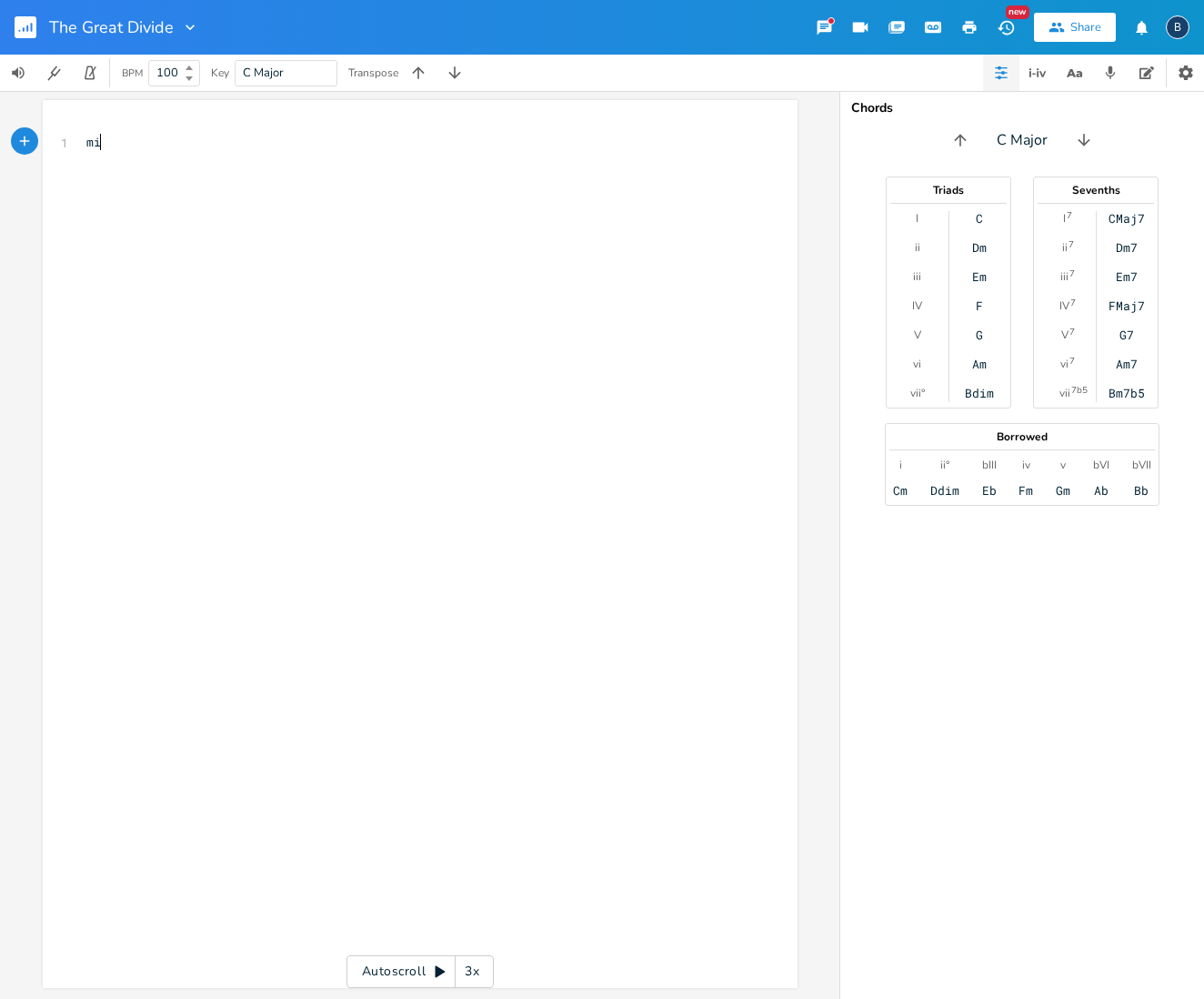
type textarea "min"
click at [590, 174] on div "x 1 min B" at bounding box center [434, 561] width 702 height 864
drag, startPoint x: 564, startPoint y: 238, endPoint x: 546, endPoint y: -27, distance: 265.6
click at [546, 0] on html "The Great Divide New Share B BPM 100 Key B Major Transpose min x 1 min B Autosc…" at bounding box center [602, 500] width 1204 height 999
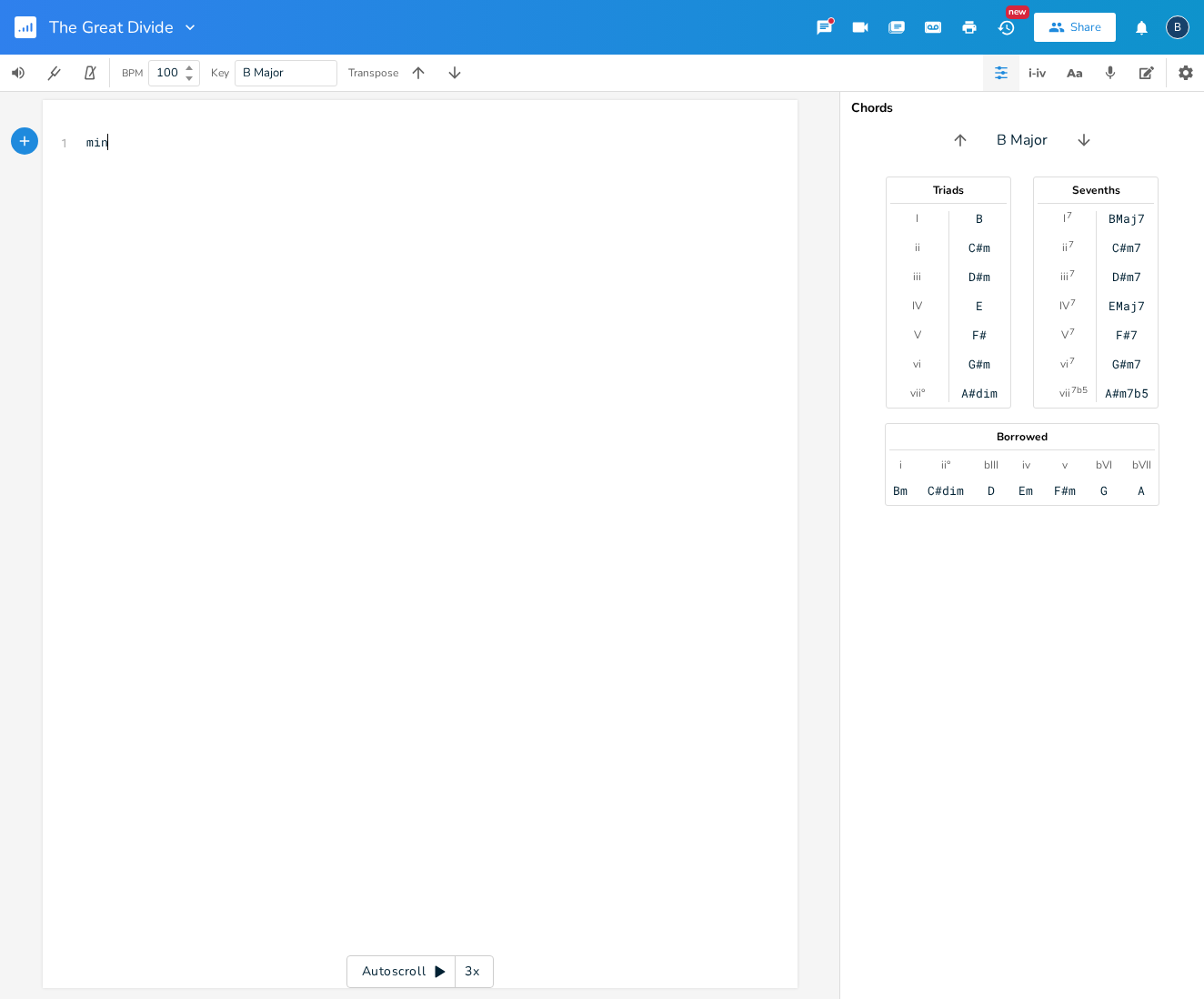
click at [366, 205] on div "x 1 min B" at bounding box center [434, 561] width 702 height 864
type textarea "min"
drag, startPoint x: 179, startPoint y: 167, endPoint x: 94, endPoint y: 133, distance: 91.5
click at [94, 132] on div "x 1 min B" at bounding box center [434, 561] width 702 height 864
type textarea "min"
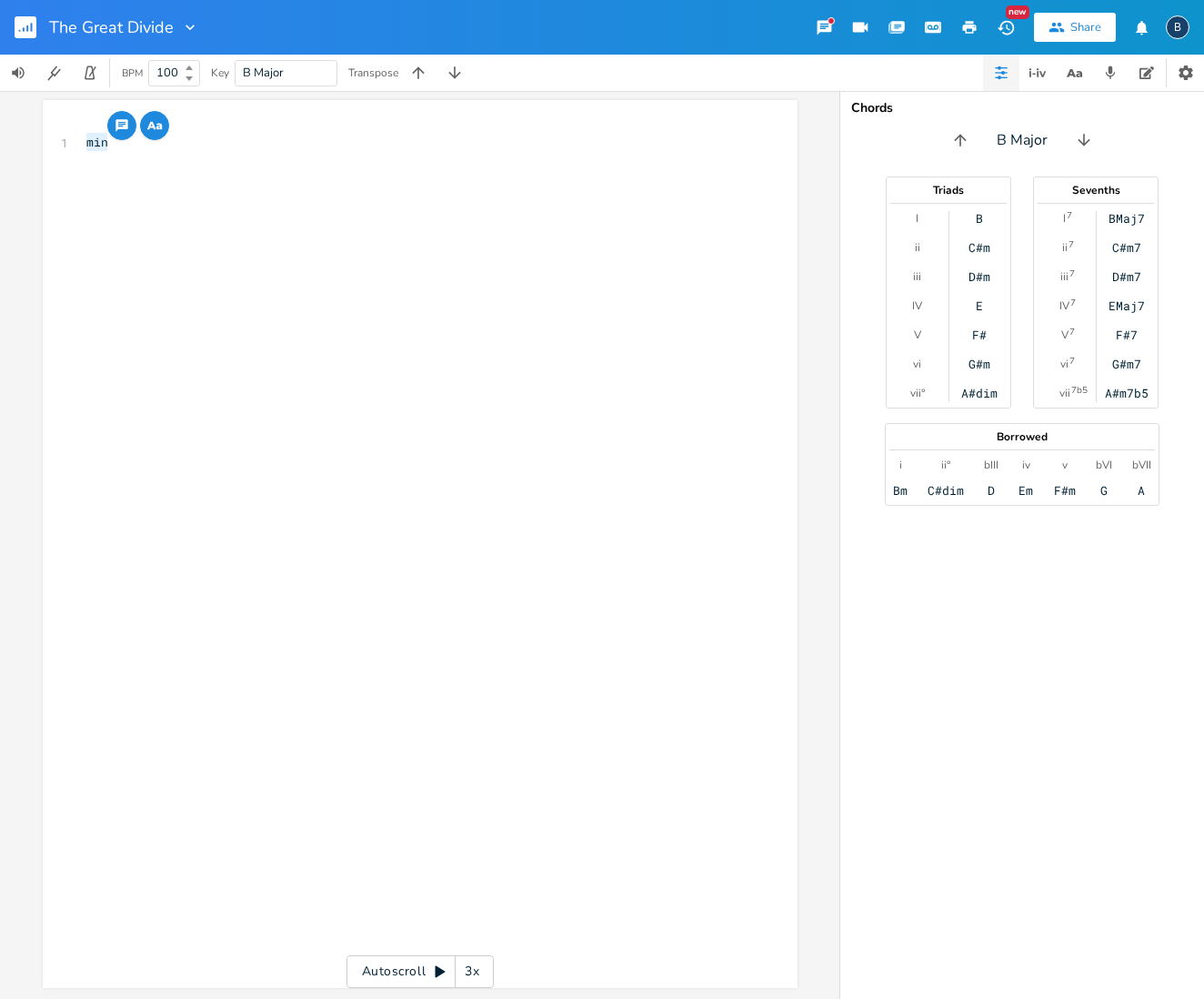
drag, startPoint x: 120, startPoint y: 167, endPoint x: 49, endPoint y: 113, distance: 89.2
click at [49, 113] on div "min x 1 min B" at bounding box center [420, 544] width 755 height 888
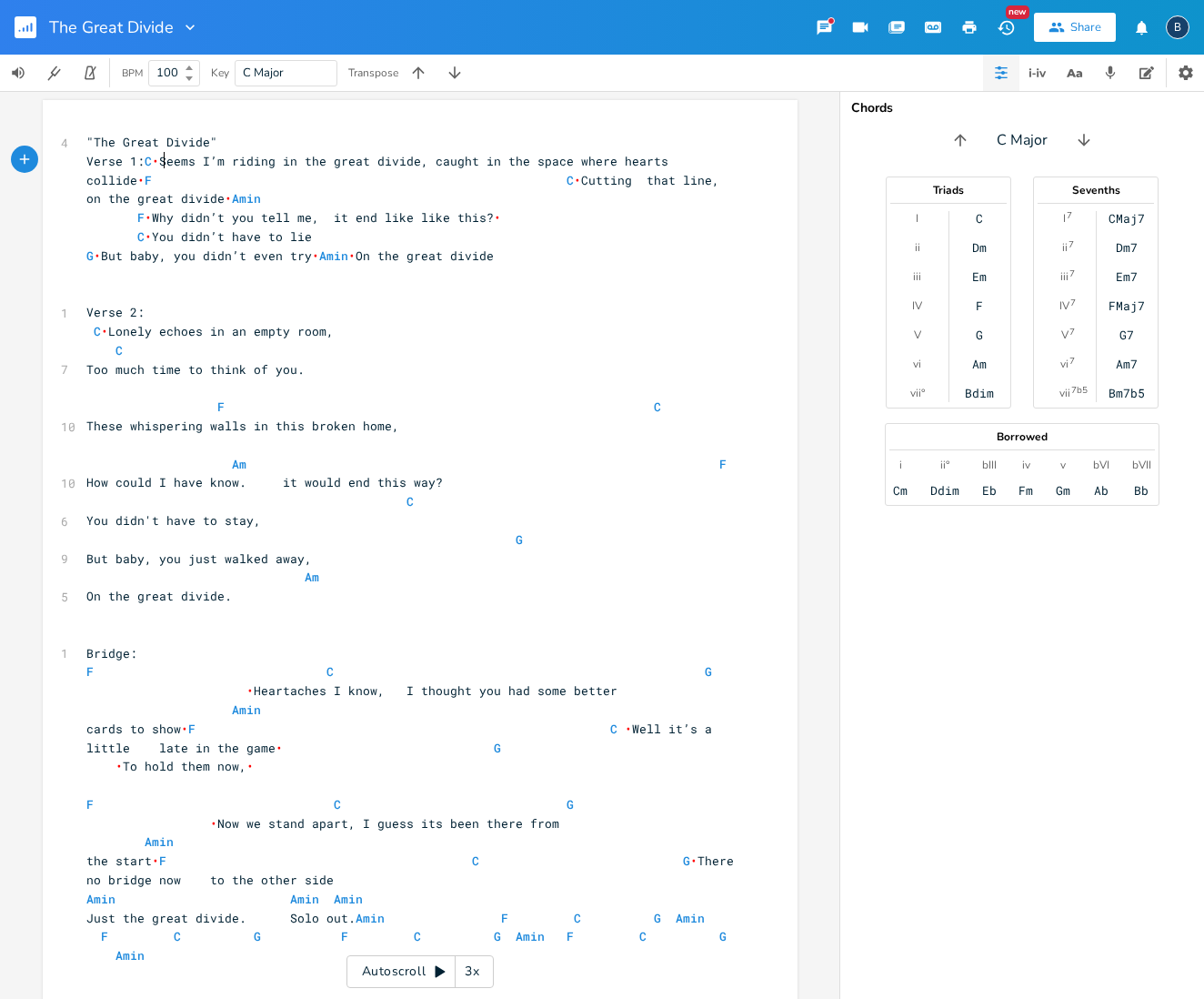
click at [157, 157] on span "•" at bounding box center [156, 161] width 8 height 16
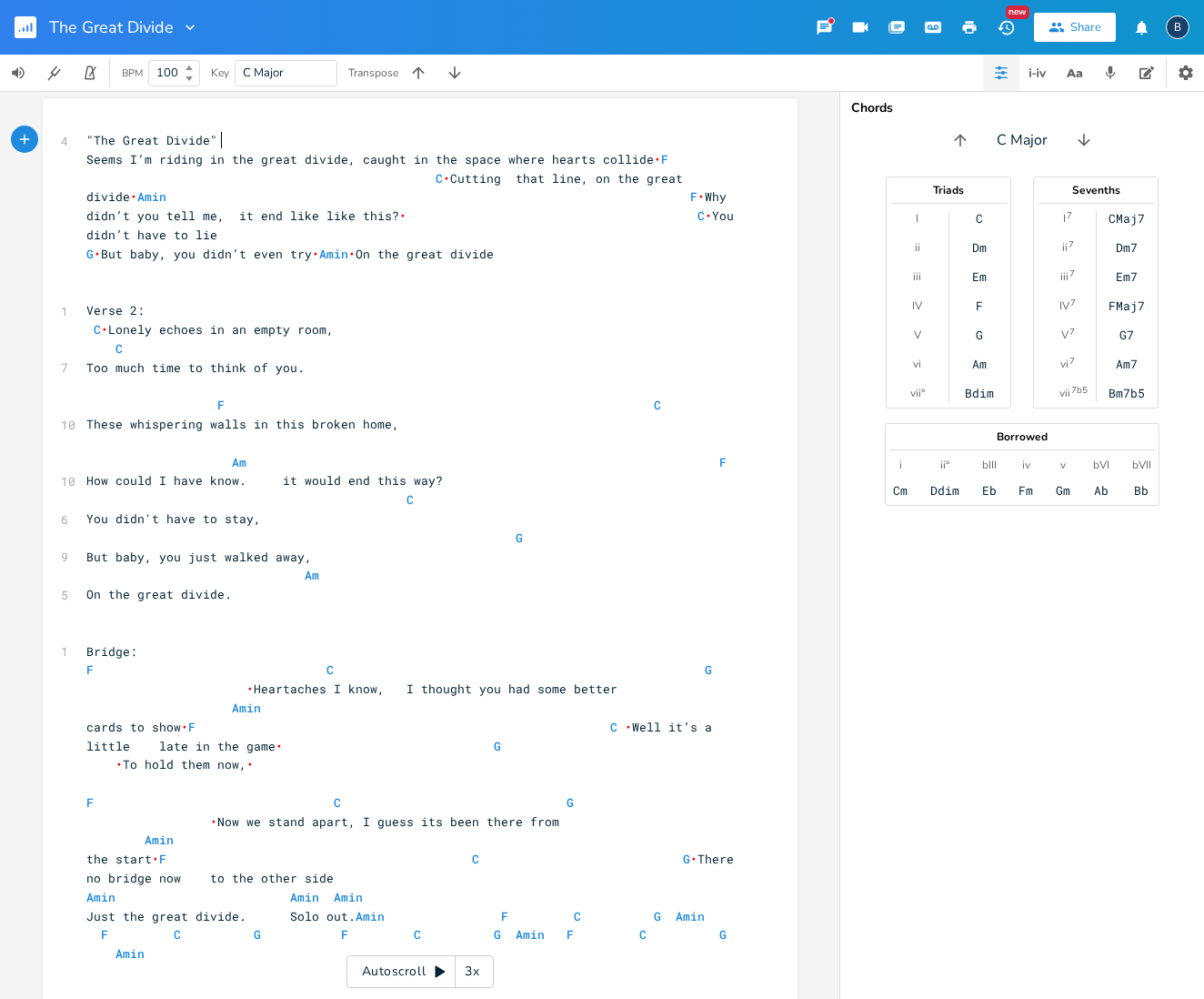
scroll to position [7, 0]
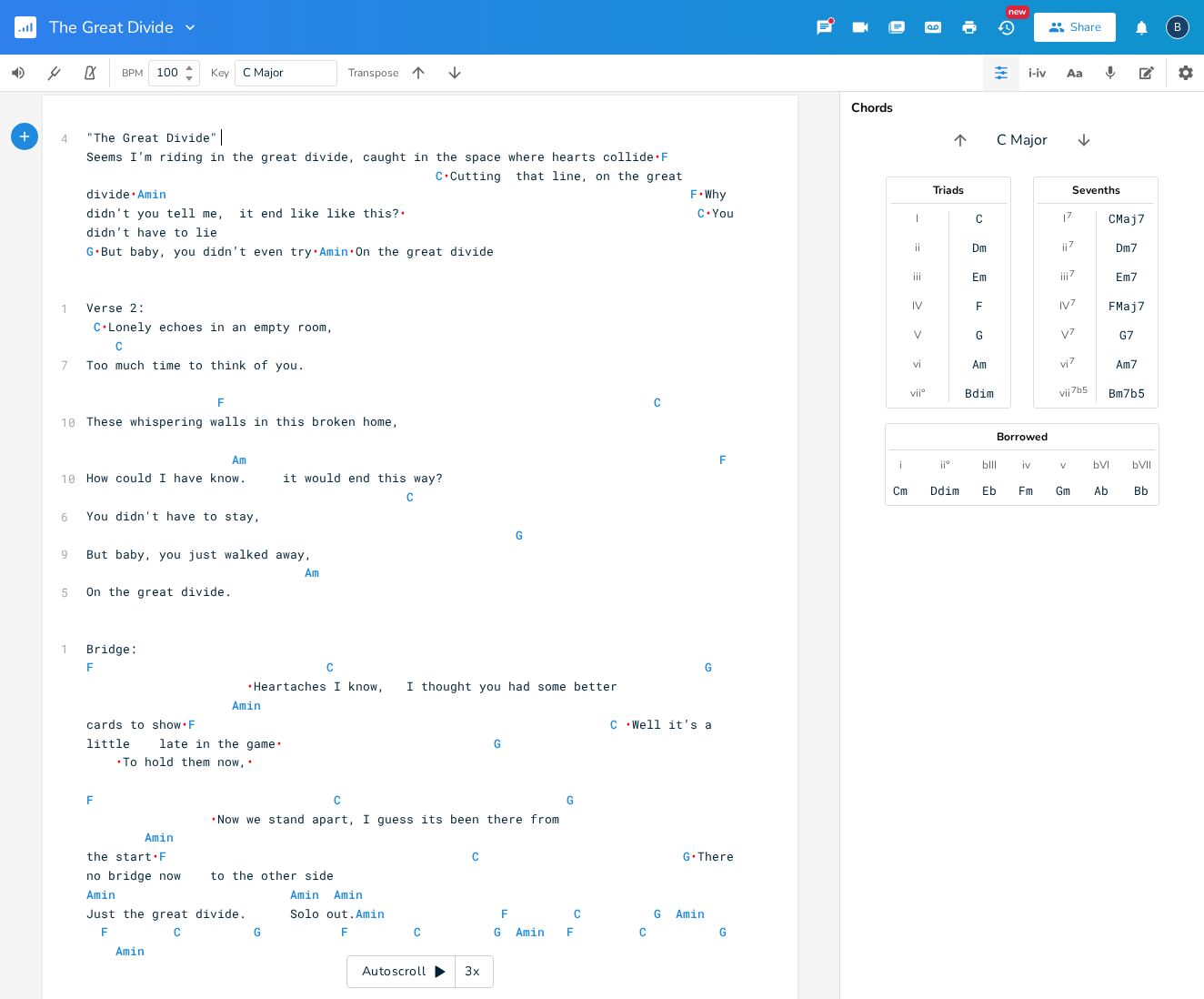
click at [242, 137] on pre ""The Great Divide"" at bounding box center [411, 138] width 657 height 19
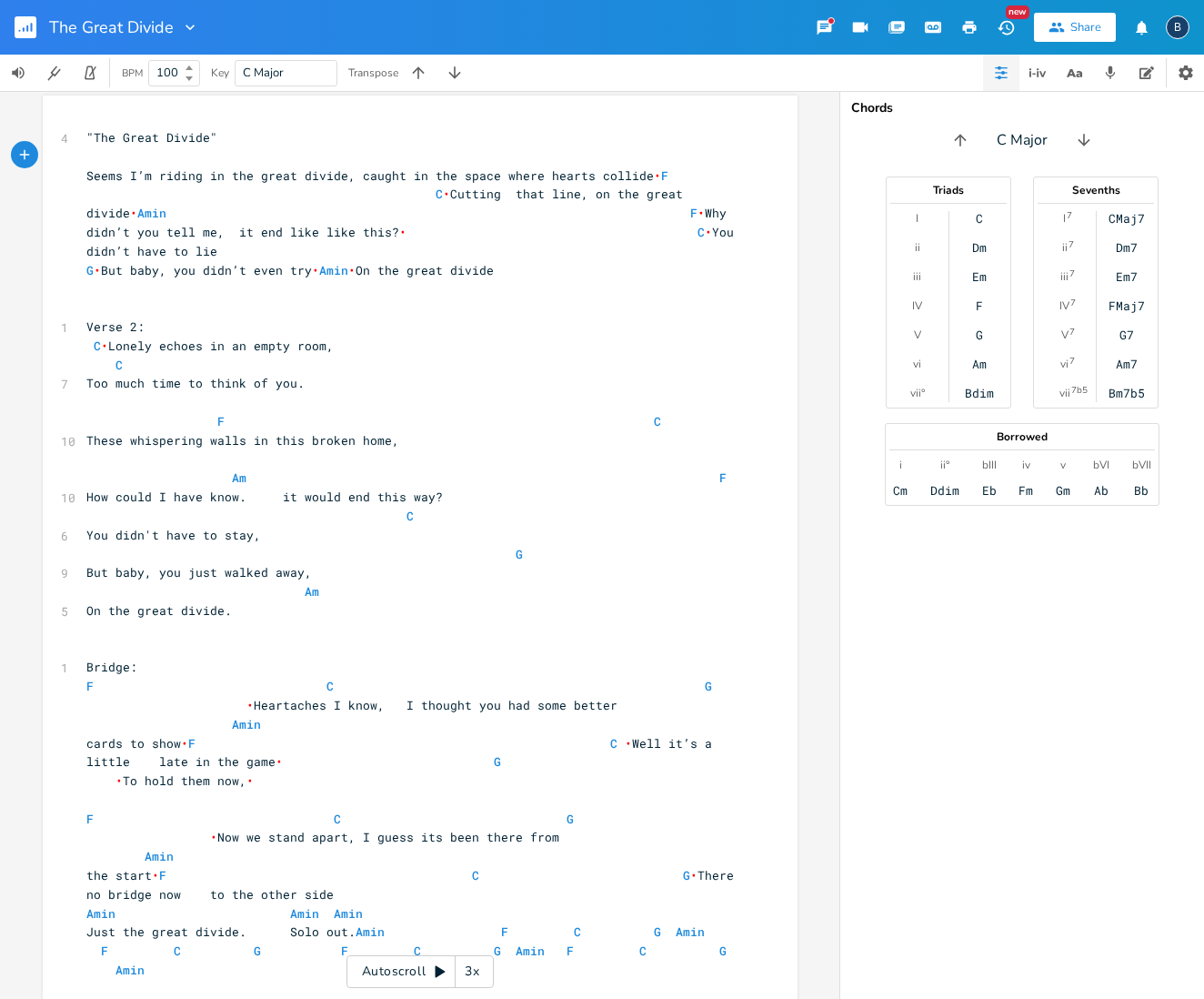
scroll to position [0, 8]
type textarea "C. C"
click at [531, 132] on pre ""The Great Divide"" at bounding box center [411, 138] width 657 height 19
click at [654, 172] on span "•" at bounding box center [658, 175] width 8 height 16
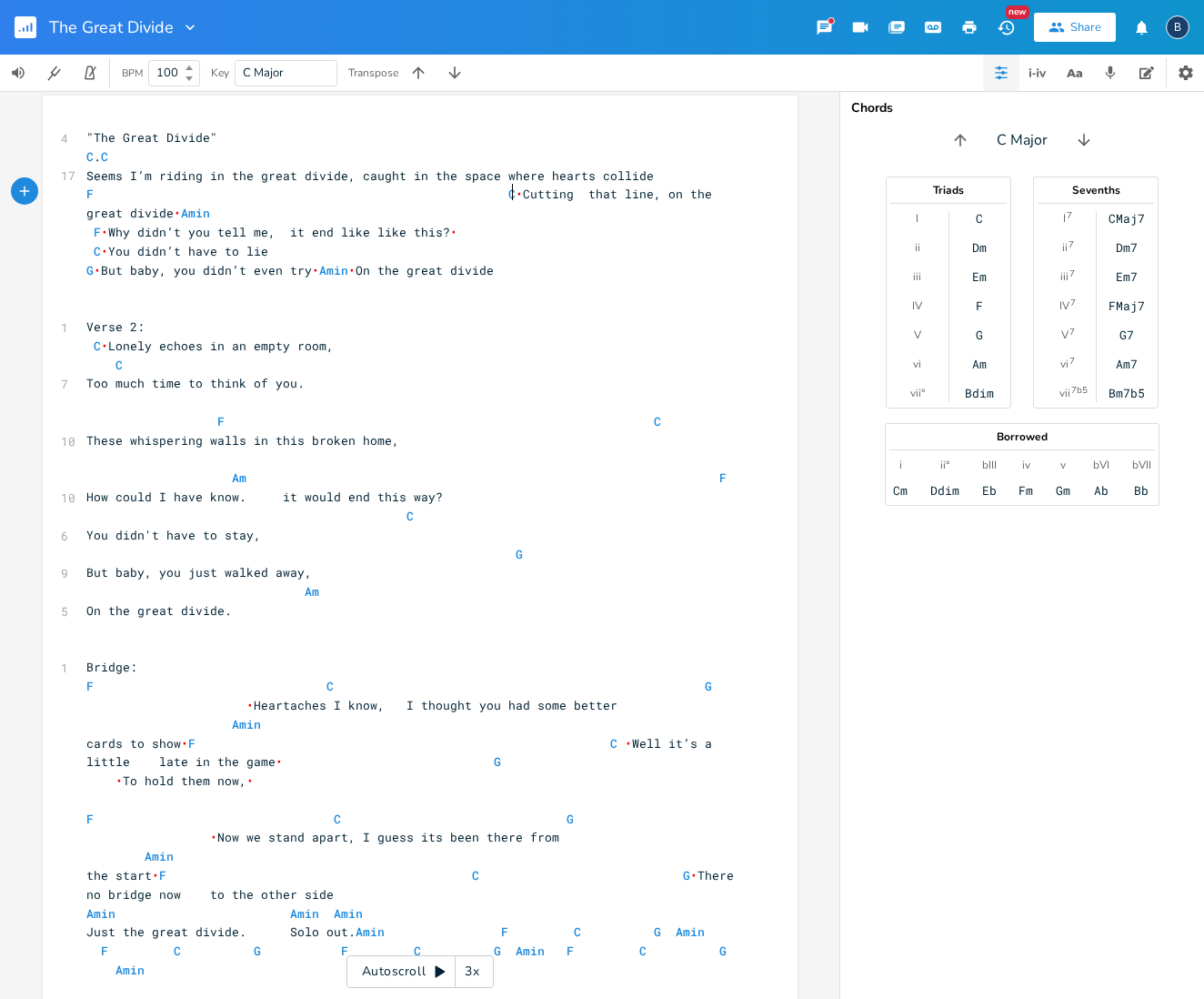
click at [516, 190] on span "•" at bounding box center [520, 193] width 8 height 16
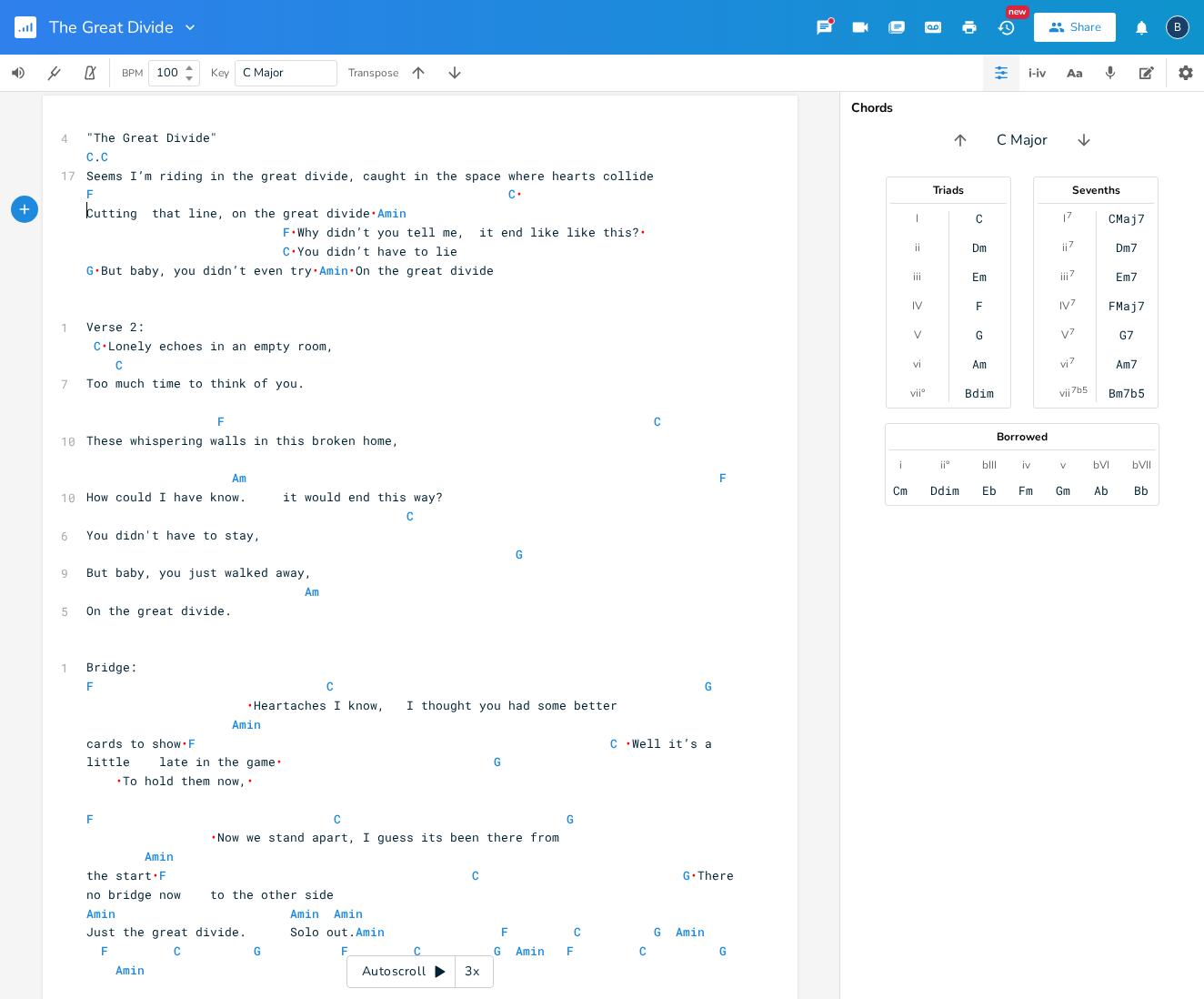
click at [370, 210] on span "•" at bounding box center [374, 212] width 8 height 16
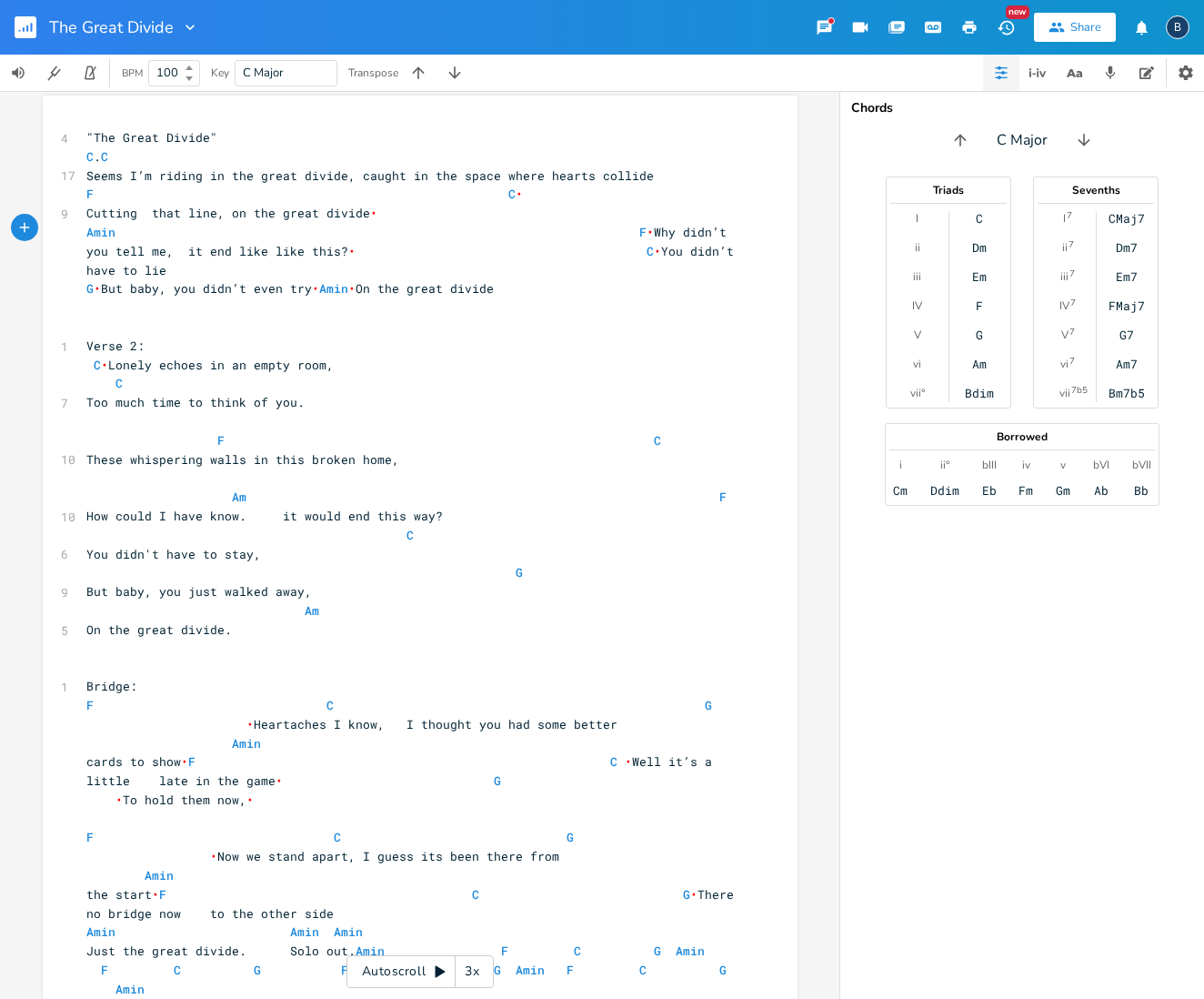
scroll to position [6, 0]
click at [616, 228] on span "[PERSON_NAME] F • Why didn’t you tell me, it end like like this? • C • You didn…" at bounding box center [413, 252] width 655 height 55
click at [96, 245] on span "F • Why didn’t you tell me, it end like like this? • C • You didn’t have to lie" at bounding box center [410, 261] width 648 height 35
click at [82, 226] on pre "Amin" at bounding box center [411, 233] width 657 height 19
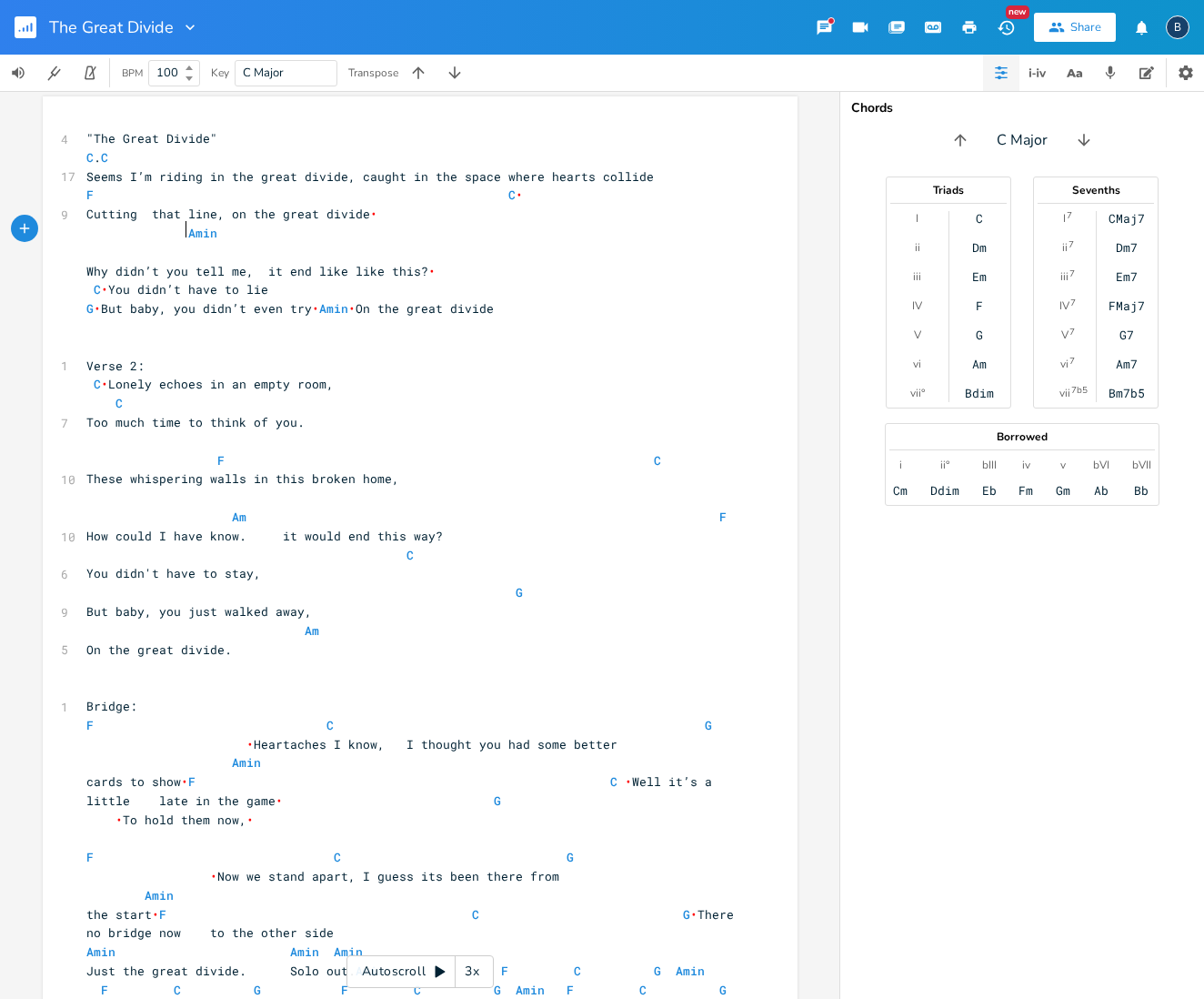
scroll to position [0, 42]
click at [489, 189] on span "F C •" at bounding box center [304, 194] width 436 height 16
click at [233, 225] on span "Amin" at bounding box center [413, 242] width 655 height 35
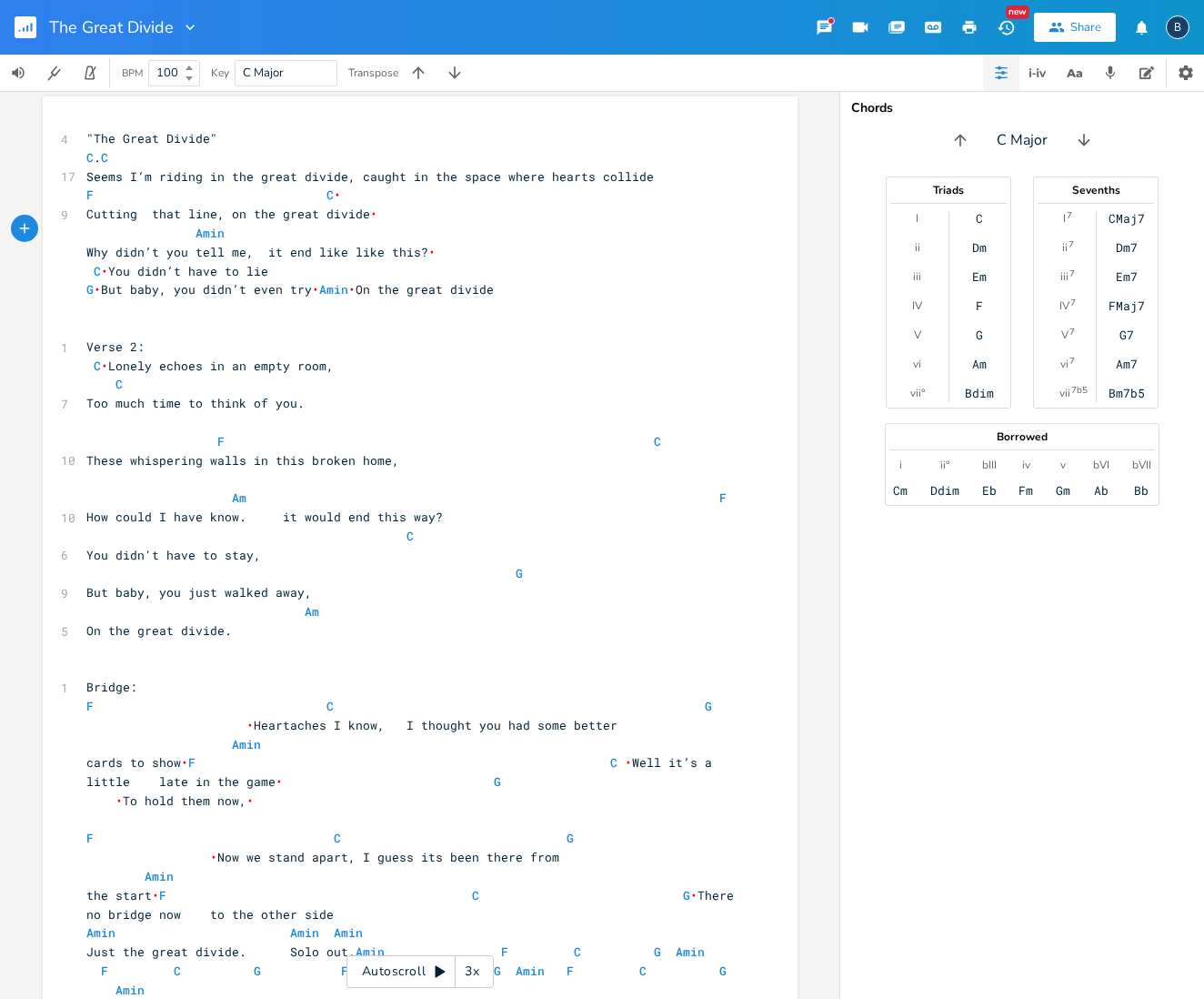
click at [391, 233] on pre "Amin" at bounding box center [411, 233] width 657 height 19
type textarea "F"
click at [296, 229] on span "[PERSON_NAME]" at bounding box center [202, 233] width 233 height 16
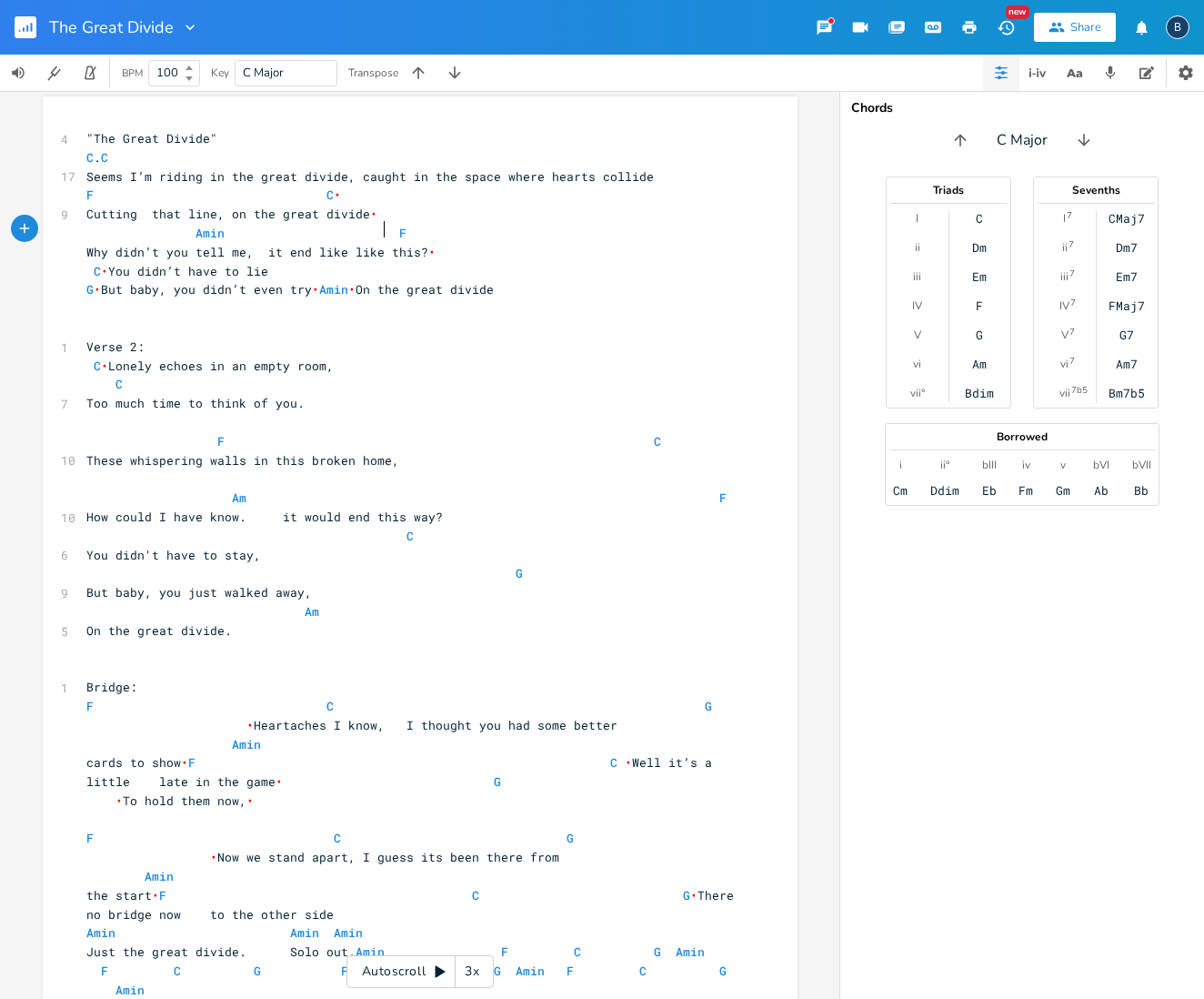
type textarea "Y"
click at [108, 260] on span "Why didn’t you tell me, it end like like this? • C • You didn’t have to lie" at bounding box center [403, 261] width 634 height 35
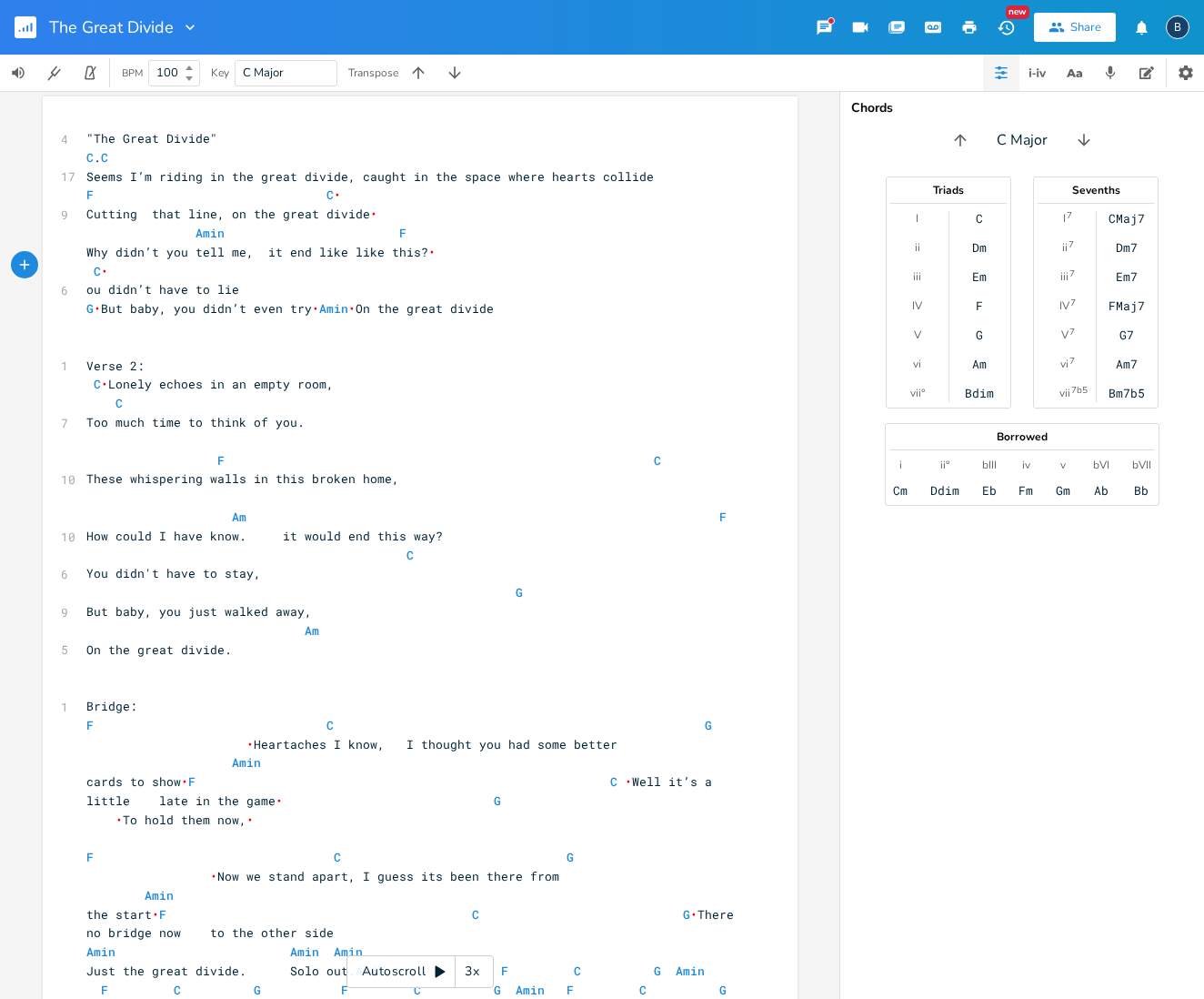
type textarea "y"
type textarea "Y"
click at [726, 248] on pre "Why didn’t you tell me, it end like like this? • C •" at bounding box center [411, 262] width 657 height 38
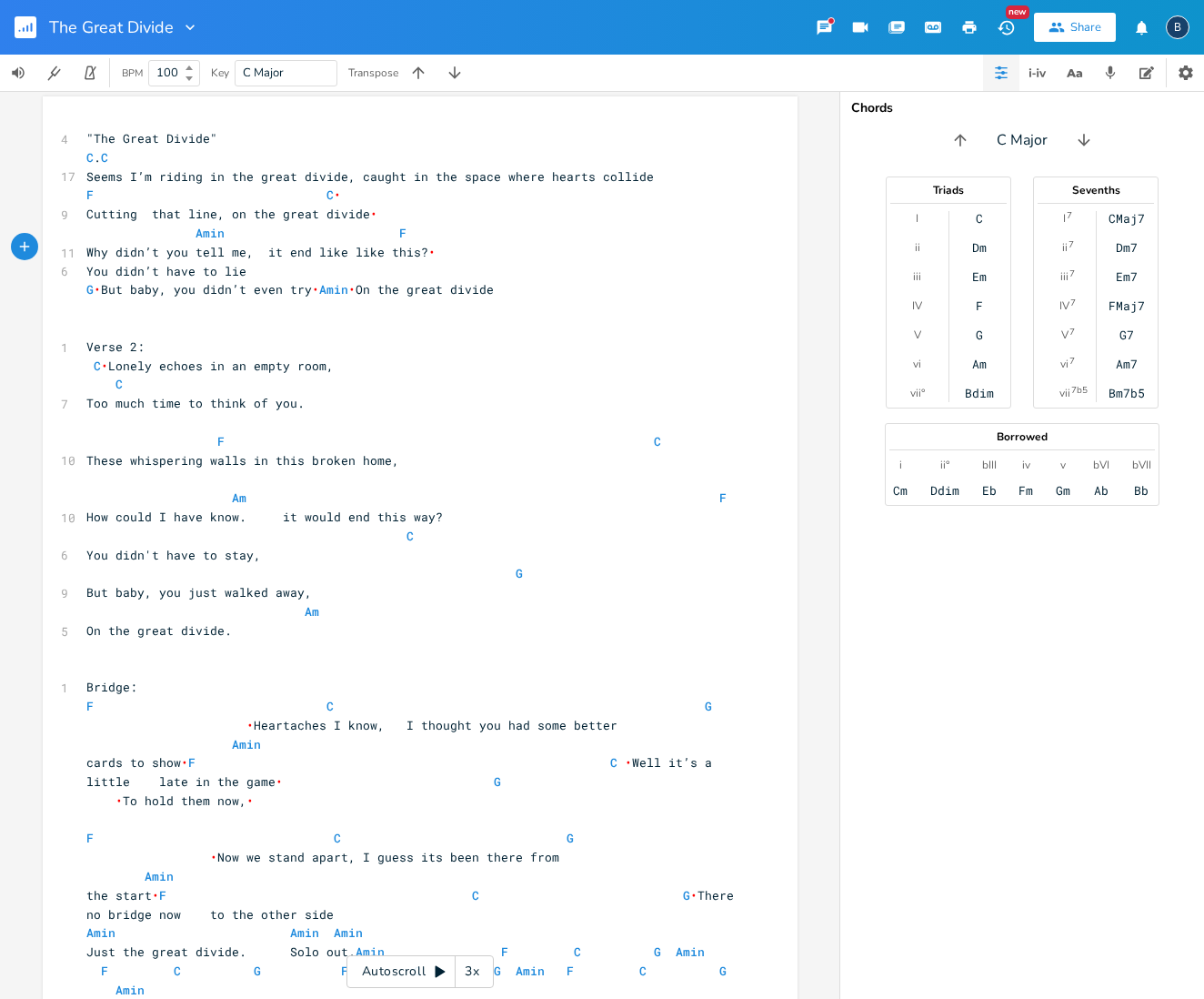
click at [430, 248] on span "Why didn’t you tell me, it end like like this? •" at bounding box center [406, 252] width 640 height 16
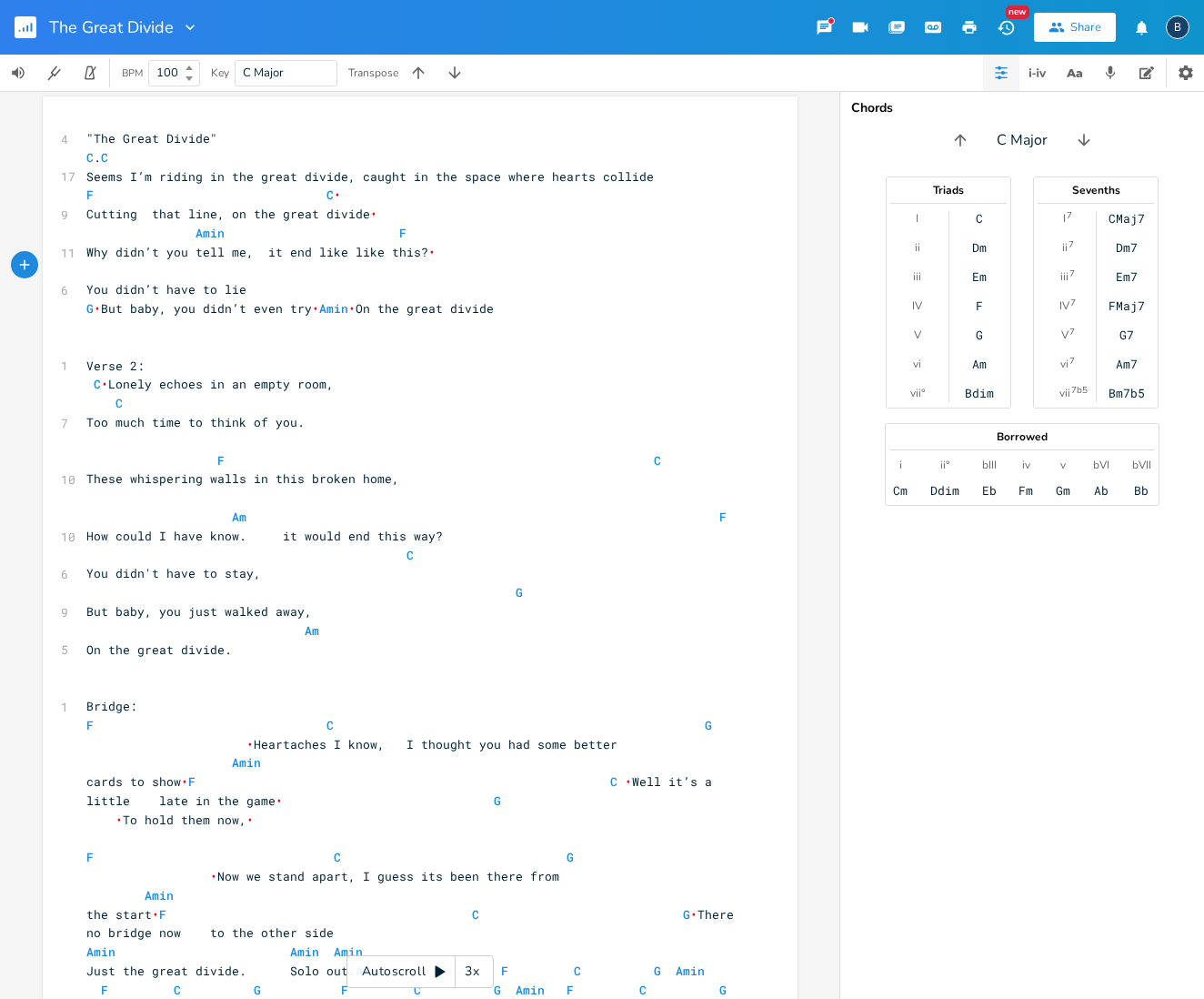
scroll to position [0, 48]
type textarea "C"
click at [157, 300] on span "G • But baby, you didn’t even try • Amin • On the great divide" at bounding box center [290, 308] width 408 height 16
type textarea "But baby, you didn’t even try"
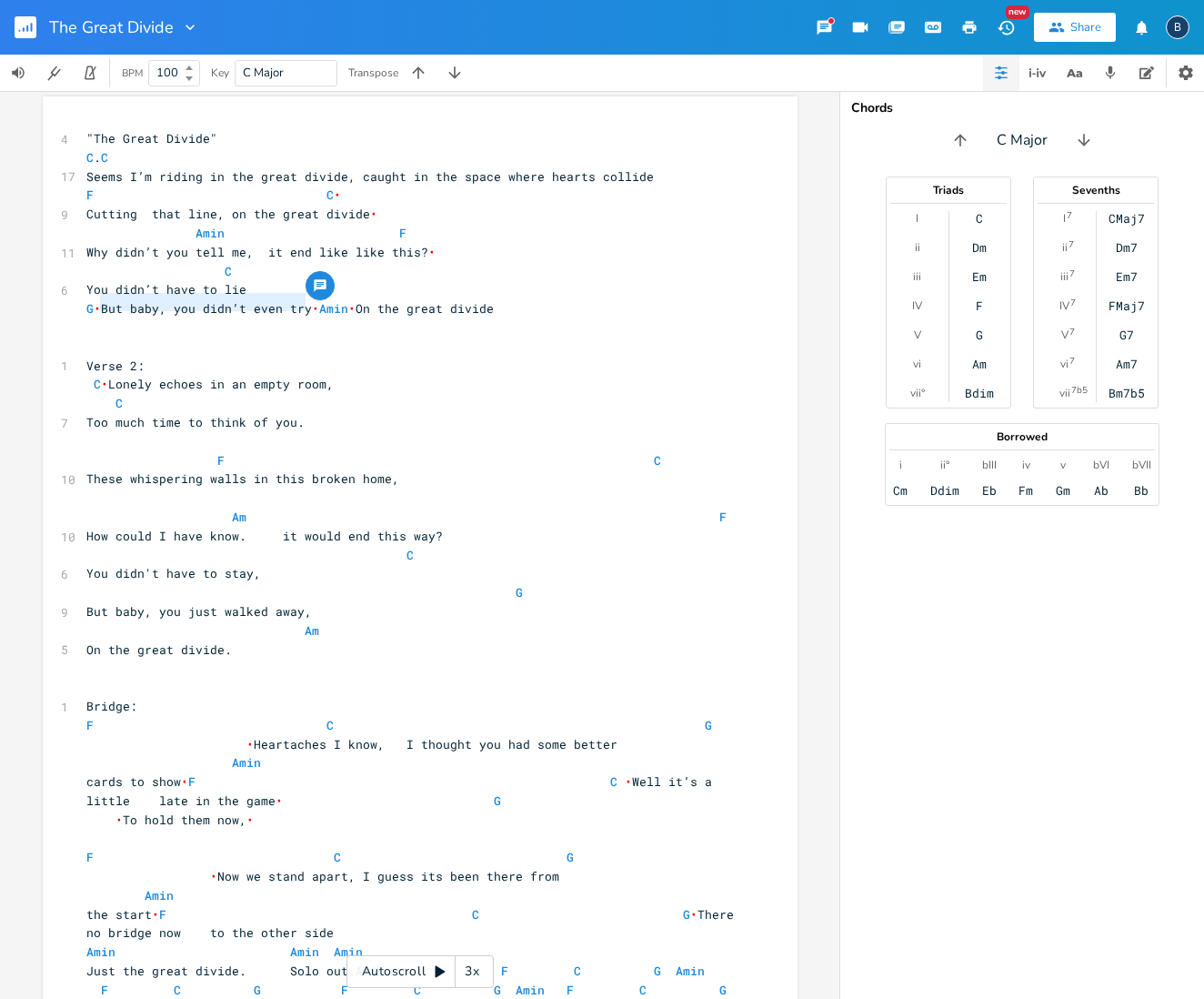
drag, startPoint x: 301, startPoint y: 299, endPoint x: 94, endPoint y: 301, distance: 207.0
click at [94, 301] on span "G • But baby, you didn’t even try • Amin • On the great divide" at bounding box center [290, 308] width 408 height 16
click at [257, 281] on pre "You didn’t have to lie" at bounding box center [411, 290] width 657 height 19
paste textarea
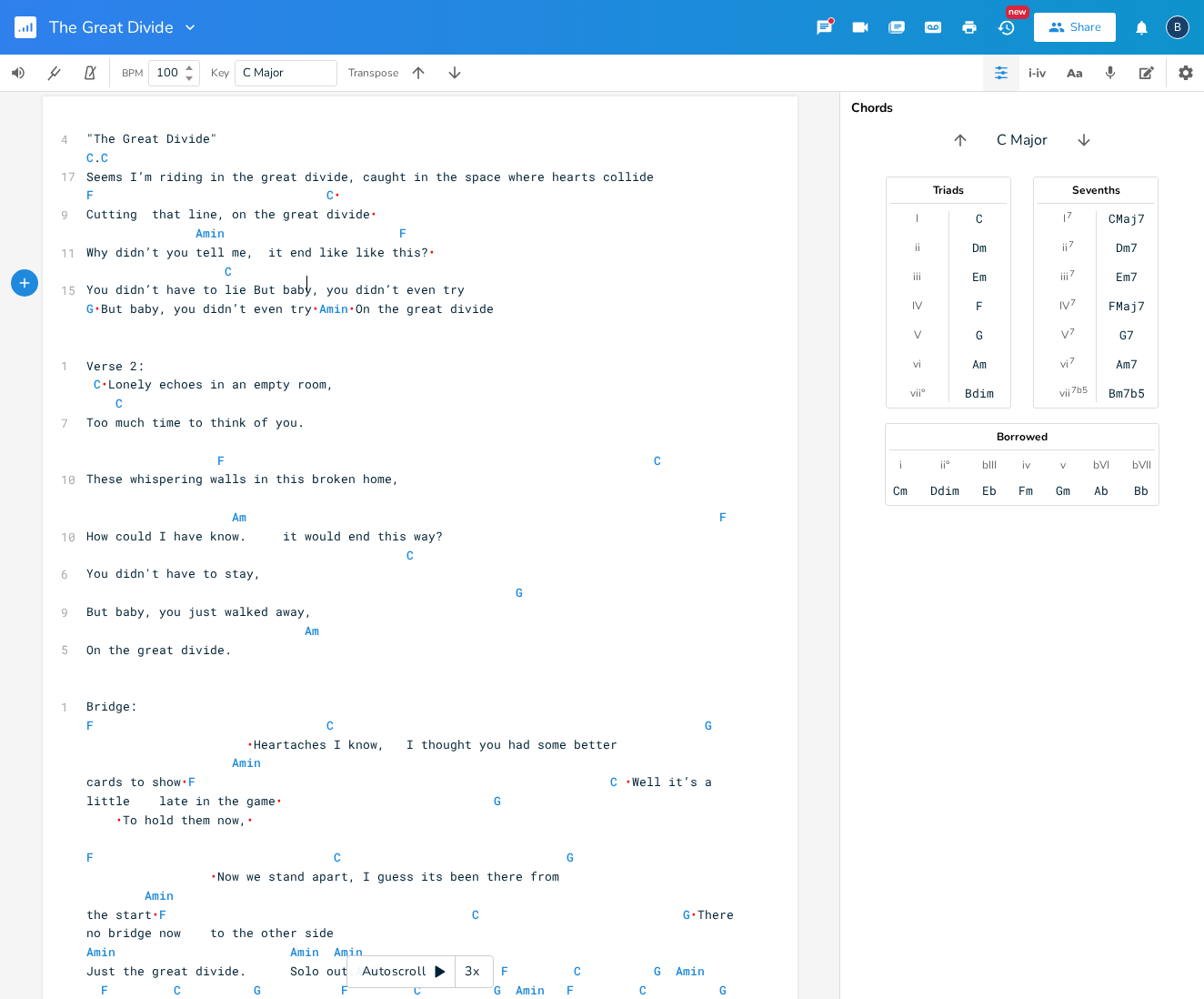
click at [299, 284] on span "You didn’t have to lie But baby, you didn’t even try" at bounding box center [275, 289] width 378 height 16
type textarea "[PERSON_NAME]"
click at [312, 300] on span "•" at bounding box center [316, 308] width 8 height 16
type textarea "G But baby, you didn’t even try"
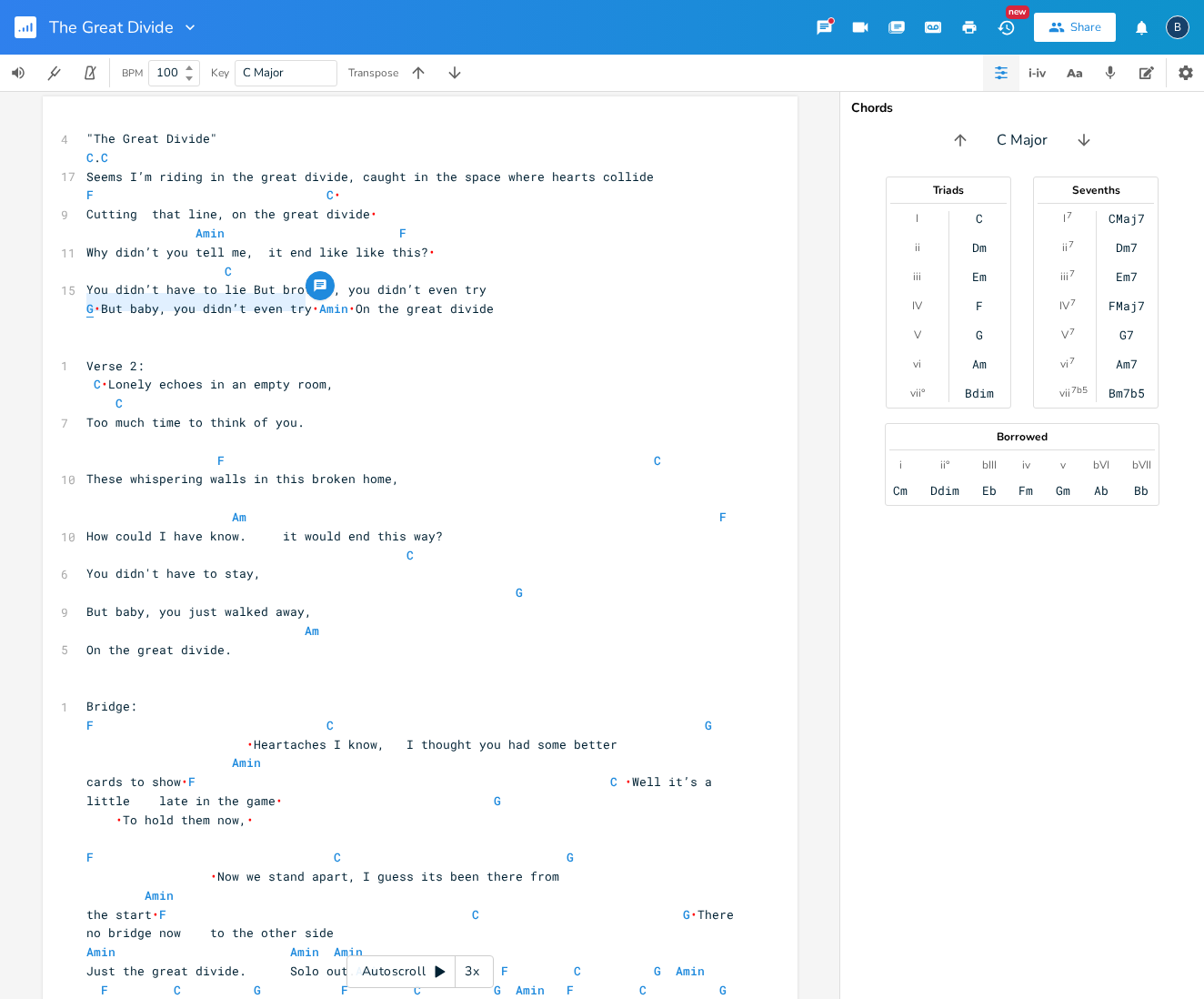
drag, startPoint x: 302, startPoint y: 300, endPoint x: 81, endPoint y: 304, distance: 221.0
click at [86, 304] on span "G • But baby, you didn’t even try • Amin • On the great divide" at bounding box center [290, 308] width 408 height 16
click at [128, 300] on span "• Amin • On the great divide" at bounding box center [177, 308] width 182 height 16
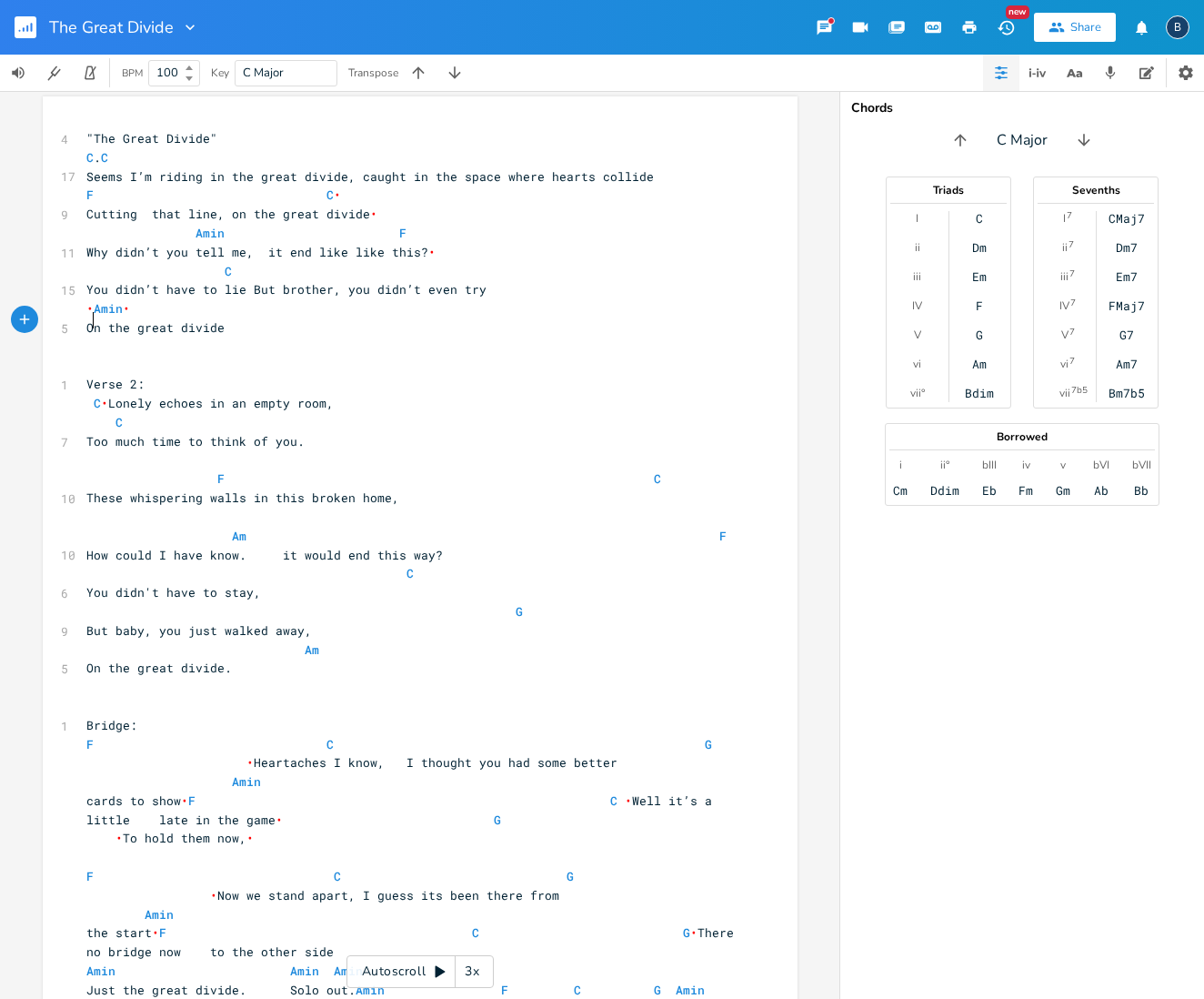
click at [250, 284] on span "You didn’t have to lie But brother, you didn’t even try" at bounding box center [286, 289] width 400 height 16
type textarea "b"
click at [471, 266] on pre "C" at bounding box center [411, 272] width 657 height 19
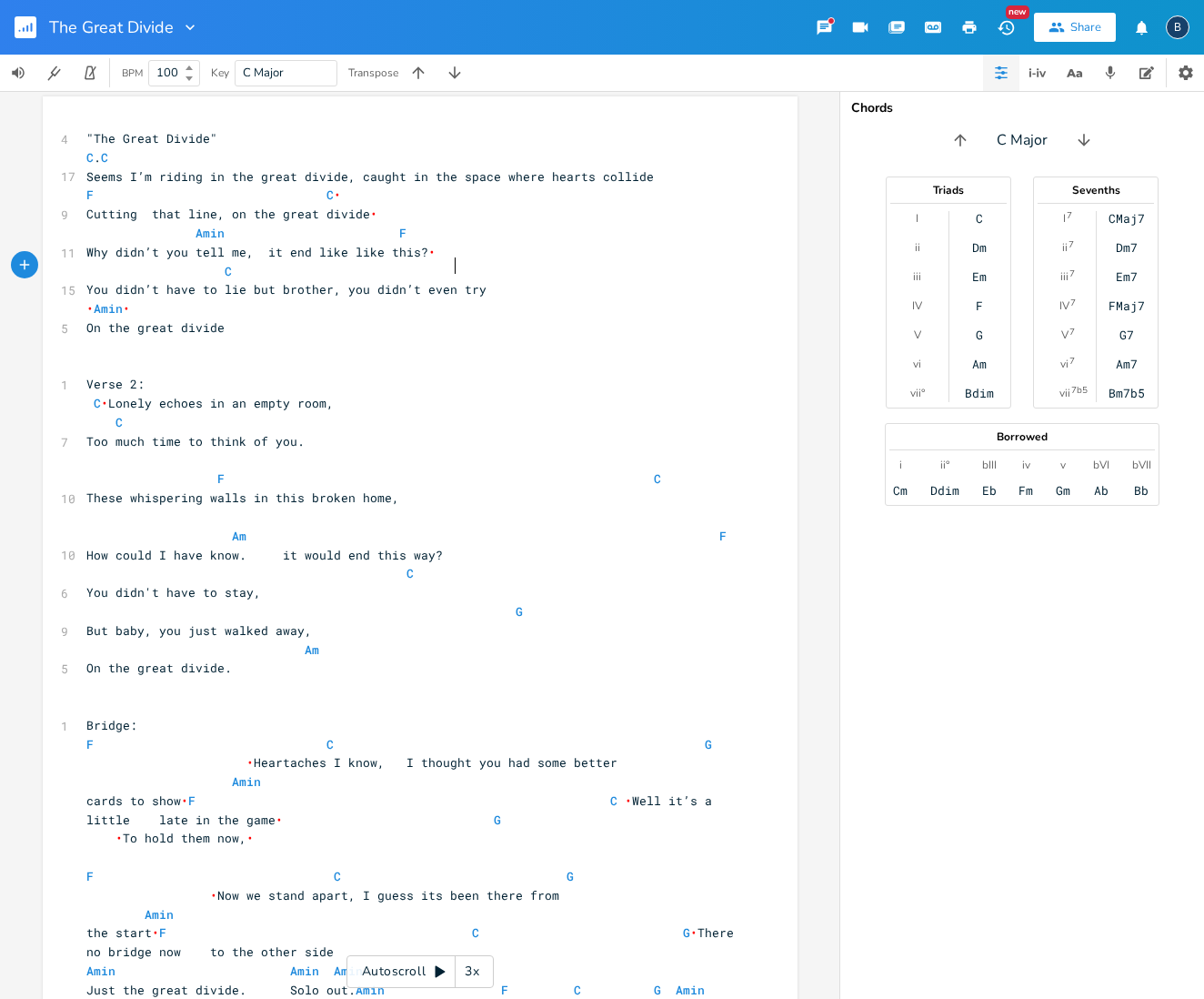
type textarea "G"
click at [425, 340] on pre "​" at bounding box center [411, 348] width 657 height 19
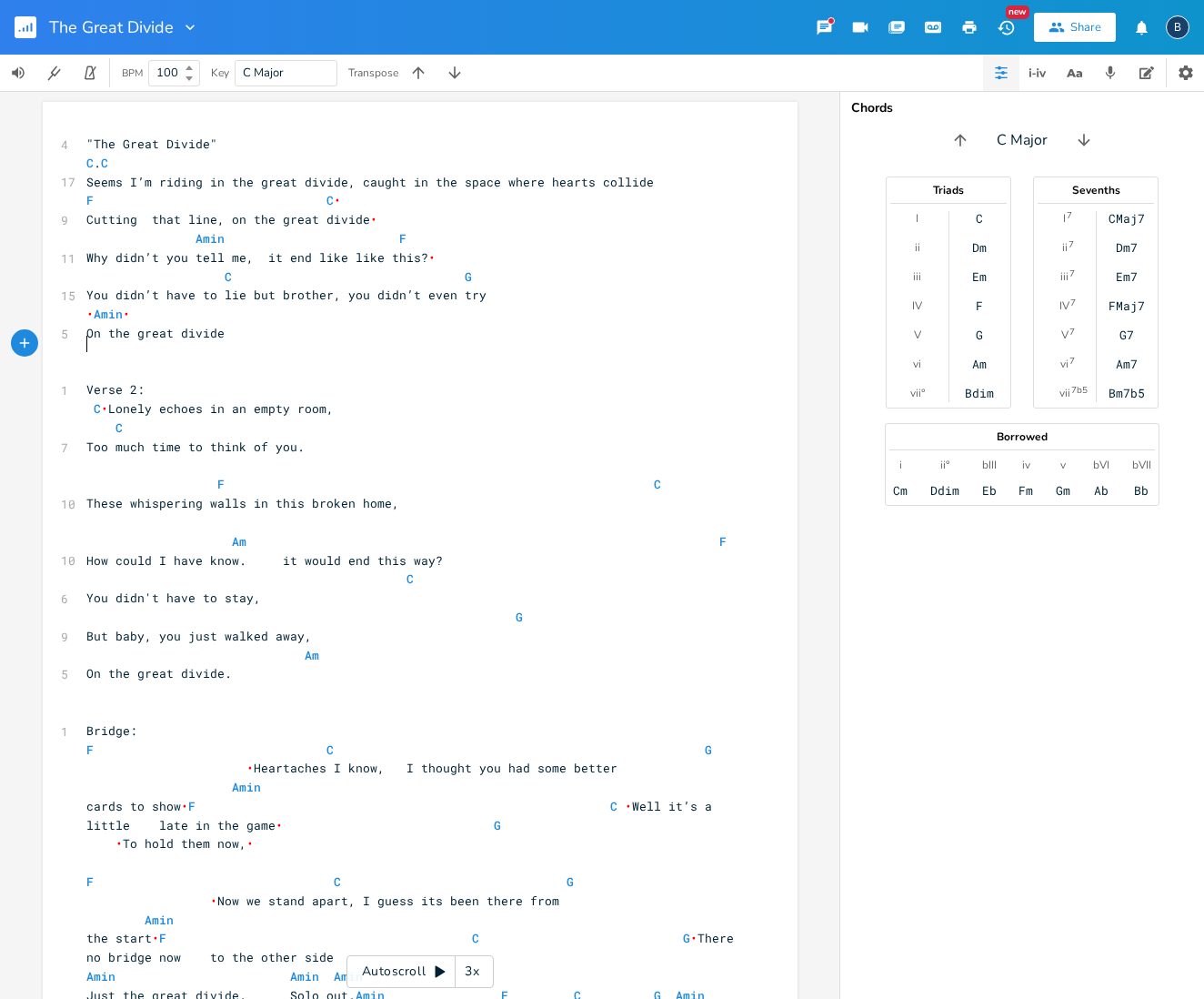
scroll to position [2, 0]
click at [100, 398] on span "•" at bounding box center [104, 406] width 8 height 16
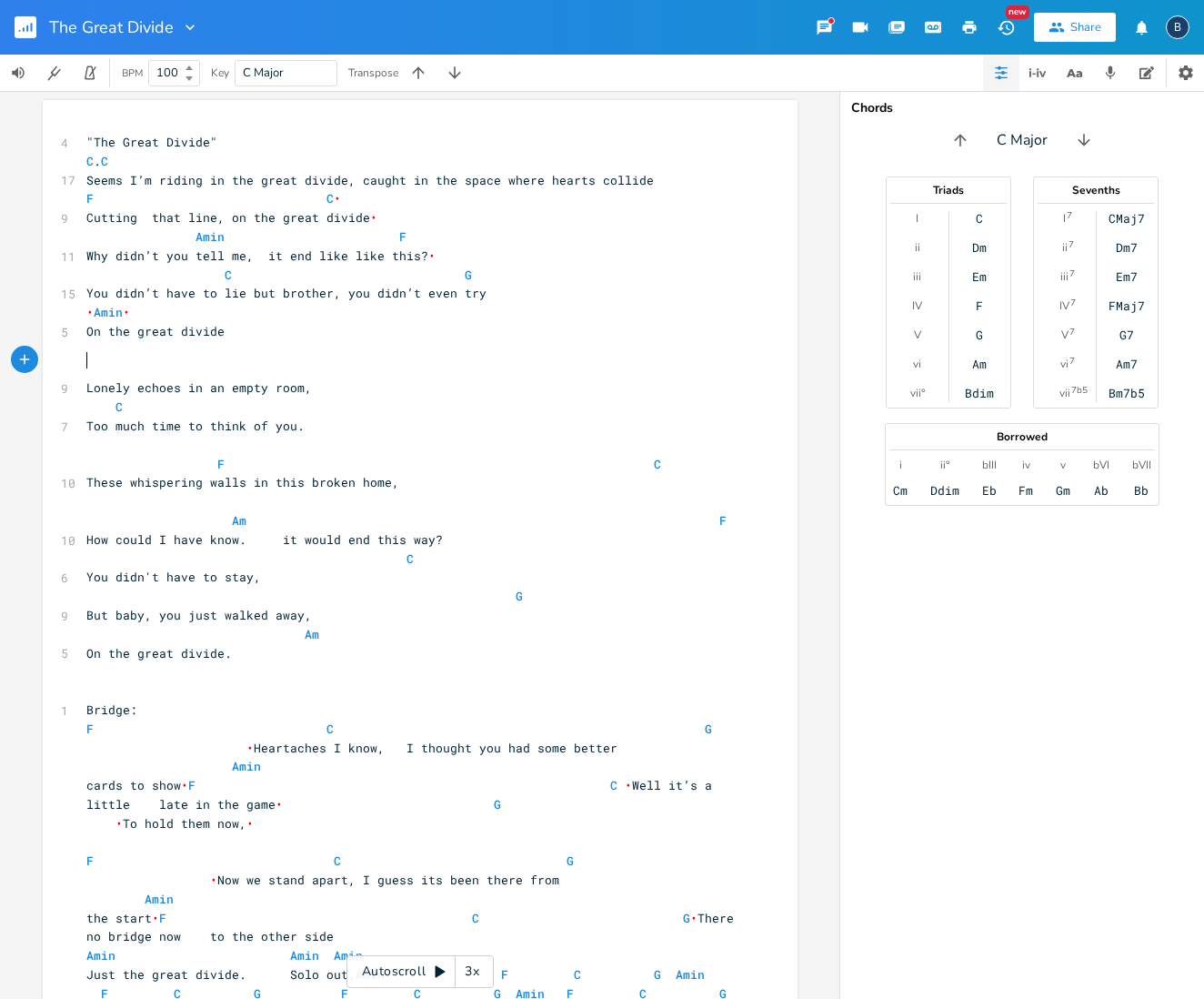
click at [104, 360] on pre "​" at bounding box center [411, 369] width 657 height 19
type textarea "C"
click at [325, 416] on pre "Too much time to think of you." at bounding box center [411, 426] width 657 height 19
drag, startPoint x: 237, startPoint y: 412, endPoint x: 179, endPoint y: 413, distance: 58.0
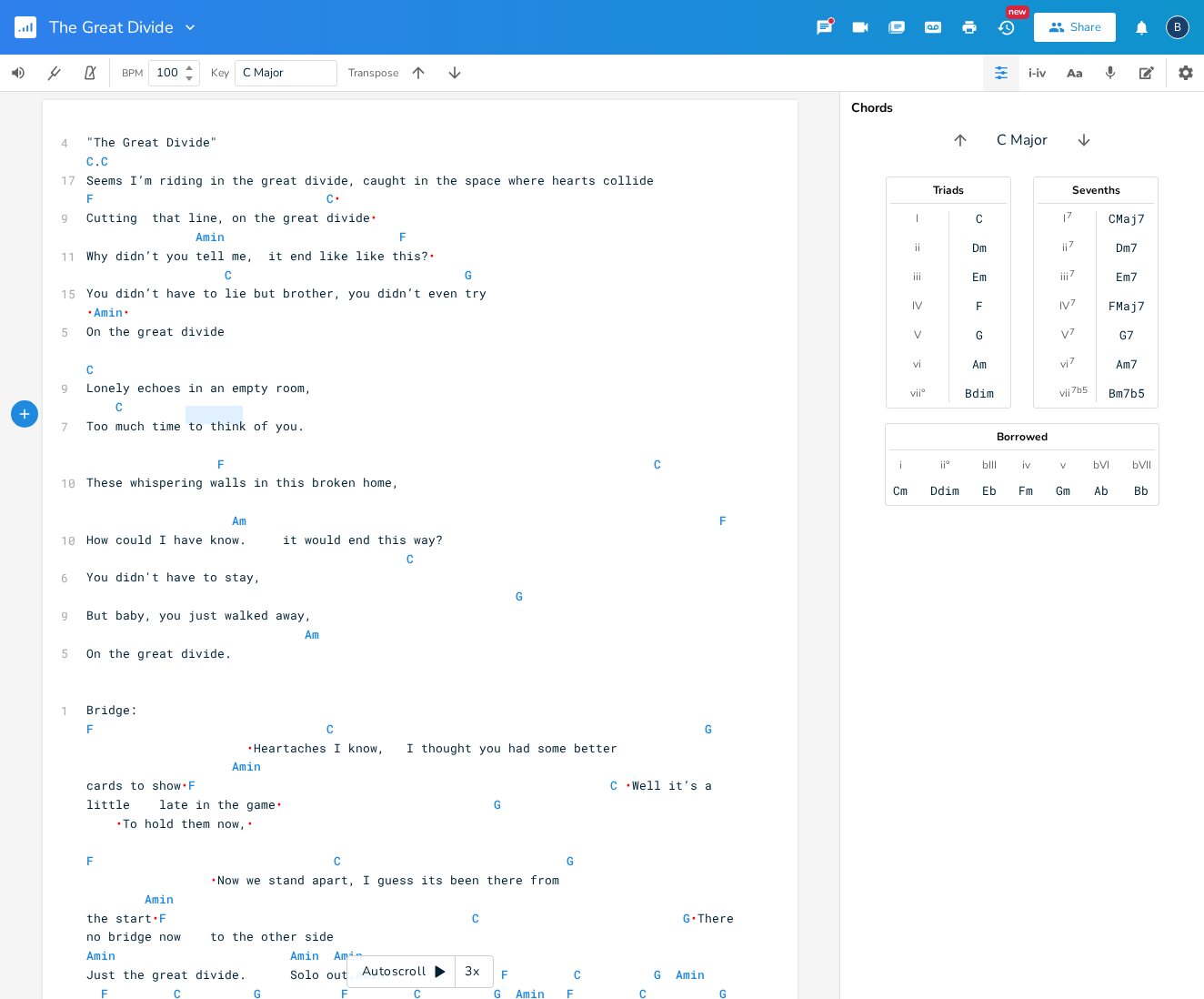
click at [179, 417] on span "Too much time to think of you." at bounding box center [195, 425] width 218 height 16
type textarea "Just thinking"
click at [86, 474] on span "These whispering walls in this broken home," at bounding box center [242, 481] width 313 height 16
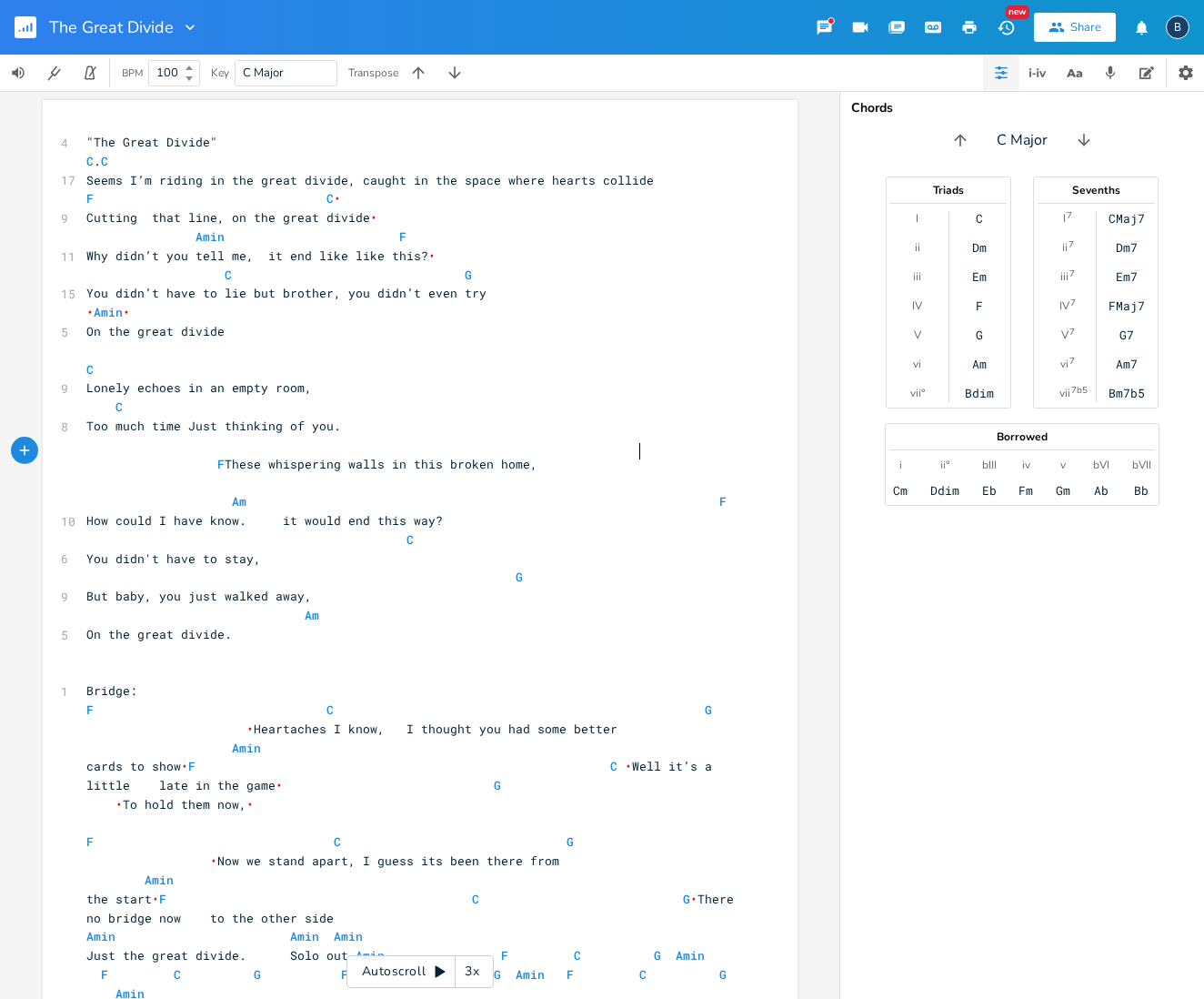
scroll to position [0, 0]
click at [92, 437] on pre "​" at bounding box center [411, 445] width 657 height 19
type textarea "F"
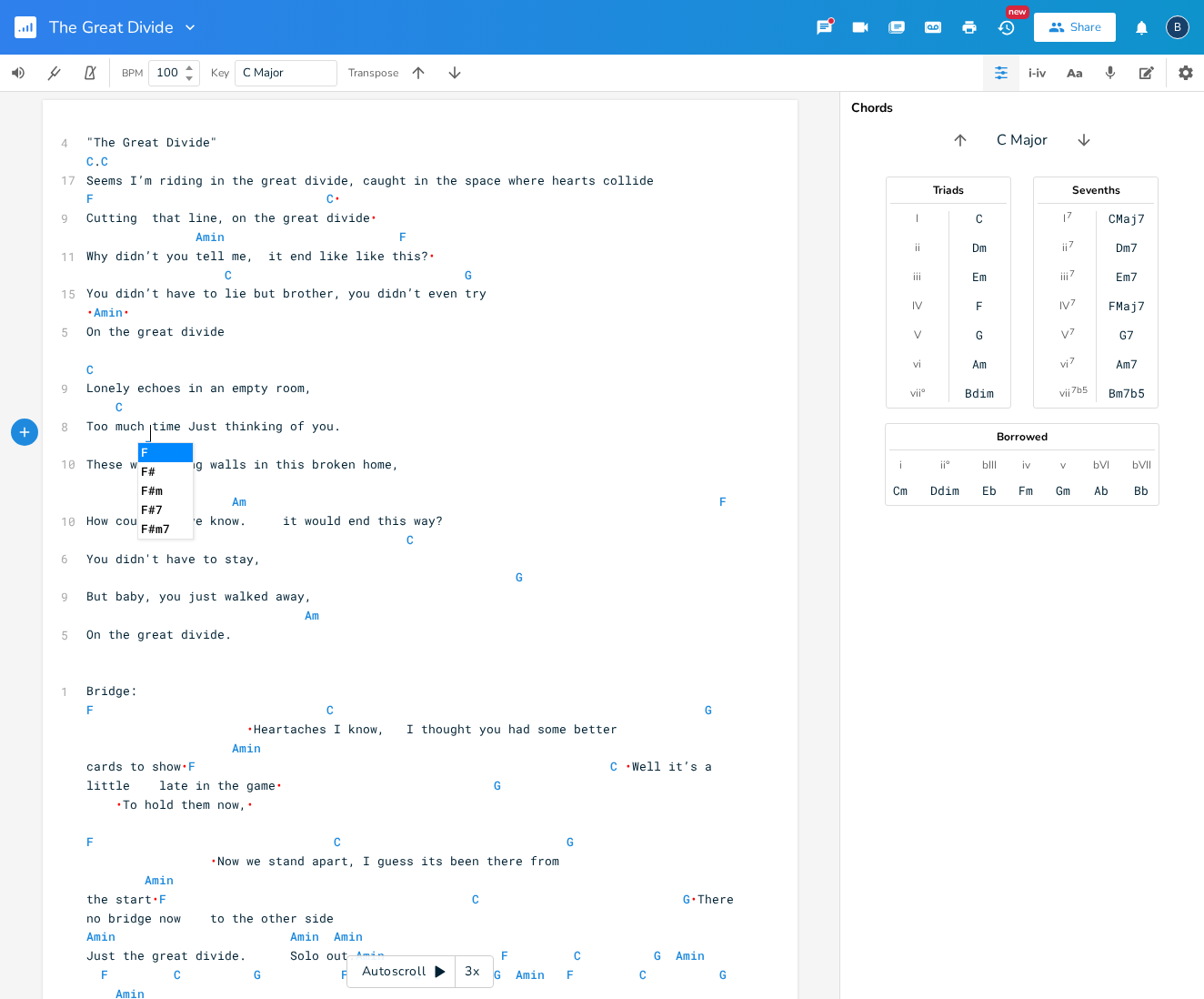
click at [366, 435] on pre "F" at bounding box center [411, 445] width 657 height 19
click at [270, 435] on pre "F" at bounding box center [411, 445] width 657 height 19
click at [105, 398] on span "C" at bounding box center [104, 406] width 36 height 16
click at [202, 455] on pre "These whispering walls in this broken home," at bounding box center [411, 464] width 657 height 19
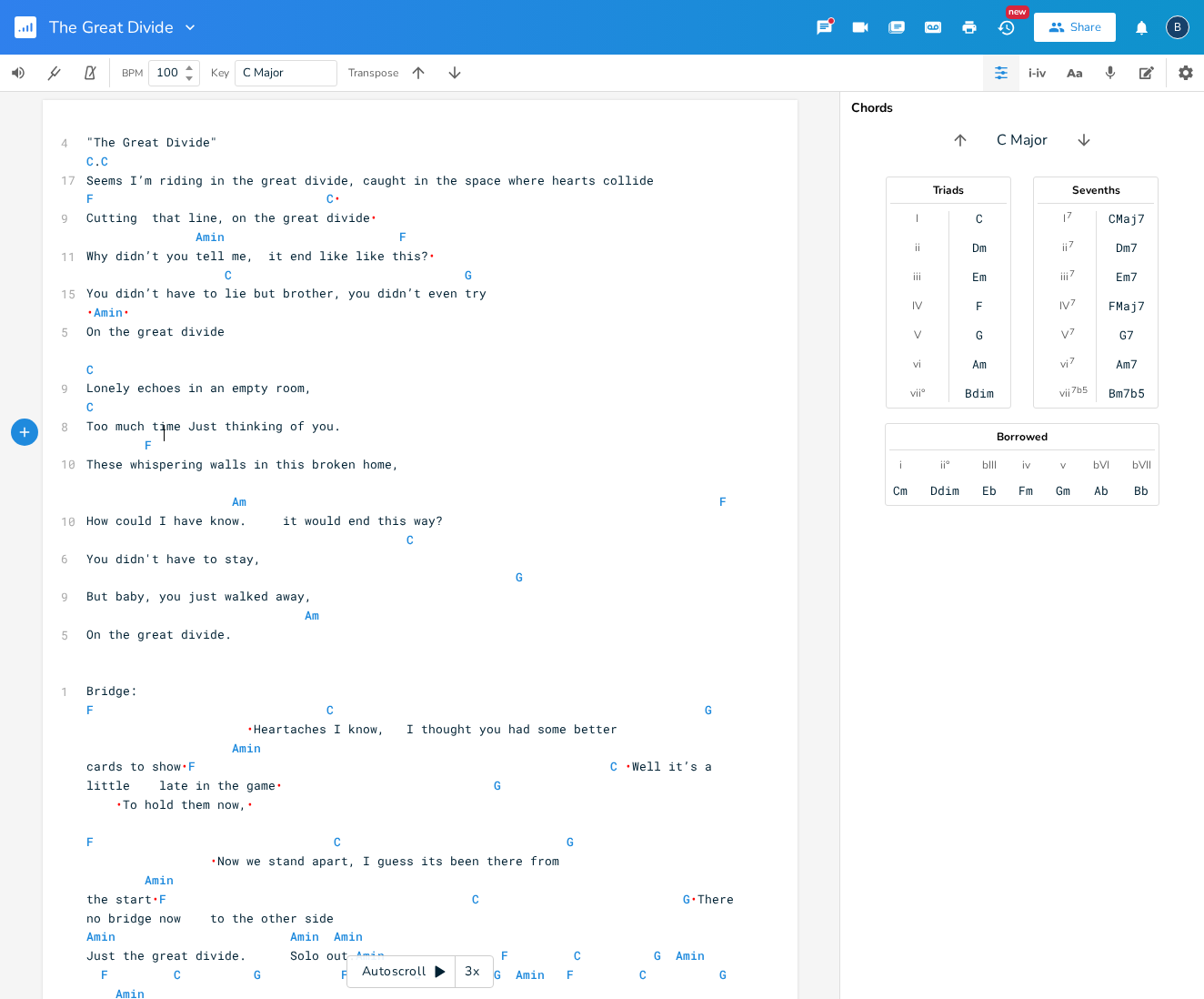
click at [161, 436] on span "F" at bounding box center [220, 444] width 269 height 16
type textarea "C"
click at [179, 493] on span "Am F" at bounding box center [410, 500] width 648 height 16
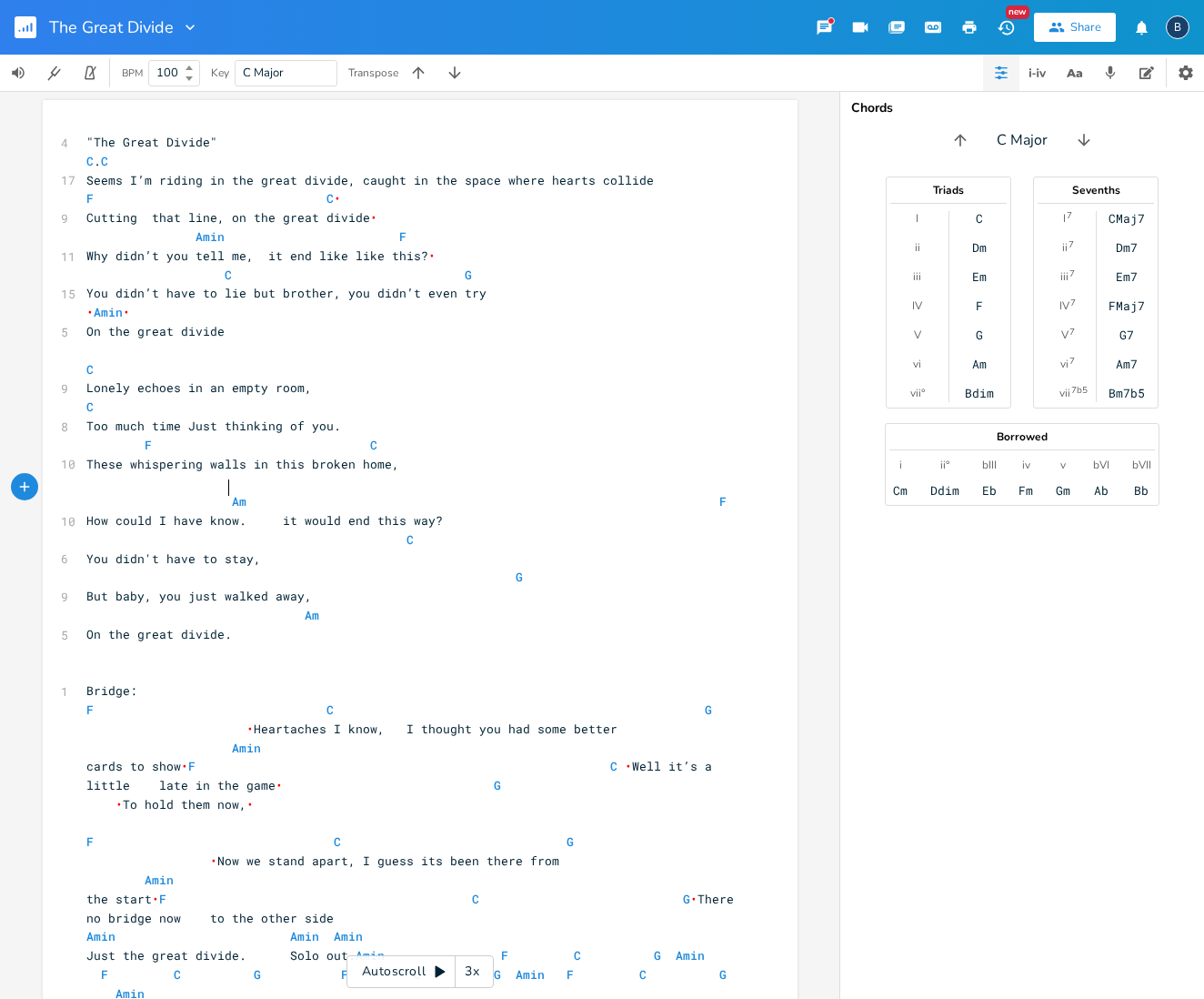
click at [219, 493] on span "Am F" at bounding box center [410, 500] width 648 height 16
click at [617, 493] on span "Am F" at bounding box center [369, 500] width 568 height 16
click at [266, 511] on span "How could I have know. it would end this way?" at bounding box center [264, 519] width 357 height 16
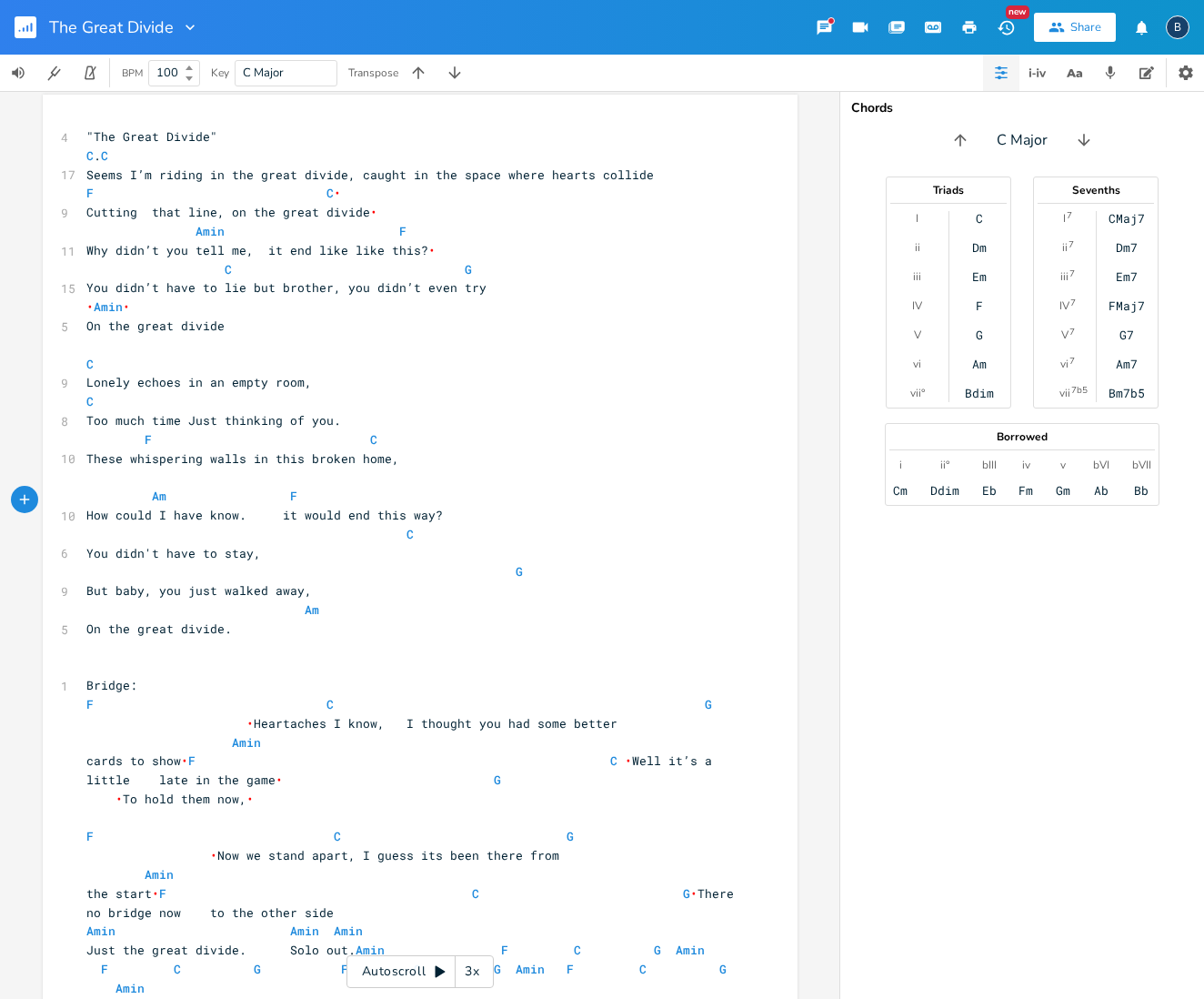
click at [270, 506] on span "How could I have know. it would end this way?" at bounding box center [264, 514] width 357 height 16
click at [337, 506] on span "How could I have know. it would end this way?" at bounding box center [250, 514] width 327 height 16
type textarea "like"
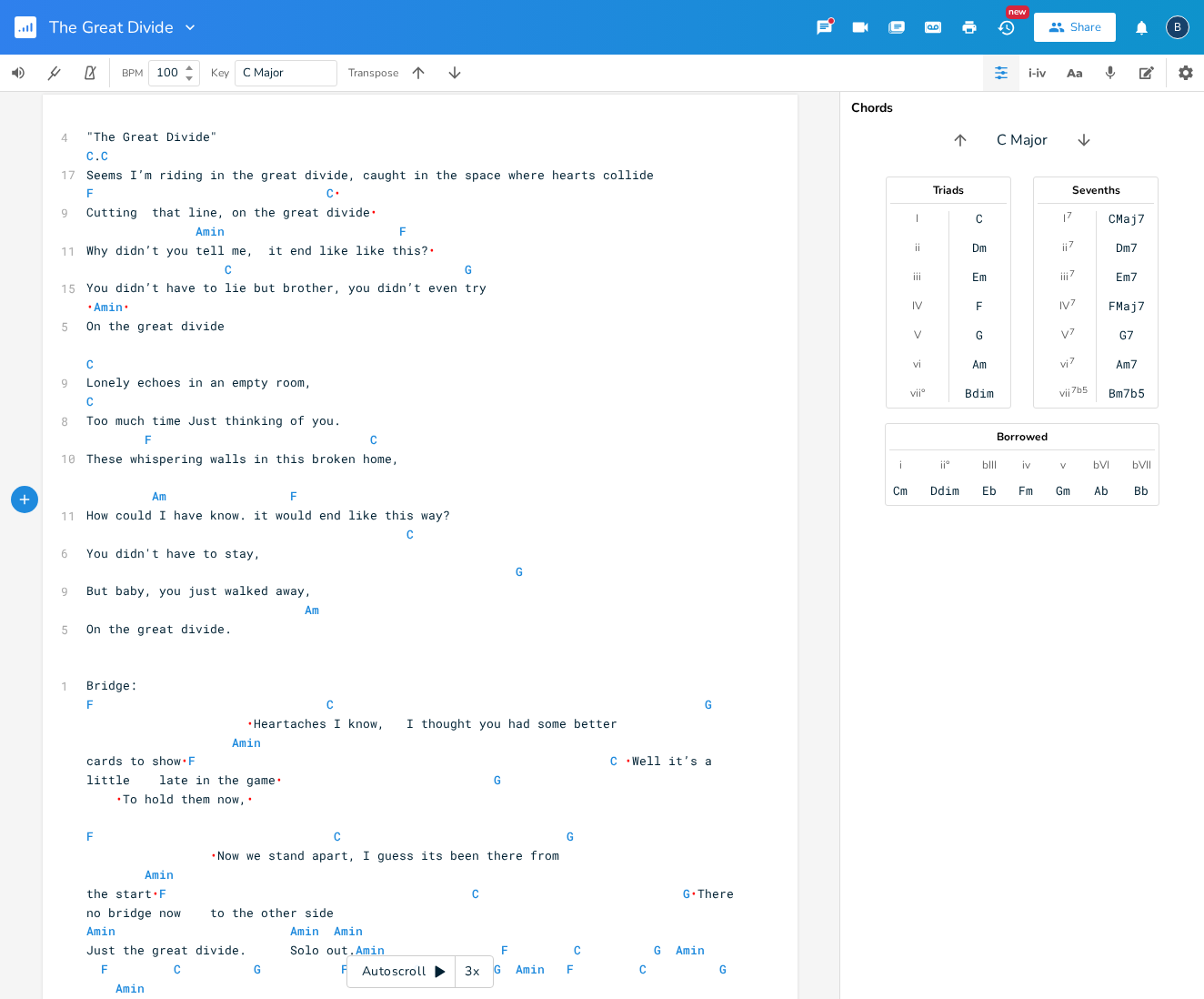
click at [431, 506] on span "How could I have know. it would end like this way?" at bounding box center [268, 514] width 364 height 16
type textarea "s"
click at [407, 525] on span "C" at bounding box center [411, 534] width 8 height 17
click at [135, 582] on span "But baby, you just walked away," at bounding box center [199, 589] width 226 height 16
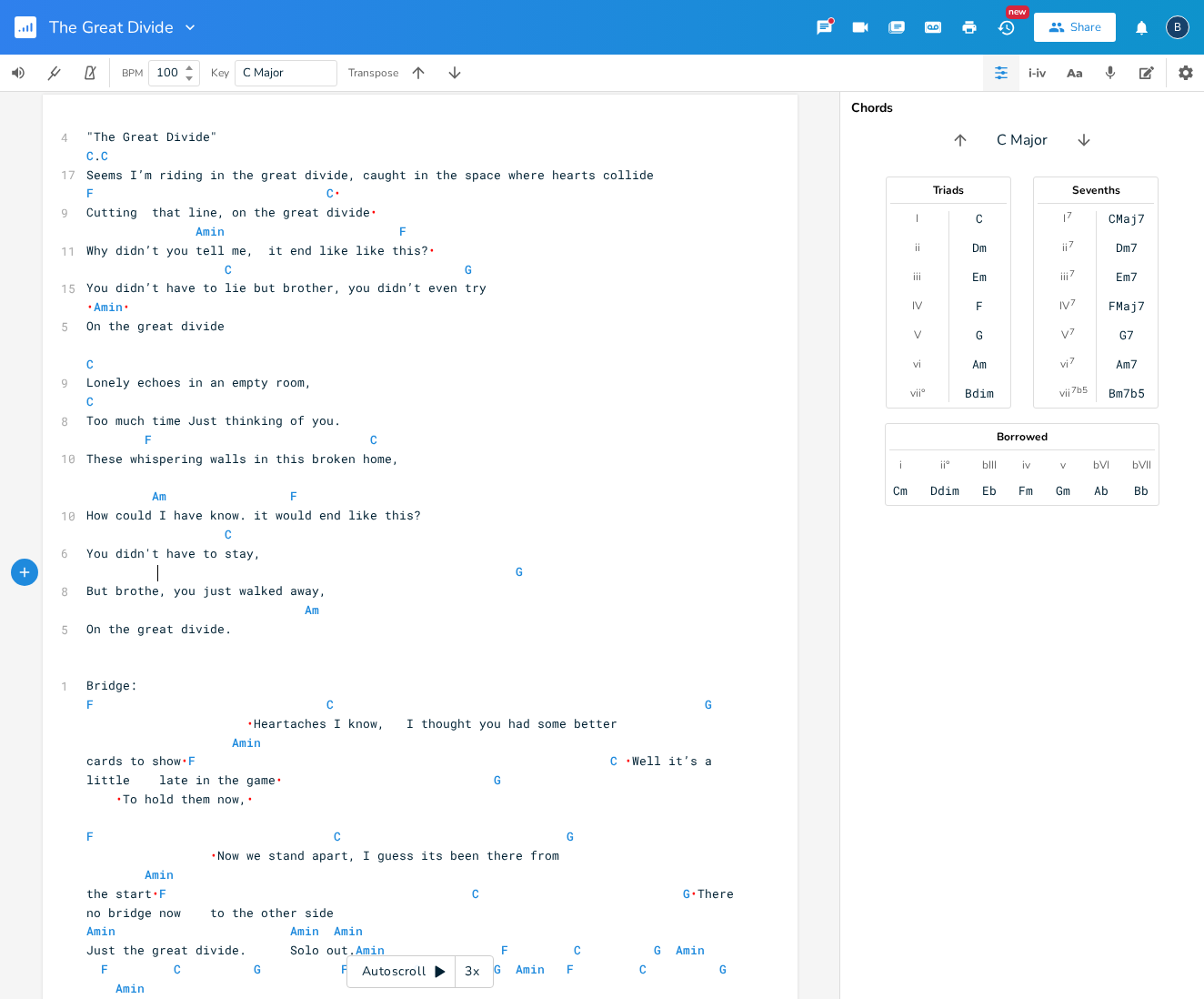
type textarea "[PERSON_NAME]"
click at [496, 563] on span "G" at bounding box center [308, 570] width 444 height 16
click at [290, 601] on span "Am" at bounding box center [206, 609] width 240 height 16
click at [381, 211] on pre "Cutting that line, on the great divide •" at bounding box center [411, 212] width 657 height 19
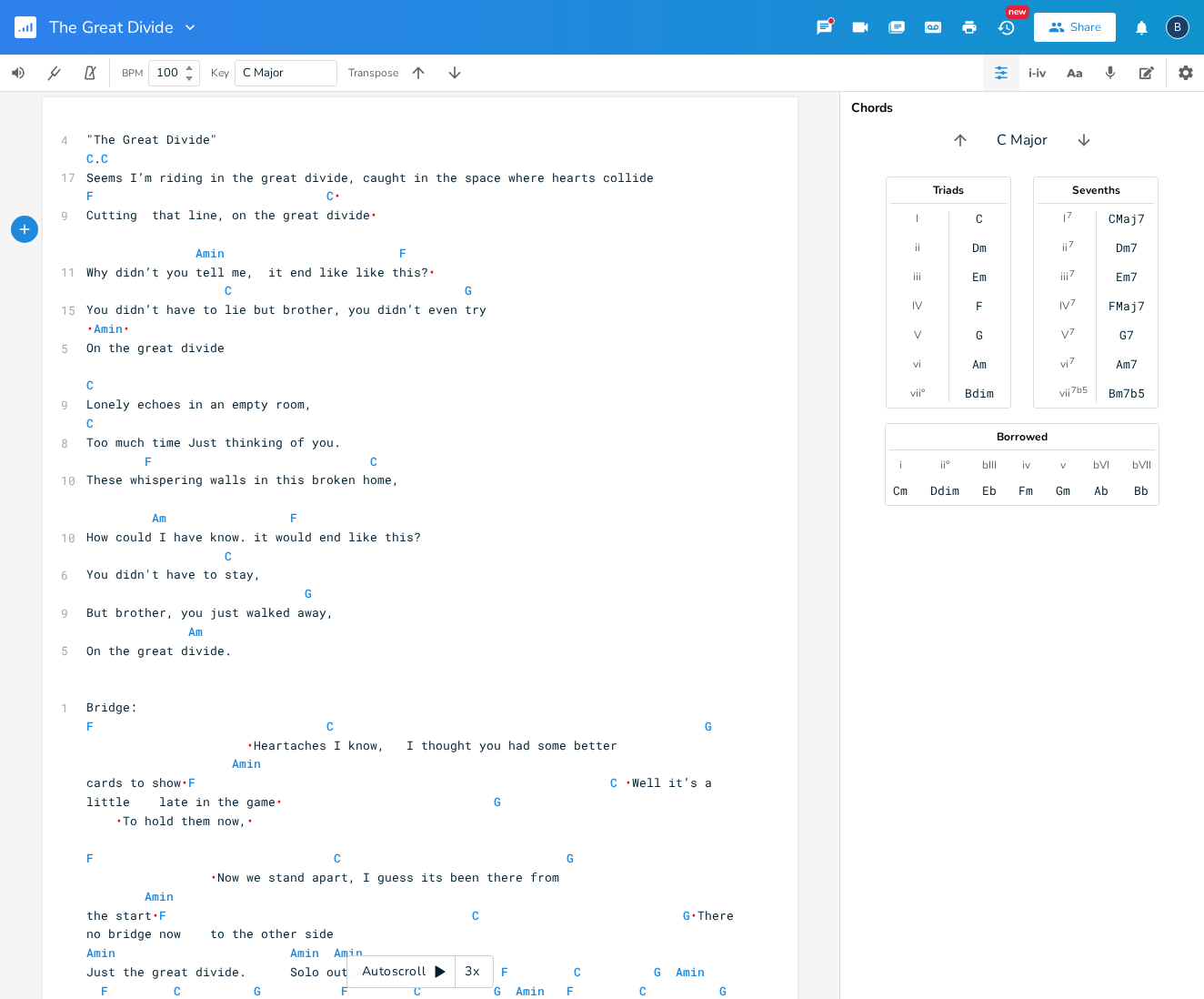
scroll to position [0, 0]
click at [247, 737] on span "•" at bounding box center [251, 744] width 8 height 16
click at [313, 718] on span "F C G • Heartaches I know, I thought you had some better" at bounding box center [410, 735] width 648 height 35
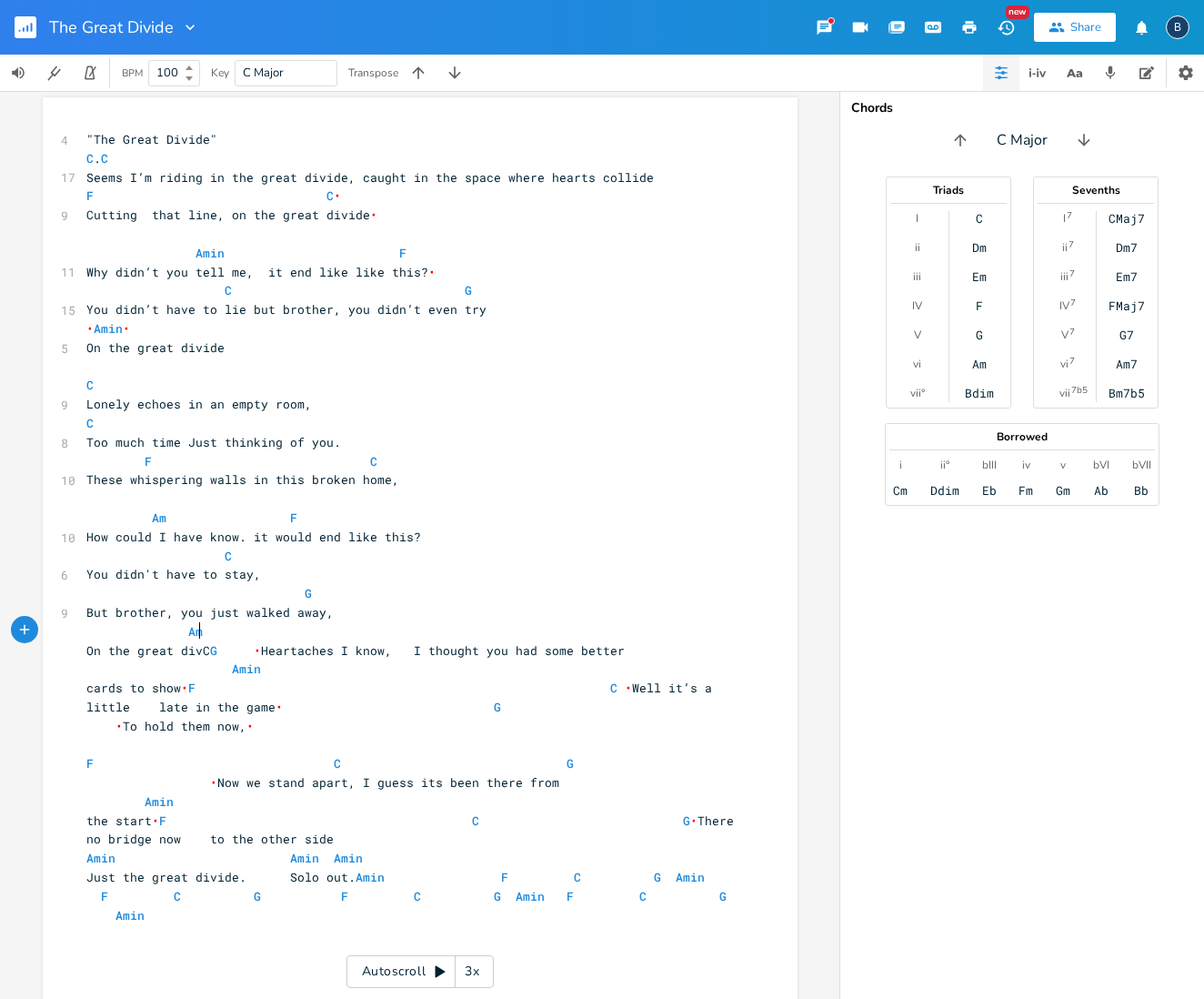
click at [409, 644] on pre "On the great divC G • Heartaches I know, I thought you had some better" at bounding box center [411, 651] width 657 height 19
click at [235, 642] on span "On the great divC G • Heartaches I know, I thought you had some better" at bounding box center [355, 650] width 539 height 16
click at [207, 642] on span "On the great divC G • Heartaches I know, I thought you had some better" at bounding box center [355, 650] width 539 height 16
type textarea "ide"
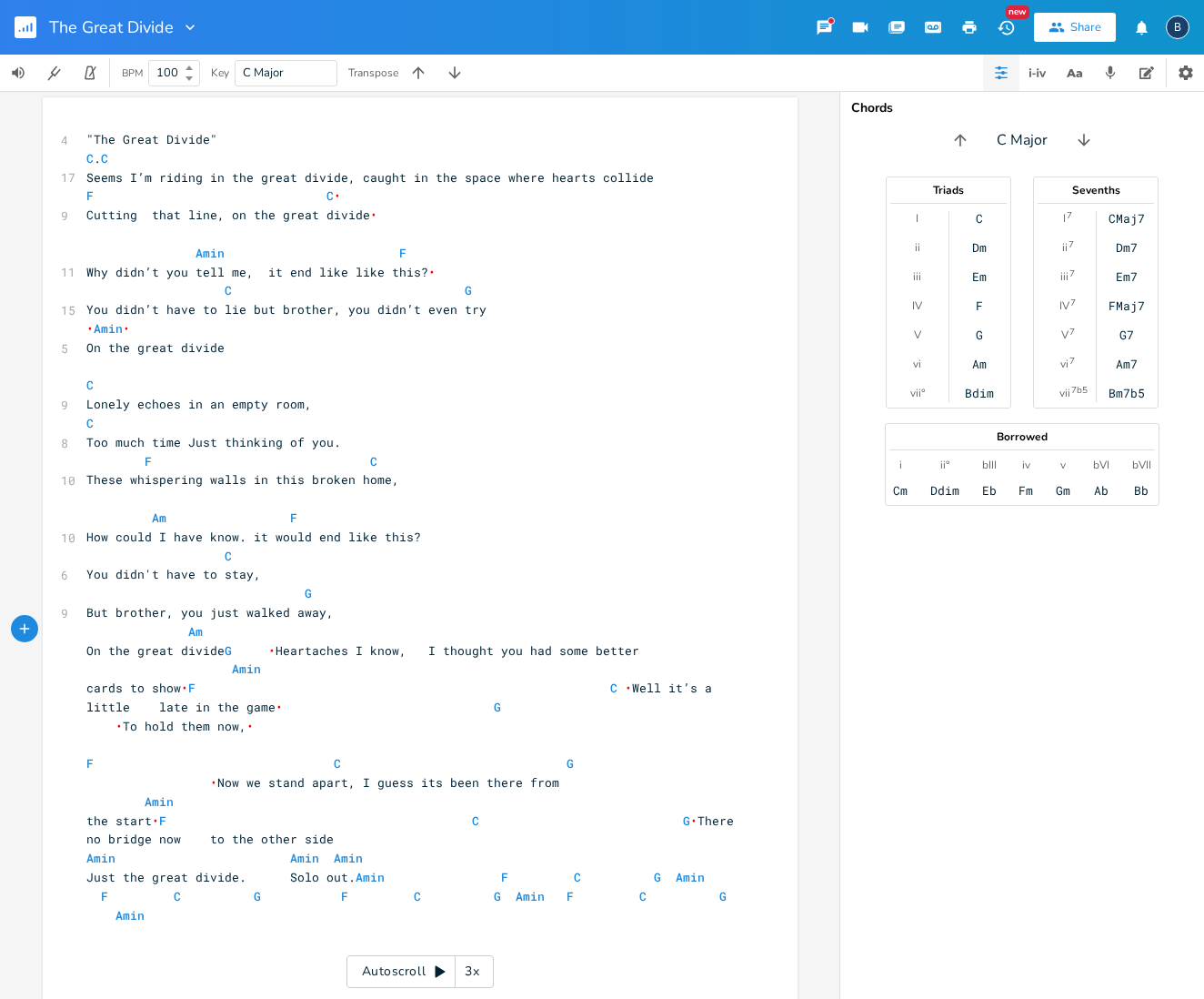
scroll to position [0, 0]
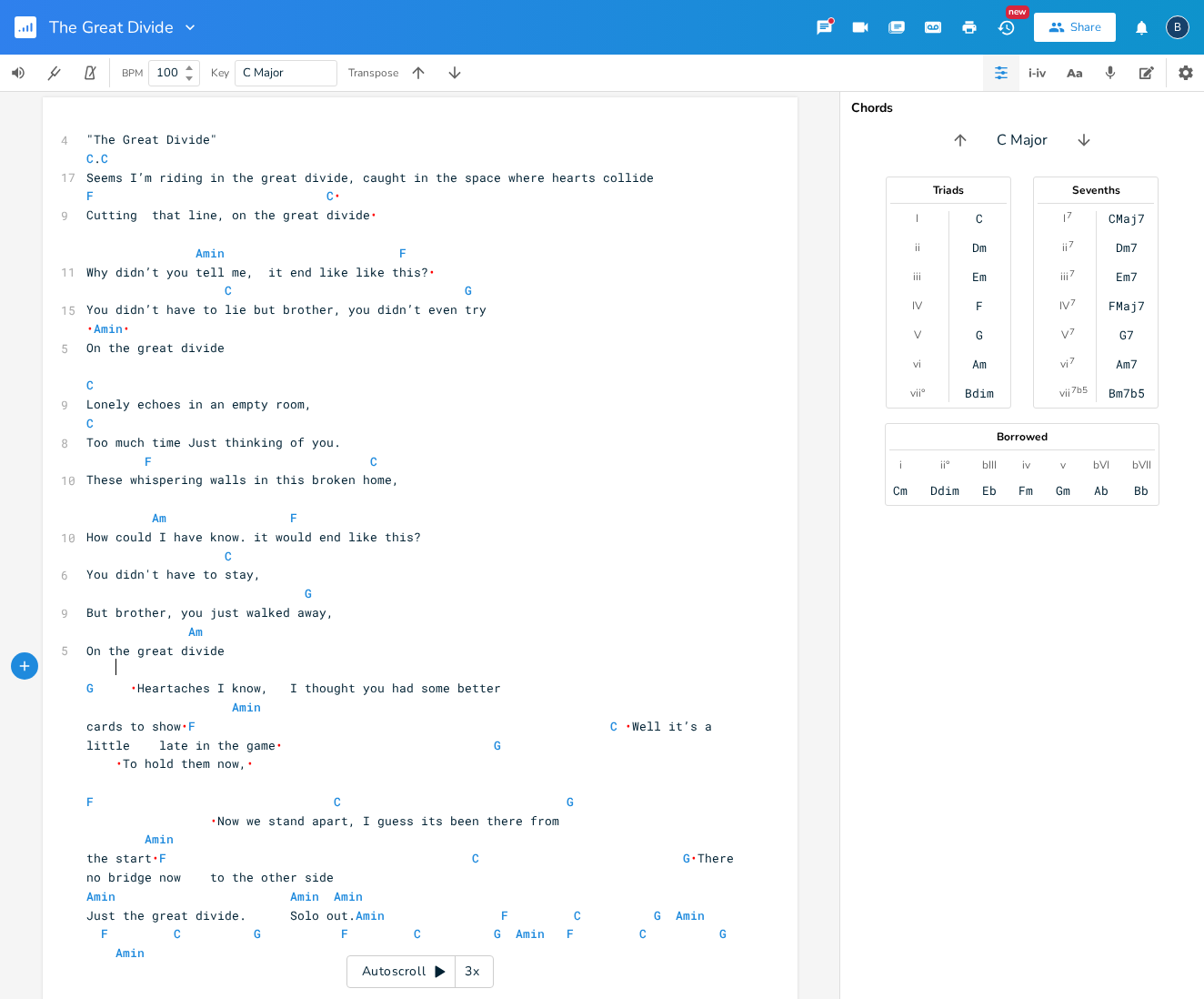
click at [107, 679] on span "G • Heartaches I know, I thought you had some better" at bounding box center [293, 687] width 414 height 16
click at [94, 659] on pre "​" at bounding box center [411, 669] width 657 height 19
click at [241, 641] on pre "On the great divide" at bounding box center [411, 651] width 657 height 19
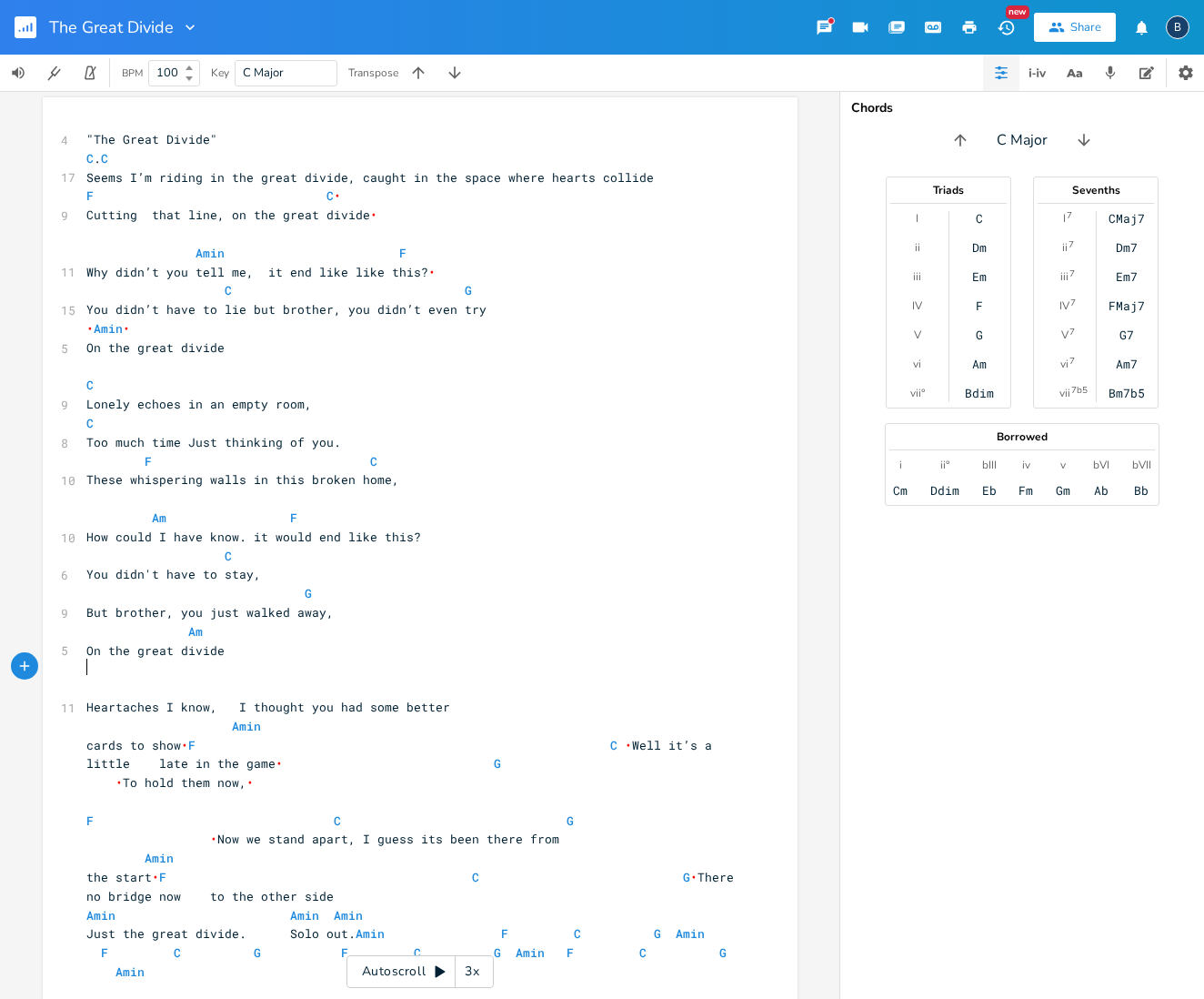
scroll to position [7, 0]
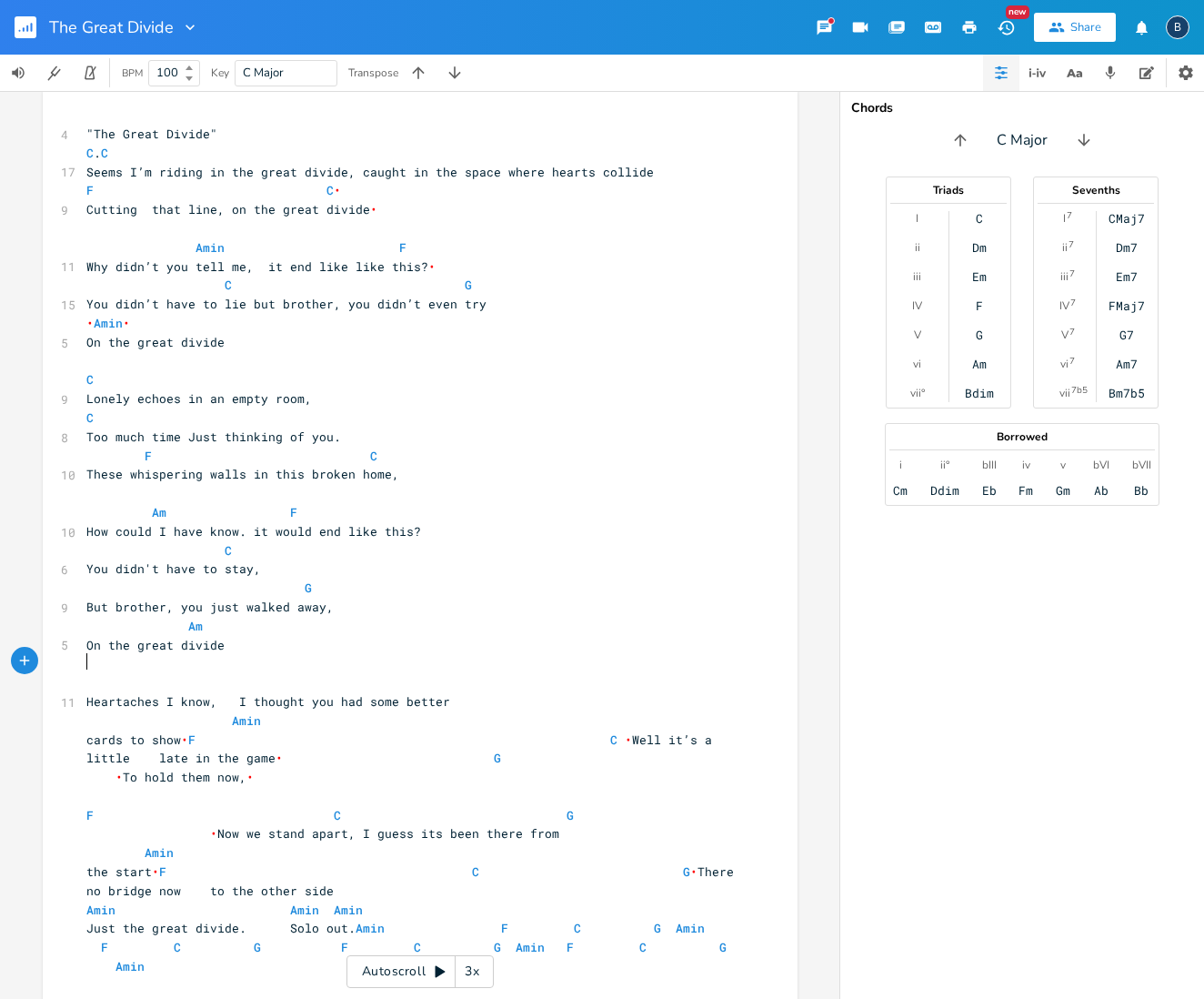
type textarea "H"
drag, startPoint x: 89, startPoint y: 670, endPoint x: 99, endPoint y: 669, distance: 10.0
click at [90, 675] on pre "​" at bounding box center [411, 684] width 657 height 19
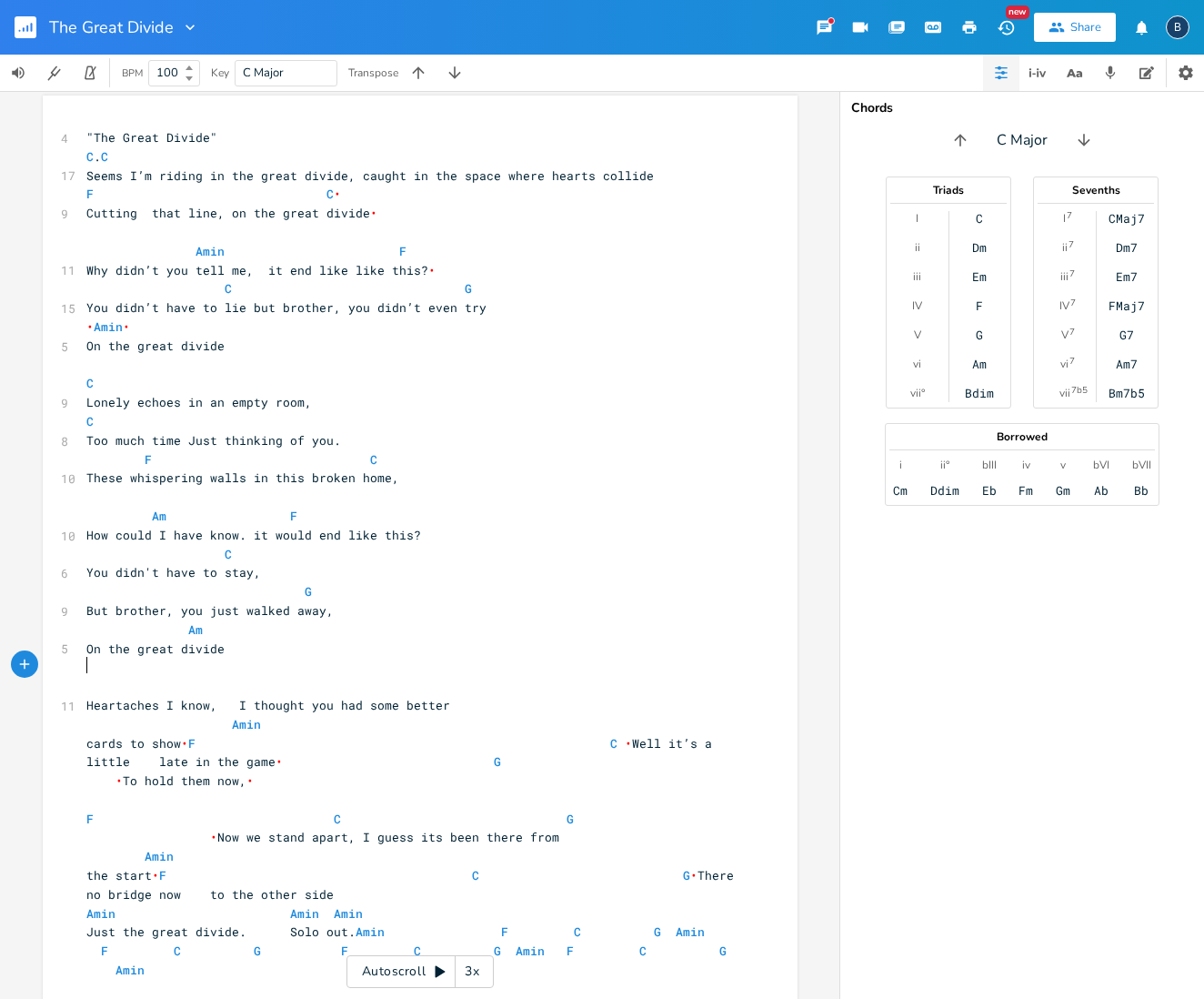
scroll to position [0, 0]
type textarea "F"
click at [192, 677] on pre "F" at bounding box center [411, 686] width 657 height 19
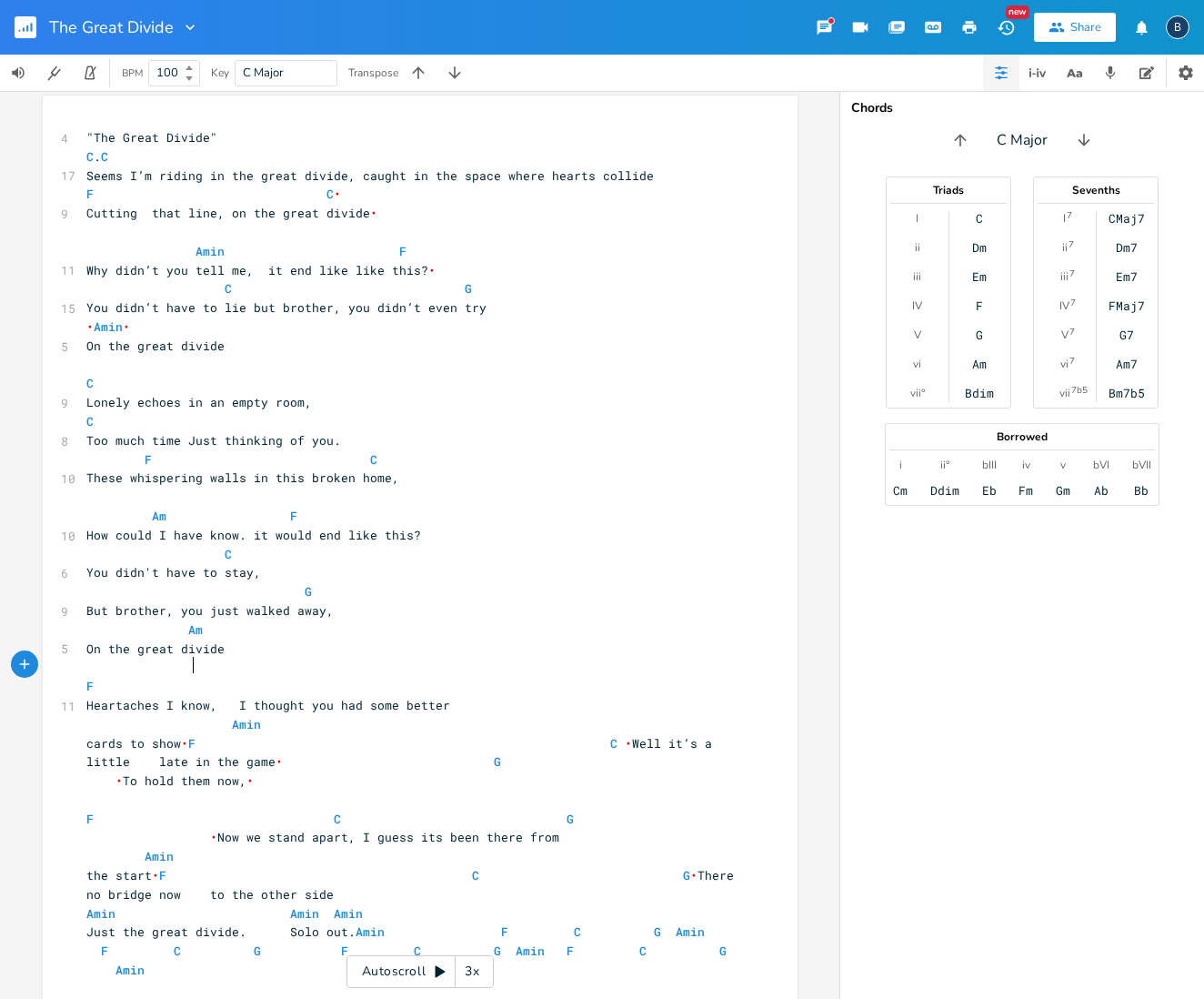
type textarea "C"
click at [256, 677] on pre "F C" at bounding box center [411, 686] width 657 height 19
click at [533, 715] on pre "Amin" at bounding box center [411, 724] width 657 height 19
click at [406, 677] on pre "F C" at bounding box center [411, 686] width 657 height 19
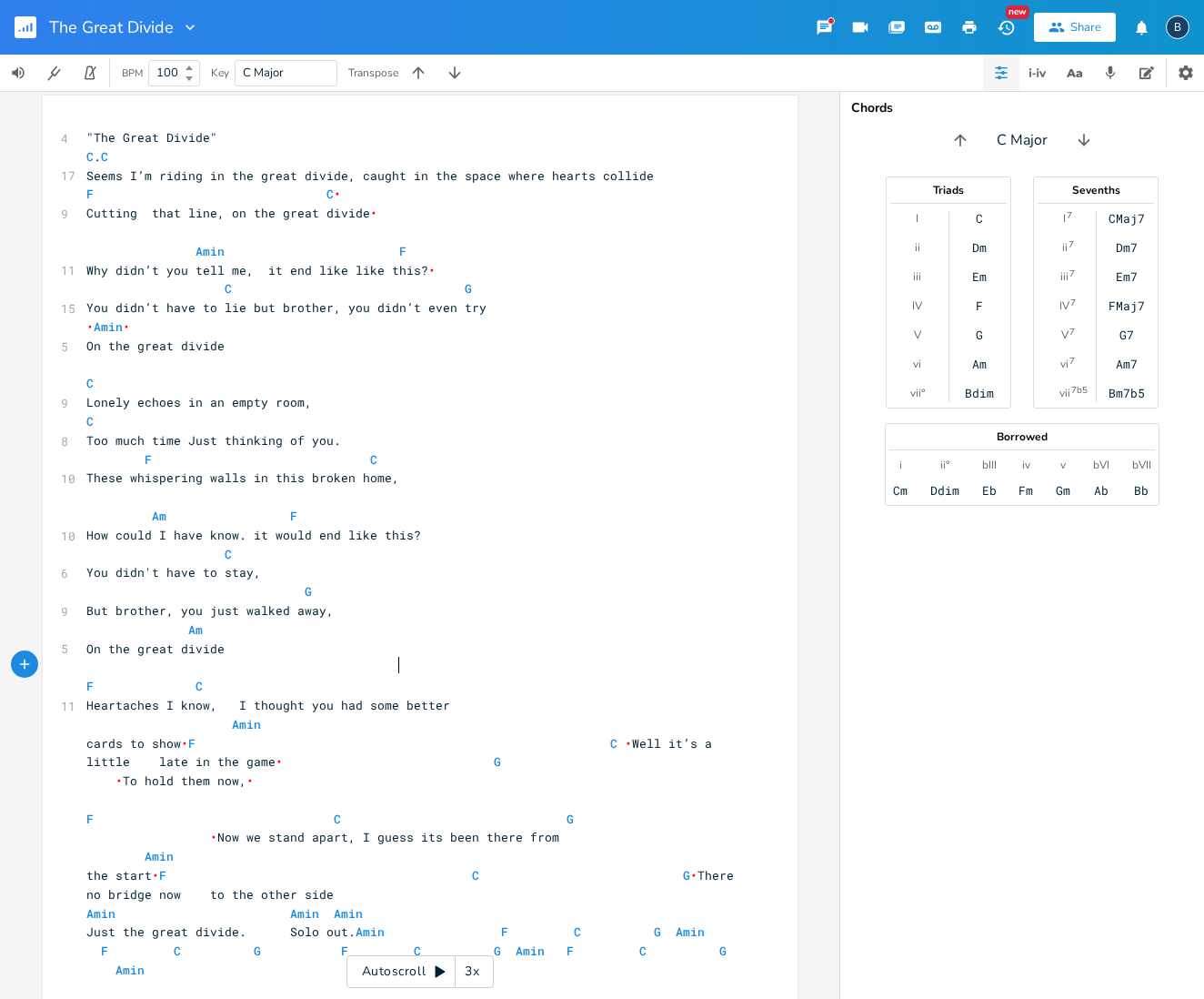
scroll to position [0, 74]
type textarea "G"
click at [290, 734] on pre "cards to show • F C • Well it’s a little late in the game • G • To hold them no…" at bounding box center [411, 762] width 657 height 56
click at [258, 715] on pre "Amin" at bounding box center [411, 724] width 657 height 19
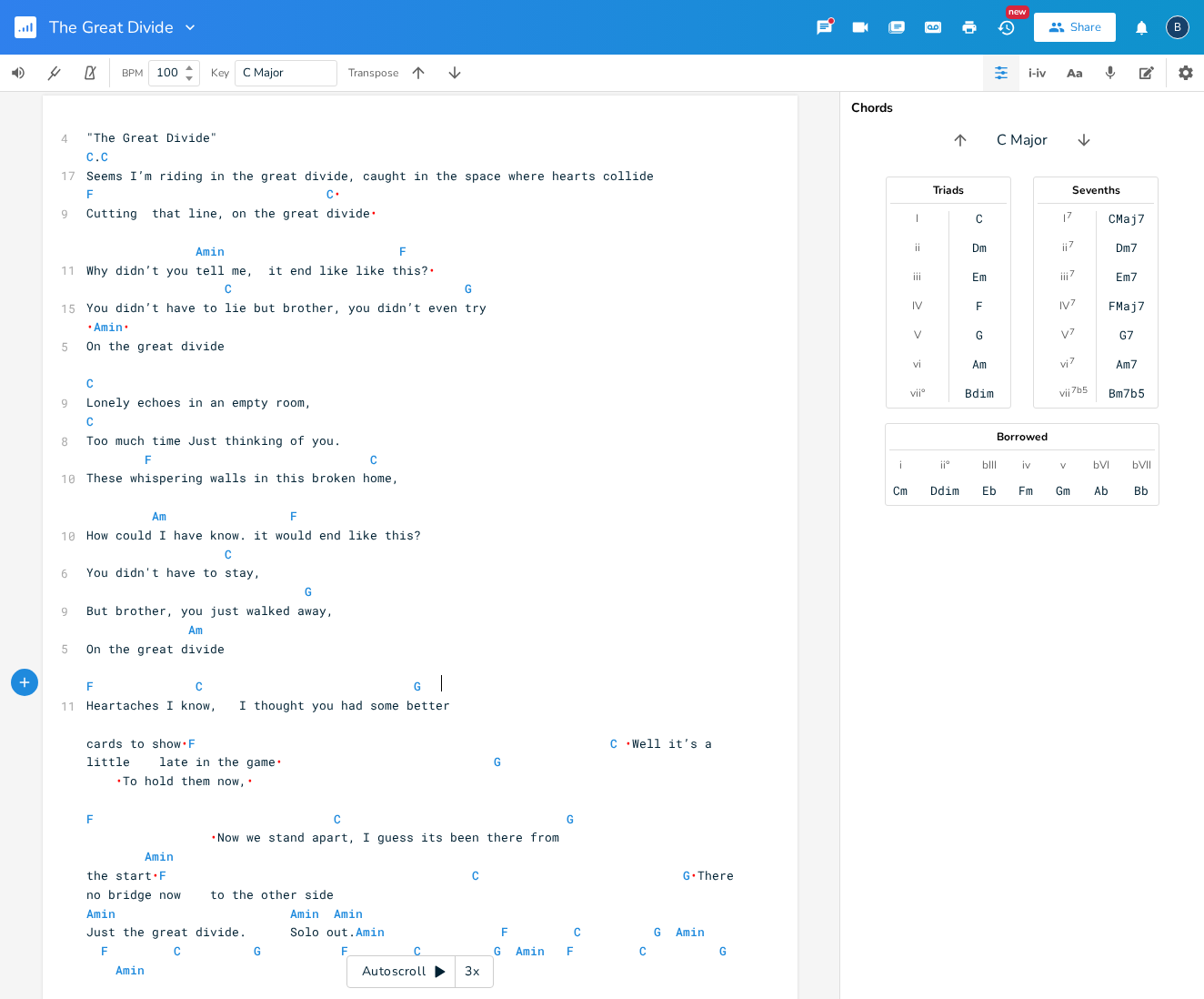
click at [445, 696] on pre "Heartaches I know, I thought you had some better" at bounding box center [411, 705] width 657 height 19
type textarea "cards to Show"
click at [519, 677] on pre "F C G" at bounding box center [411, 686] width 657 height 19
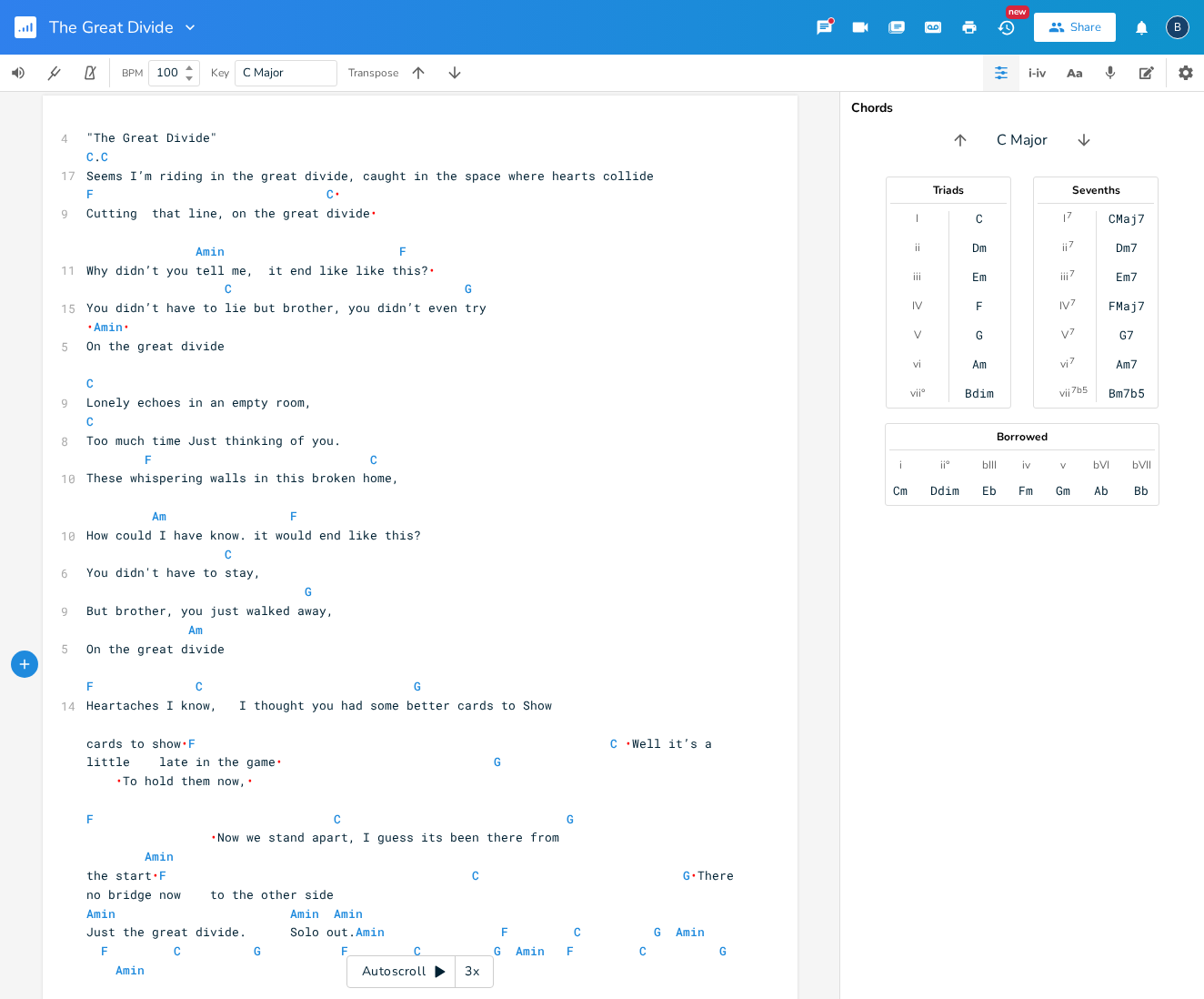
scroll to position [0, 46]
type textarea "Am"
click at [622, 677] on pre "F C G Am" at bounding box center [411, 686] width 657 height 19
click at [396, 734] on pre "cards to show • F C • Well it’s a little late in the game • G • To hold them no…" at bounding box center [411, 762] width 657 height 56
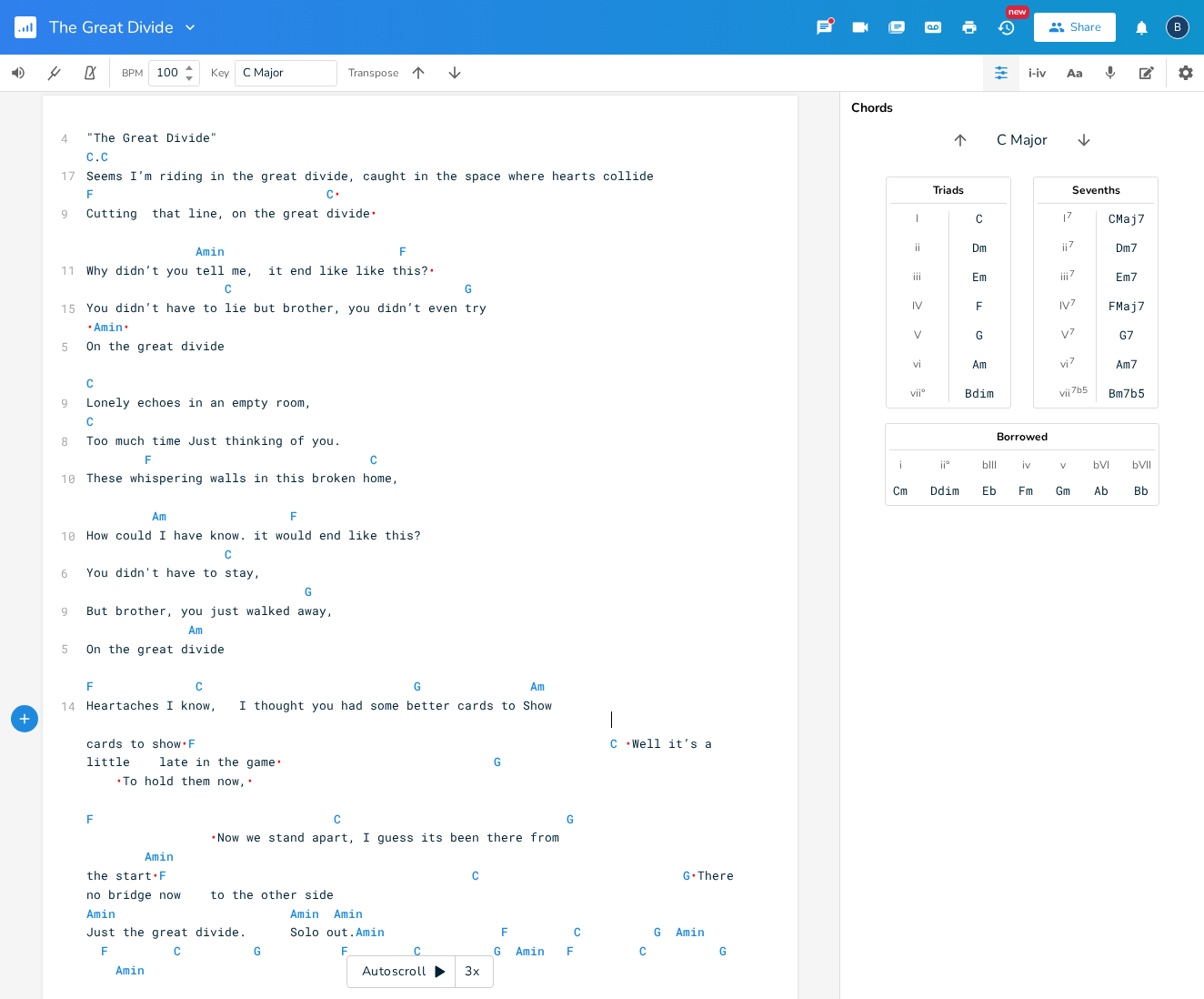
click at [625, 735] on span "•" at bounding box center [629, 743] width 8 height 16
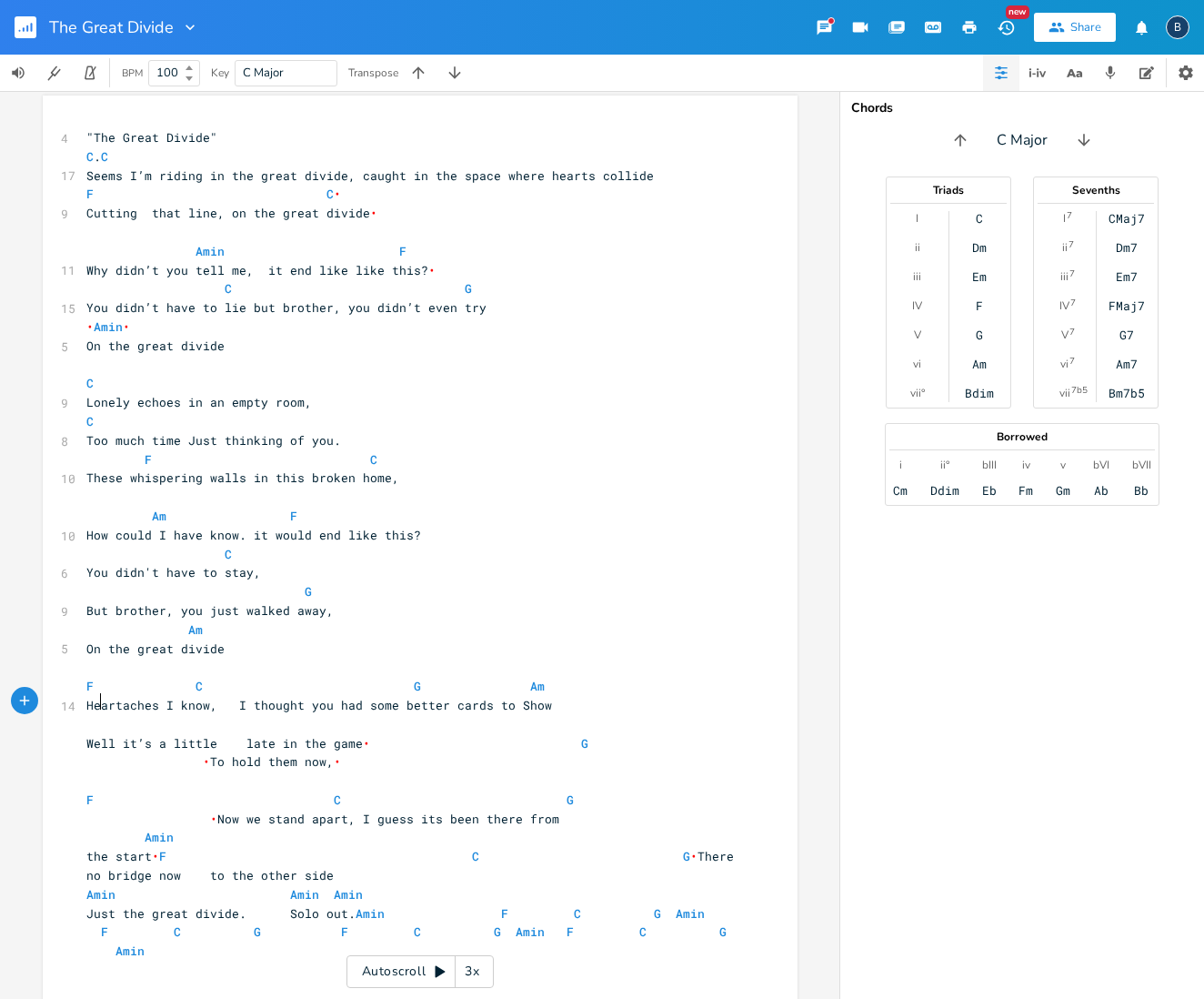
click at [97, 716] on span at bounding box center [155, 723] width 138 height 16
type textarea "F"
click at [419, 734] on pre "Well it’s a little late in the game • G • To hold them now, •" at bounding box center [411, 753] width 657 height 38
click at [236, 735] on span "Well it’s a little late in the game • G • To hold them now, •" at bounding box center [413, 752] width 655 height 35
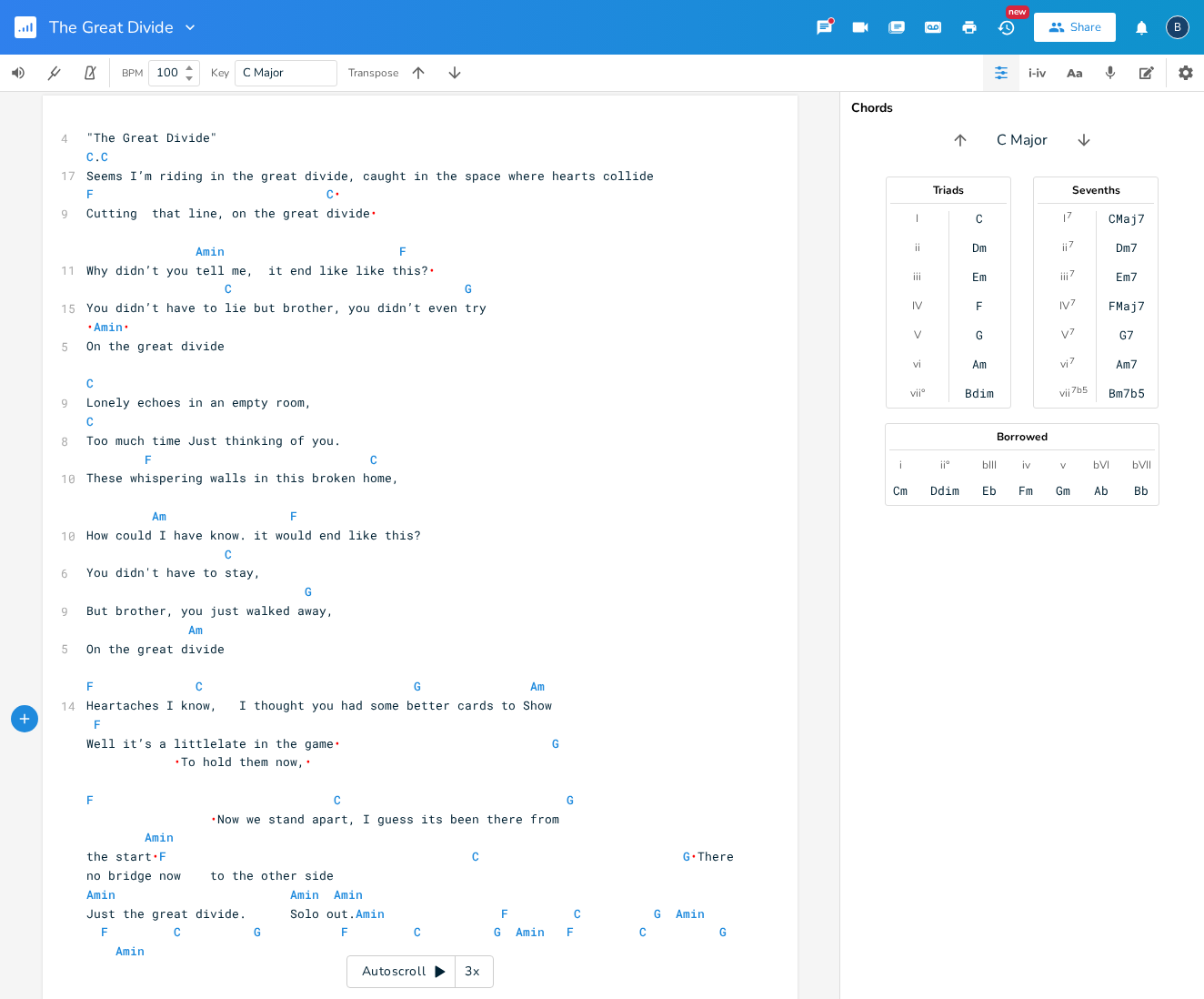
scroll to position [0, 2]
click at [516, 697] on span "Heartaches I know, I thought you had some better cards to Show" at bounding box center [319, 704] width 466 height 16
type textarea "s"
click at [137, 716] on span "F" at bounding box center [155, 723] width 138 height 16
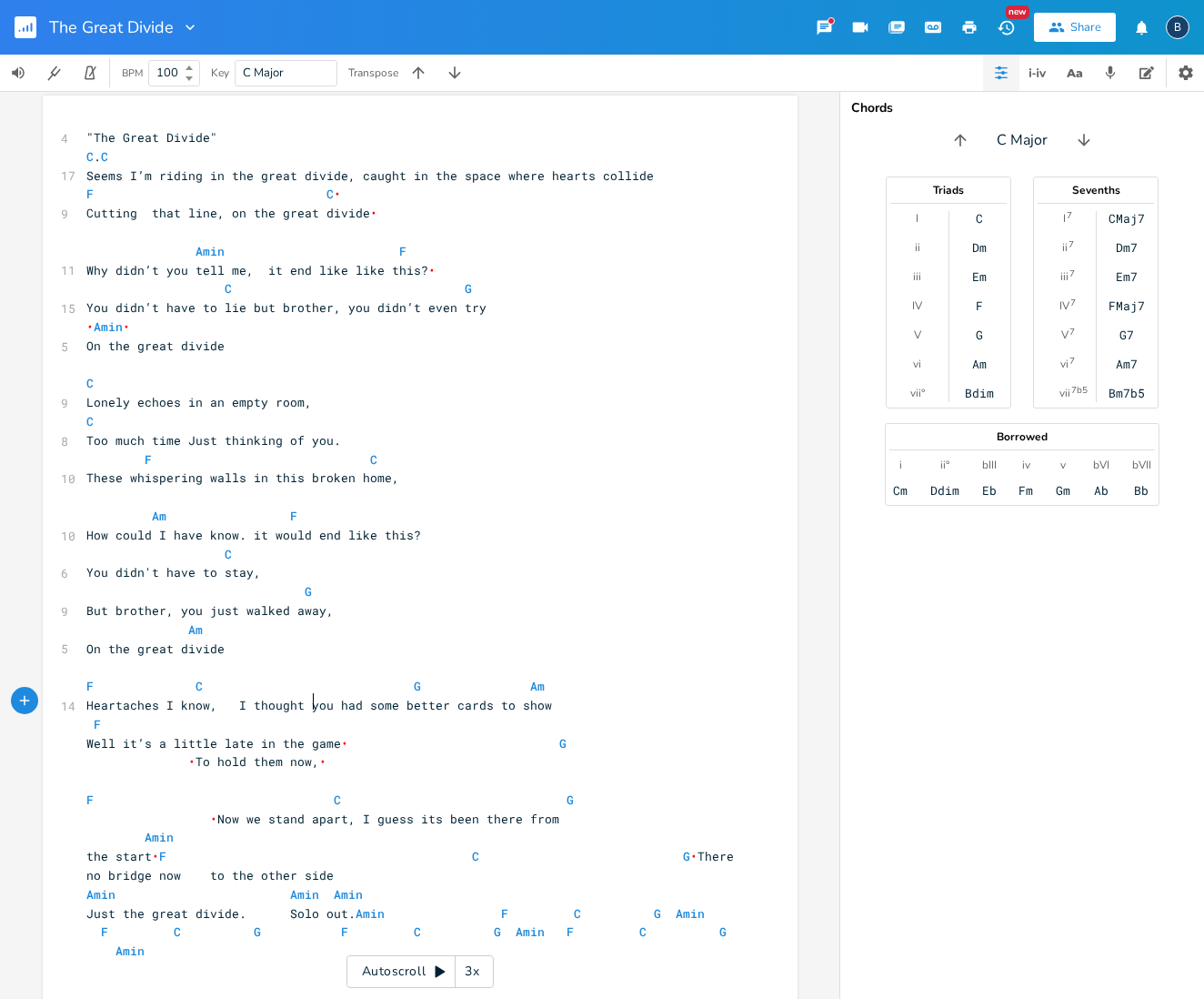
scroll to position [0, 62]
type textarea "C"
click at [556, 735] on span "Well it’s a little late in the game • G • To hold them now, •" at bounding box center [410, 752] width 648 height 35
type textarea "To hold them now,"
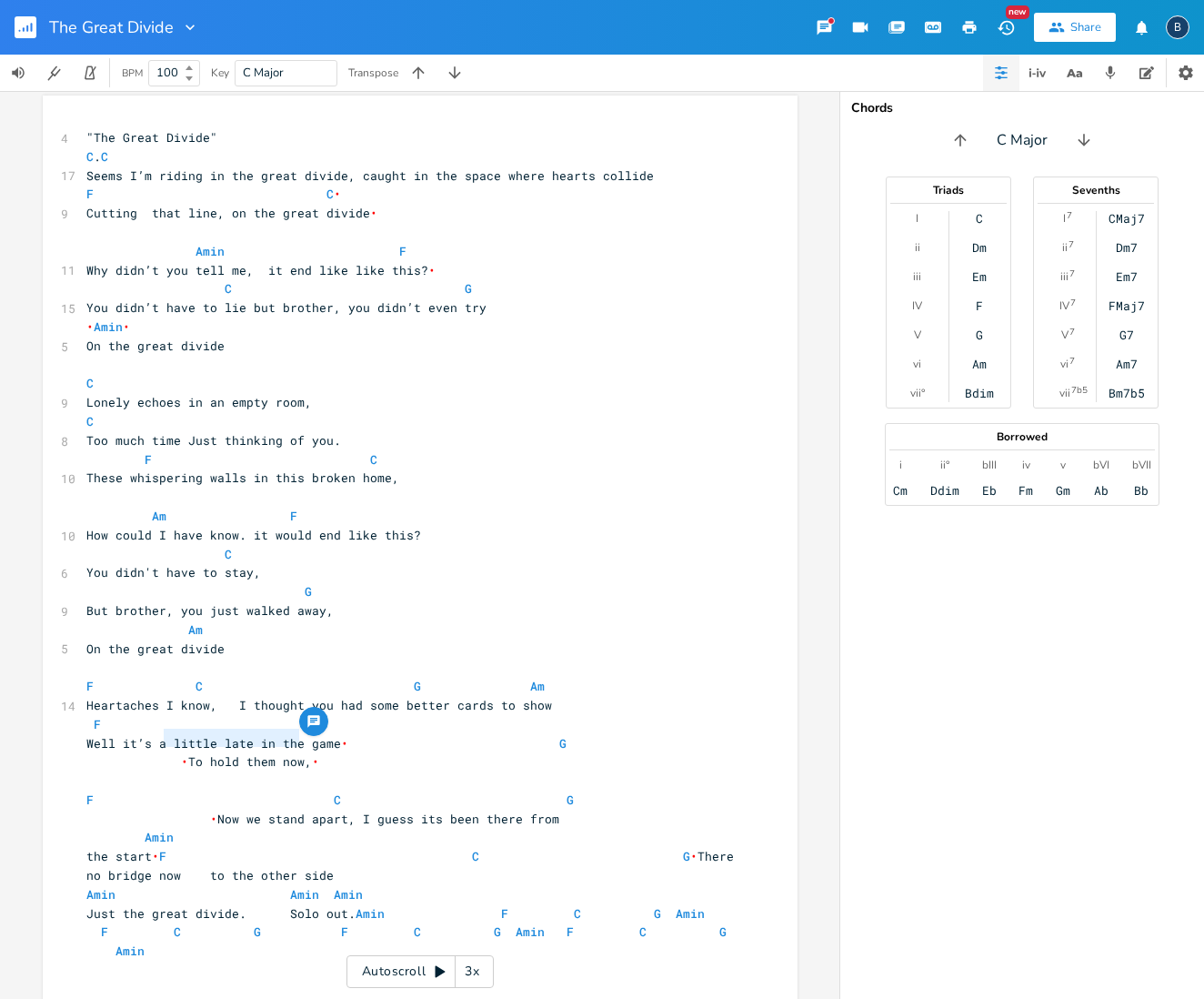
drag, startPoint x: 178, startPoint y: 740, endPoint x: 290, endPoint y: 744, distance: 112.1
click at [290, 744] on span "Well it’s a little late in the game • G • To hold them now, •" at bounding box center [410, 752] width 648 height 35
click at [376, 735] on span "Well it’s a little late in the game • G • To hold them now, •" at bounding box center [410, 752] width 648 height 35
click at [342, 735] on span "Well it’s a little late in the game • G • To hold them now, •" at bounding box center [410, 752] width 648 height 35
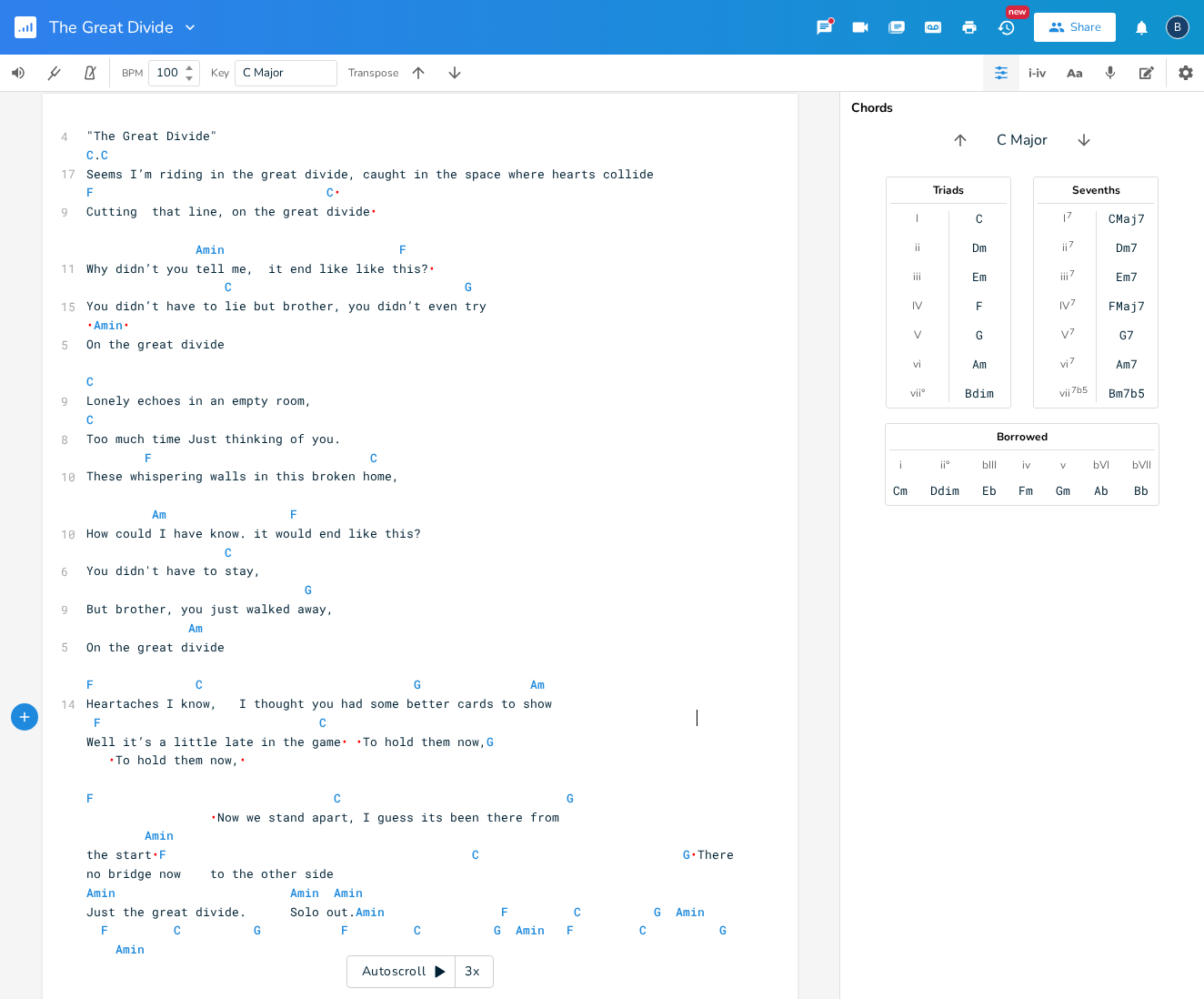
click at [687, 733] on span "Well it’s a little late in the game • • To hold them now, G • To hold them now,…" at bounding box center [410, 750] width 648 height 35
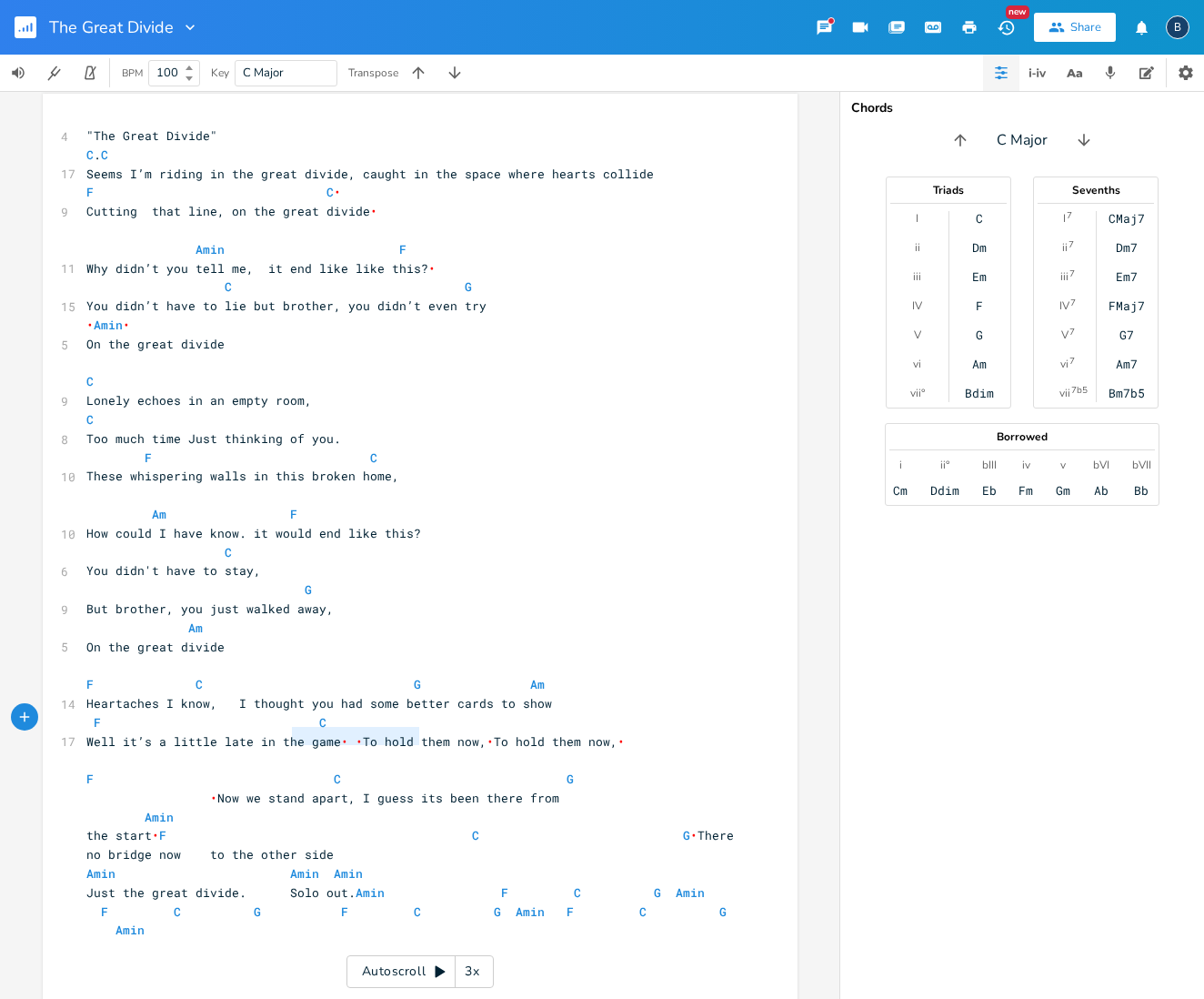
type textarea "To hold them now,"
drag, startPoint x: 413, startPoint y: 740, endPoint x: 269, endPoint y: 735, distance: 144.1
click at [269, 735] on span "Well it’s a little late in the game • • To hold them now, • To hold them now, •" at bounding box center [355, 741] width 539 height 16
click at [458, 713] on pre "F C" at bounding box center [411, 722] width 657 height 19
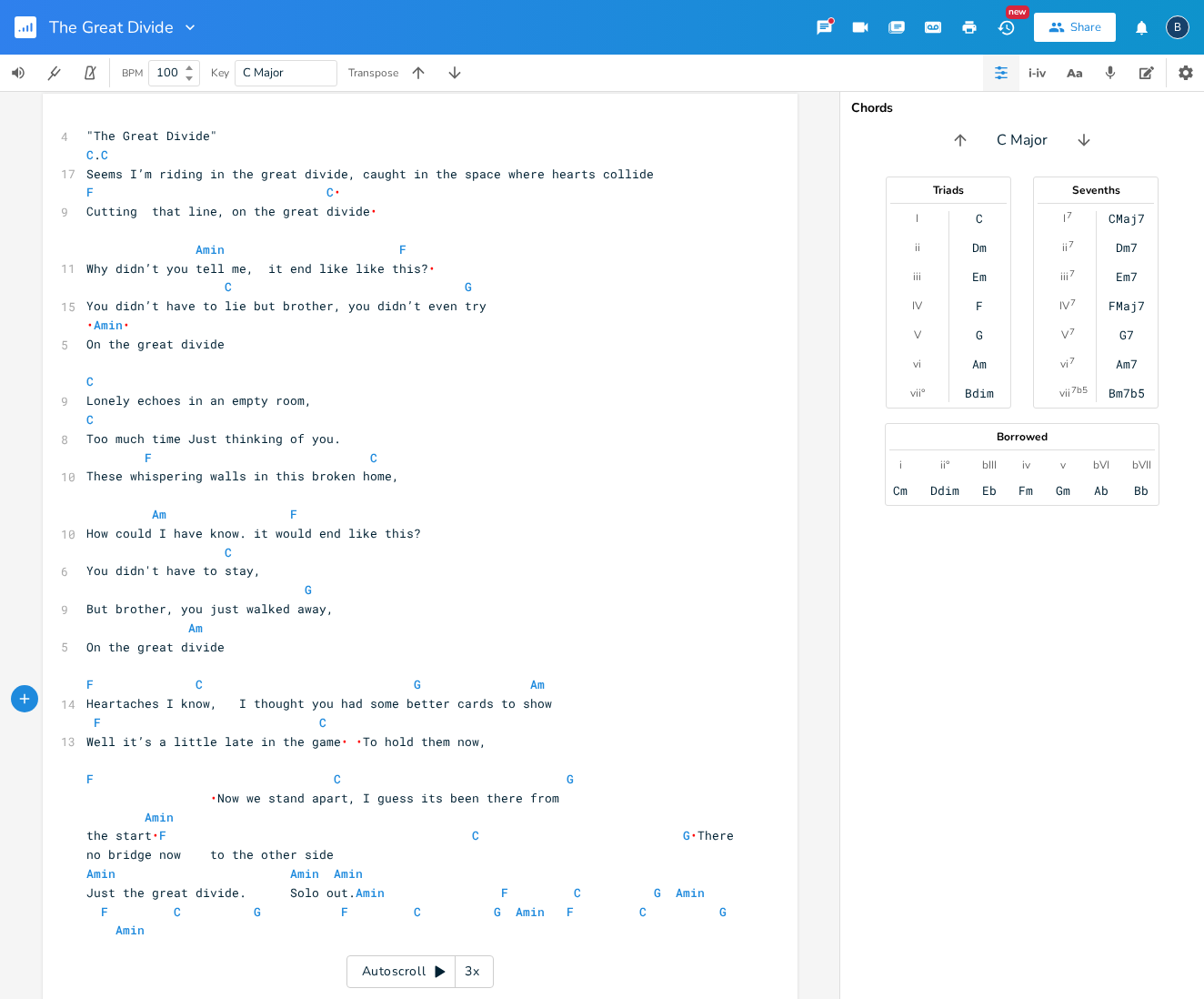
type textarea "G"
click at [486, 733] on span "Well it’s a little late in the game • • To hold them now," at bounding box center [286, 741] width 400 height 16
click at [185, 789] on span "F C G • Now we stand apart, I guess its been there from" at bounding box center [413, 788] width 655 height 35
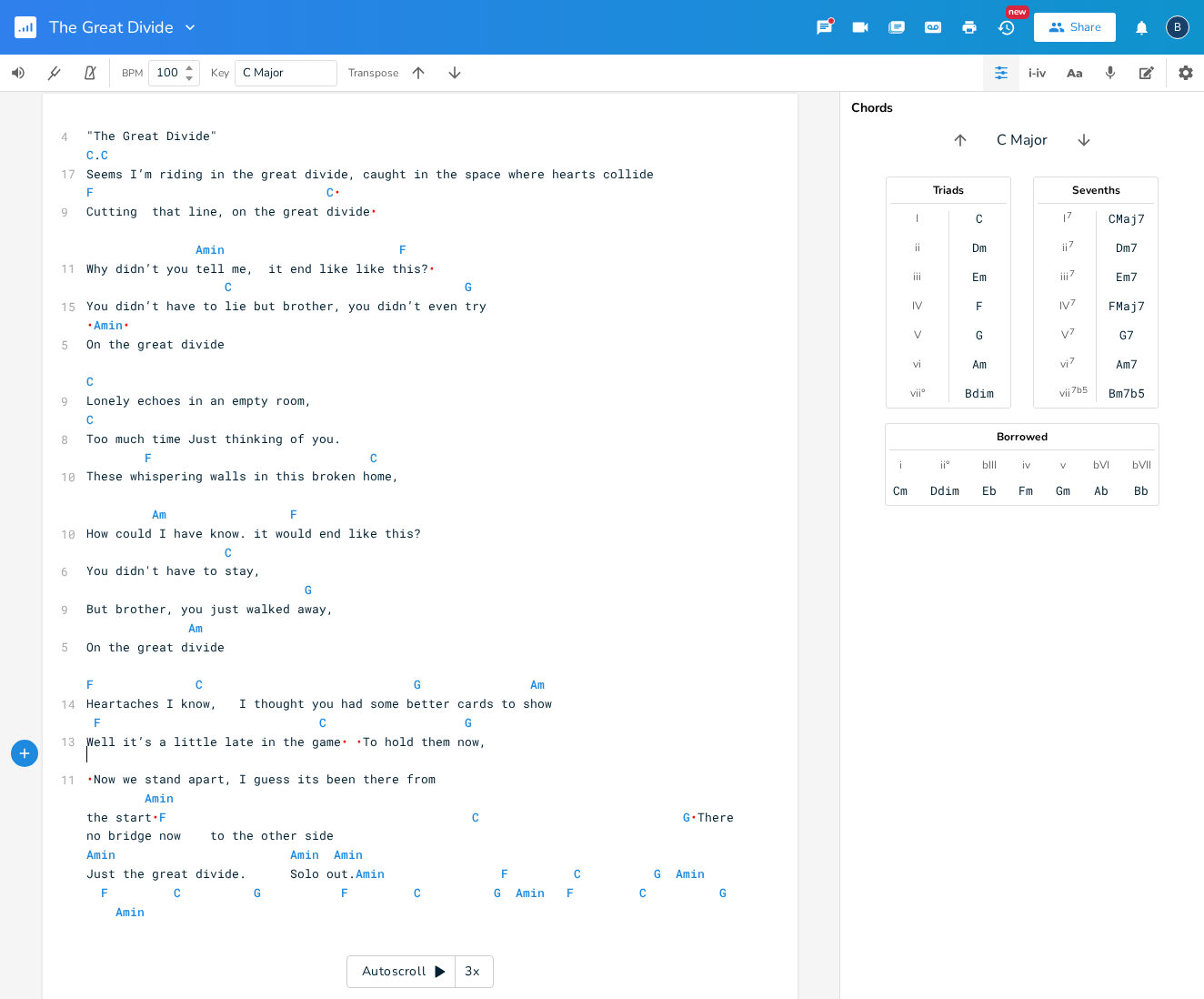
click at [112, 753] on pre "​" at bounding box center [411, 760] width 657 height 19
type textarea "F"
drag, startPoint x: 467, startPoint y: 773, endPoint x: 379, endPoint y: 763, distance: 88.6
click at [467, 773] on pre "• Now we stand apart, I guess its been there from" at bounding box center [411, 779] width 657 height 19
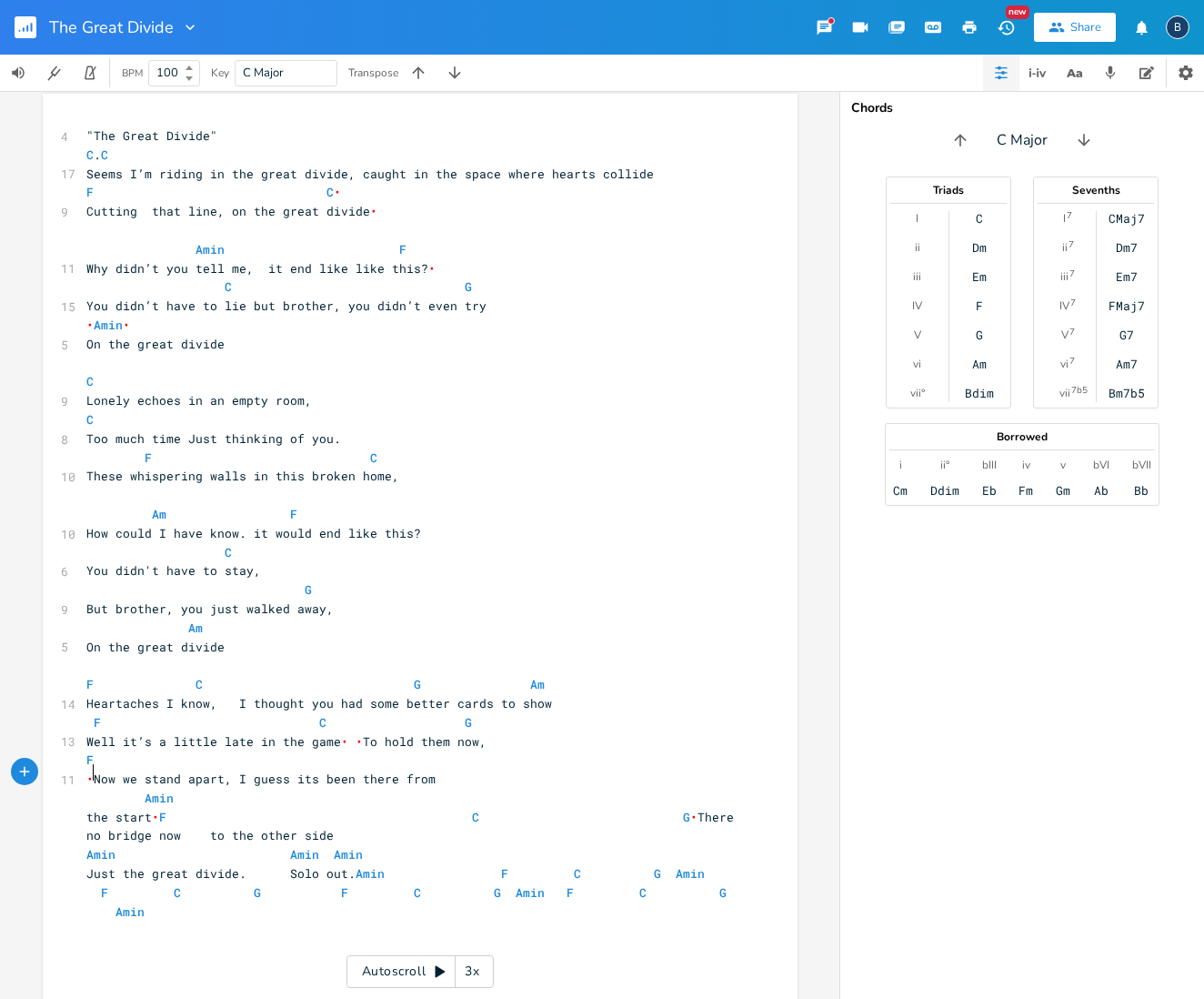
click at [88, 770] on span "• Now we stand apart, I guess its been there from" at bounding box center [260, 778] width 349 height 16
click at [182, 754] on pre "F" at bounding box center [411, 760] width 657 height 19
type textarea "C"
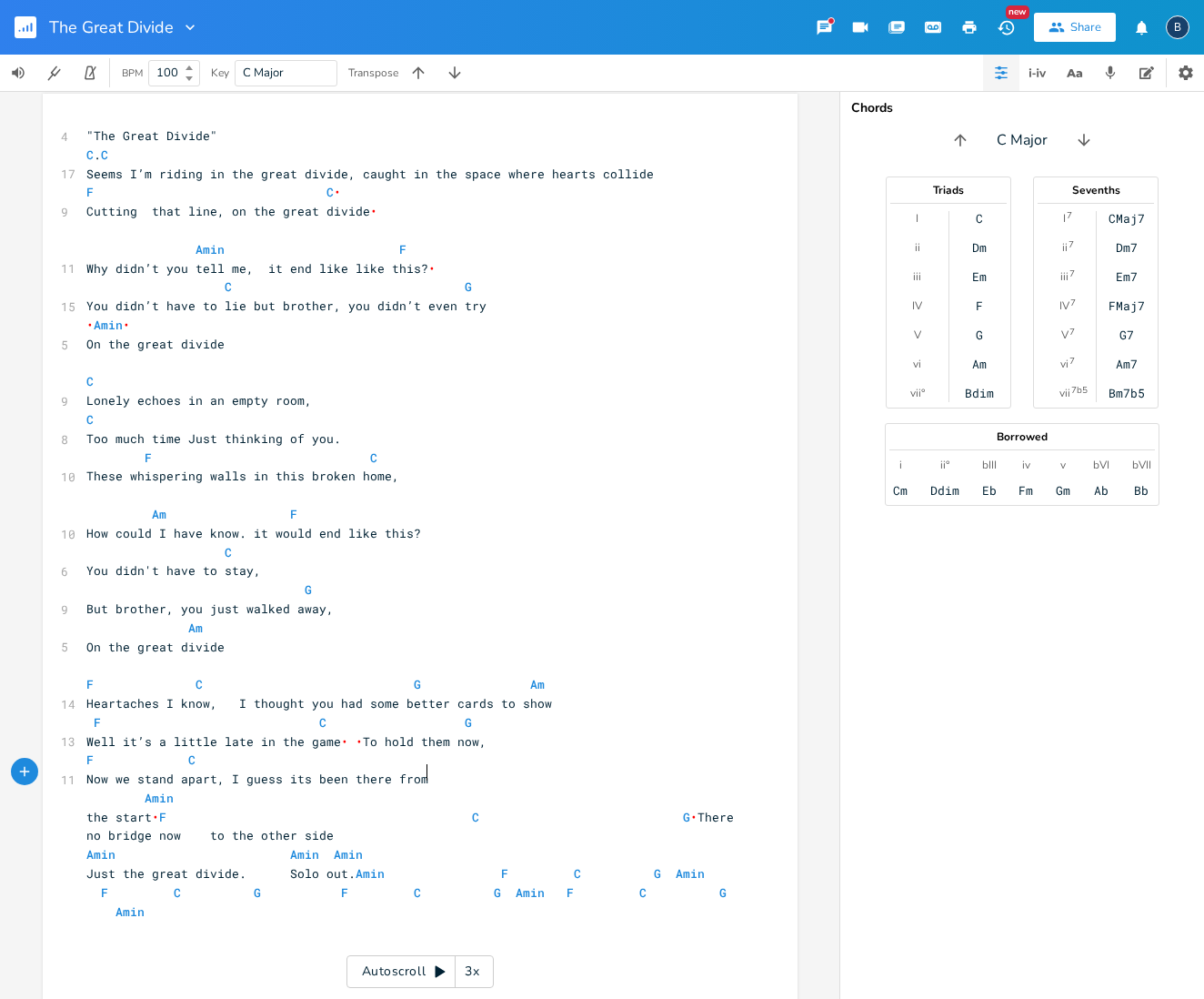
click at [510, 769] on pre "Now we stand apart, I guess its been there from" at bounding box center [411, 779] width 657 height 19
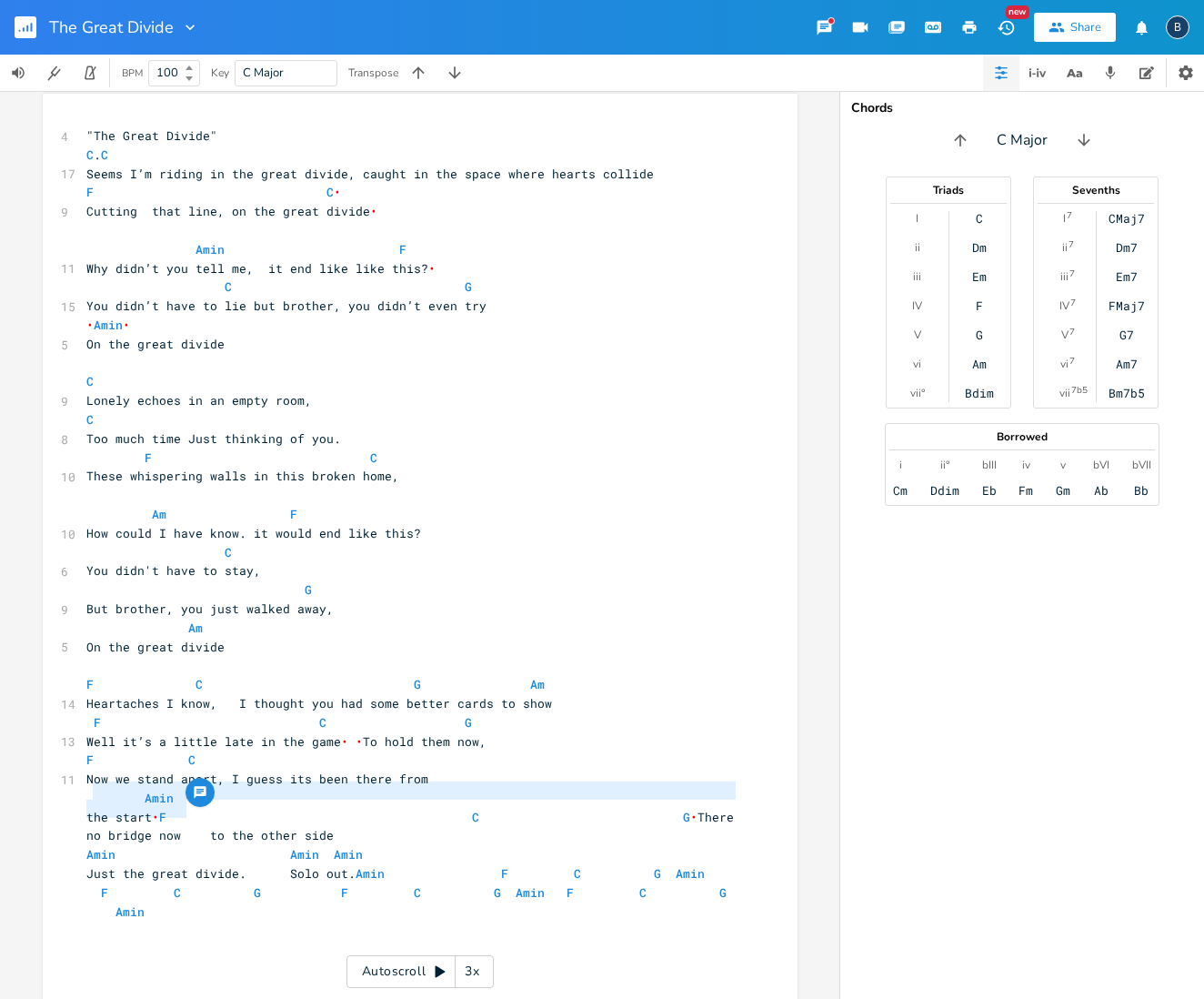
type textarea "Amin the start F"
drag, startPoint x: 176, startPoint y: 812, endPoint x: 82, endPoint y: 798, distance: 95.0
click at [82, 798] on div "4 "The Great Divide" C . C 17 Seems I’m riding in the great divide, caught in t…" at bounding box center [411, 552] width 657 height 852
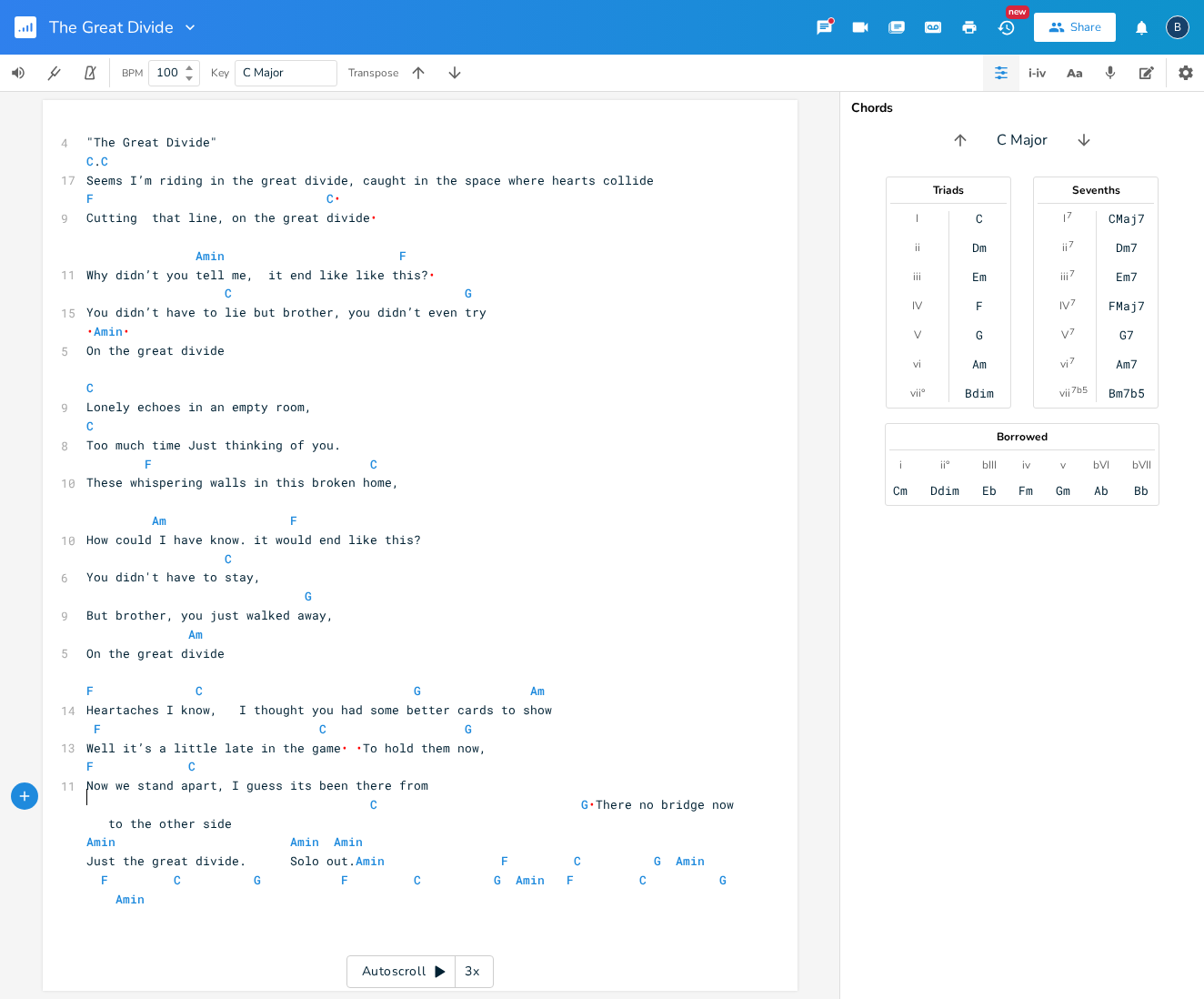
click at [440, 778] on pre "Now we stand apart, I guess its been there from" at bounding box center [411, 786] width 657 height 19
type textarea "the start"
click at [284, 776] on pre "Now we stand apart, I guess its been there from the start" at bounding box center [411, 786] width 657 height 19
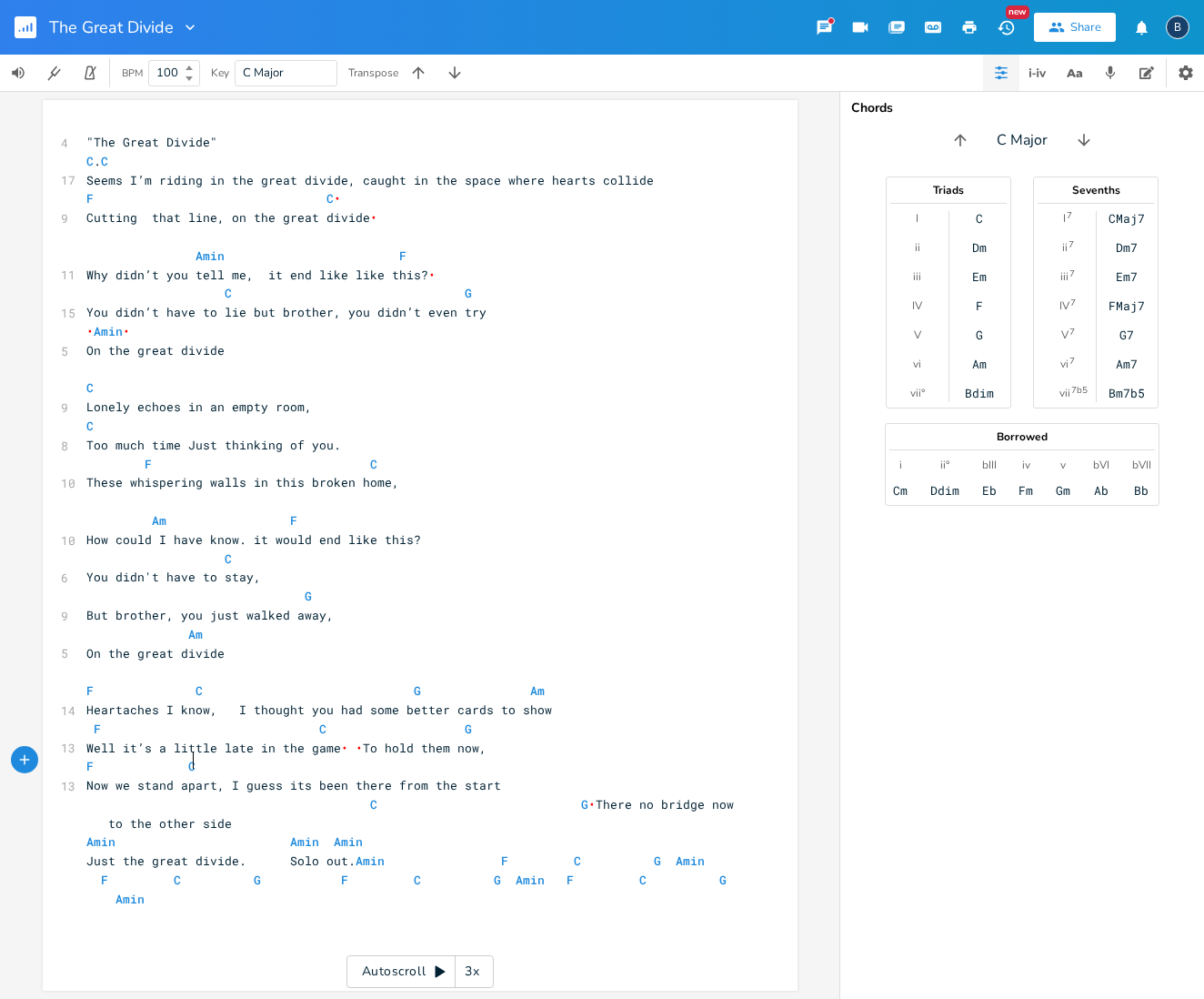
click at [246, 757] on pre "F C" at bounding box center [411, 766] width 657 height 19
type textarea "[PERSON_NAME]"
click at [558, 797] on span "C G • There no bridge now to the other side" at bounding box center [413, 813] width 655 height 35
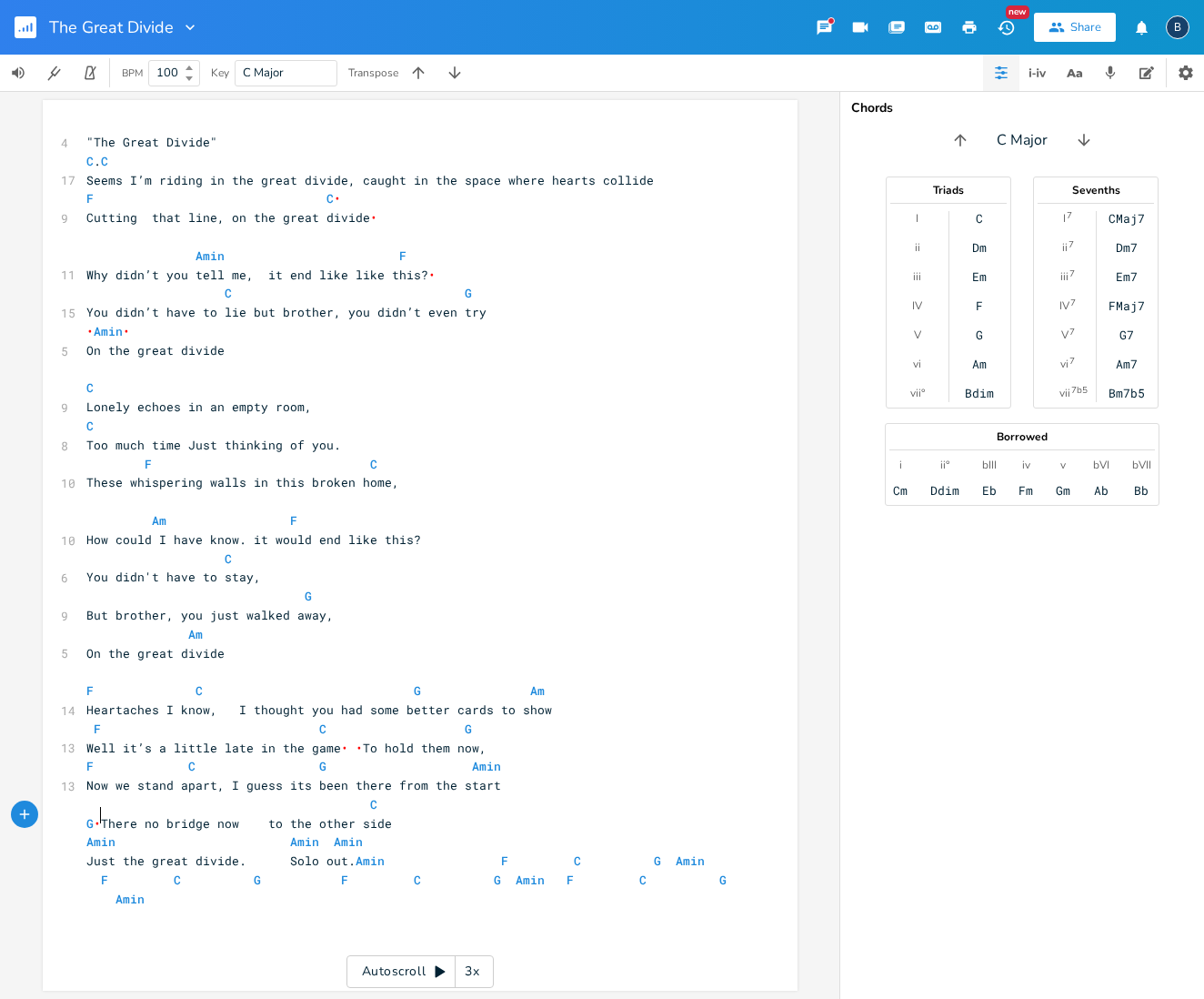
click at [96, 815] on span "G • There no bridge now to the other side" at bounding box center [238, 823] width 305 height 16
click at [96, 799] on span "C" at bounding box center [329, 804] width 487 height 16
type textarea "G"
click at [362, 800] on span "G C" at bounding box center [333, 804] width 495 height 16
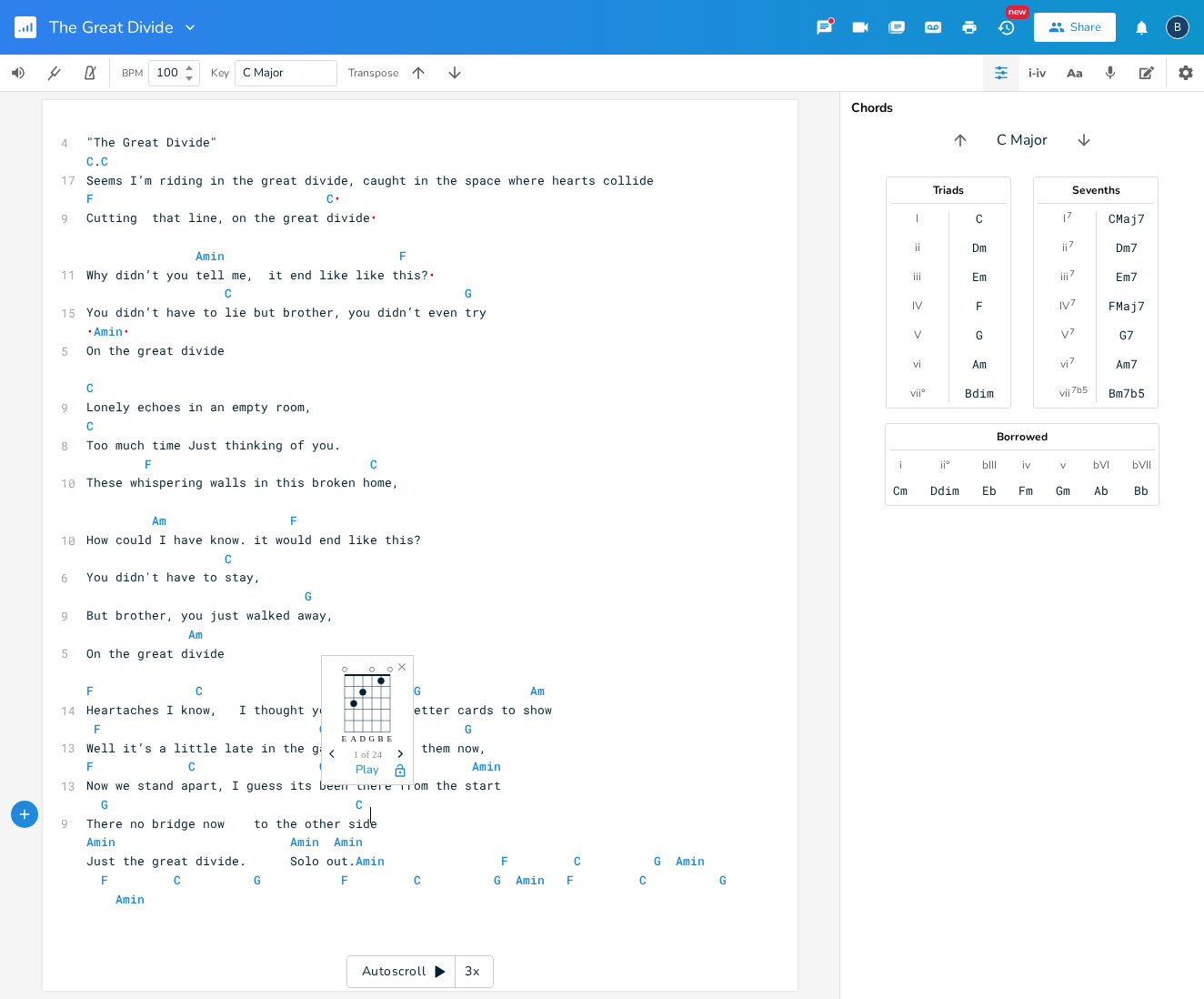
click at [513, 817] on pre "There no bridge now to the other side" at bounding box center [411, 824] width 657 height 19
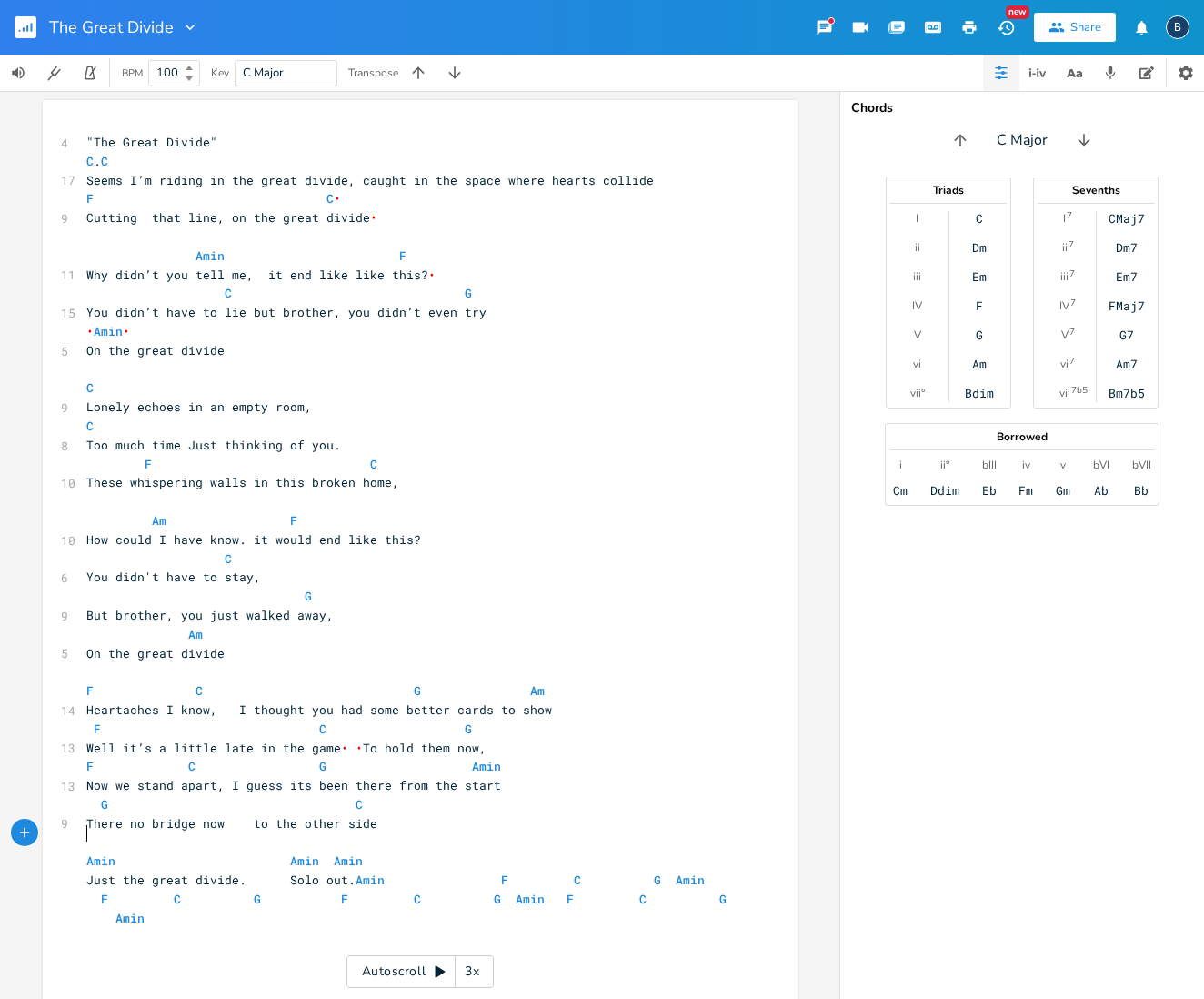
click at [675, 795] on pre "G C" at bounding box center [411, 805] width 657 height 19
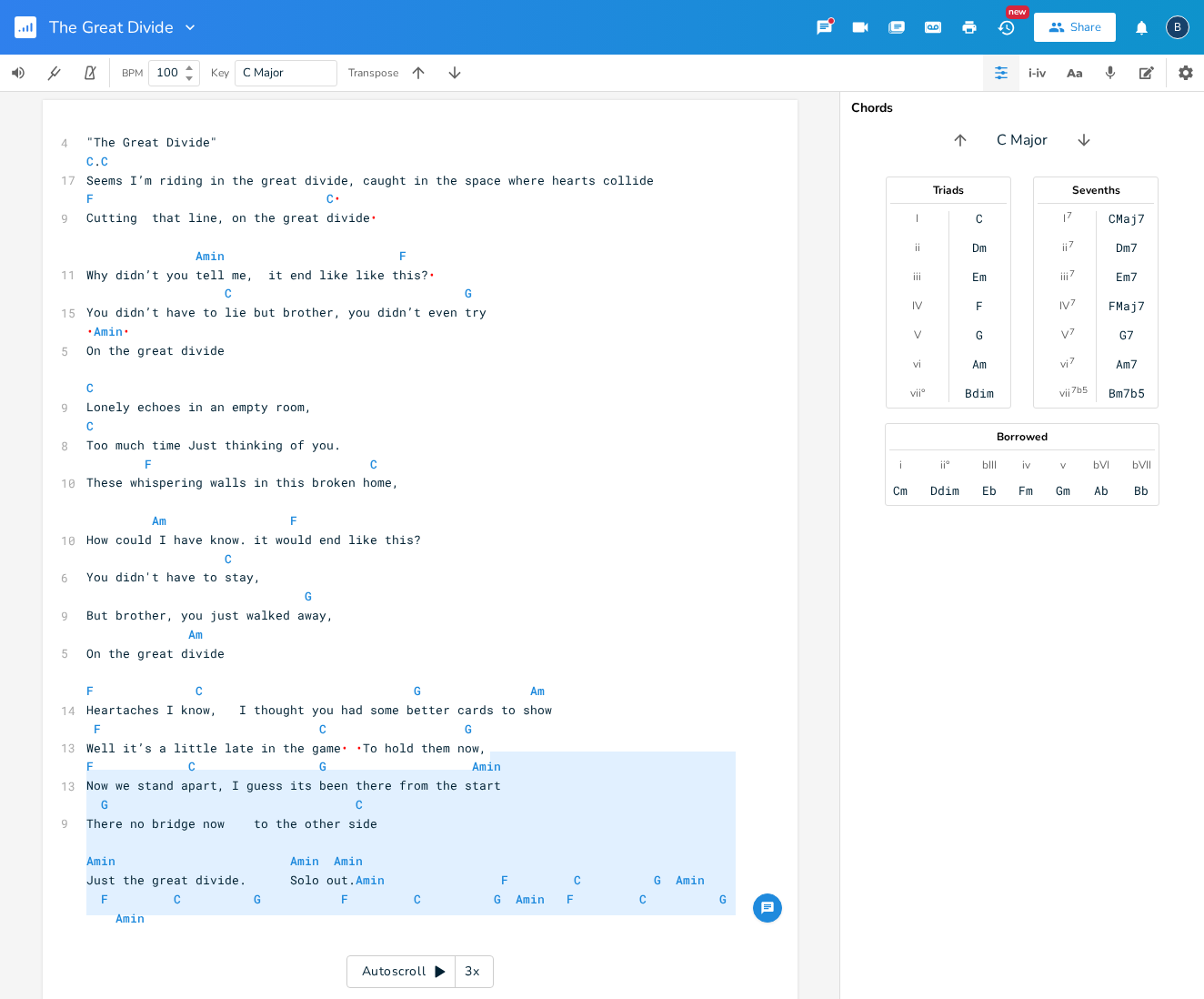
type textarea "Now we stand apart, I guess its been there from the start G C There no bridge n…"
drag, startPoint x: 532, startPoint y: 761, endPoint x: 536, endPoint y: 899, distance: 138.1
click at [536, 899] on div "4 "The Great Divide" C . C 17 Seems I’m riding in the great divide, caught in t…" at bounding box center [411, 559] width 657 height 852
click at [414, 816] on pre "There no bridge now to the other side" at bounding box center [411, 824] width 657 height 19
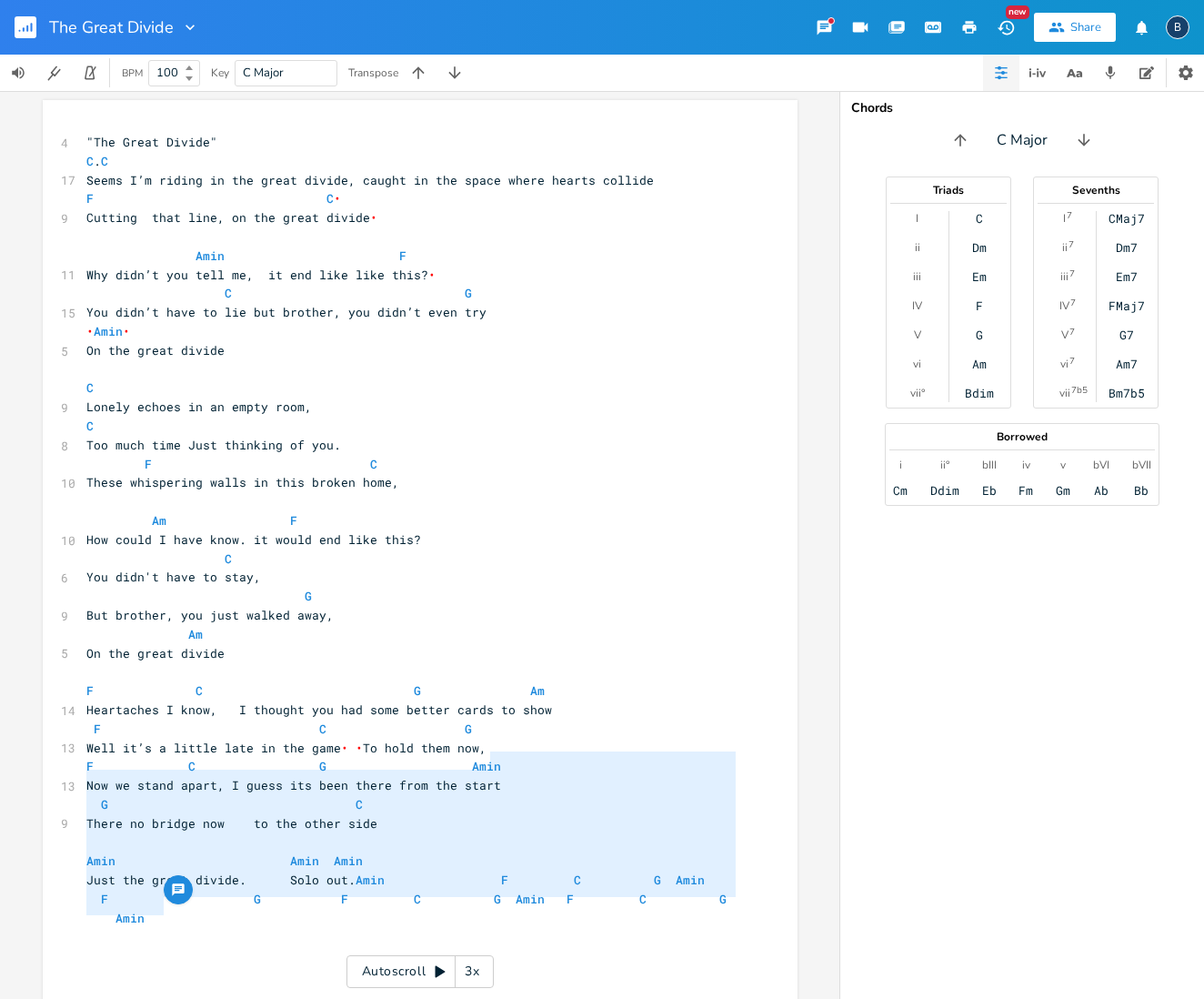
scroll to position [4, 0]
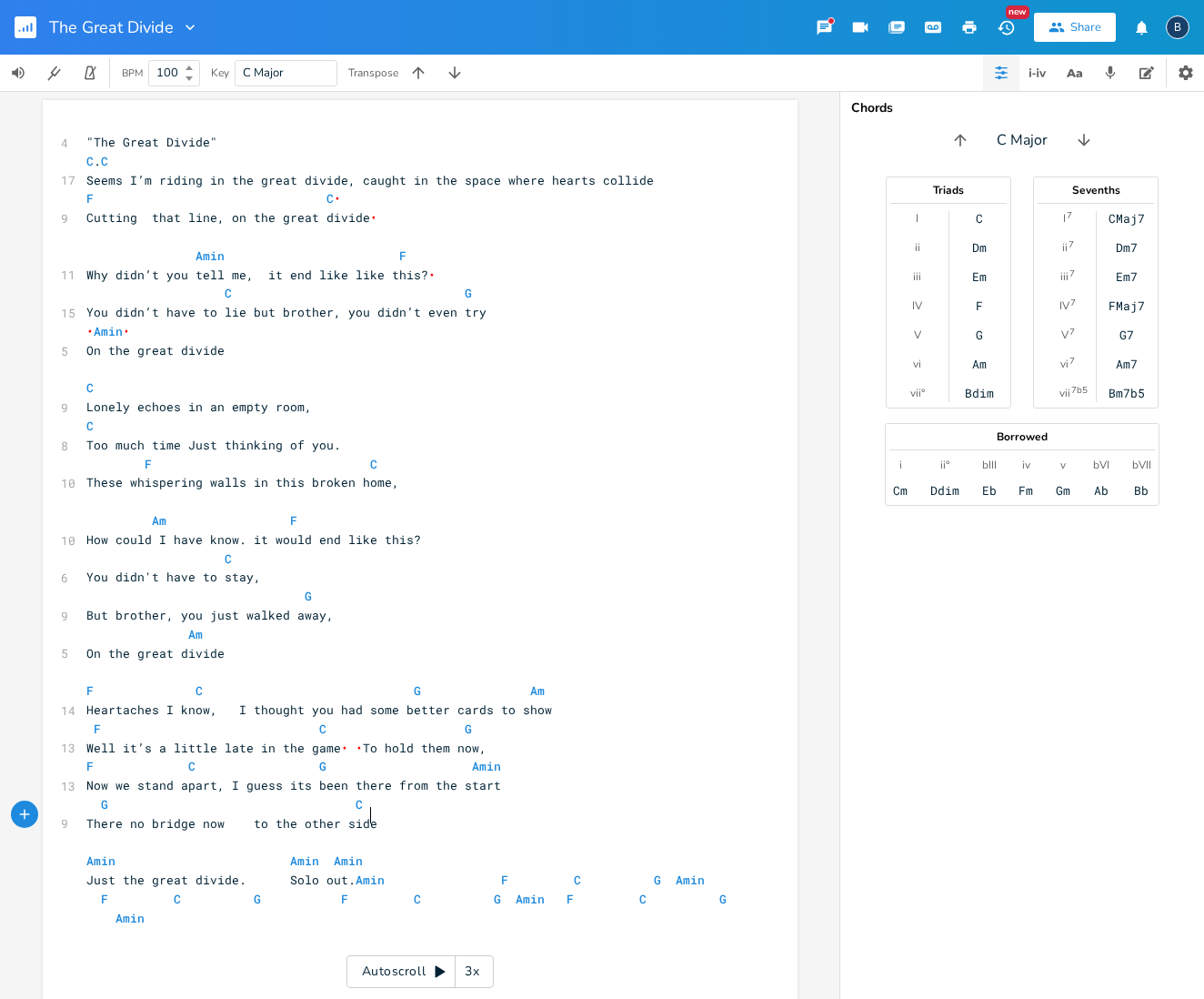
click at [393, 816] on pre "There no bridge now to the other side" at bounding box center [411, 824] width 657 height 19
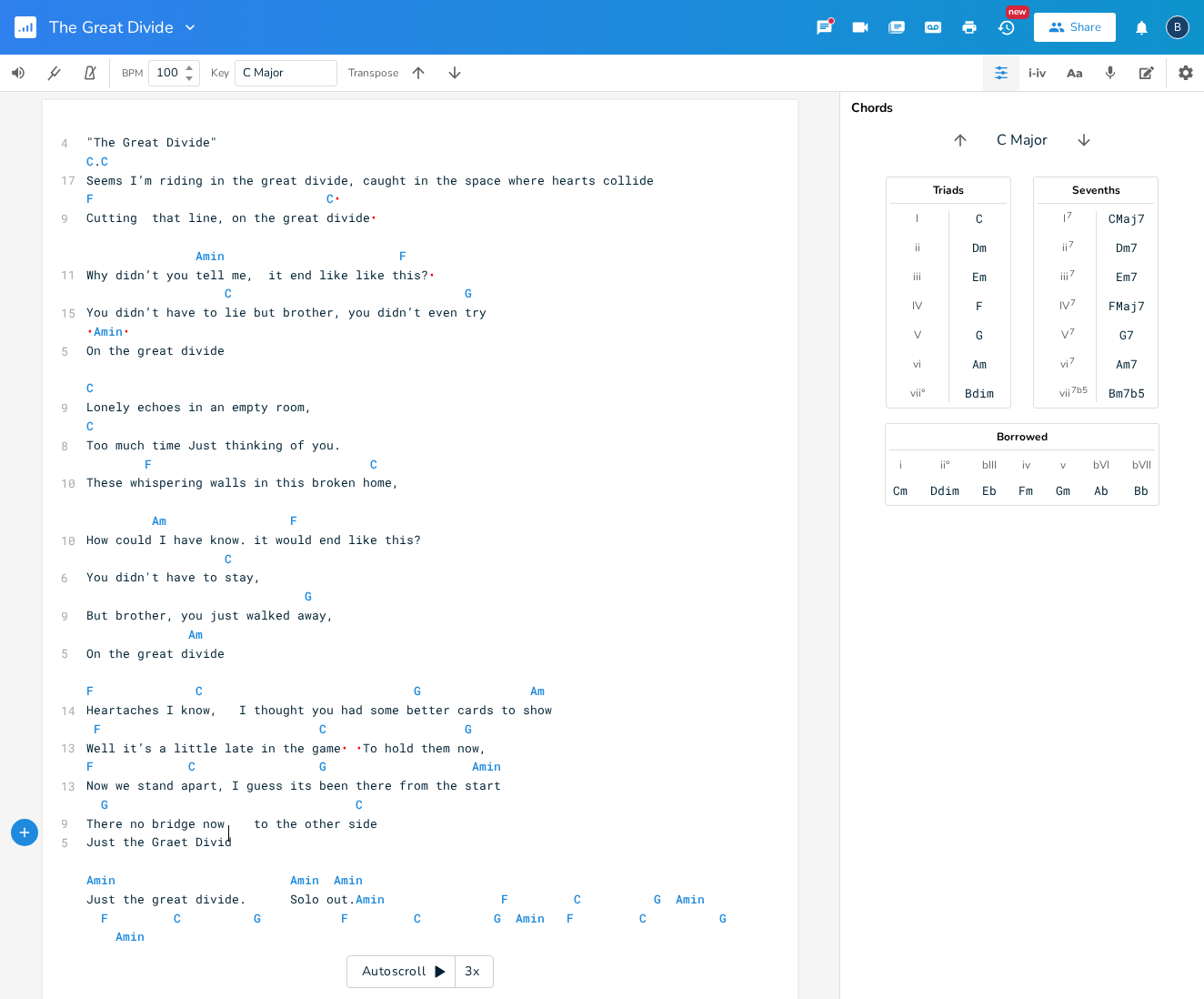
type textarea "Just the Graet Divide"
click at [392, 816] on pre "There no bridge now to the other side" at bounding box center [411, 824] width 657 height 19
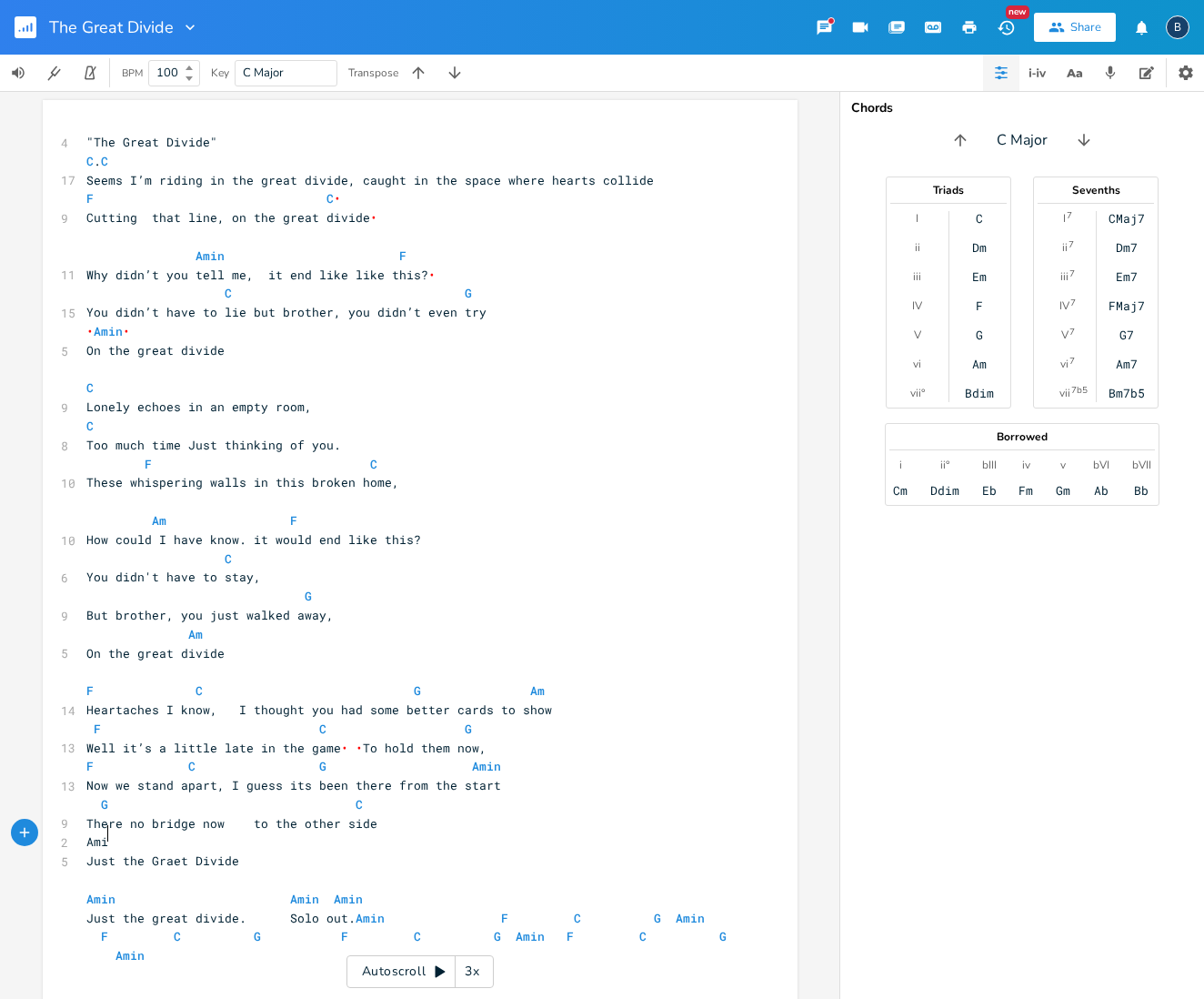
type textarea "Amin"
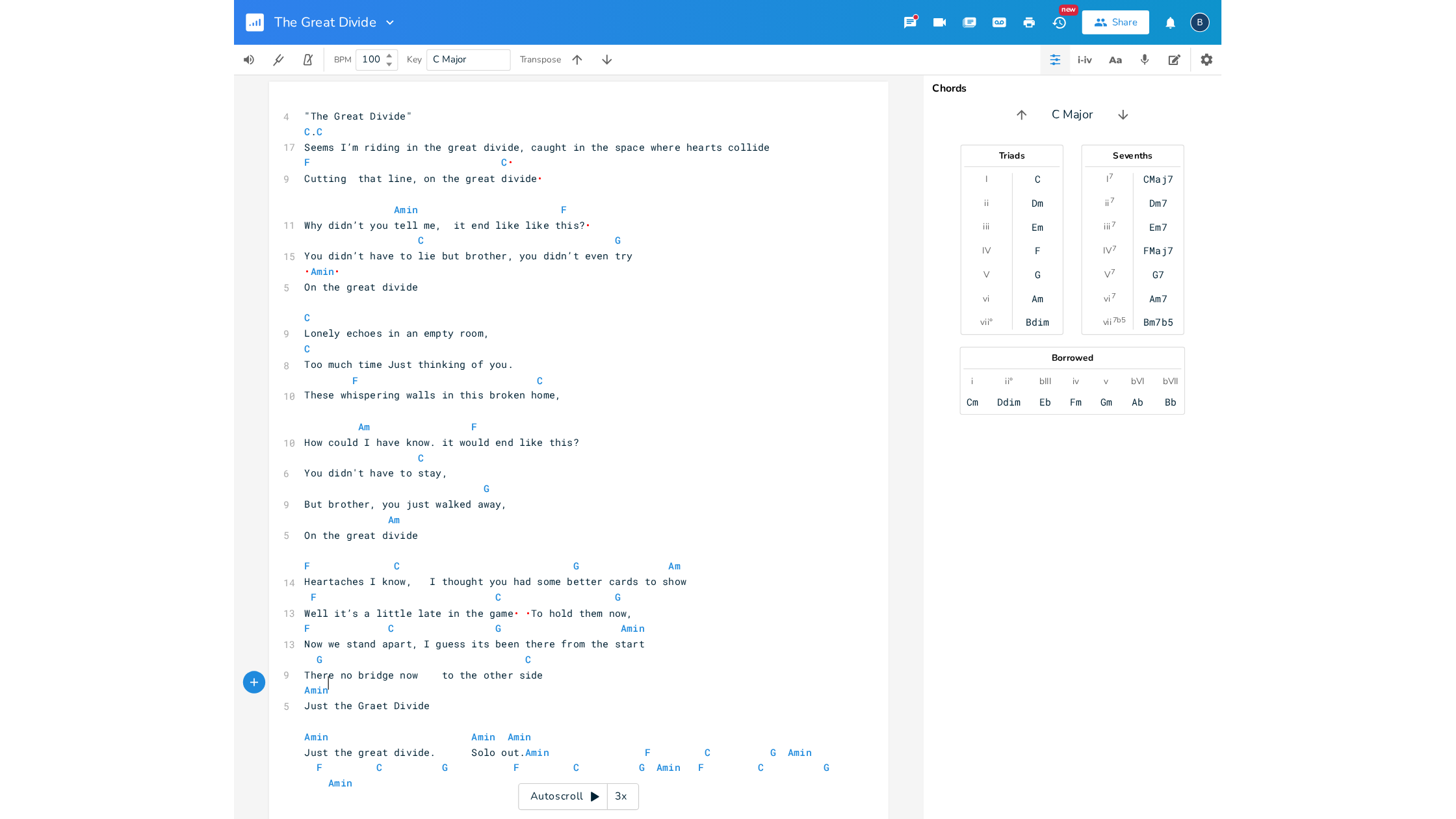
scroll to position [0, 17]
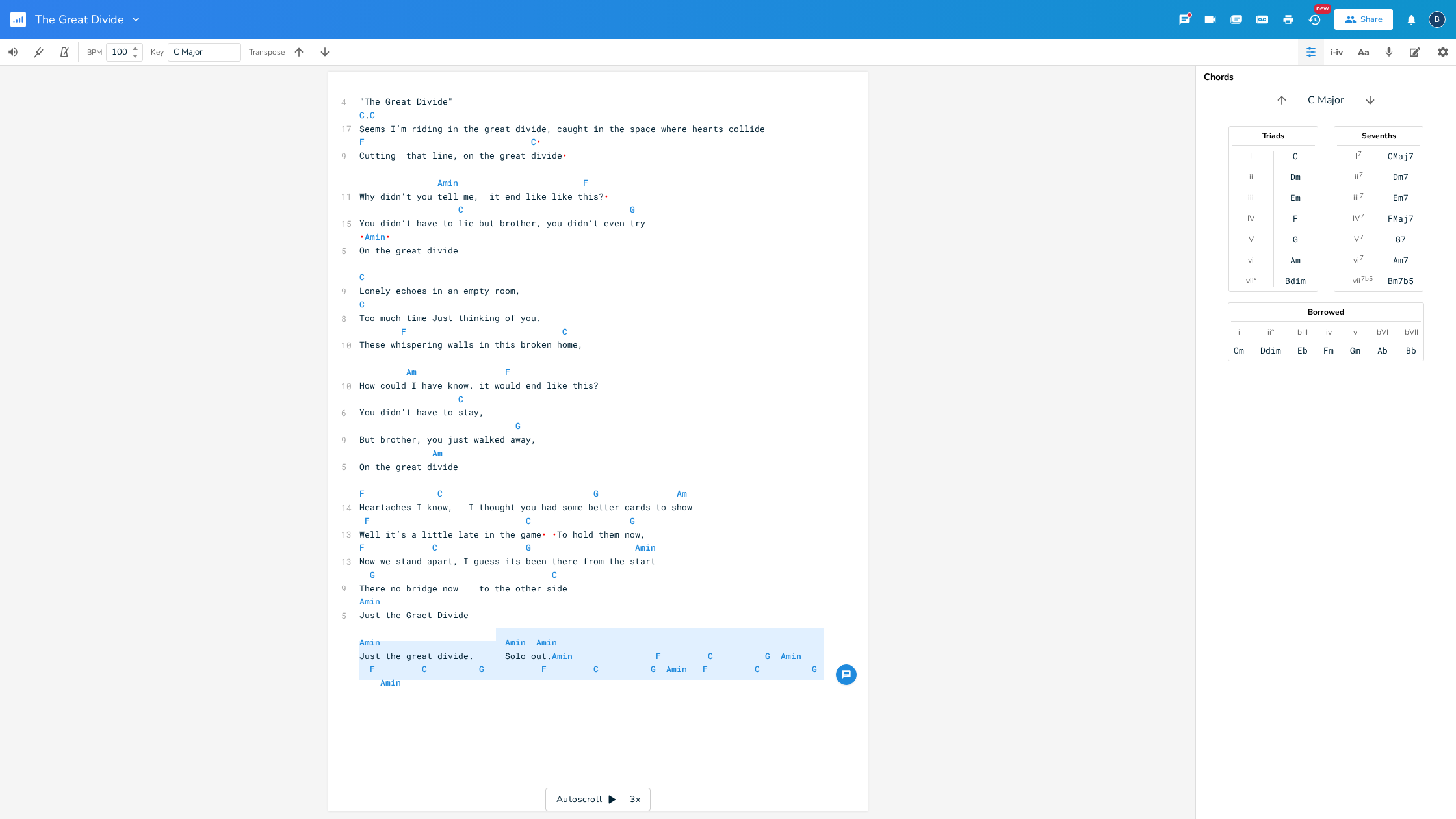
type textarea "[PERSON_NAME] Just the great divide. Solo out. [PERSON_NAME] F C G Amin F C G F…"
drag, startPoint x: 490, startPoint y: 633, endPoint x: 569, endPoint y: 691, distance: 98.0
click at [570, 691] on div "4 "The Great Divide" C . C 17 Seems I’m riding in the great divide, caught in t…" at bounding box center [592, 412] width 469 height 635
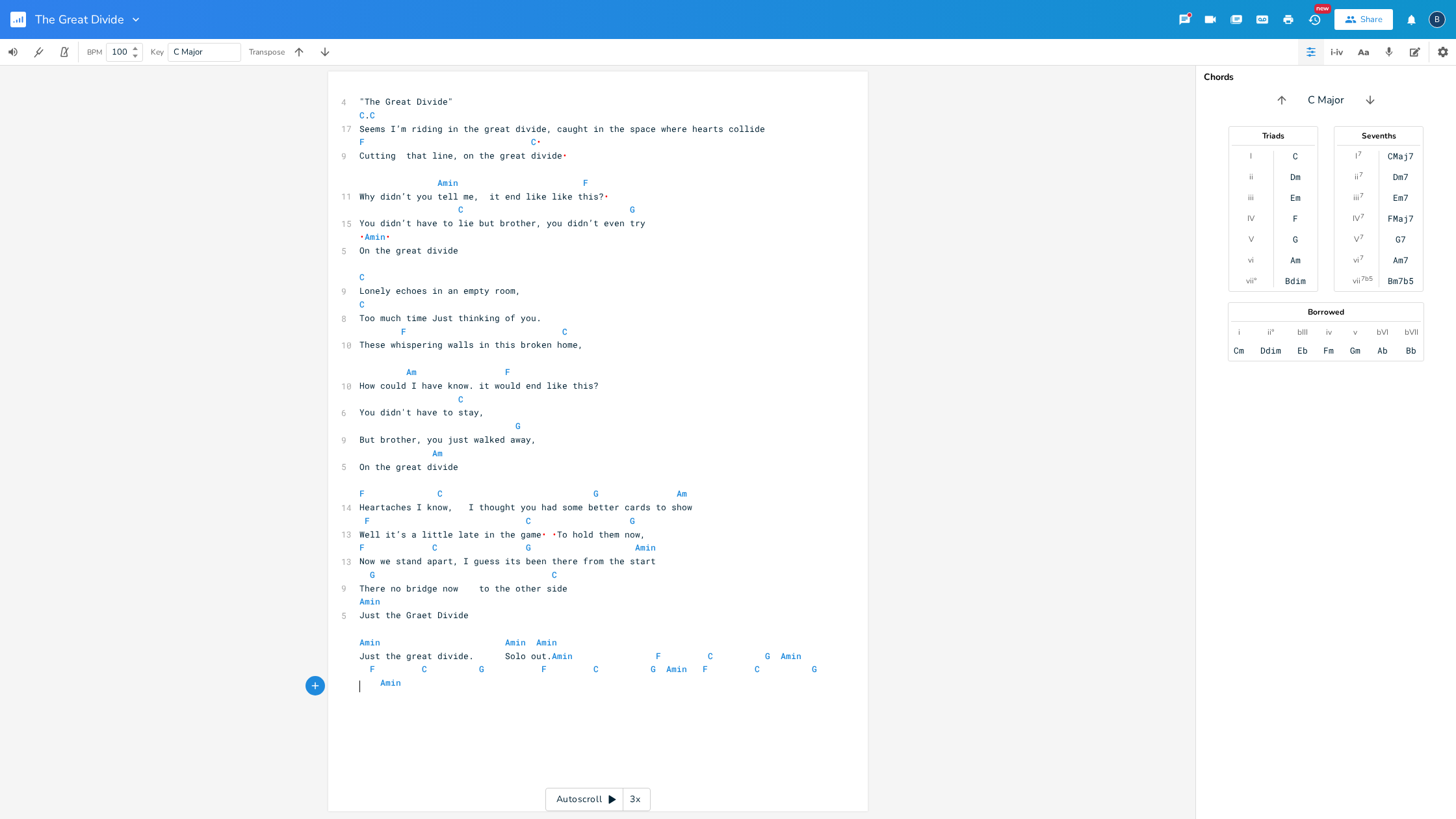
click at [468, 689] on pre "​" at bounding box center [592, 696] width 469 height 14
click at [430, 671] on pre "Just the great divide. Solo out. [PERSON_NAME] F [PERSON_NAME] F C G F [PERSON_…" at bounding box center [592, 669] width 469 height 40
click at [551, 636] on span "[PERSON_NAME]" at bounding box center [468, 641] width 218 height 12
click at [357, 636] on pre "Amin" at bounding box center [592, 643] width 469 height 14
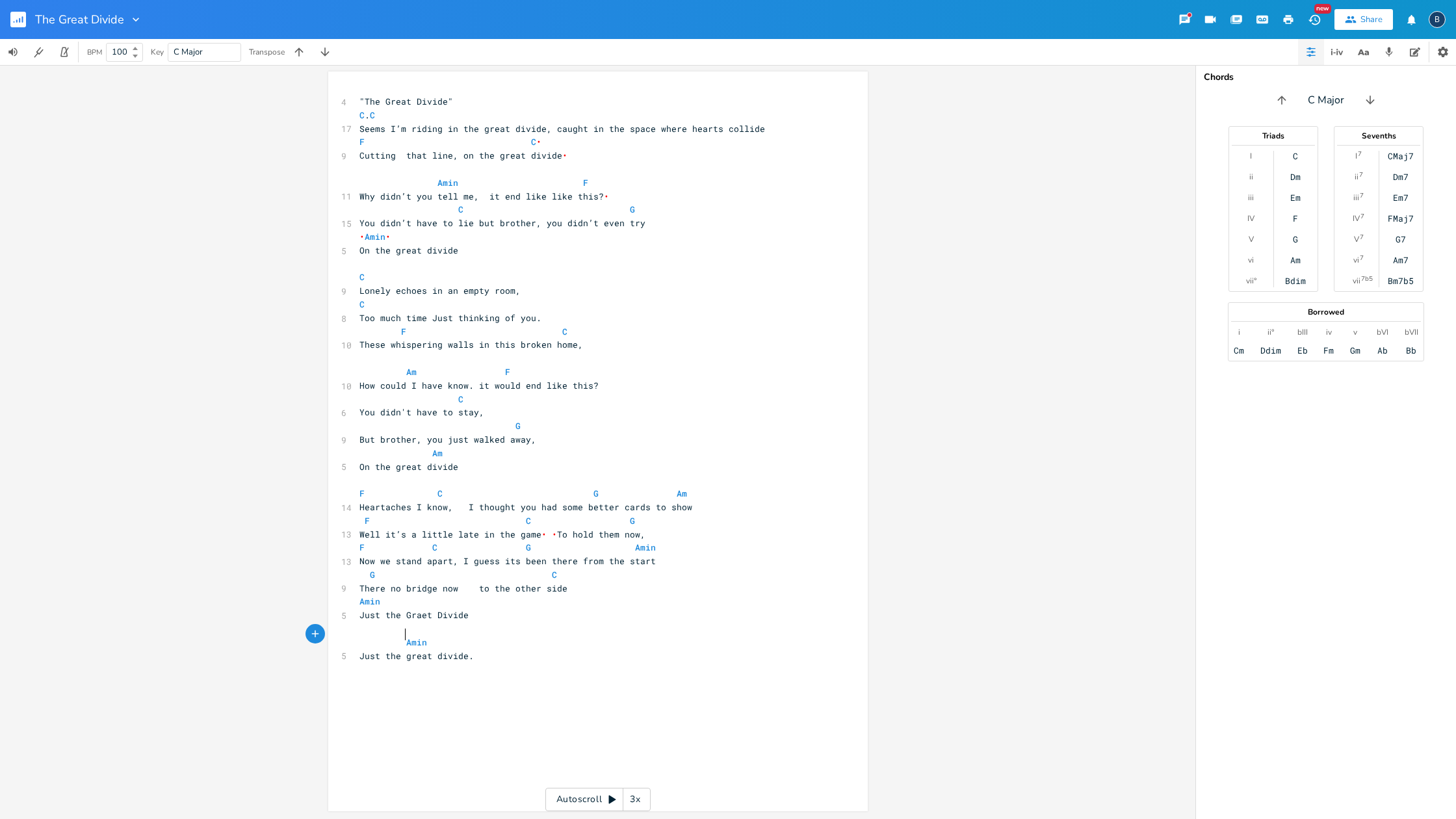
scroll to position [0, 19]
type textarea "[PERSON_NAME] Just the great divide."
drag, startPoint x: 479, startPoint y: 652, endPoint x: 363, endPoint y: 636, distance: 117.1
click at [363, 636] on div "4 "The Great Divide" C . C 17 Seems I’m riding in the great divide, caught in t…" at bounding box center [592, 399] width 469 height 608
click at [357, 595] on pre "Amin" at bounding box center [592, 602] width 469 height 14
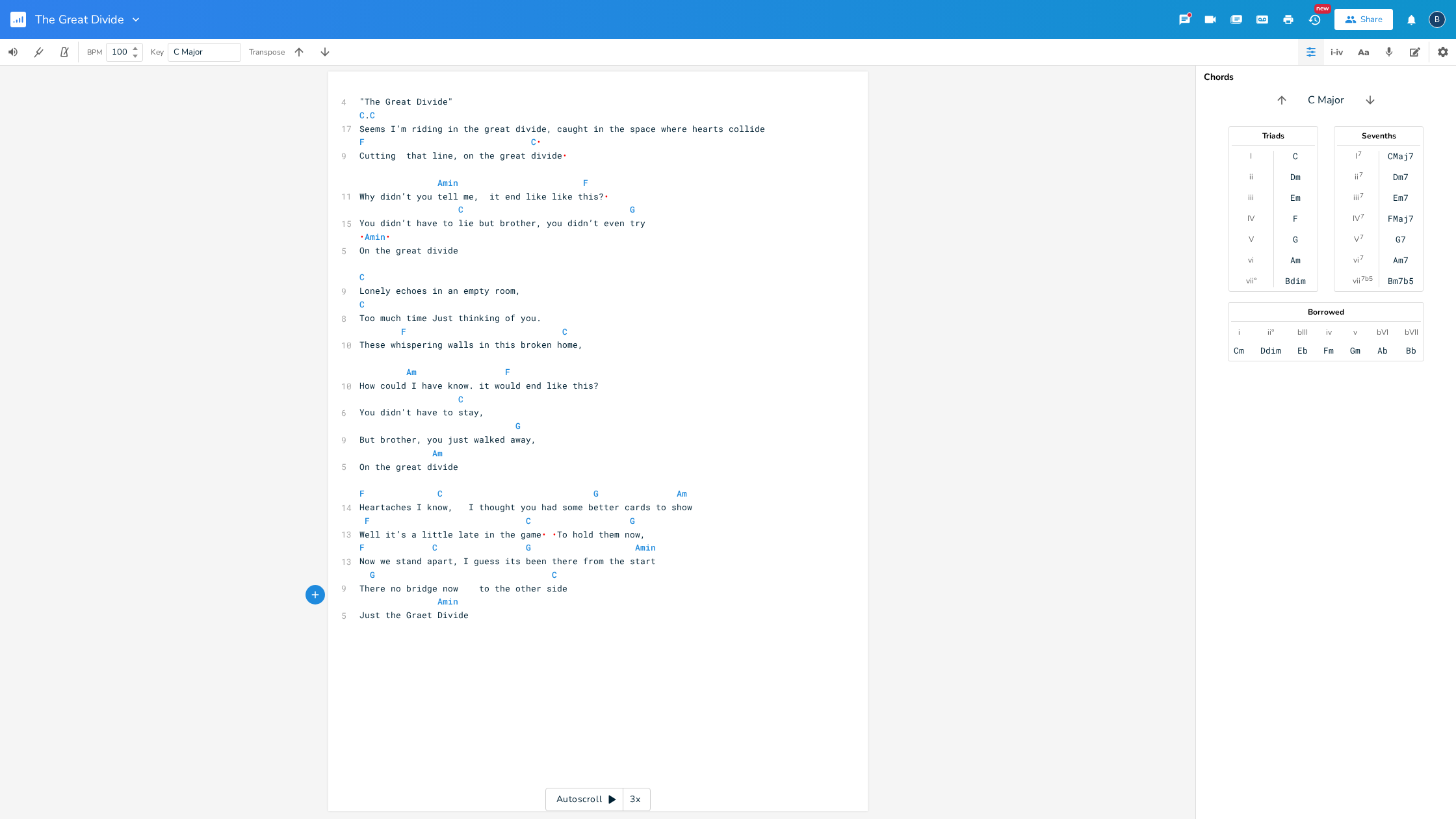
scroll to position [0, 0]
click at [406, 366] on span "Am" at bounding box center [411, 372] width 10 height 12
click at [499, 366] on span "Am F" at bounding box center [440, 371] width 161 height 12
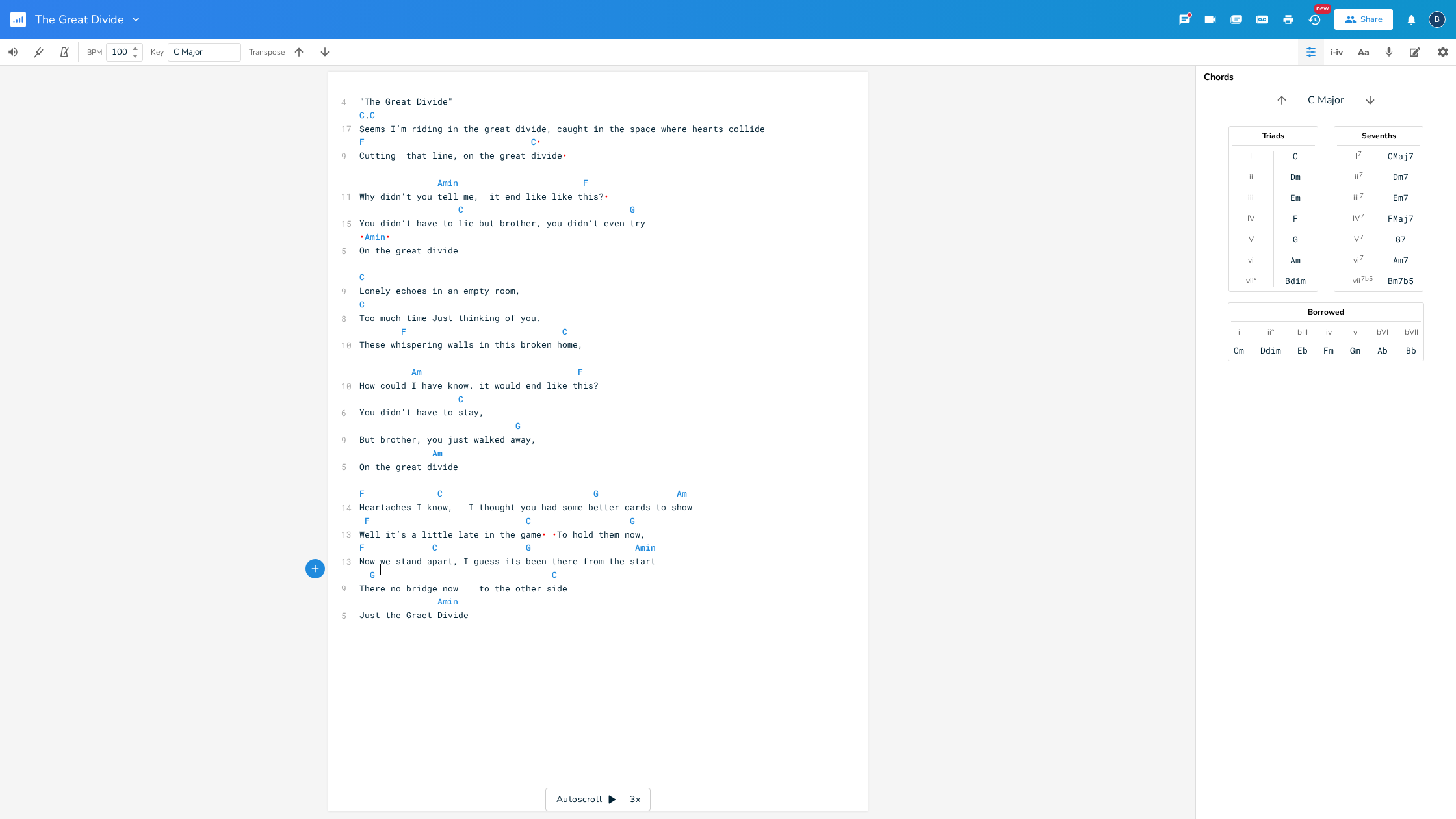
click at [374, 569] on span "G C" at bounding box center [529, 574] width 338 height 12
type textarea "F"
click at [535, 571] on span "F C" at bounding box center [526, 574] width 333 height 12
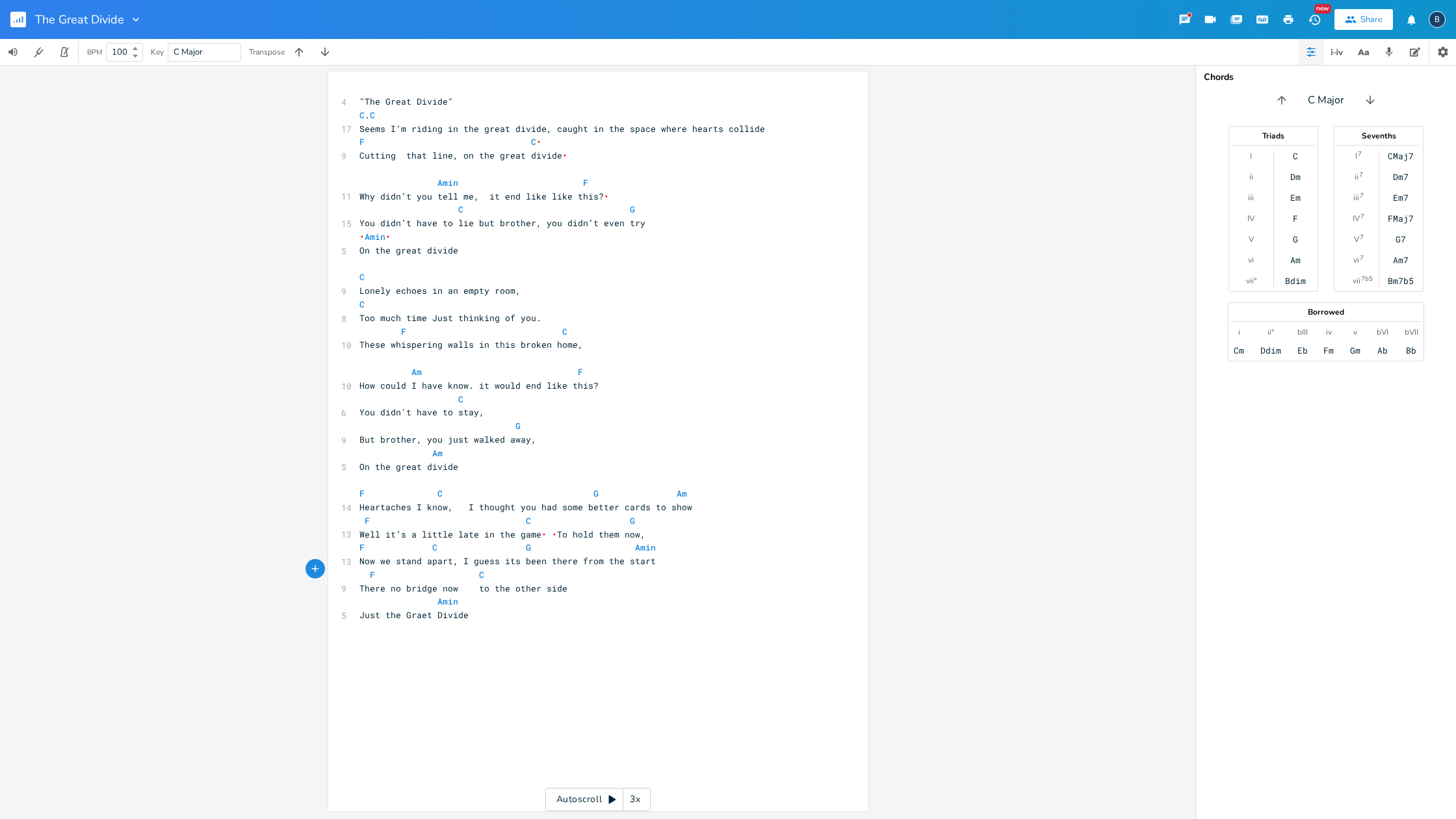
click at [544, 572] on span "F C" at bounding box center [492, 574] width 265 height 12
type textarea "G"
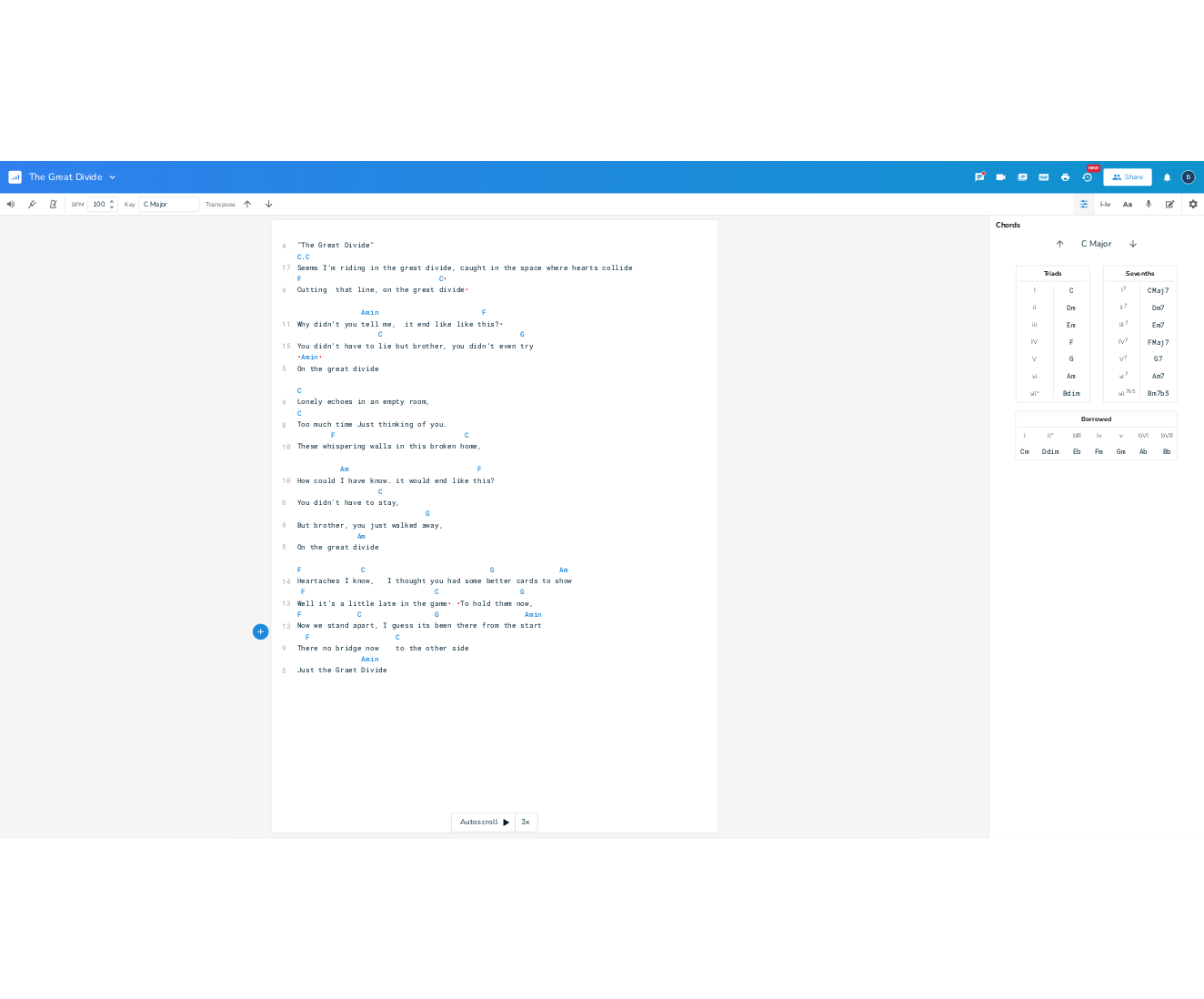
scroll to position [0, 8]
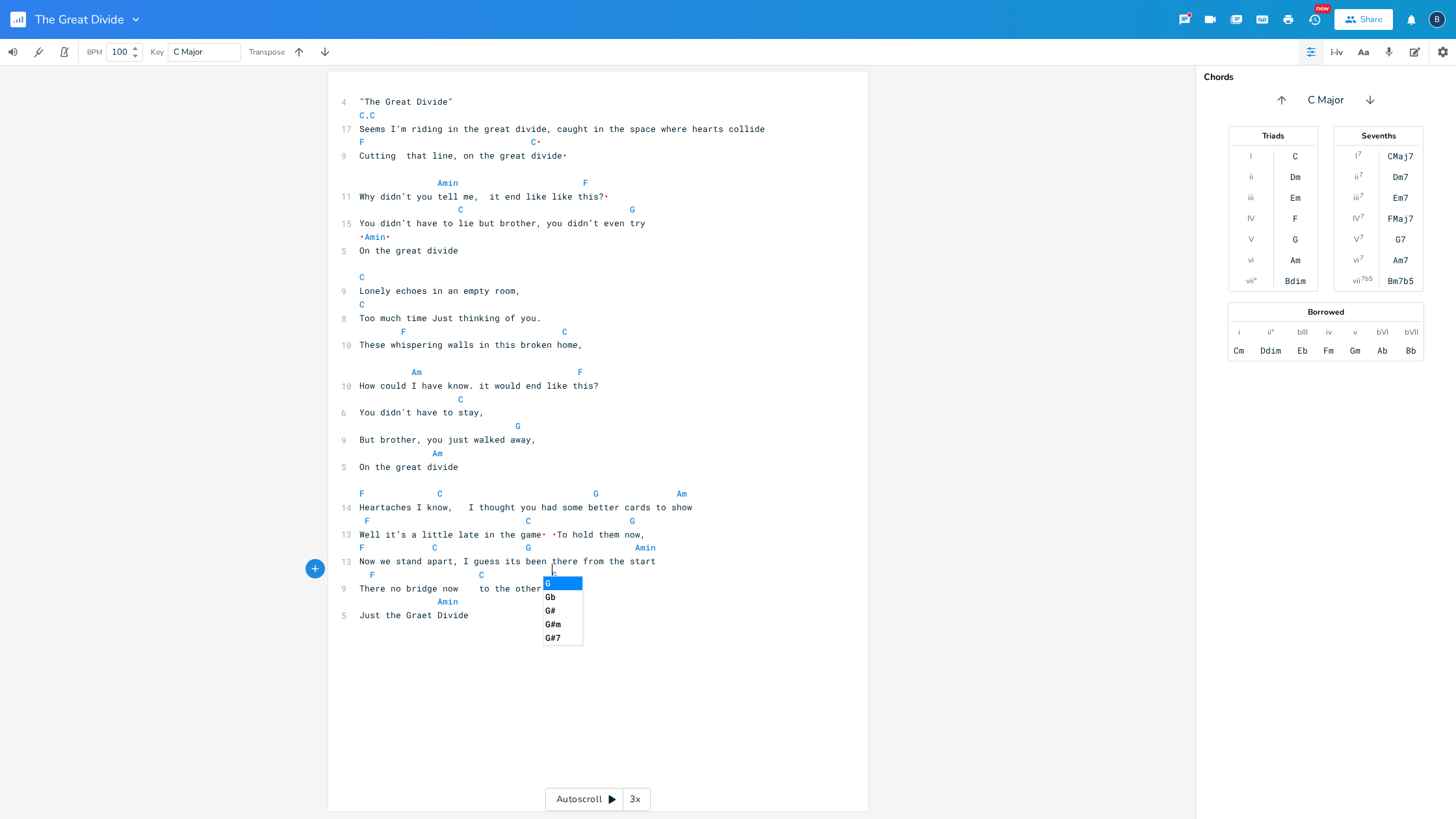
click at [656, 649] on pre "​" at bounding box center [592, 656] width 469 height 14
click at [472, 582] on span "There no bridge now to the other side" at bounding box center [464, 588] width 208 height 12
click at [469, 570] on span "F C G" at bounding box center [494, 574] width 270 height 12
click at [24, 18] on rect "button" at bounding box center [18, 19] width 16 height 16
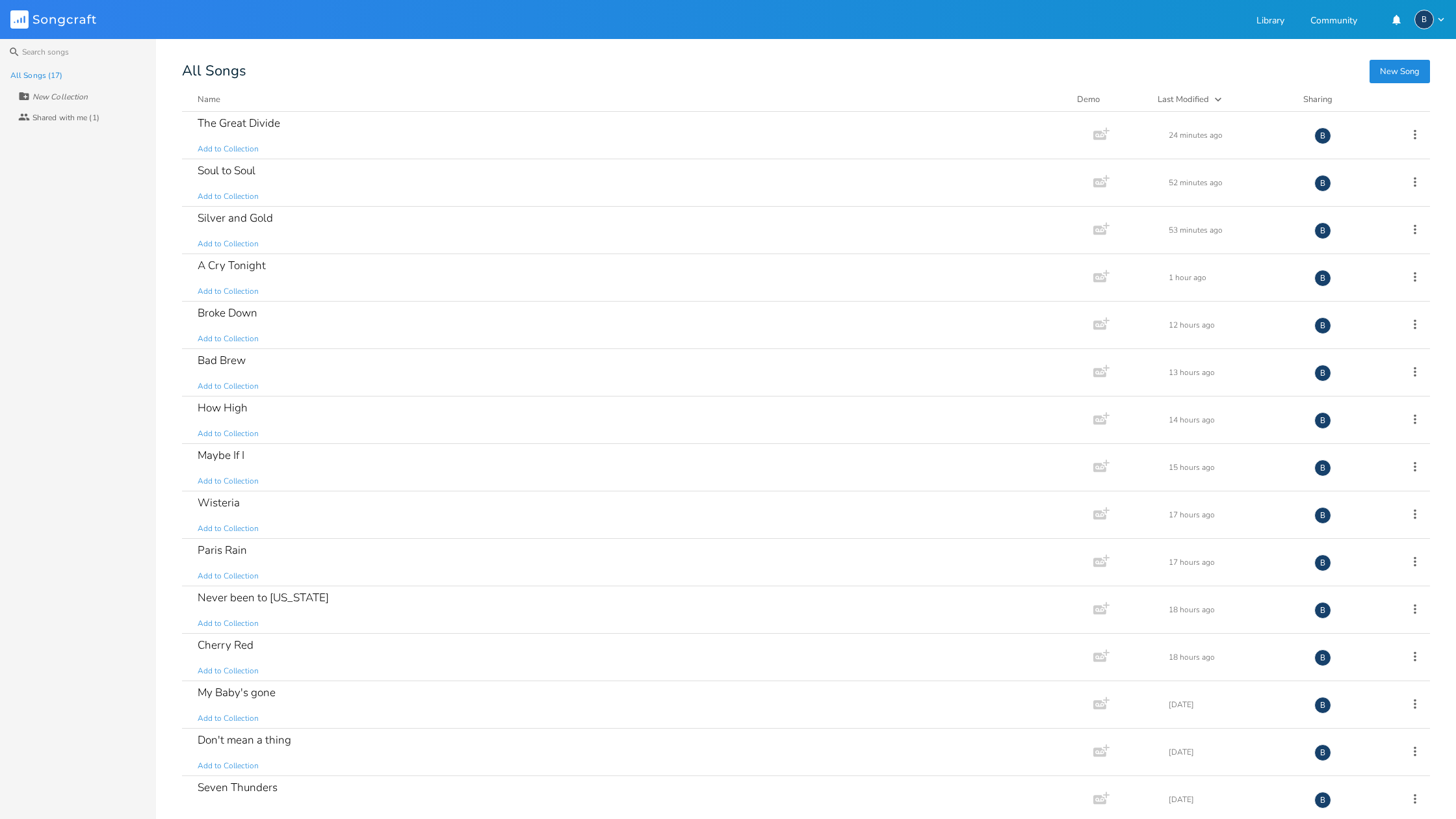
click at [1398, 70] on button "New Song" at bounding box center [1400, 71] width 60 height 23
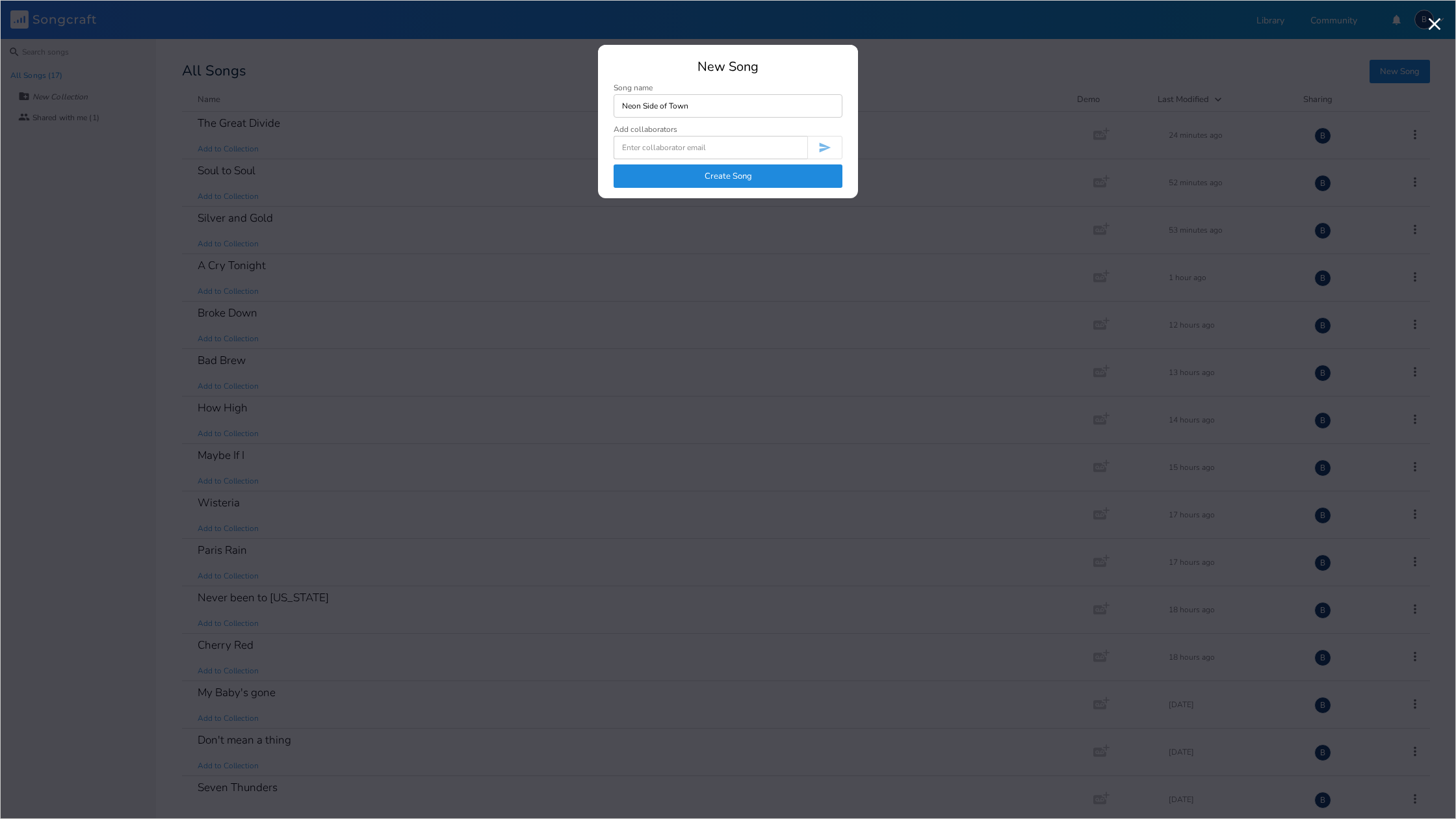
type input "Neon Side of Town"
click at [728, 180] on button "Create Song" at bounding box center [728, 176] width 229 height 23
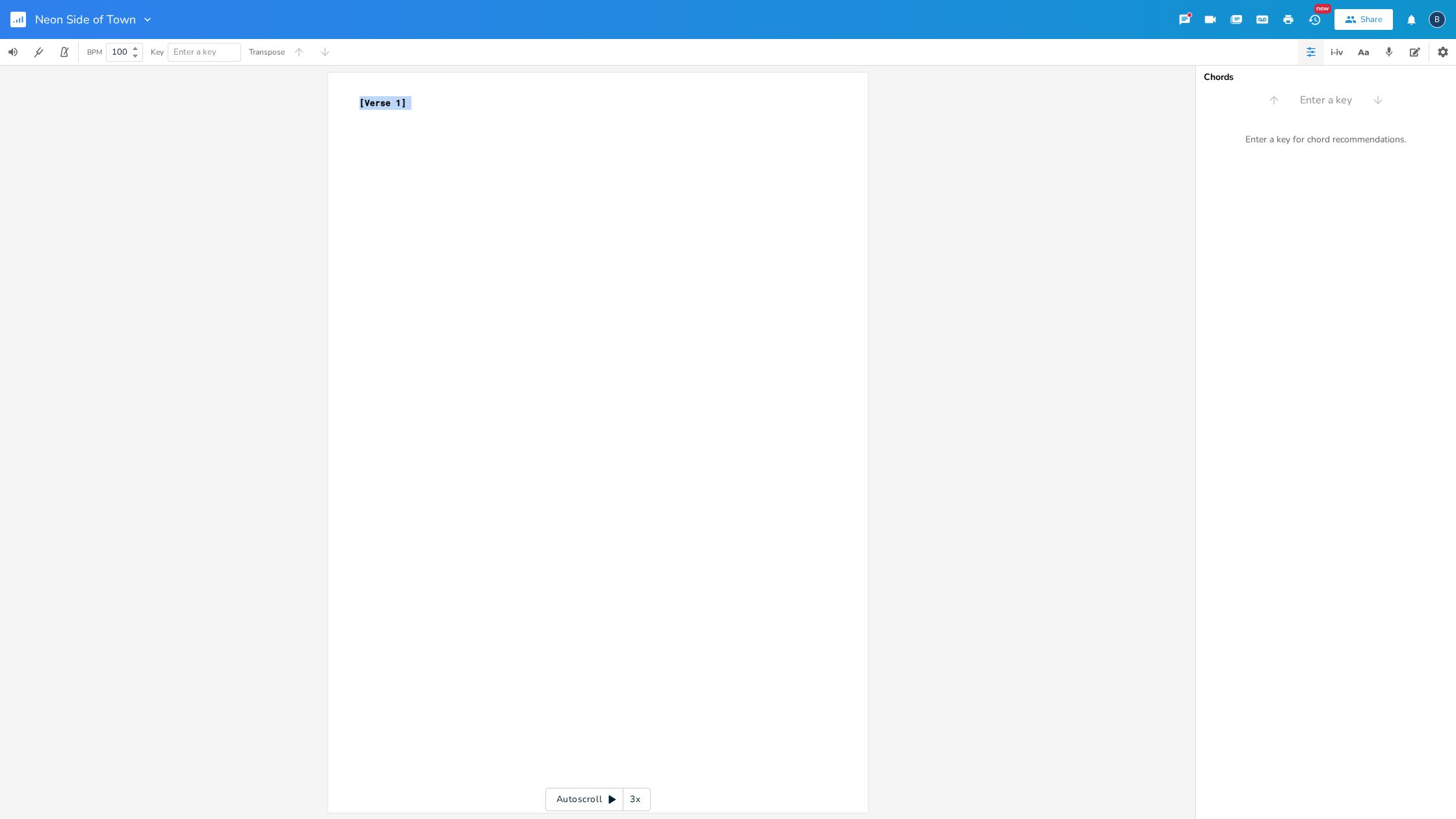
drag, startPoint x: 267, startPoint y: 120, endPoint x: 430, endPoint y: 107, distance: 163.5
click at [427, 116] on div "xxxxxxxxxx [Verse 1] ​ Autoscroll 3x" at bounding box center [598, 442] width 1195 height 754
drag, startPoint x: 420, startPoint y: 103, endPoint x: 349, endPoint y: 98, distance: 71.2
click at [349, 98] on div "[Verse 1] x [Verse 1] ​" at bounding box center [598, 442] width 540 height 740
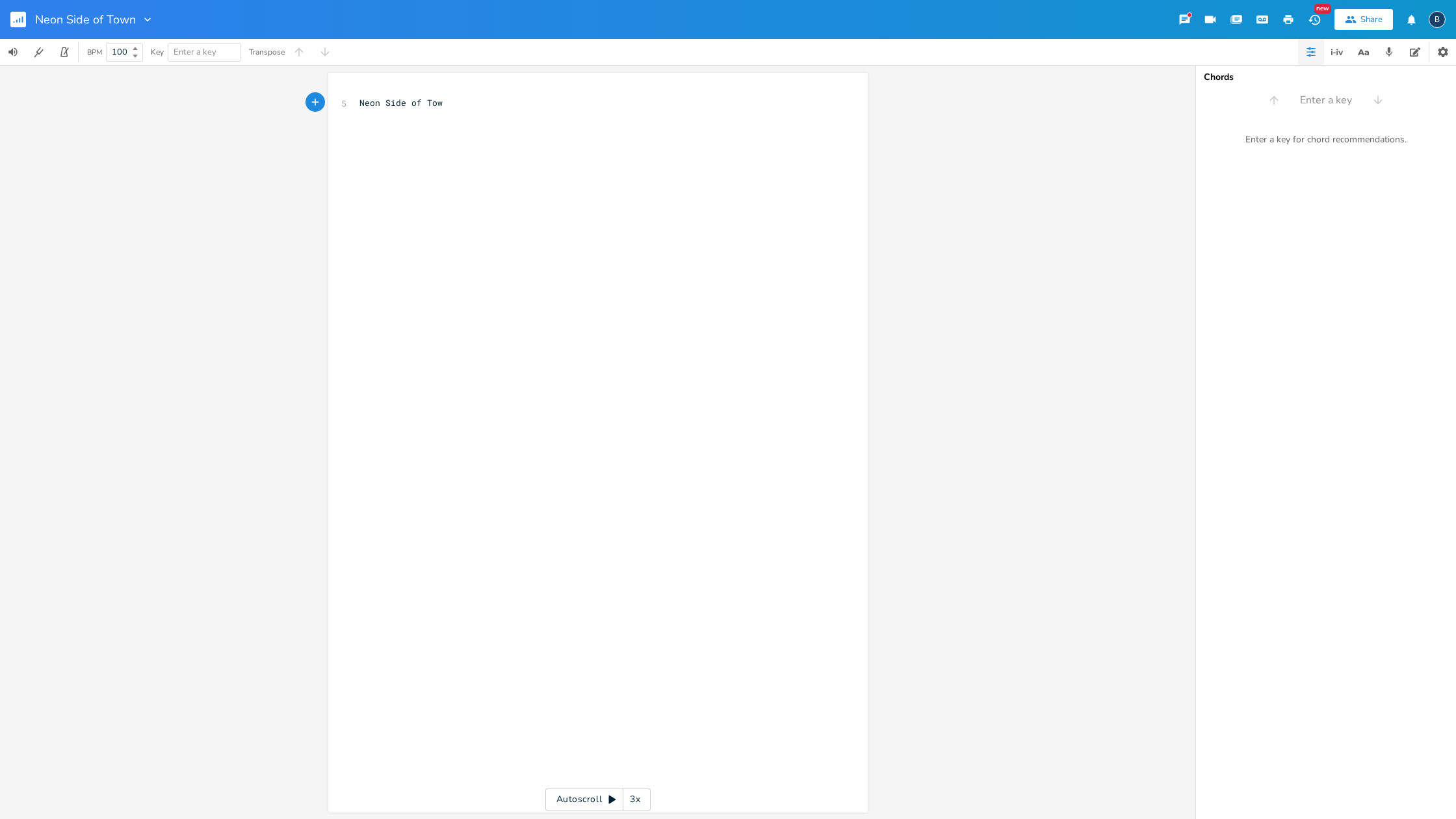
type textarea "Neon Side of Town"
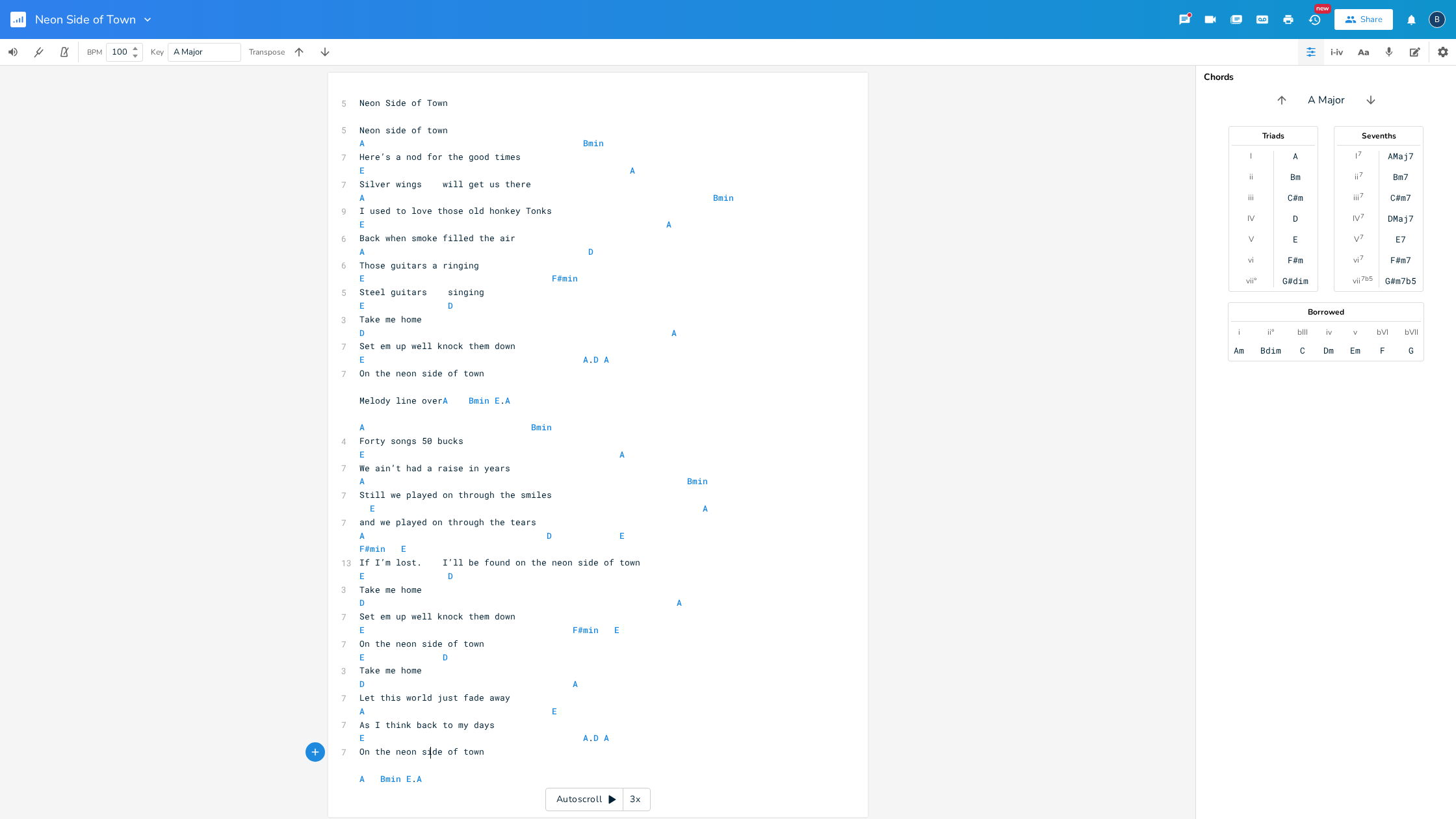
scroll to position [1, 0]
click at [570, 140] on span "A Bmin" at bounding box center [481, 143] width 244 height 12
type textarea "Neon side of town"
drag, startPoint x: 425, startPoint y: 126, endPoint x: 346, endPoint y: 120, distance: 79.2
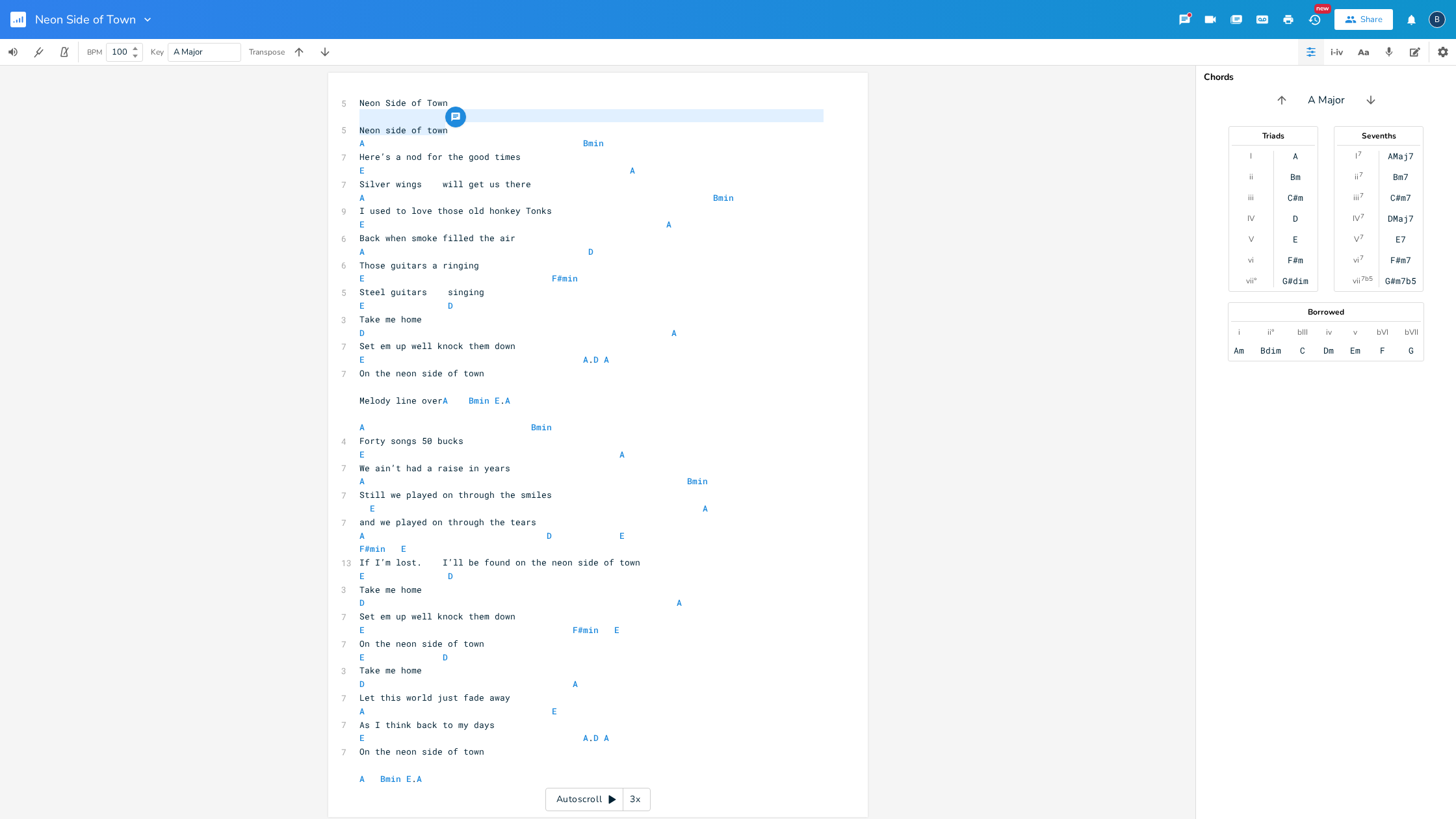
click at [346, 120] on div "Neon side of town x 5 Neon Side of Town ​ 5 Neon side of town A Bmin 7 Here’s a…" at bounding box center [598, 444] width 540 height 744
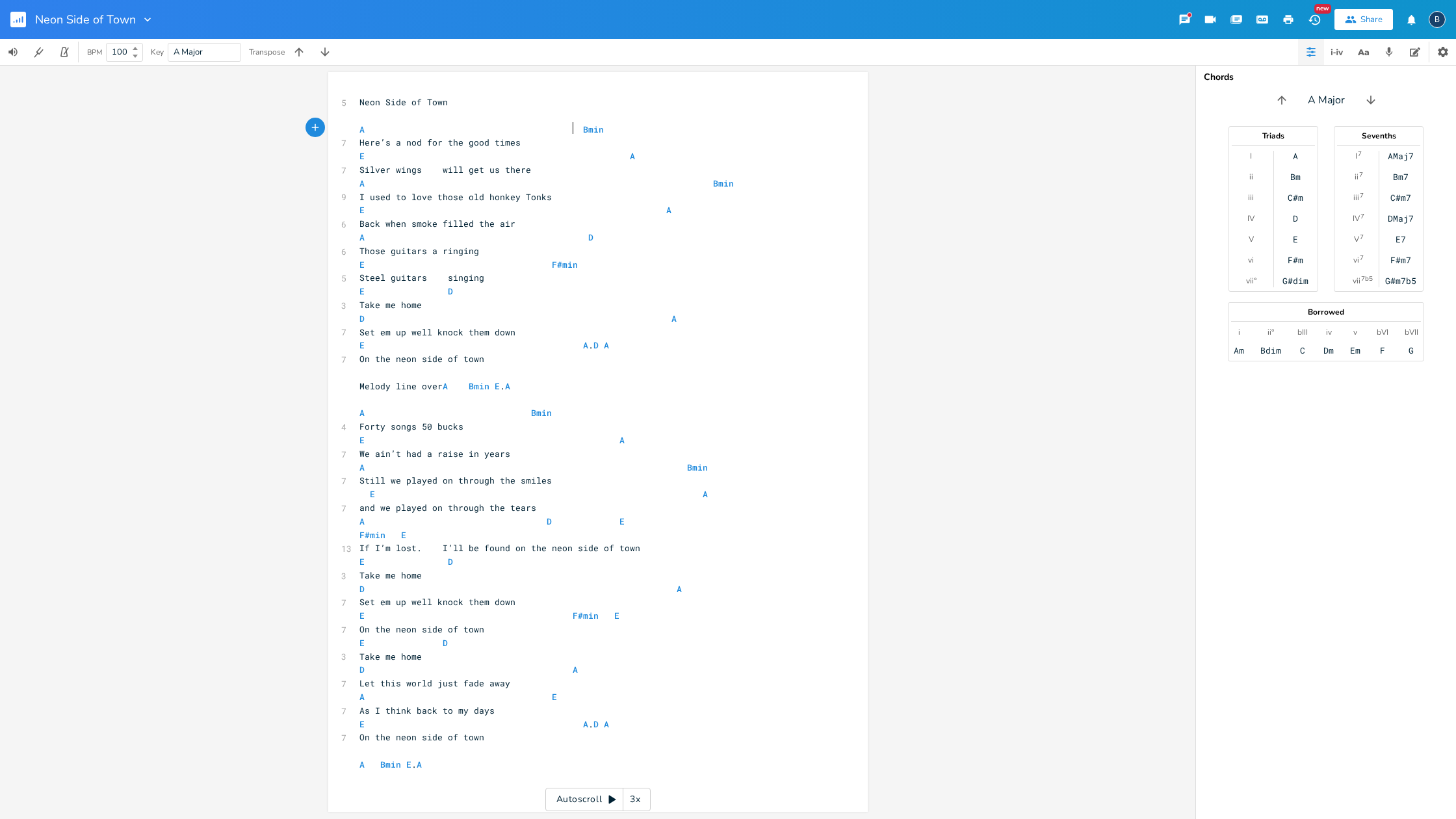
click at [567, 127] on span "A Bmin" at bounding box center [481, 129] width 244 height 12
click at [571, 129] on span "A Bmin" at bounding box center [481, 130] width 244 height 12
click at [616, 156] on span "E A" at bounding box center [497, 157] width 276 height 12
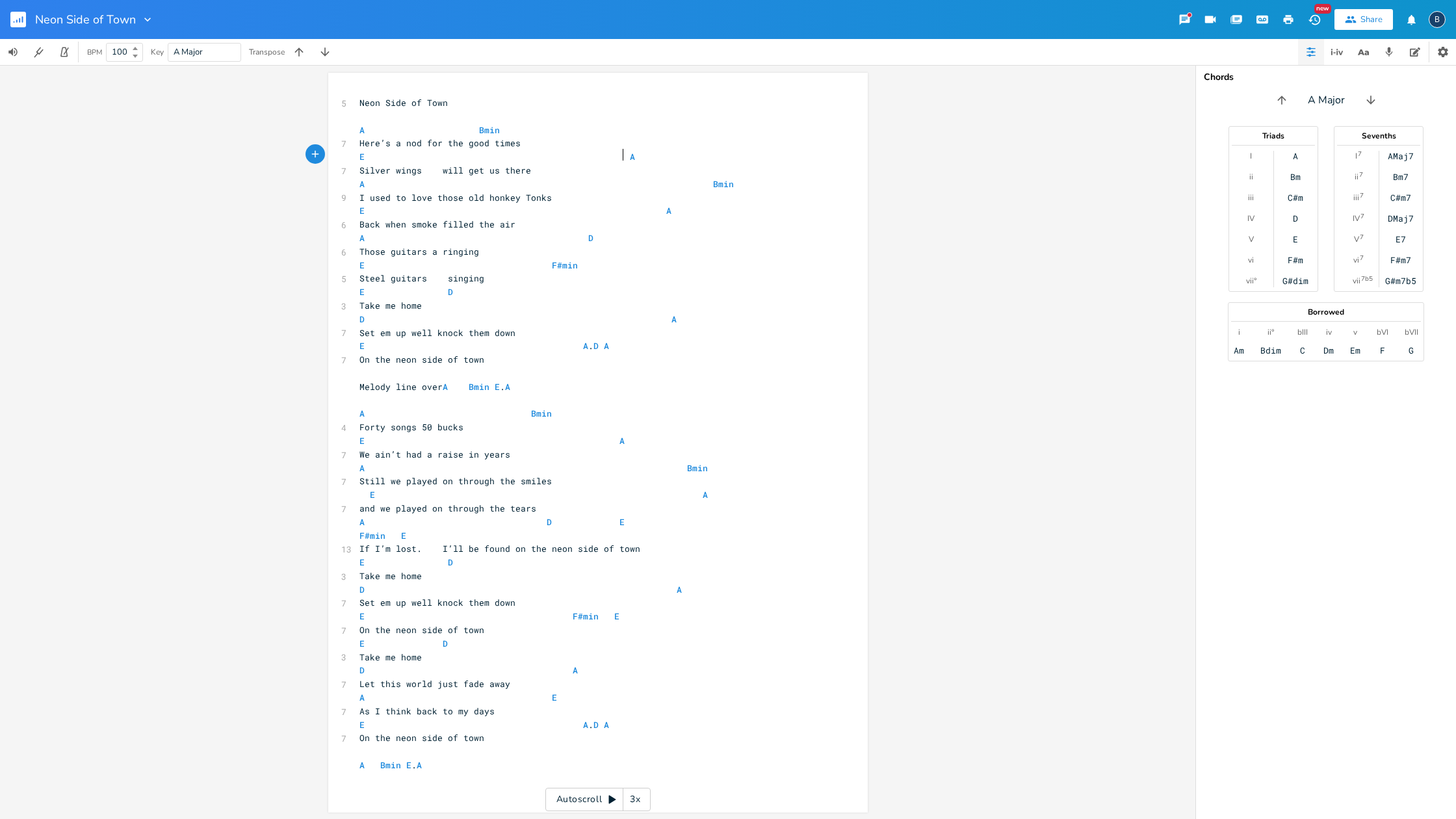
scroll to position [0, 0]
click at [698, 180] on span "A Bmin" at bounding box center [546, 183] width 374 height 12
click at [652, 204] on span "E A" at bounding box center [516, 210] width 312 height 12
click at [574, 232] on span "A D" at bounding box center [507, 237] width 296 height 12
click at [538, 259] on span "E F#min" at bounding box center [481, 265] width 244 height 12
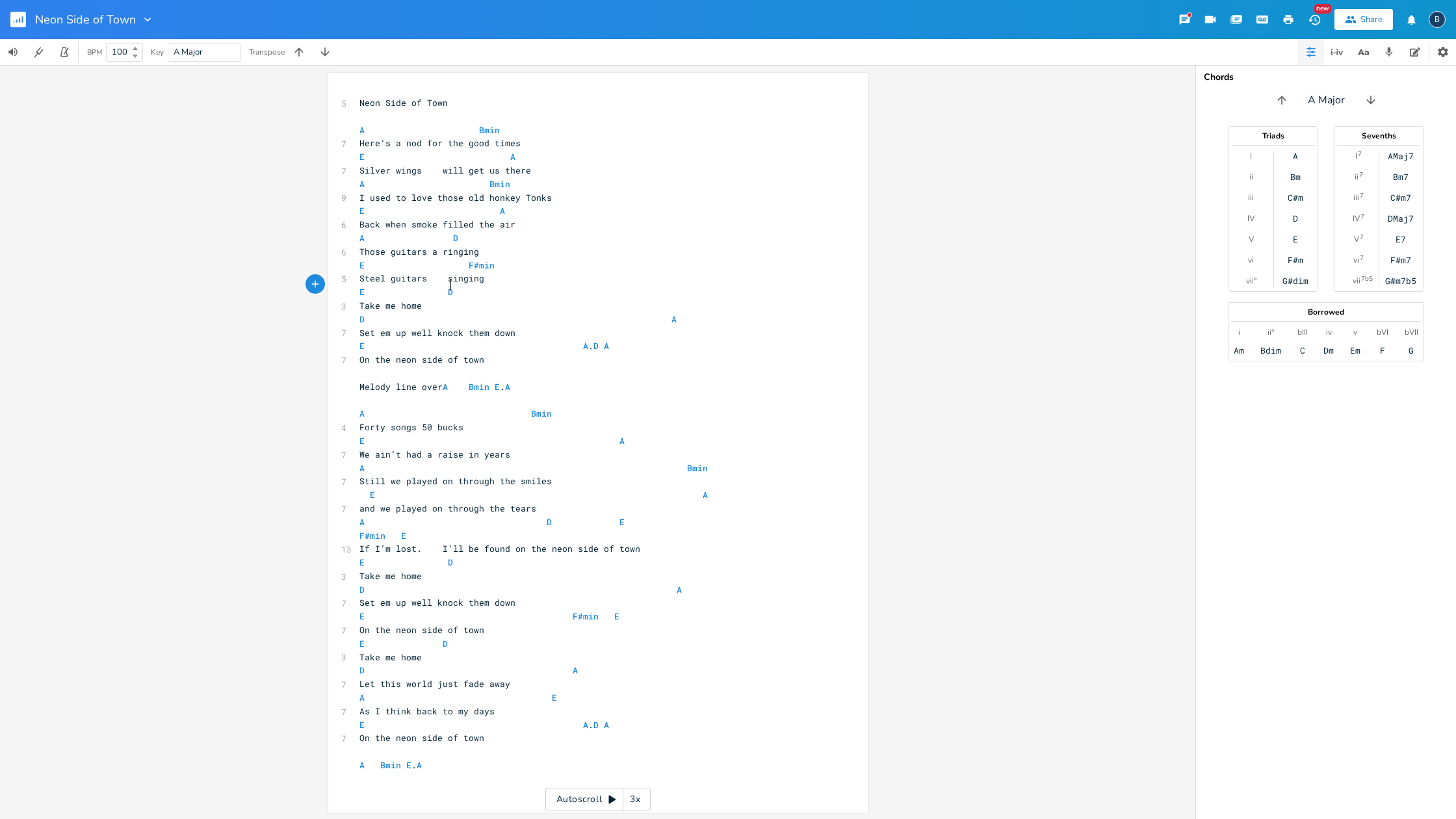
click at [453, 285] on pre "E D" at bounding box center [592, 292] width 469 height 14
click at [655, 313] on span "D A" at bounding box center [518, 319] width 317 height 12
click at [570, 340] on span "E A . D A" at bounding box center [487, 345] width 255 height 12
click at [500, 338] on span "E A . D A" at bounding box center [429, 344] width 140 height 12
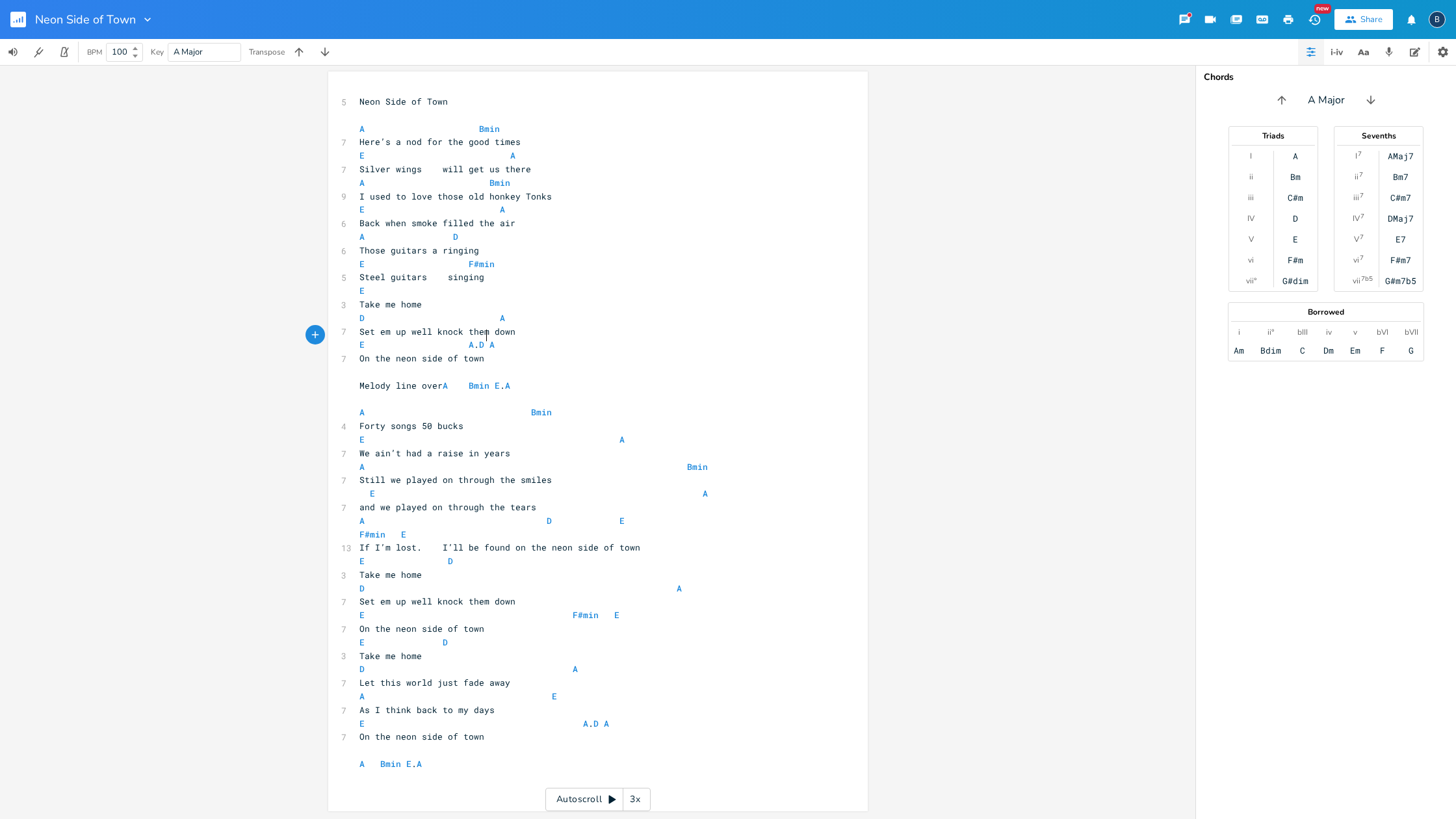
scroll to position [0, 3]
click at [516, 406] on span "A Bmin" at bounding box center [455, 412] width 192 height 12
click at [601, 433] on span "E A" at bounding box center [492, 439] width 265 height 12
click at [670, 461] on span "A Bmin" at bounding box center [559, 466] width 400 height 12
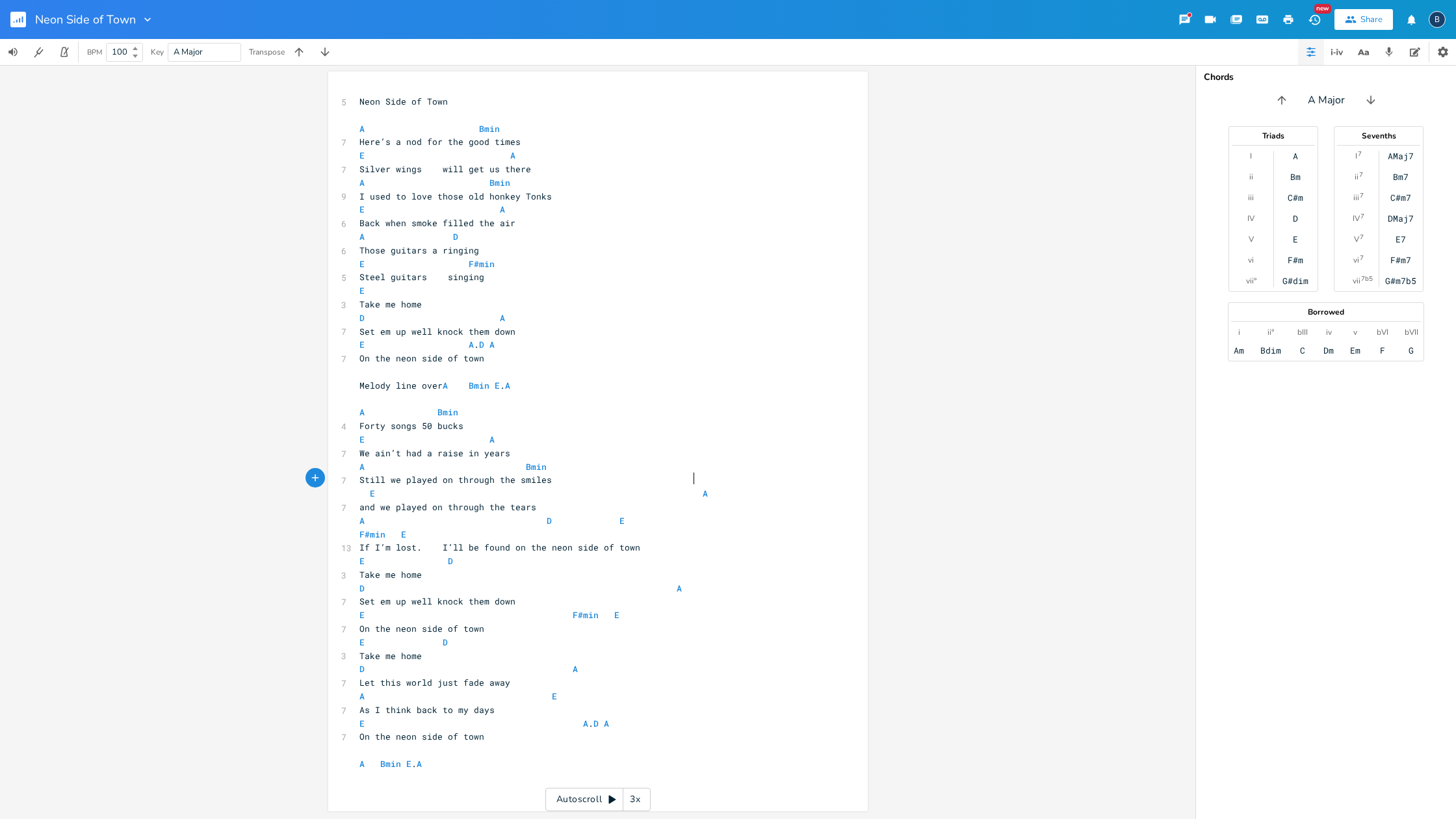
click at [689, 487] on span "E A" at bounding box center [533, 493] width 348 height 12
click at [369, 515] on span "A D E F#min E" at bounding box center [583, 527] width 447 height 25
click at [521, 515] on span "D E F#min E" at bounding box center [591, 527] width 463 height 25
click at [557, 515] on span "D E F#min E" at bounding box center [581, 520] width 442 height 12
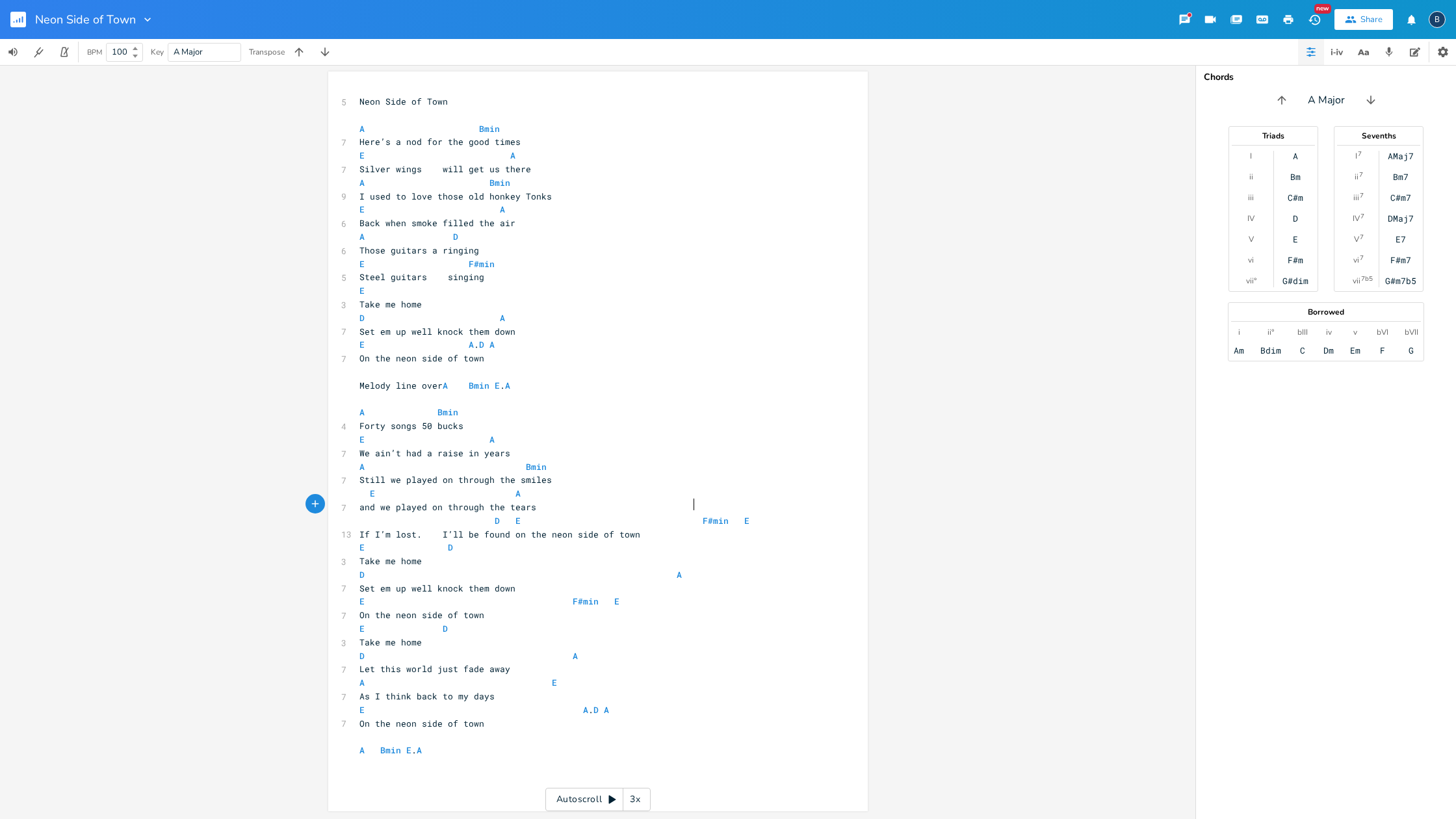
click at [688, 515] on span "D E F#min E" at bounding box center [555, 520] width 390 height 12
click at [667, 514] on pre "D E F#min E" at bounding box center [592, 521] width 469 height 14
click at [434, 541] on span "E D" at bounding box center [406, 547] width 94 height 12
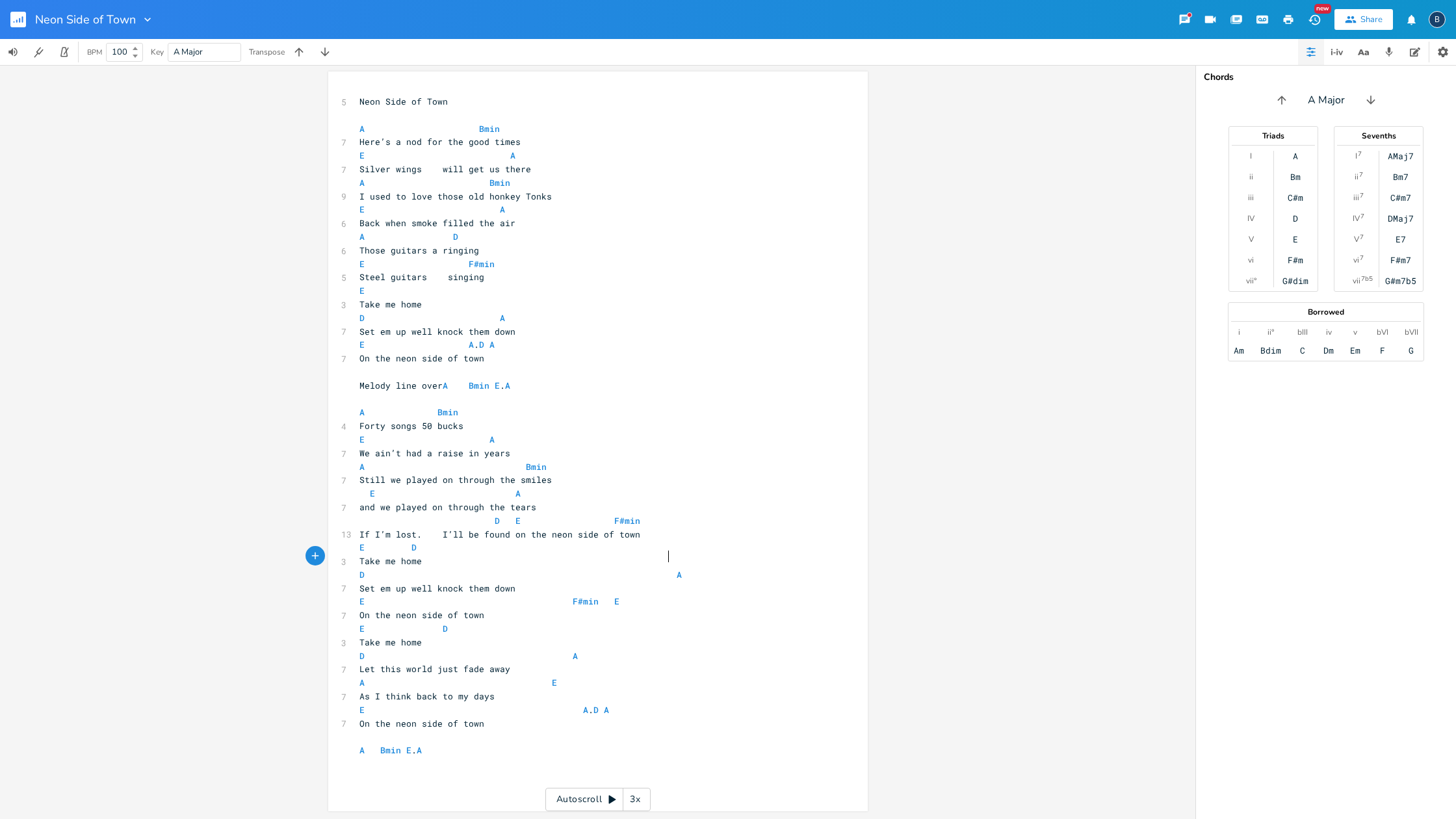
click at [663, 569] on span "D A" at bounding box center [520, 574] width 322 height 12
click at [559, 597] on span "E F#min E" at bounding box center [490, 602] width 260 height 12
click at [434, 623] on span "E D" at bounding box center [403, 628] width 88 height 12
click at [512, 595] on pre "E F#min E" at bounding box center [592, 602] width 469 height 14
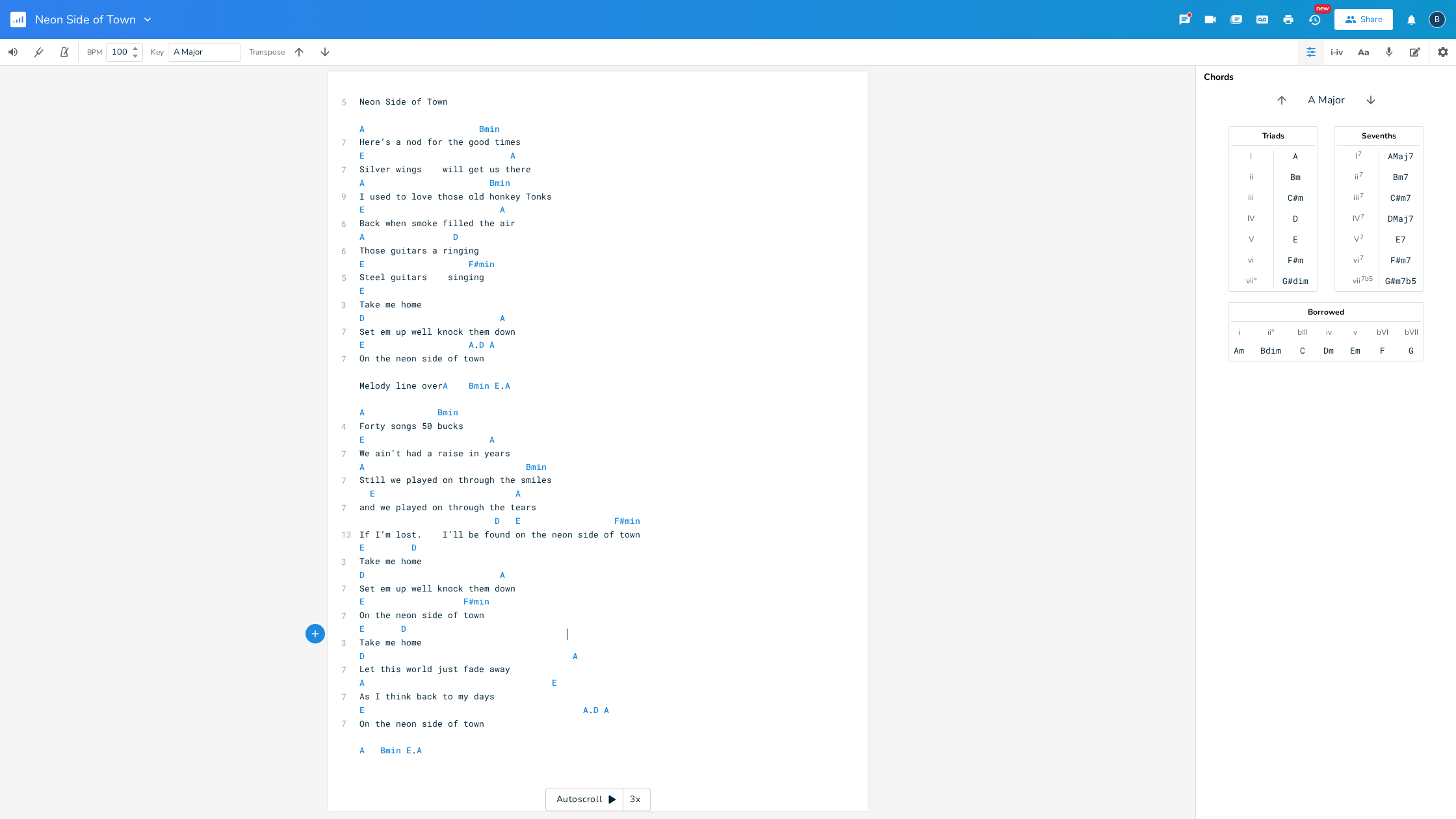
click at [561, 649] on span "D A" at bounding box center [468, 655] width 218 height 12
click at [540, 676] on span "A E" at bounding box center [458, 682] width 198 height 12
click at [565, 703] on span "E A . D A" at bounding box center [484, 709] width 250 height 12
click at [570, 703] on span "E A . D A" at bounding box center [484, 709] width 250 height 12
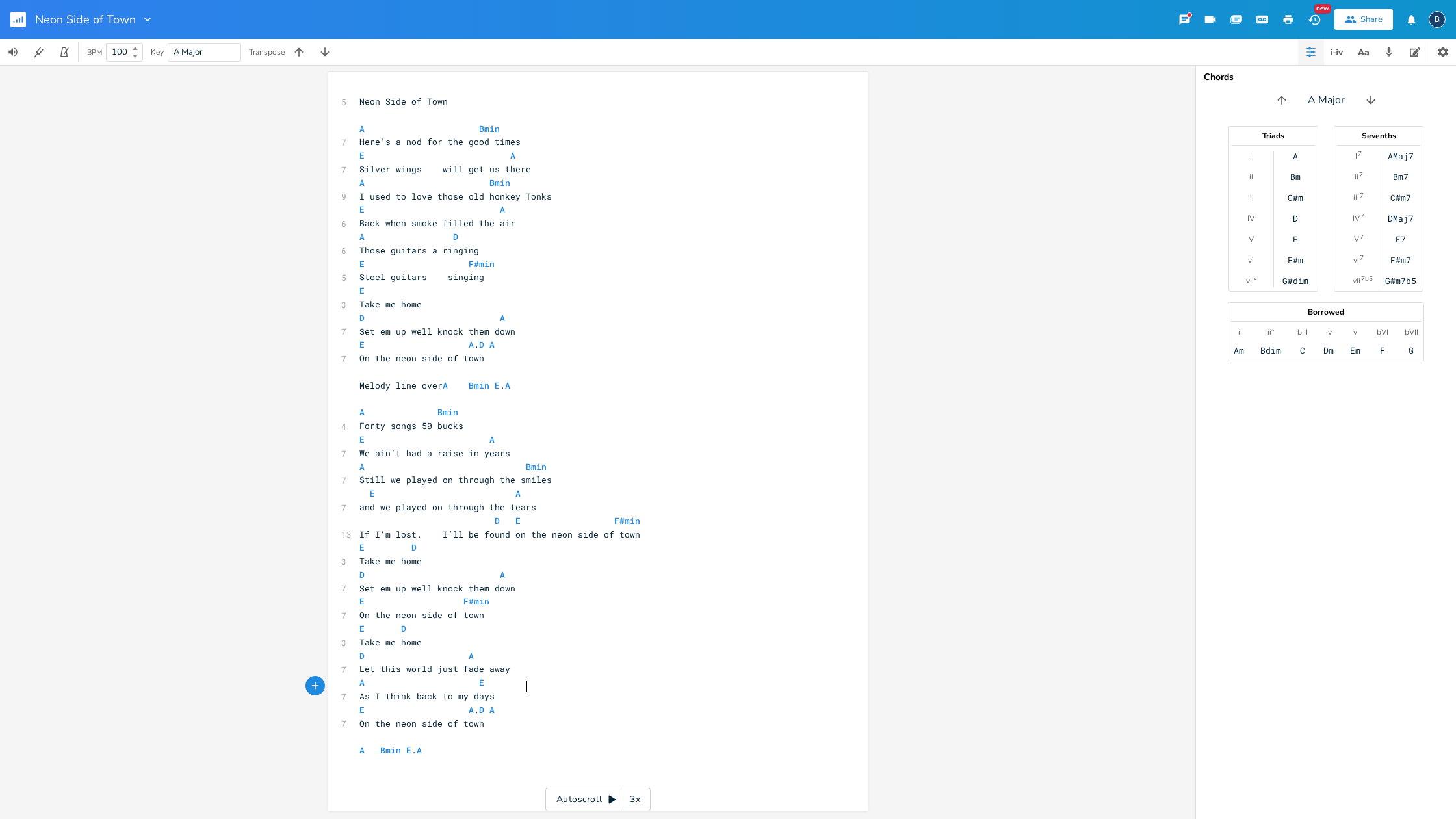
click at [494, 703] on span "E A . D A" at bounding box center [427, 709] width 135 height 12
click at [18, 23] on rect "button" at bounding box center [18, 19] width 16 height 16
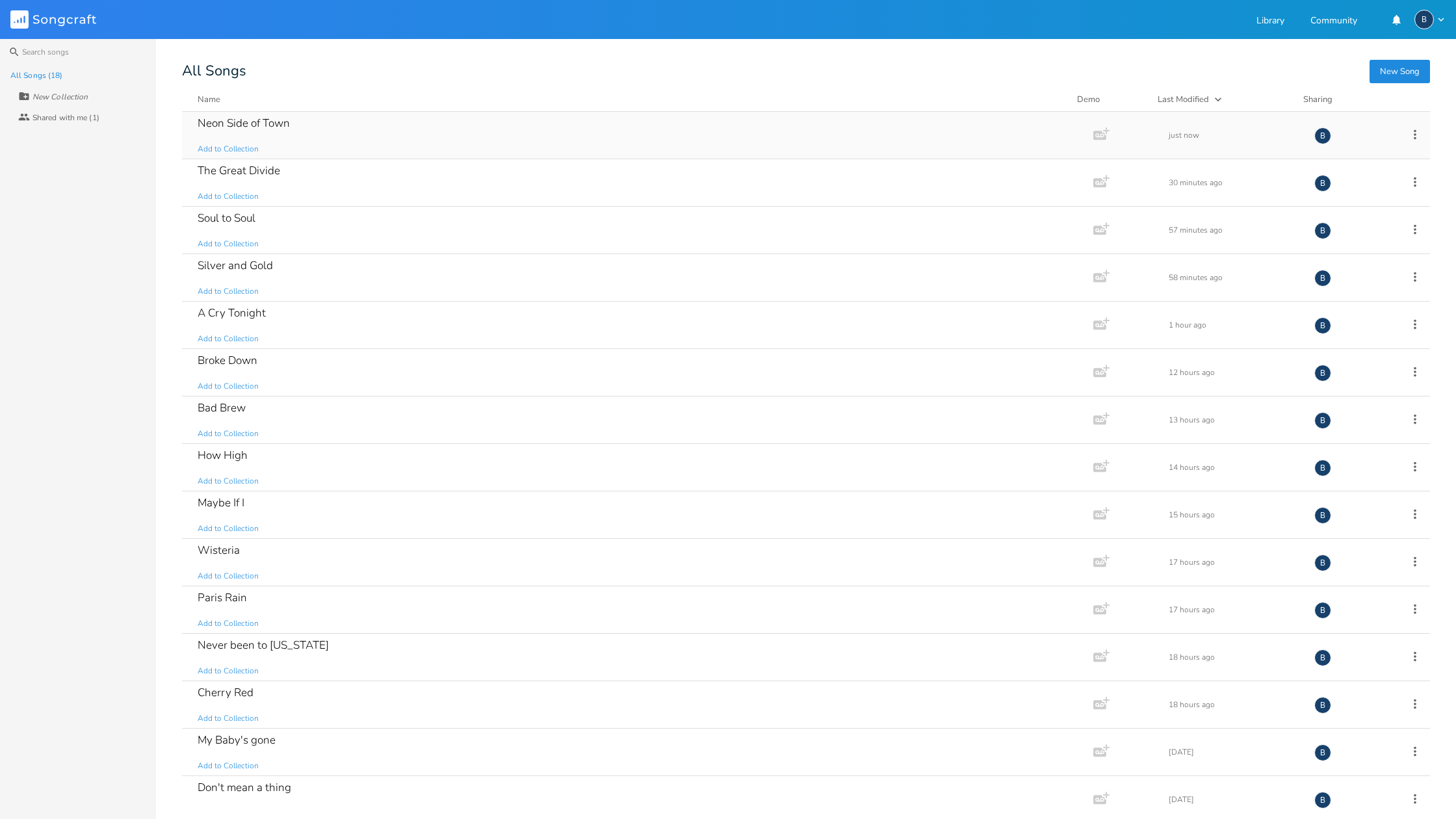
click at [1414, 135] on icon at bounding box center [1415, 134] width 3 height 10
click at [998, 59] on div "Search All Songs (18) New Collection Collaborators Shared with me (1) New Song …" at bounding box center [728, 429] width 1456 height 780
click at [248, 265] on div "Silver and Gold" at bounding box center [235, 265] width 75 height 11
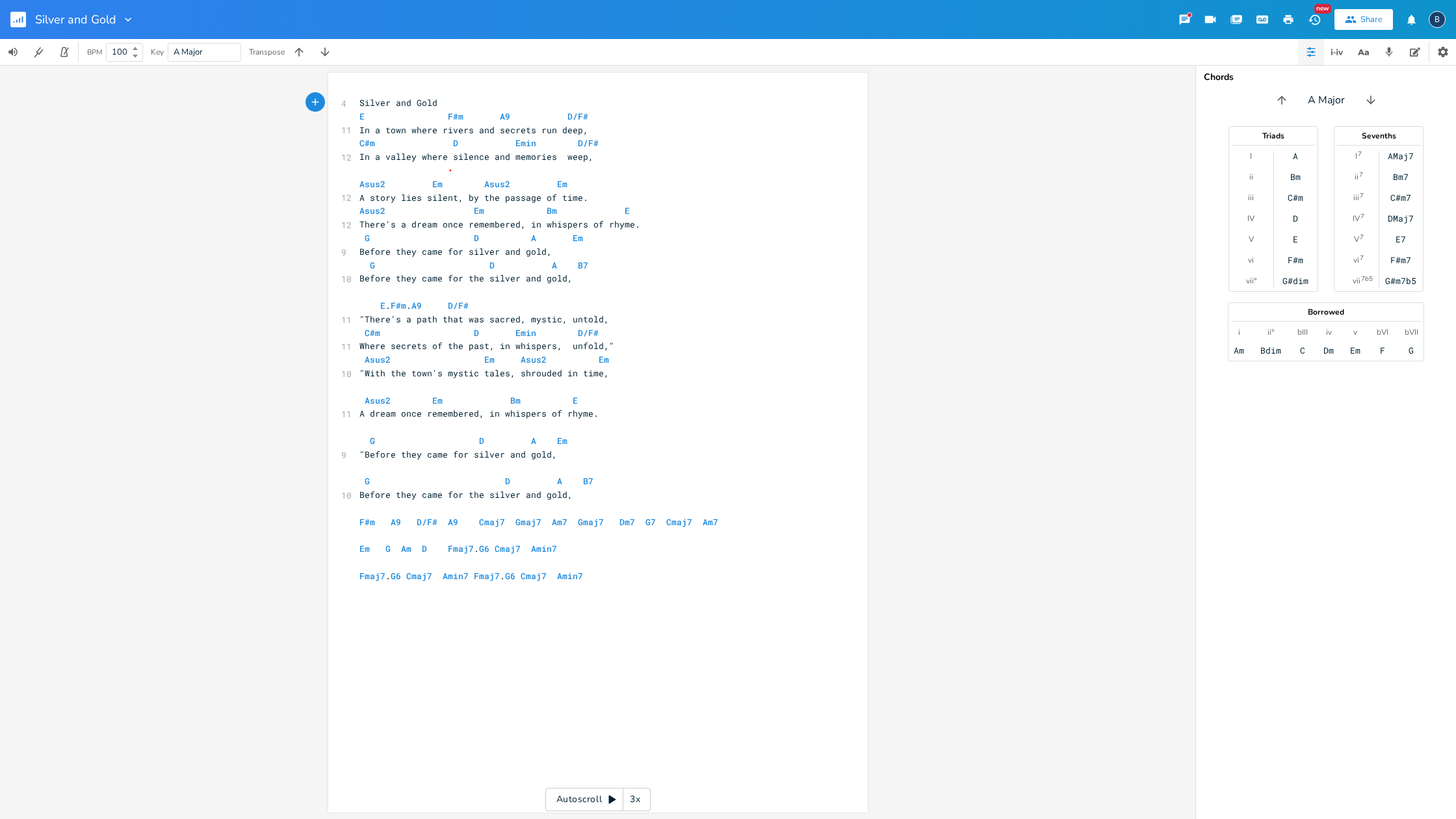
click at [21, 20] on rect "button" at bounding box center [18, 19] width 16 height 16
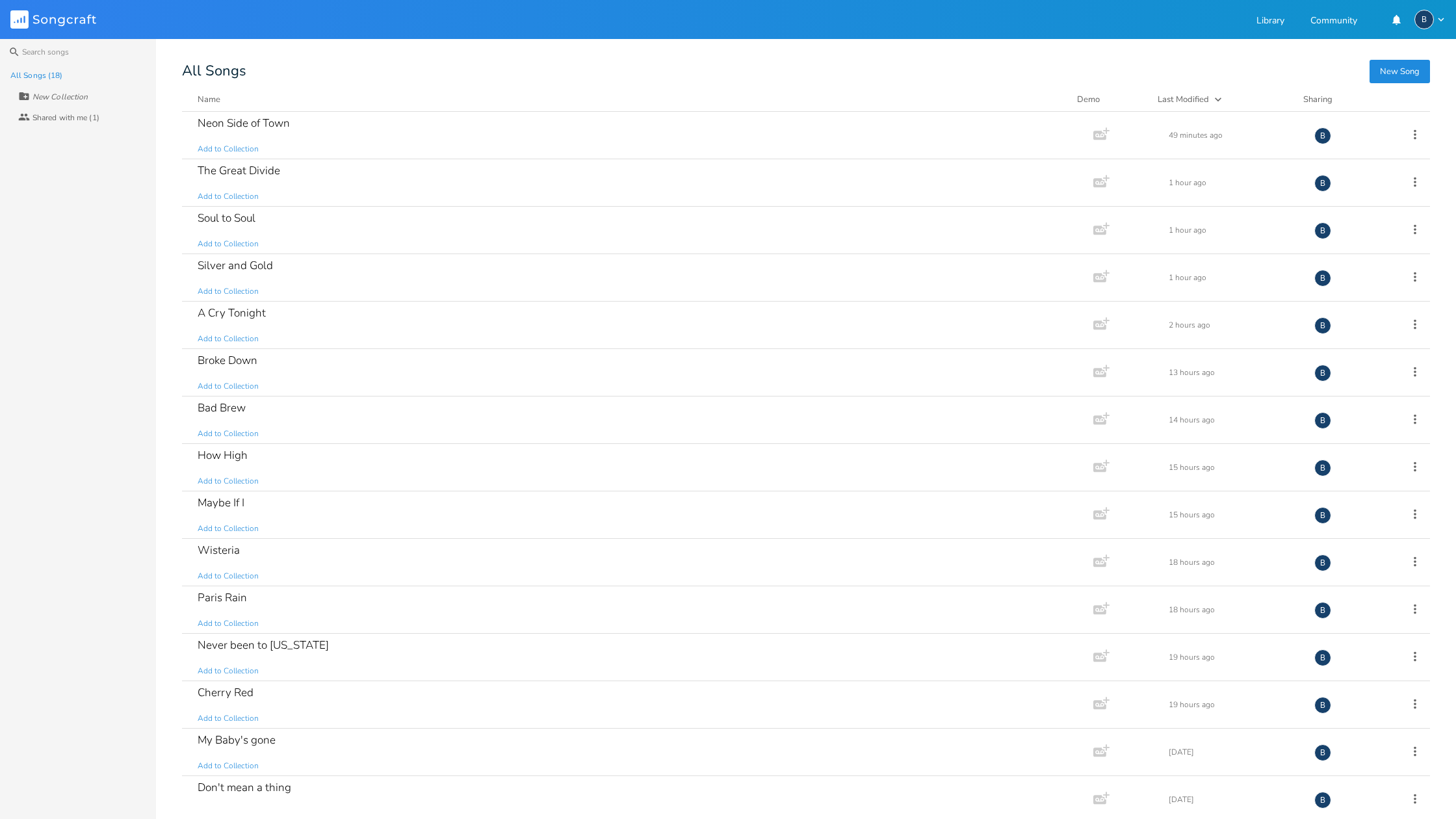
click at [77, 303] on div "All Songs (18) New Collection Collaborators Shared with me (1)" at bounding box center [78, 442] width 156 height 754
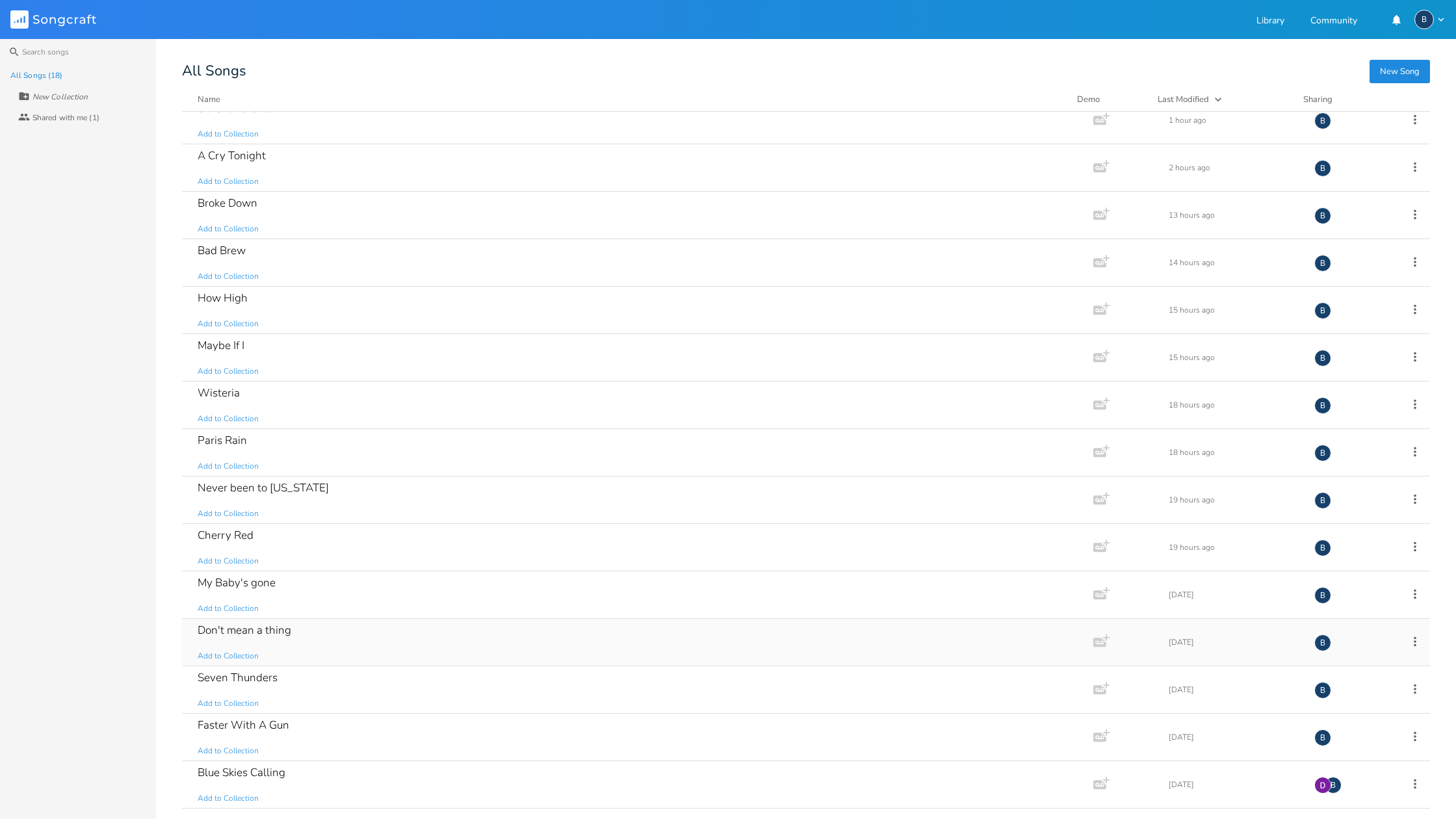
click at [225, 630] on div "Don't mean a thing" at bounding box center [244, 630] width 94 height 11
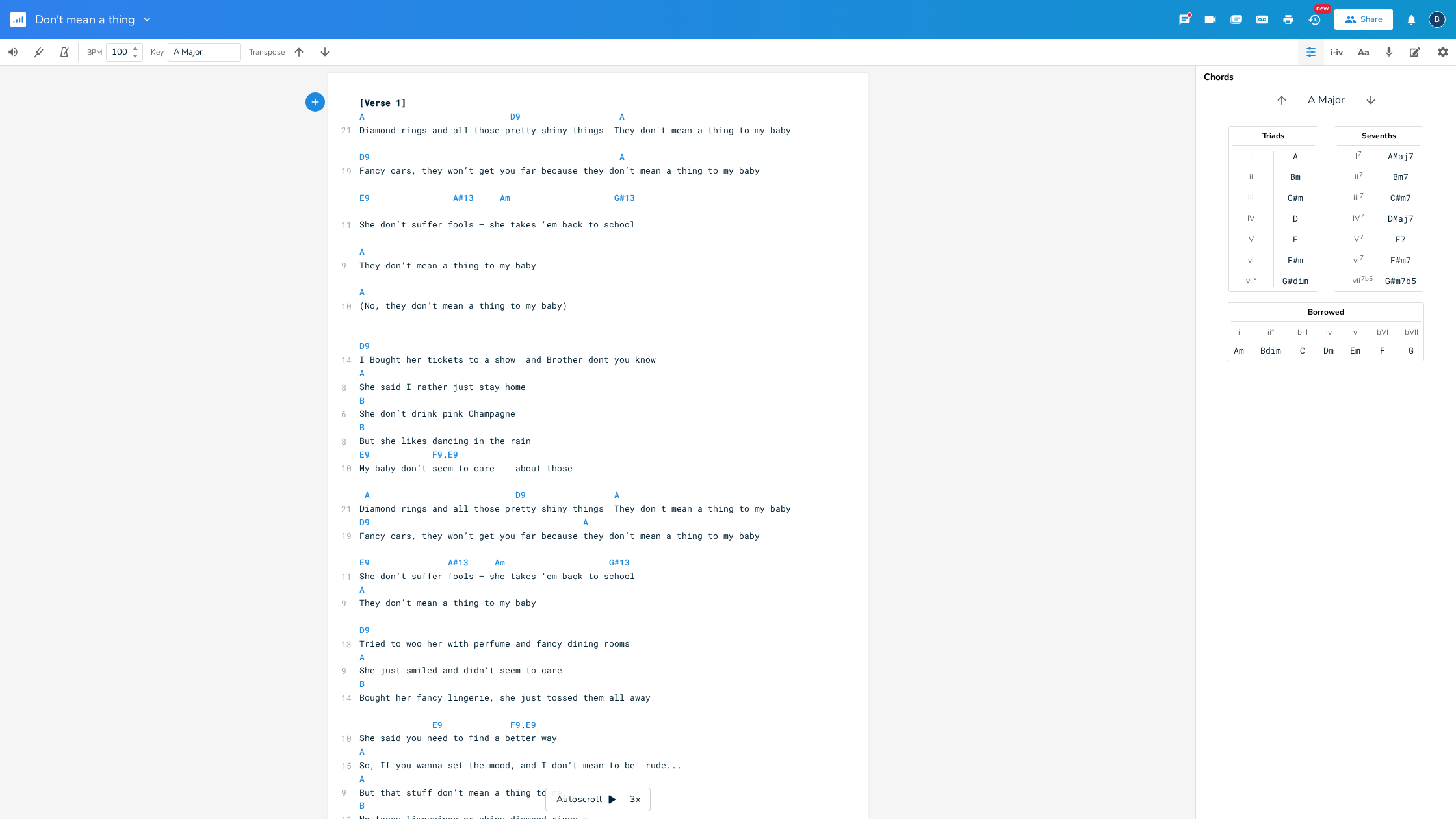
click at [15, 21] on rect "button" at bounding box center [18, 19] width 16 height 16
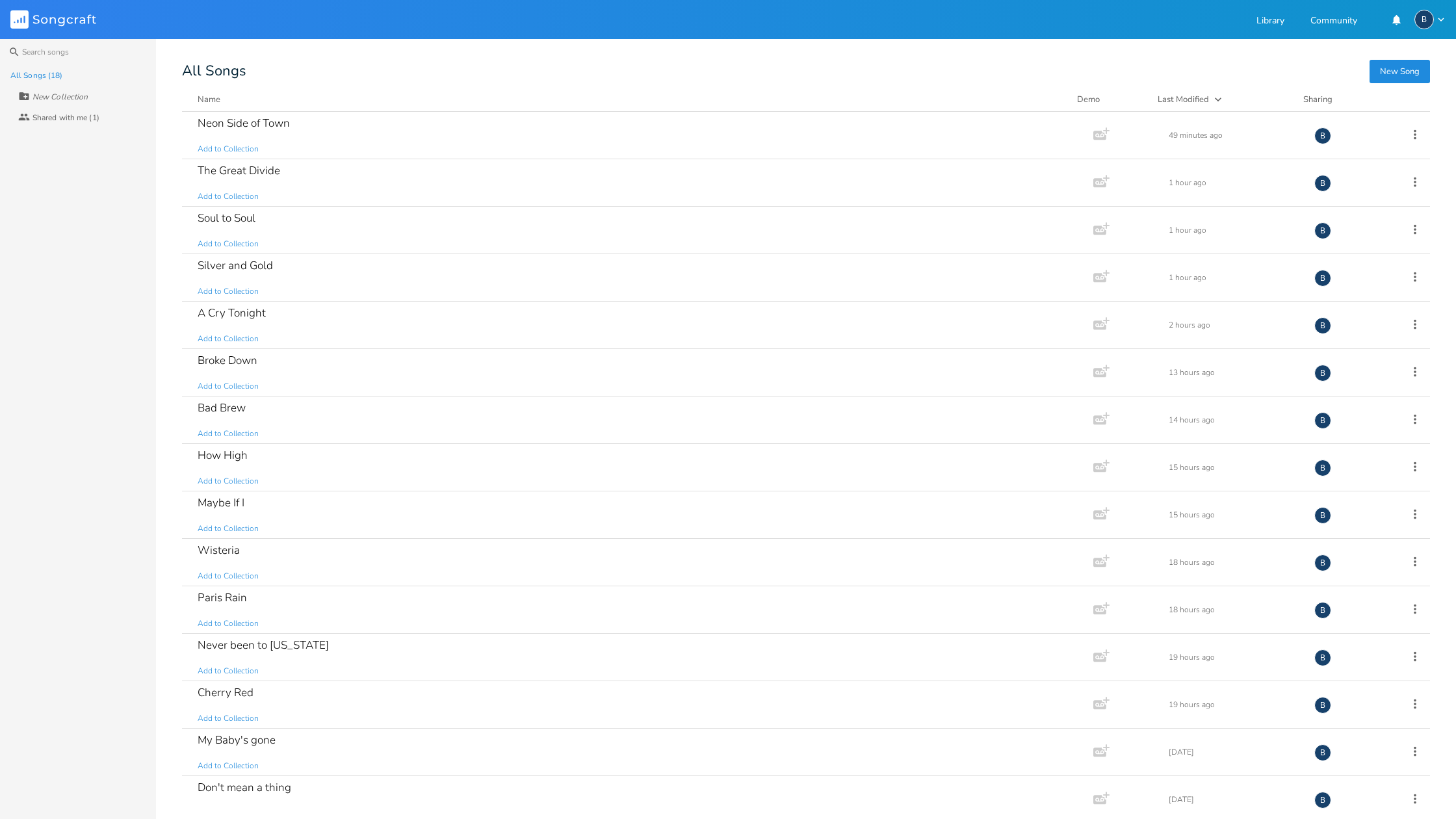
click at [80, 388] on div "All Songs (18) New Collection Collaborators Shared with me (1)" at bounding box center [78, 442] width 156 height 754
